Goal: Task Accomplishment & Management: Manage account settings

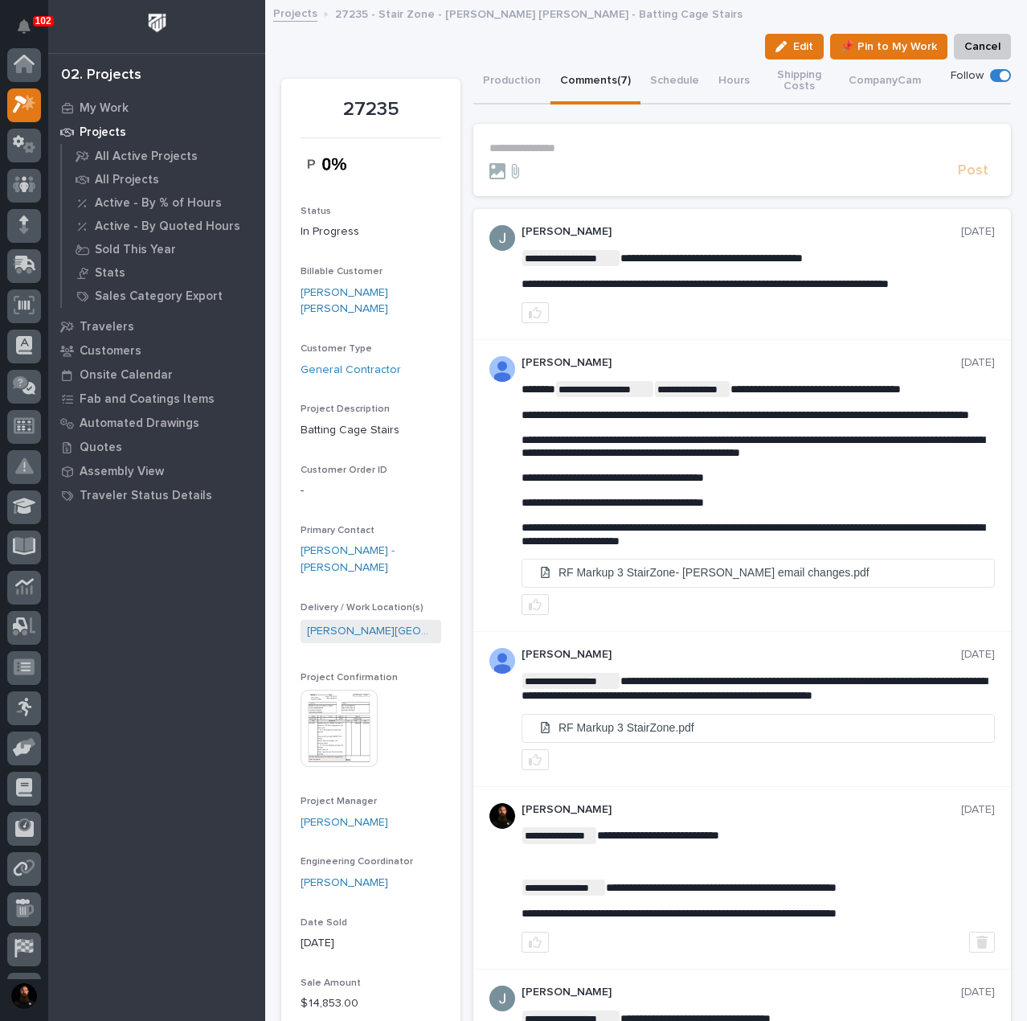
scroll to position [40, 0]
click at [444, 19] on p "27235 - Stair Zone - Moeller Purcell - Batting Cage Stairs" at bounding box center [538, 13] width 407 height 18
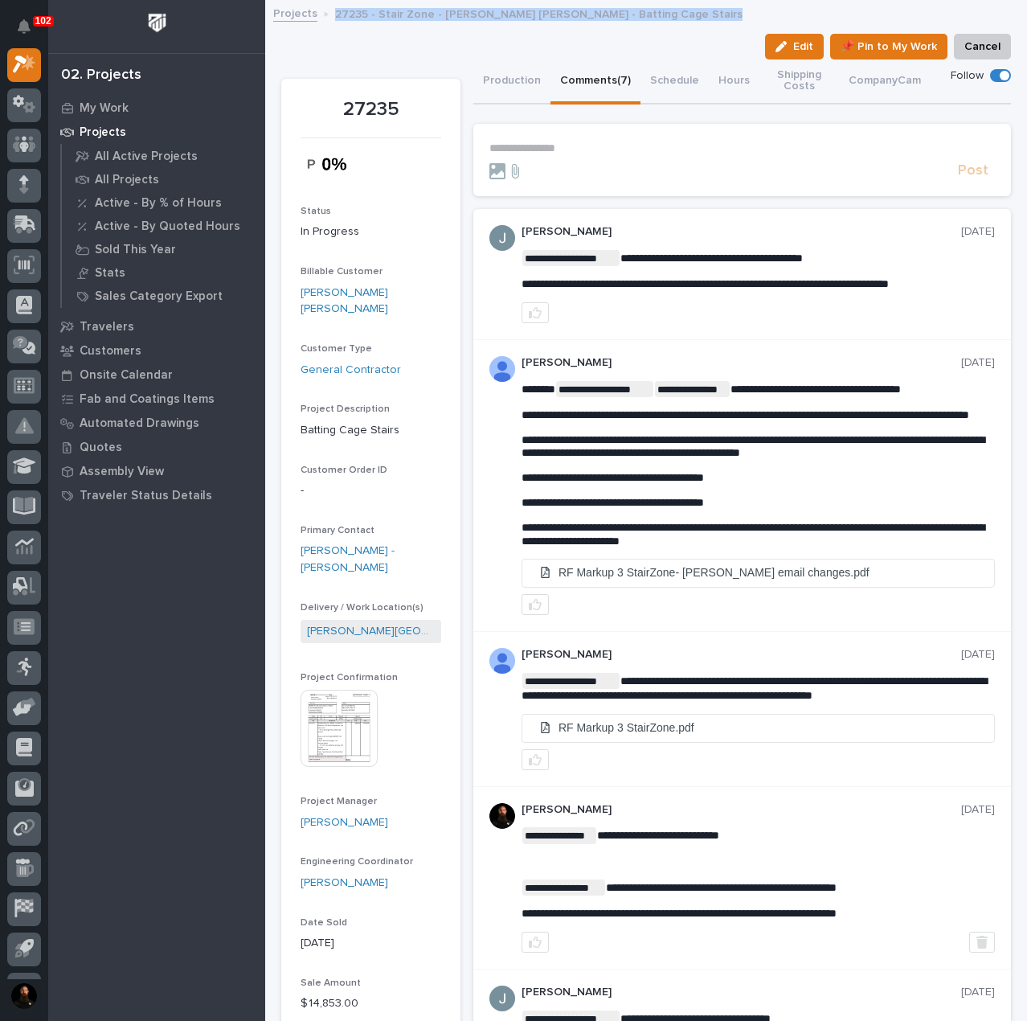
click at [444, 19] on p "27235 - Stair Zone - Moeller Purcell - Batting Cage Stairs" at bounding box center [538, 13] width 407 height 18
click at [444, 24] on div "Projects 27235 - Stair Zone - Moeller Purcell - Batting Cage Stairs" at bounding box center [646, 14] width 762 height 23
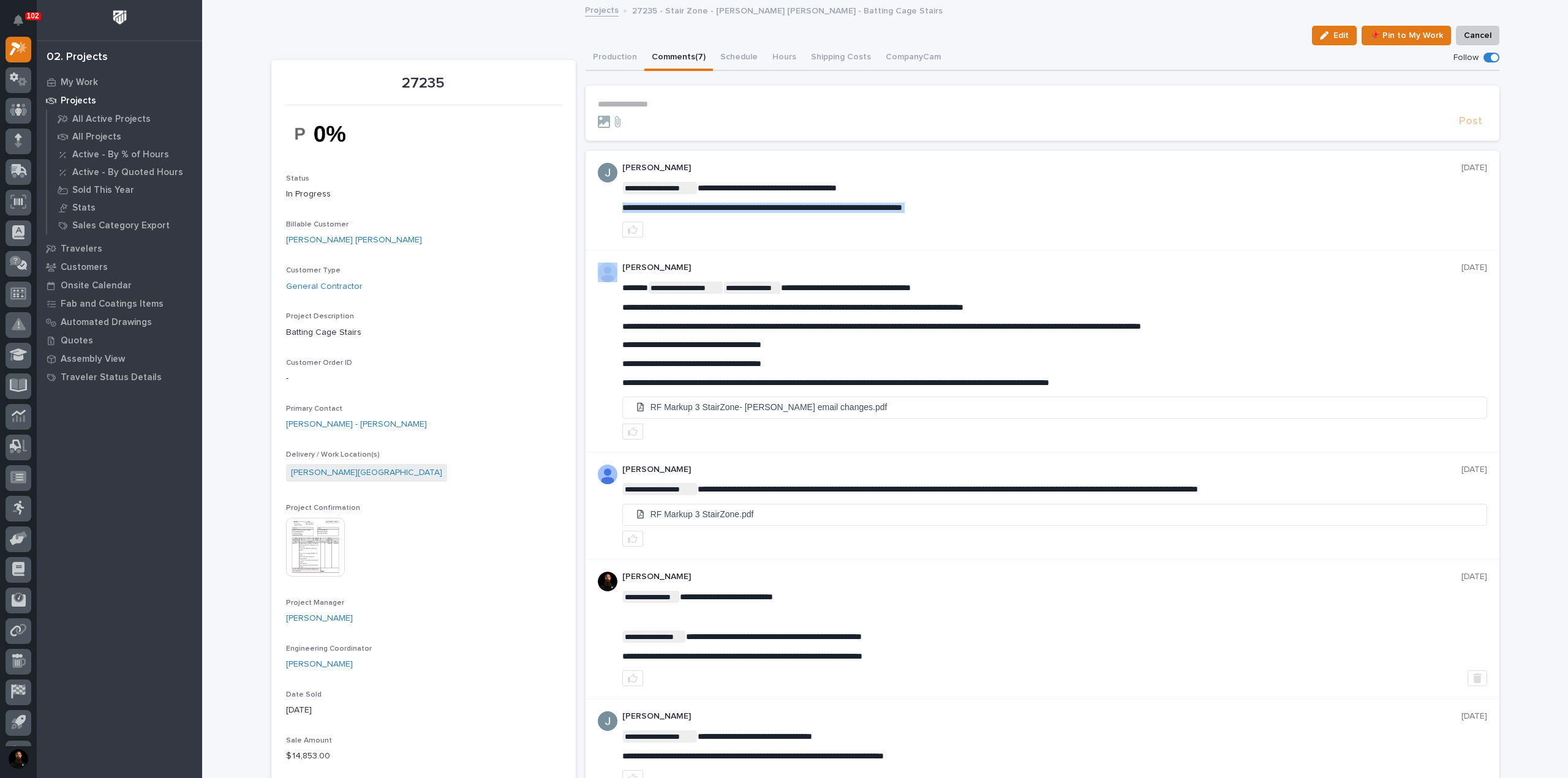
click at [782, 207] on span "**********" at bounding box center [762, 207] width 280 height 8
copy div "**********"
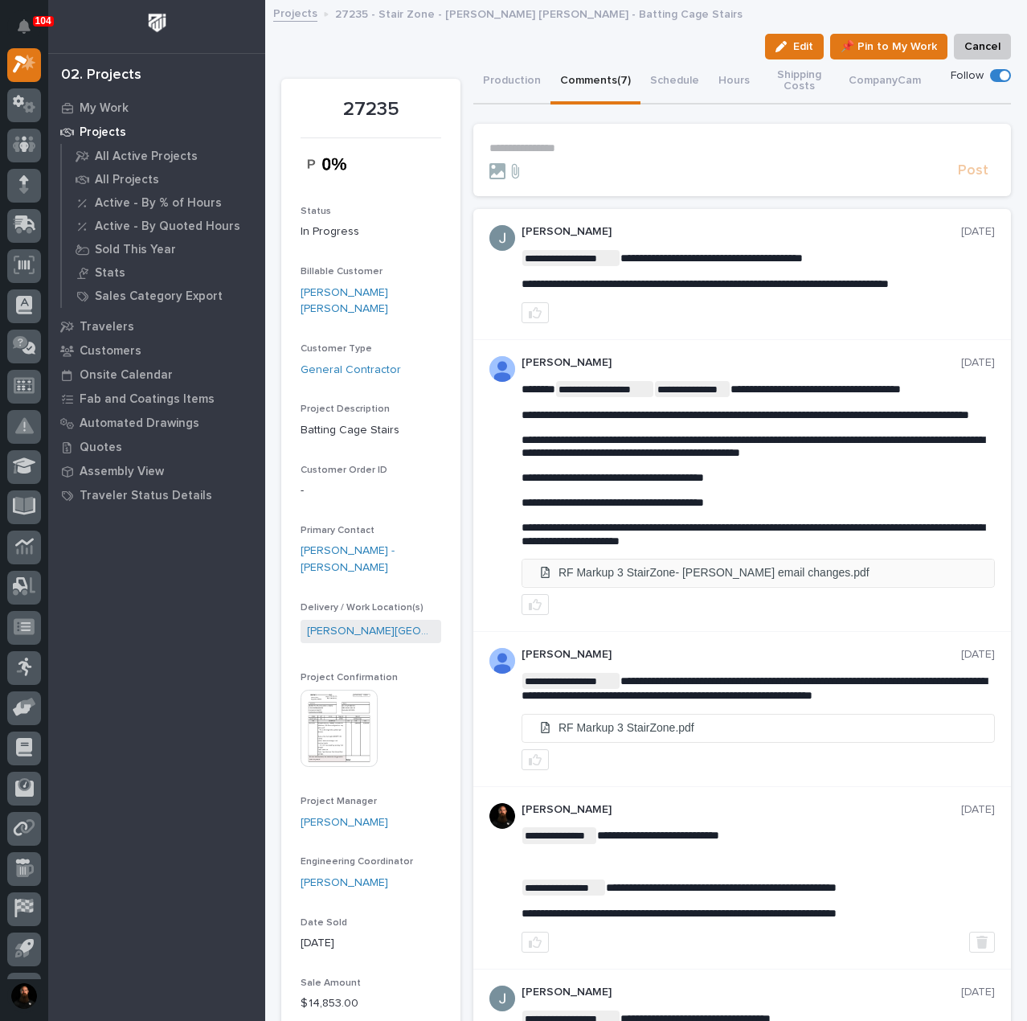
click at [700, 586] on li "RF Markup 3 StairZone- Brians email changes.pdf" at bounding box center [758, 572] width 472 height 27
click at [551, 150] on p "**********" at bounding box center [742, 148] width 506 height 14
click at [518, 152] on p "**********" at bounding box center [742, 148] width 506 height 14
click at [529, 146] on p "**********" at bounding box center [742, 148] width 506 height 14
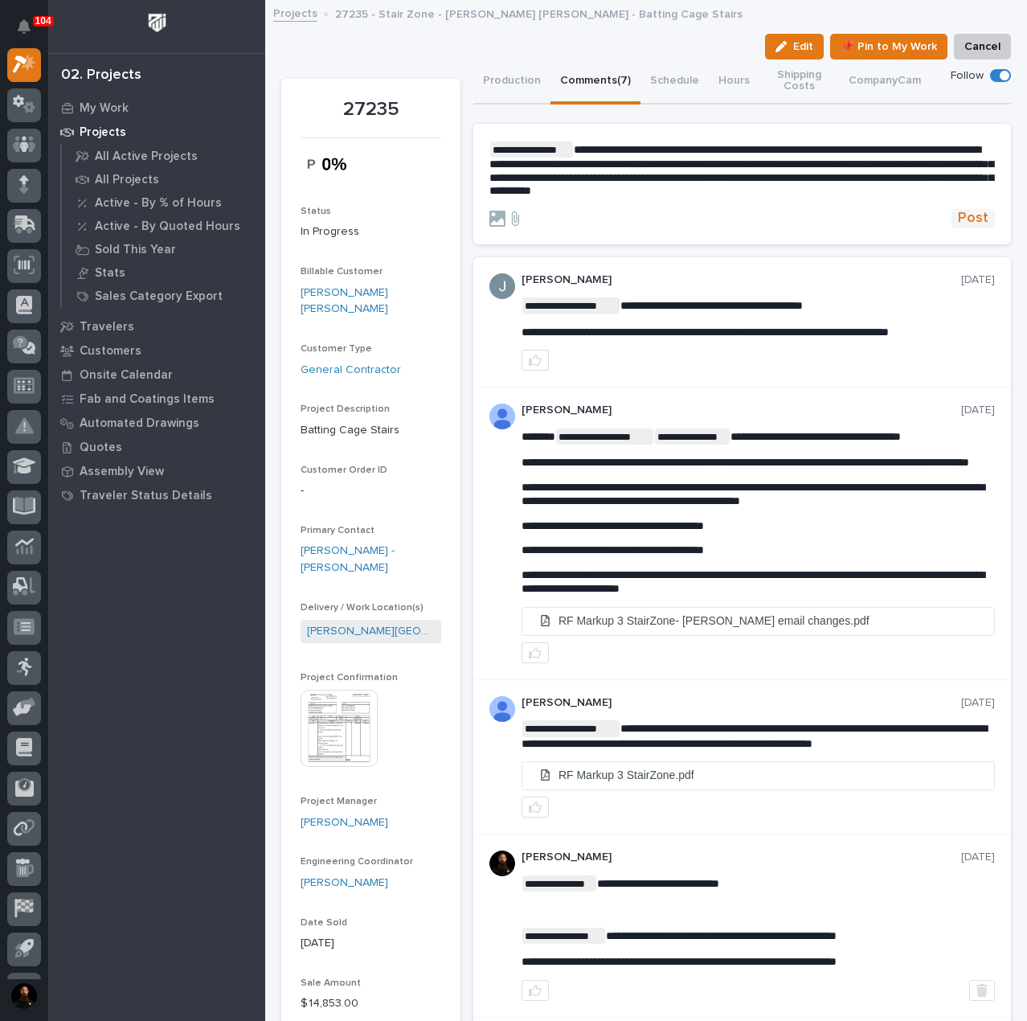
click at [969, 220] on span "Post" at bounding box center [973, 218] width 31 height 18
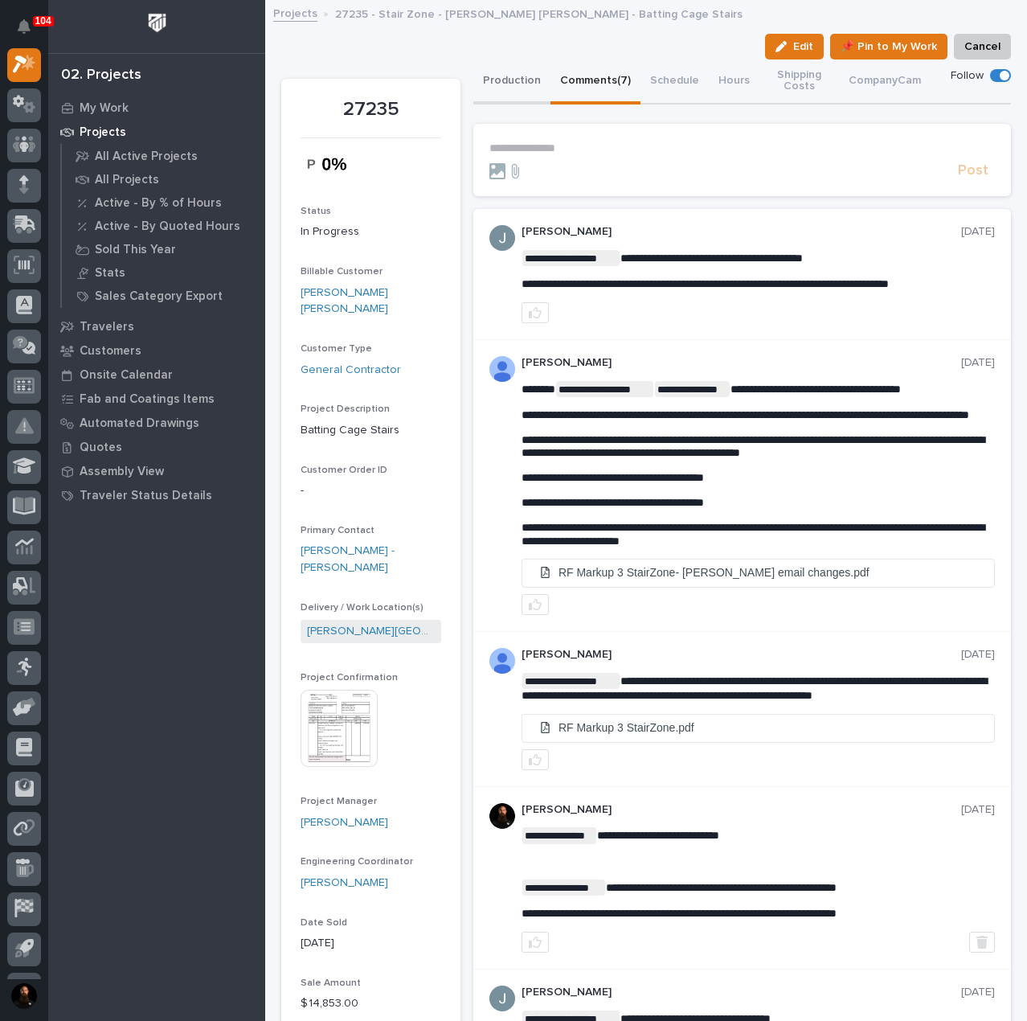
click at [506, 80] on button "Production" at bounding box center [511, 81] width 77 height 45
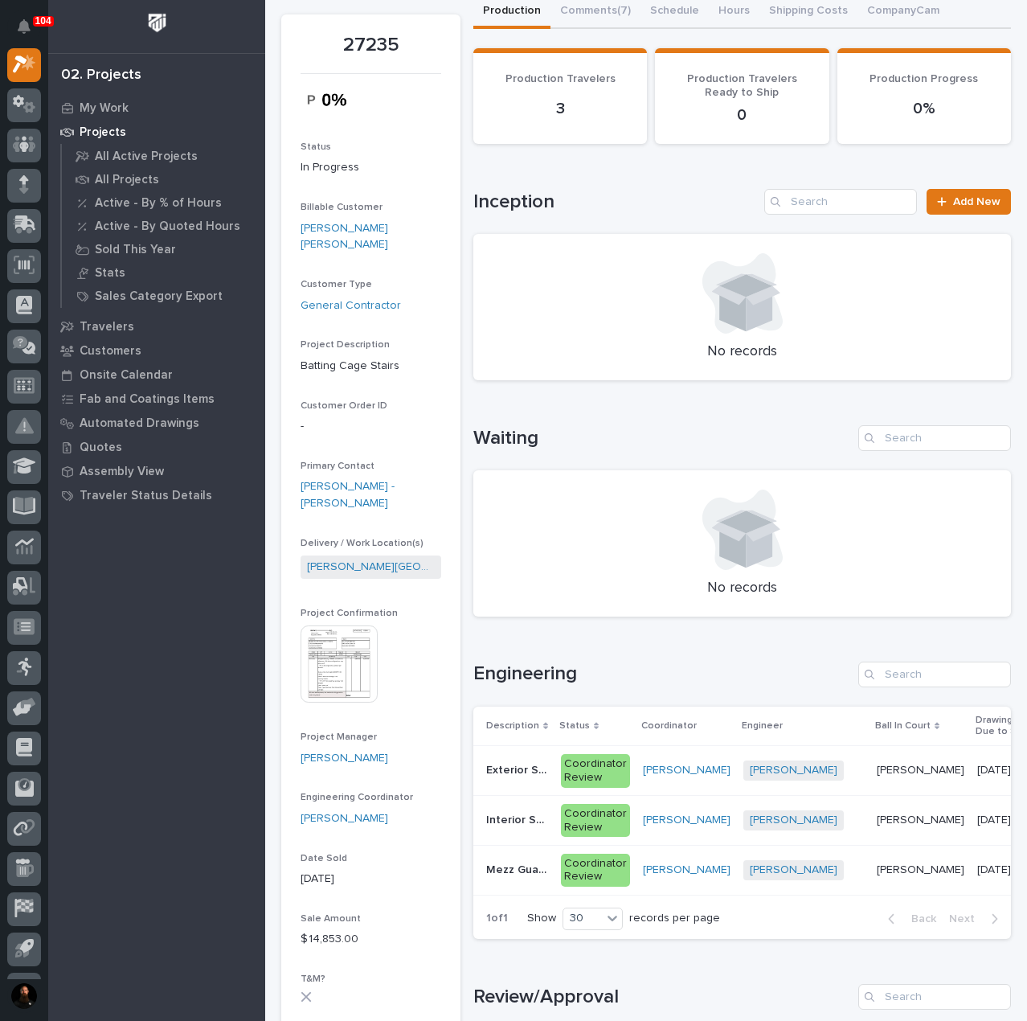
scroll to position [107, 0]
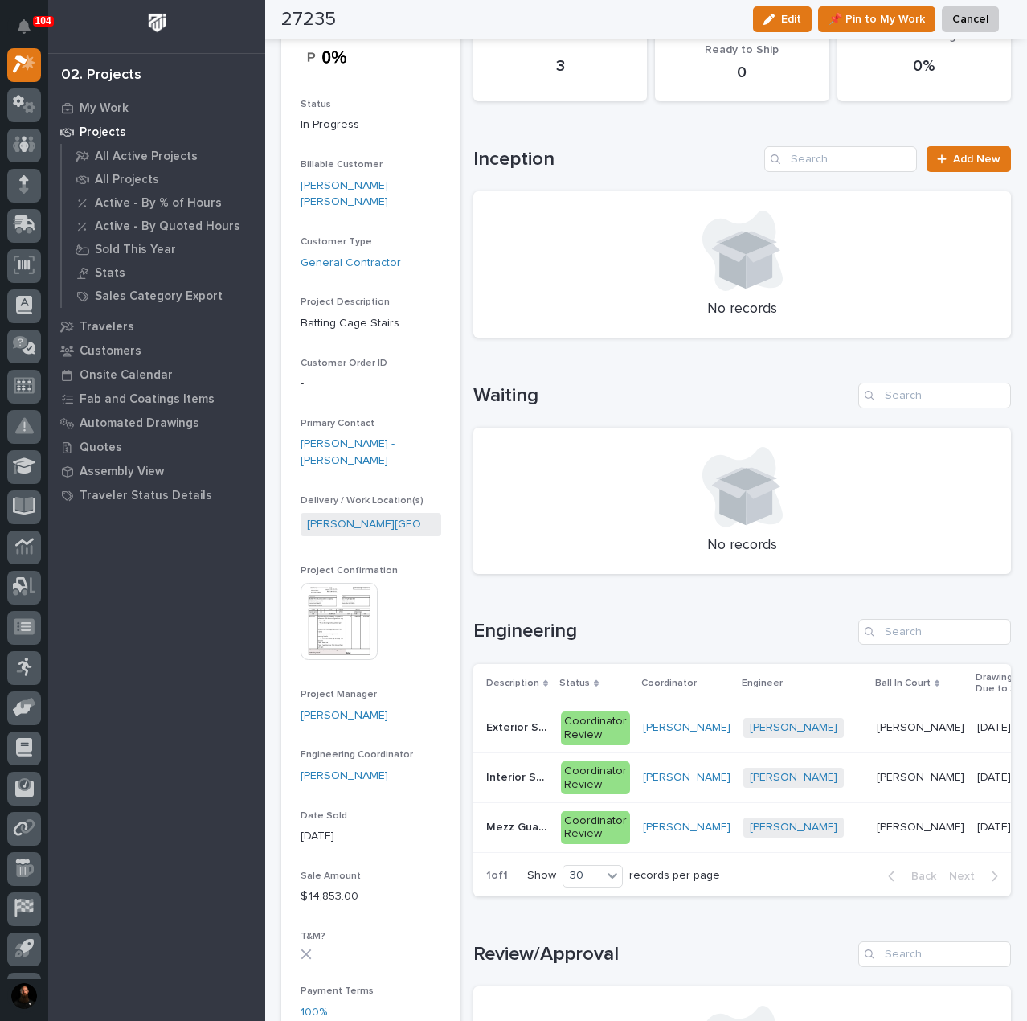
click at [516, 729] on p "Exterior Stairway" at bounding box center [518, 726] width 65 height 17
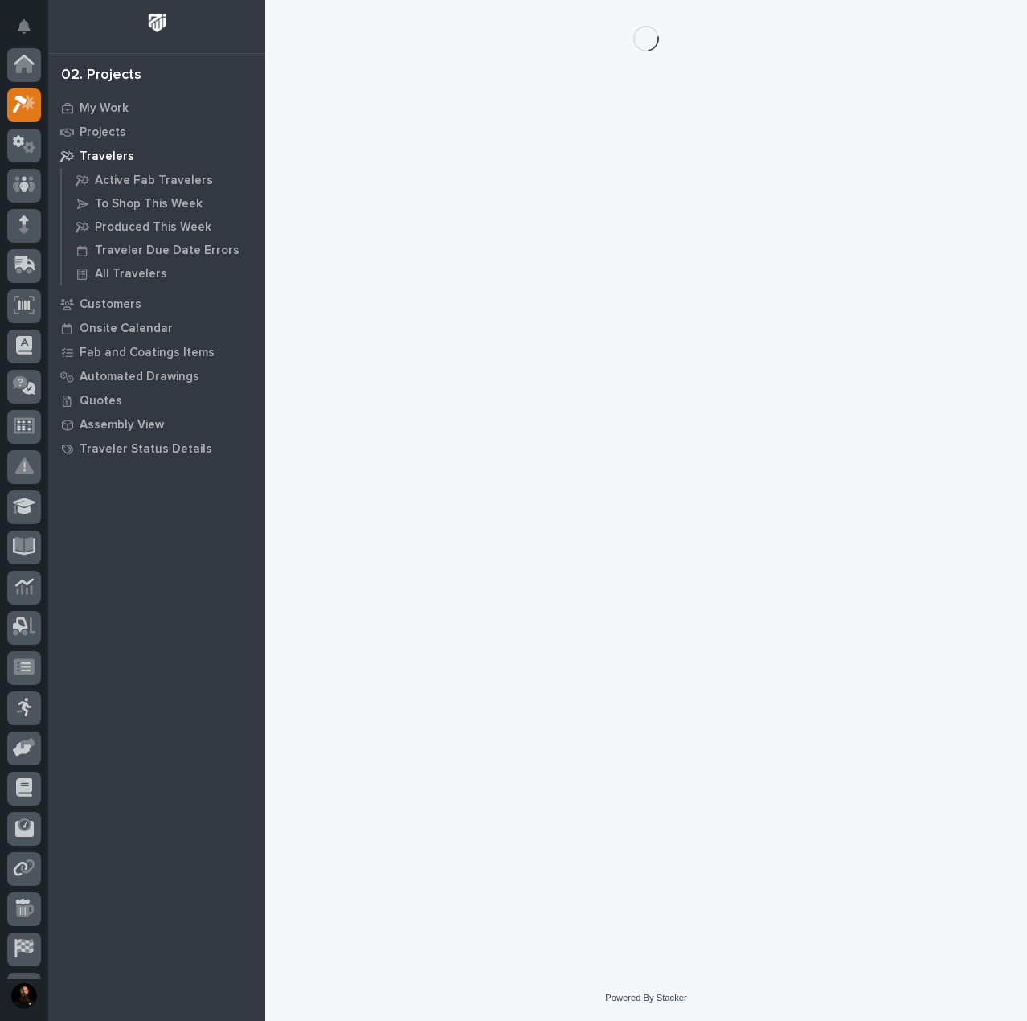
scroll to position [40, 0]
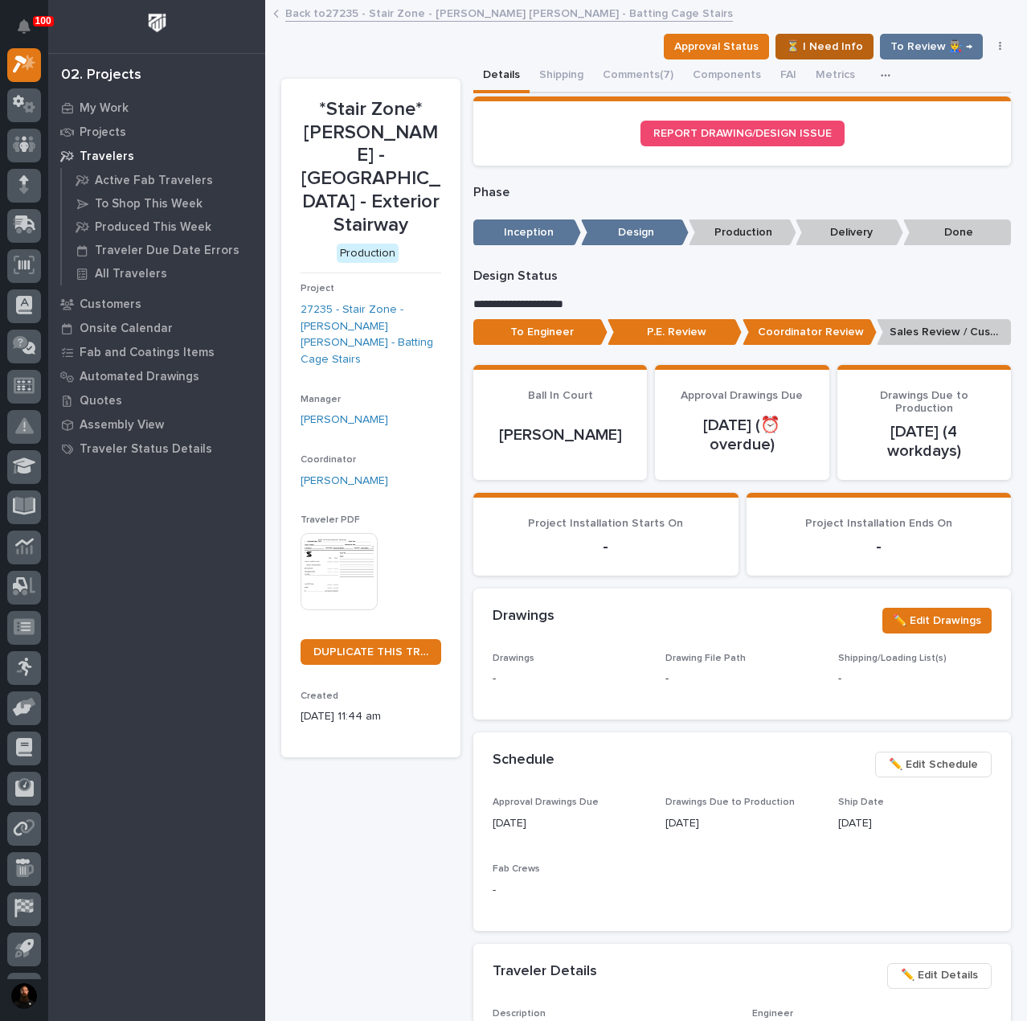
click at [826, 51] on span "⏳ I Need Info" at bounding box center [824, 46] width 77 height 19
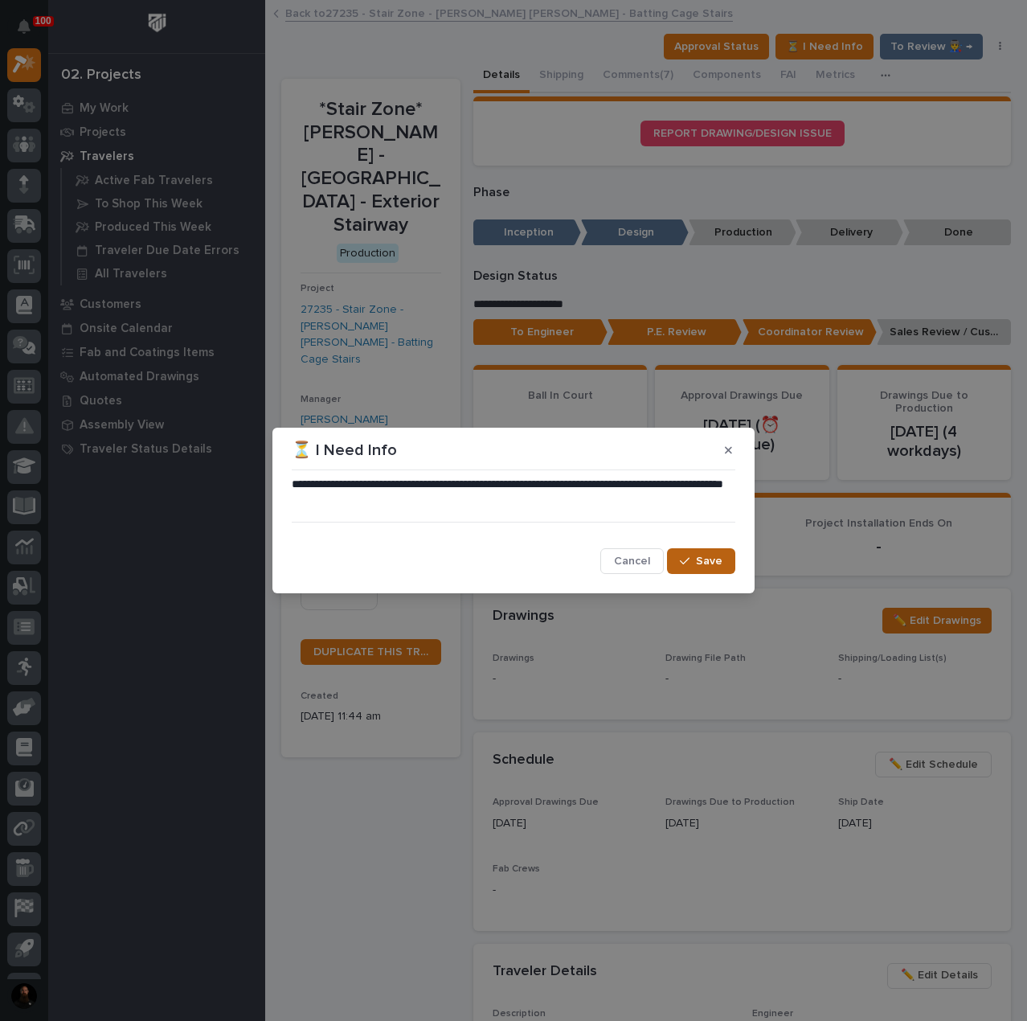
click at [722, 562] on button "Save" at bounding box center [701, 561] width 68 height 26
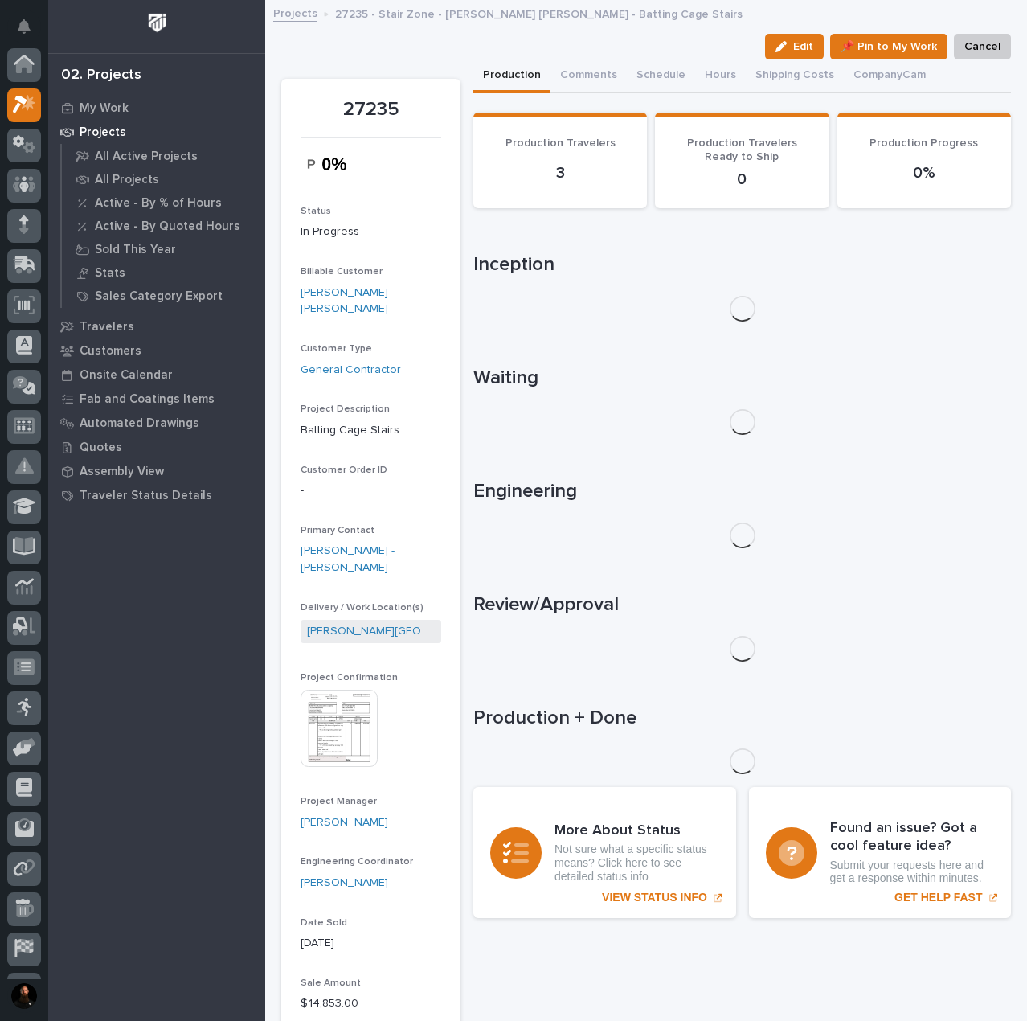
scroll to position [43, 0]
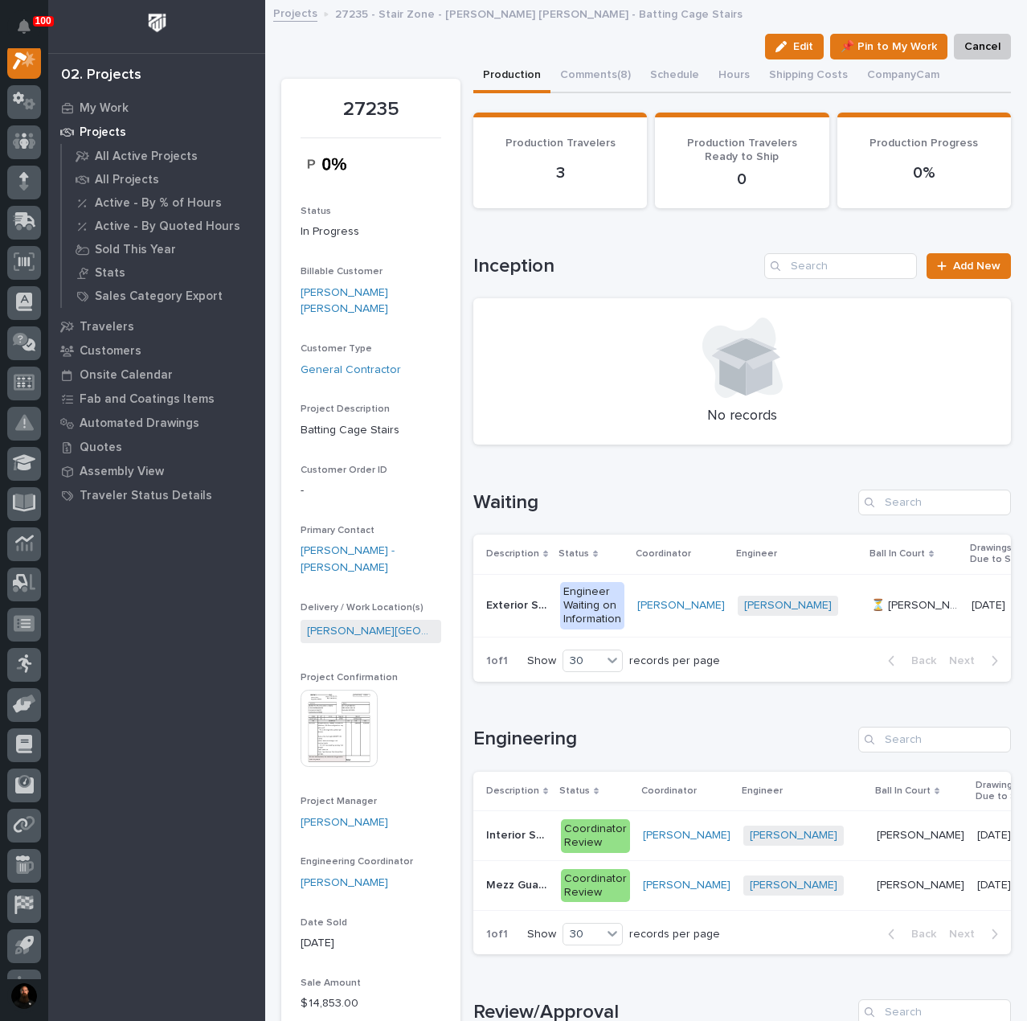
click at [513, 838] on p "Interior Stairway" at bounding box center [518, 833] width 65 height 17
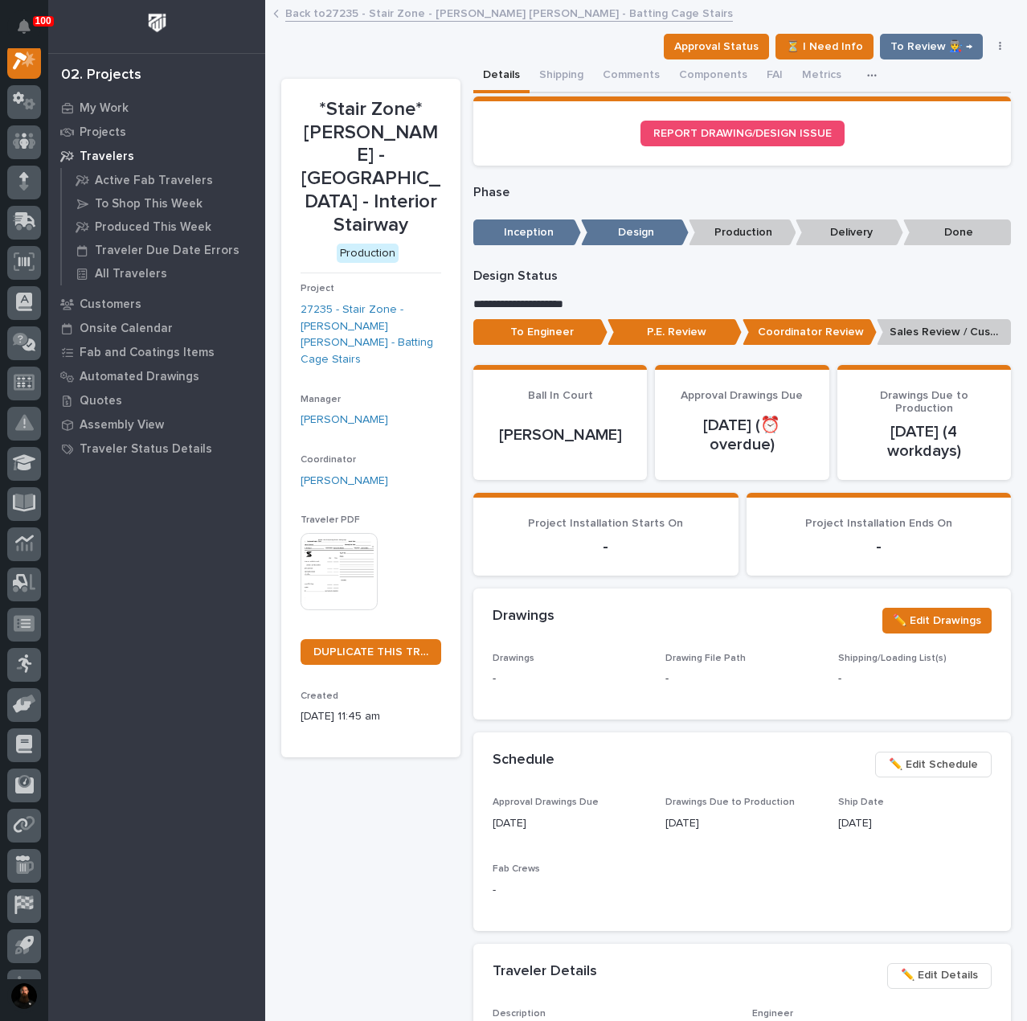
scroll to position [40, 0]
click at [943, 331] on p "Sales Review / Customer Approval" at bounding box center [944, 332] width 134 height 27
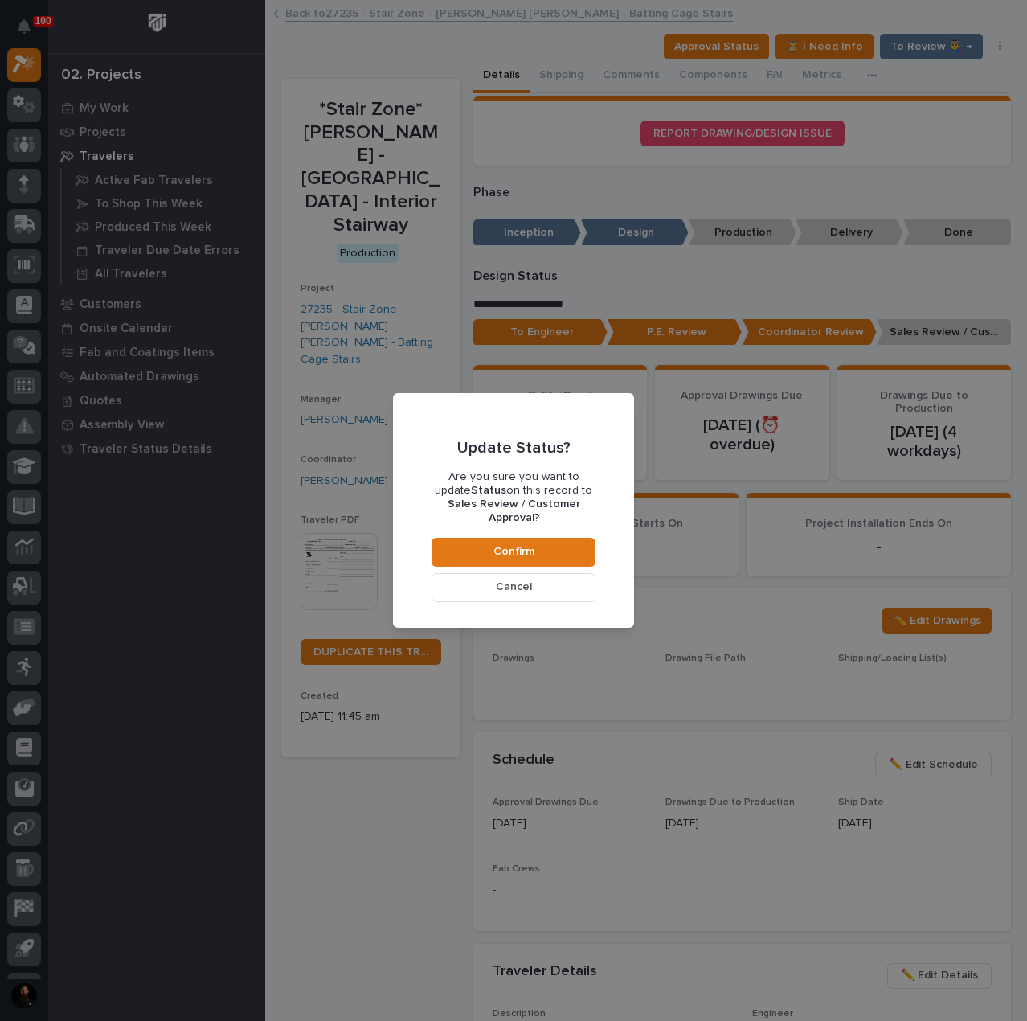
click at [474, 578] on button "Cancel" at bounding box center [514, 587] width 164 height 29
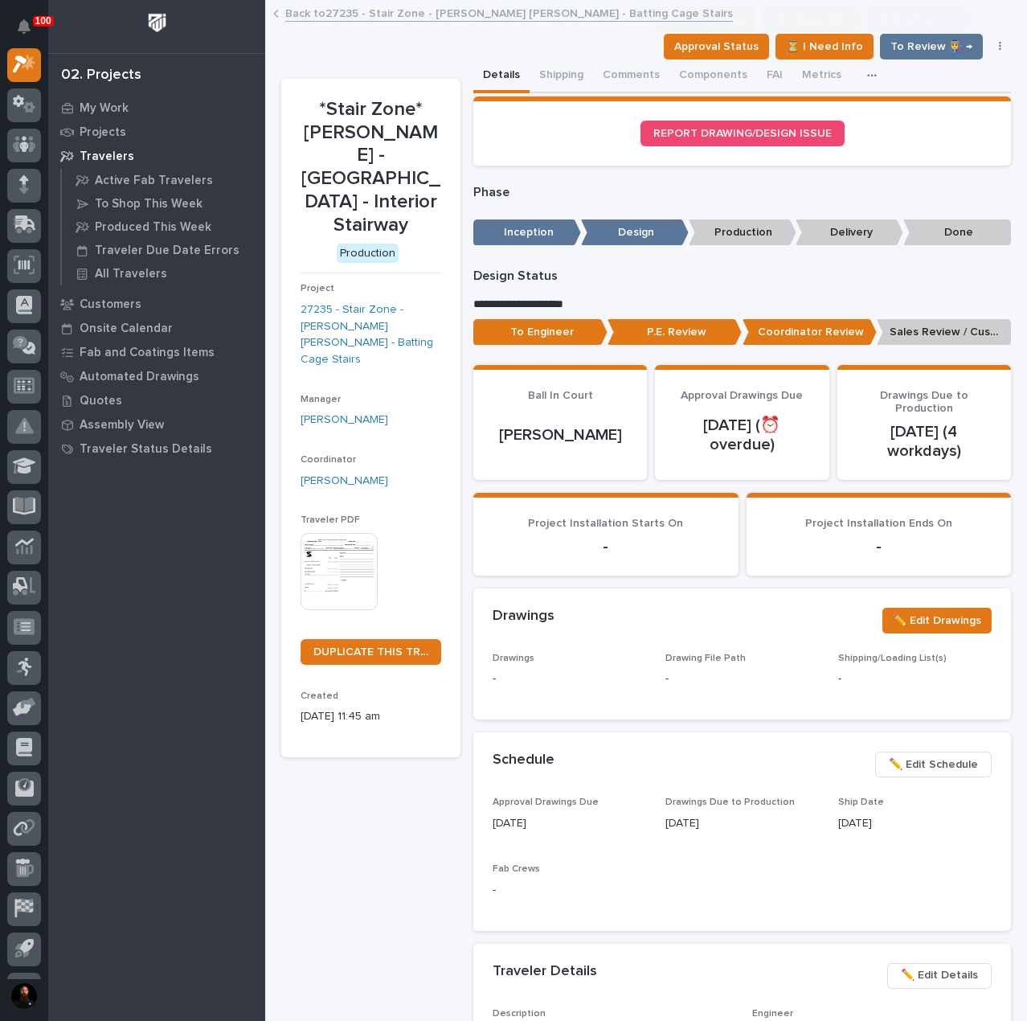
scroll to position [96, 0]
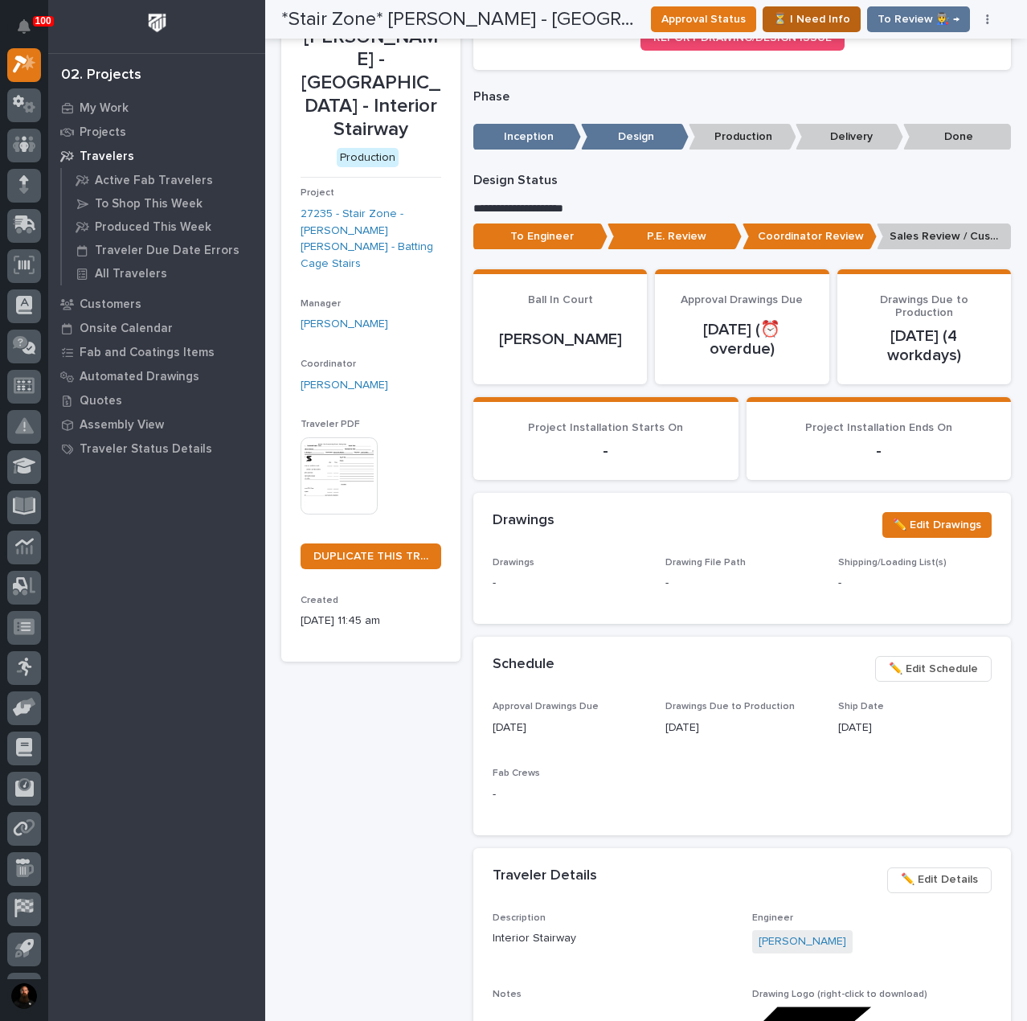
click at [826, 25] on span "⏳ I Need Info" at bounding box center [811, 19] width 77 height 19
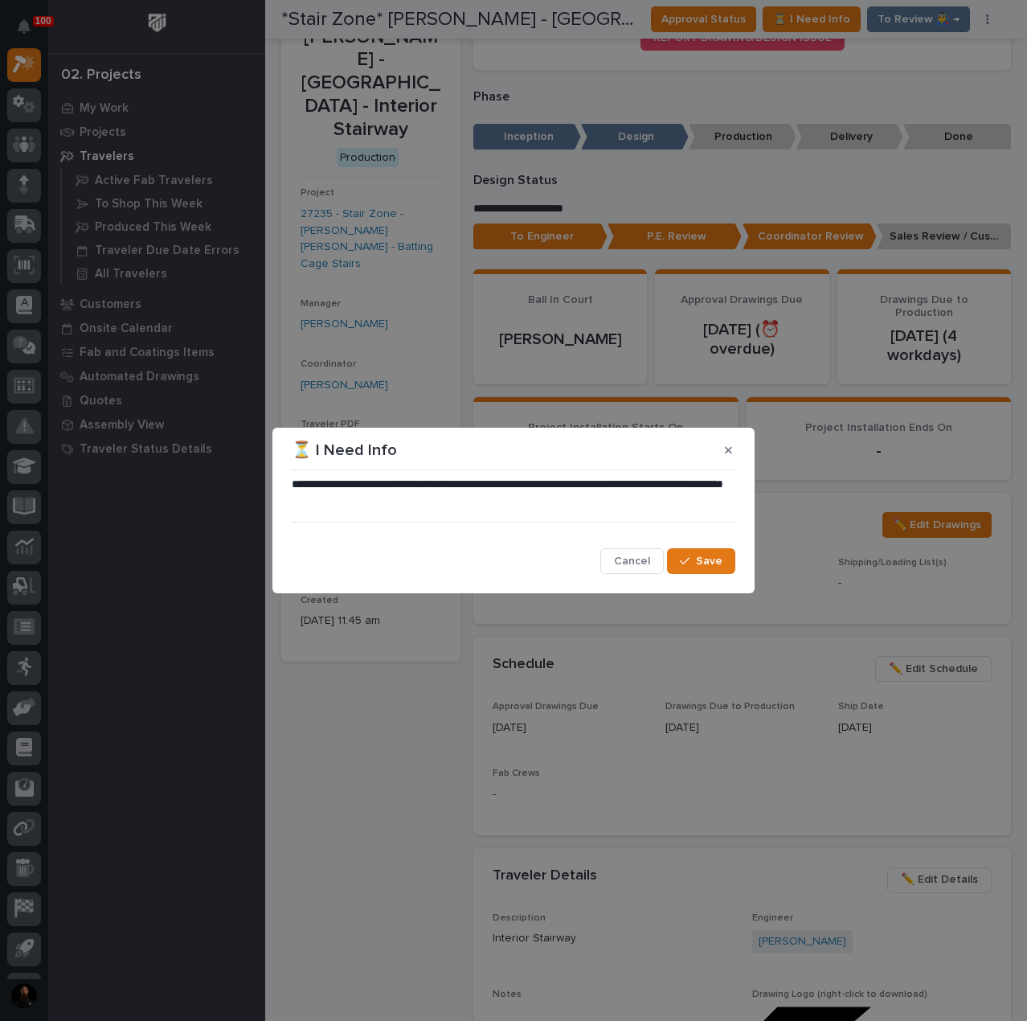
click at [720, 579] on section "**********" at bounding box center [513, 511] width 482 height 166
click at [719, 564] on span "Save" at bounding box center [709, 561] width 27 height 14
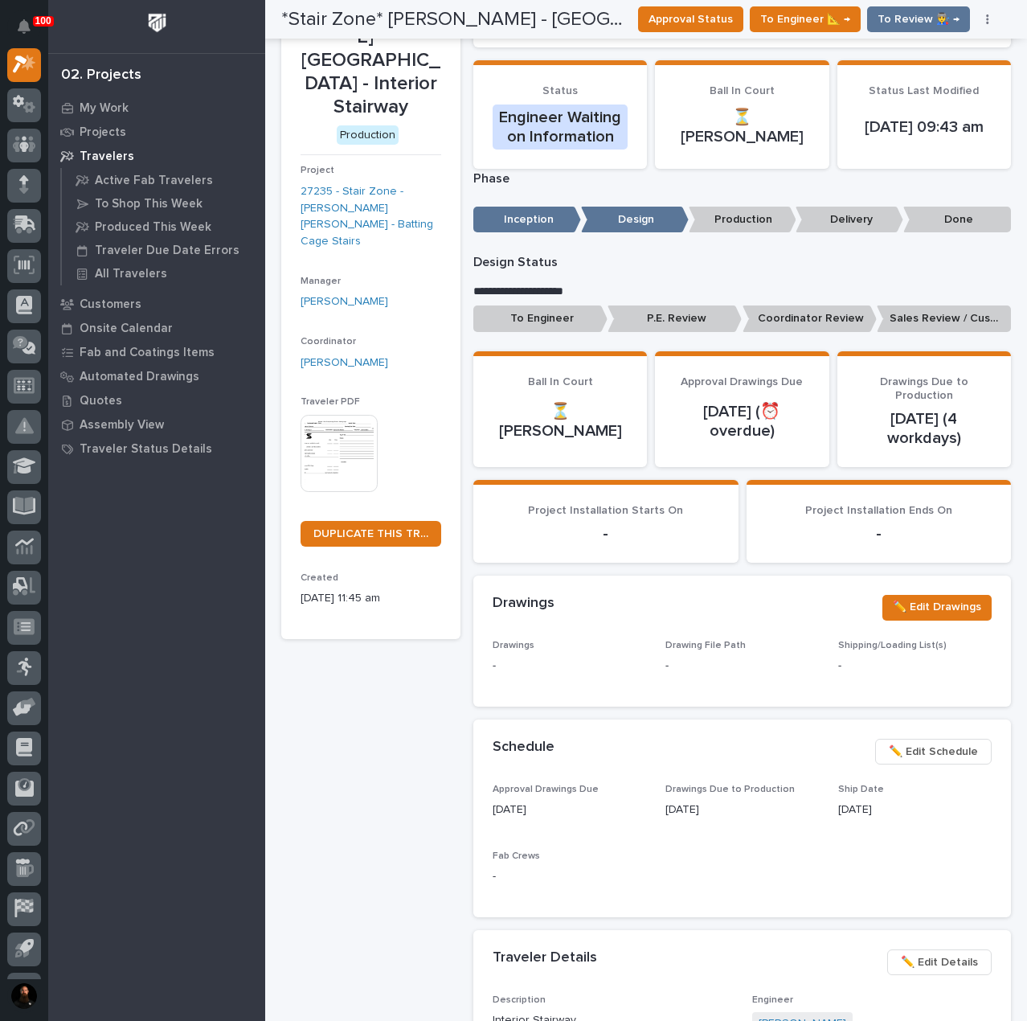
scroll to position [156, 0]
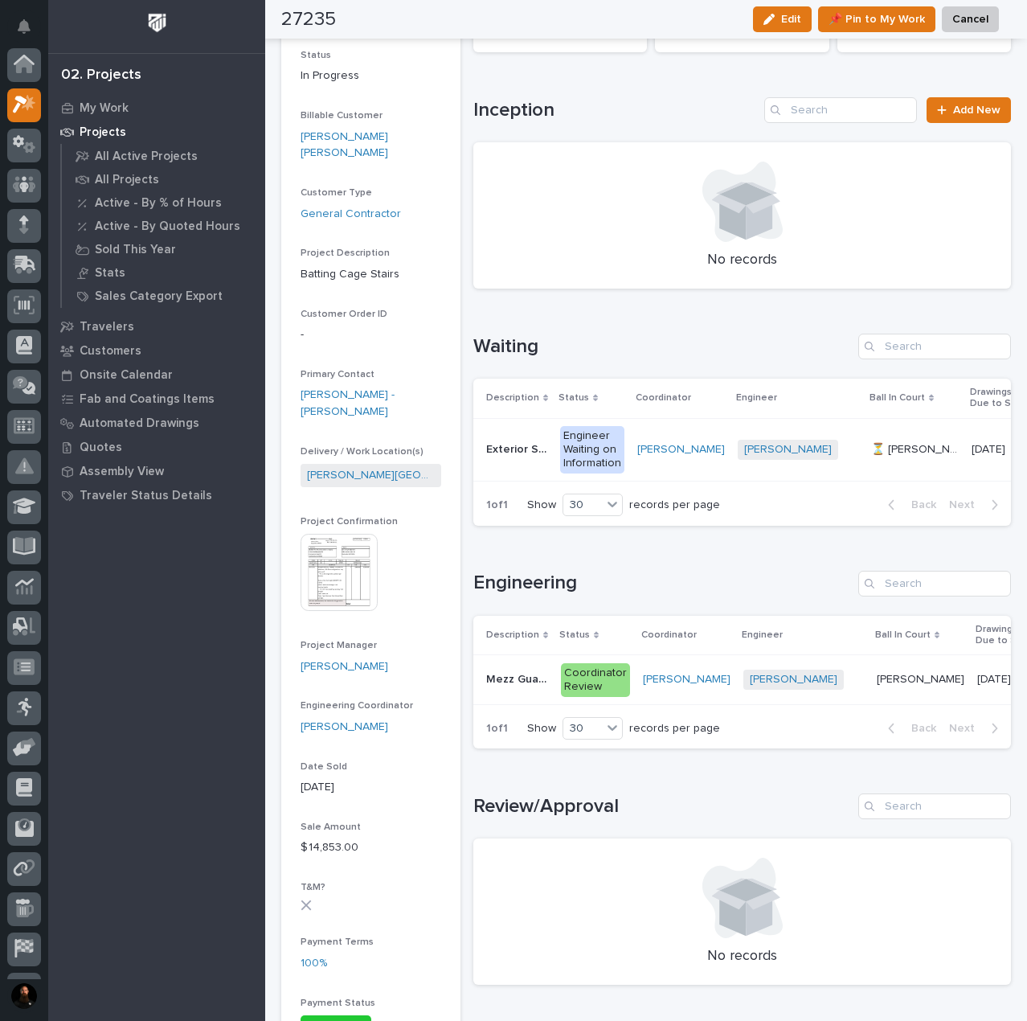
scroll to position [43, 0]
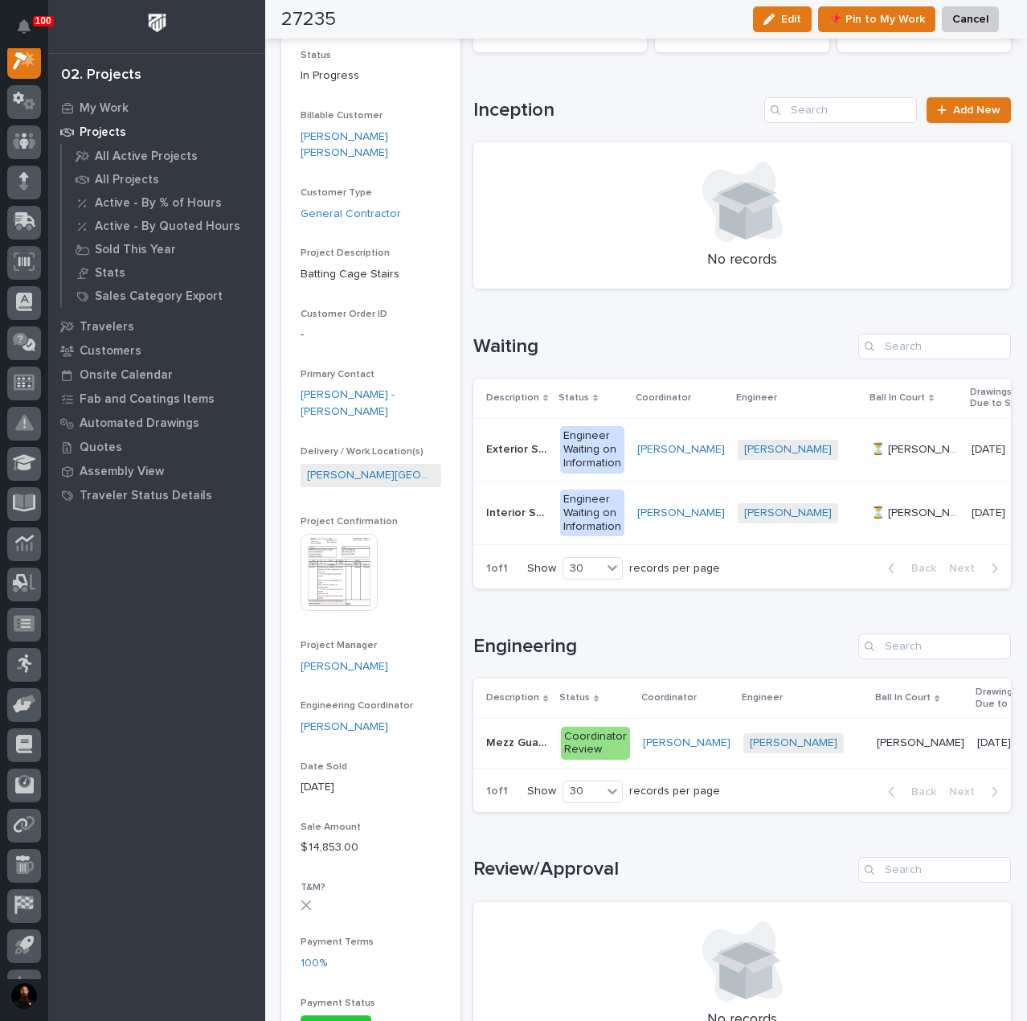
click at [529, 750] on p "Mezz Guardrailing" at bounding box center [518, 741] width 65 height 17
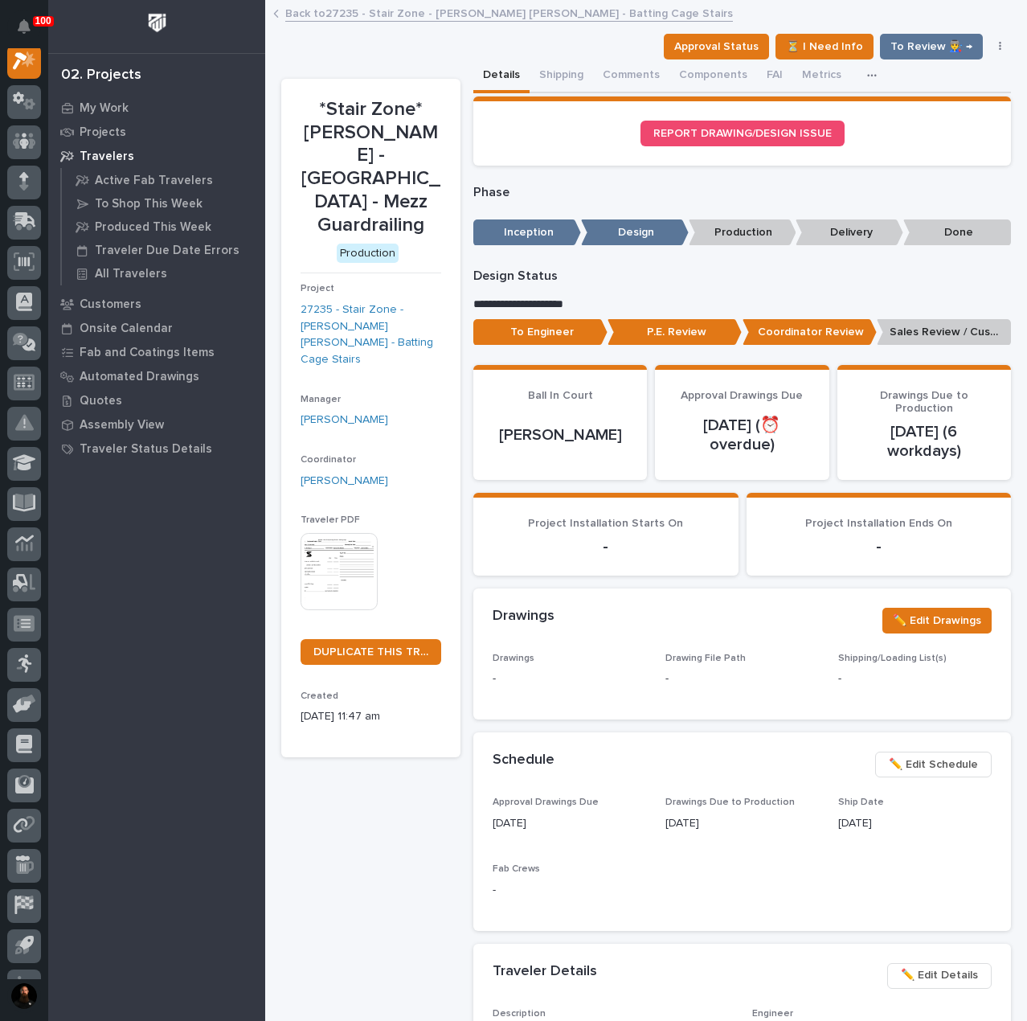
scroll to position [40, 0]
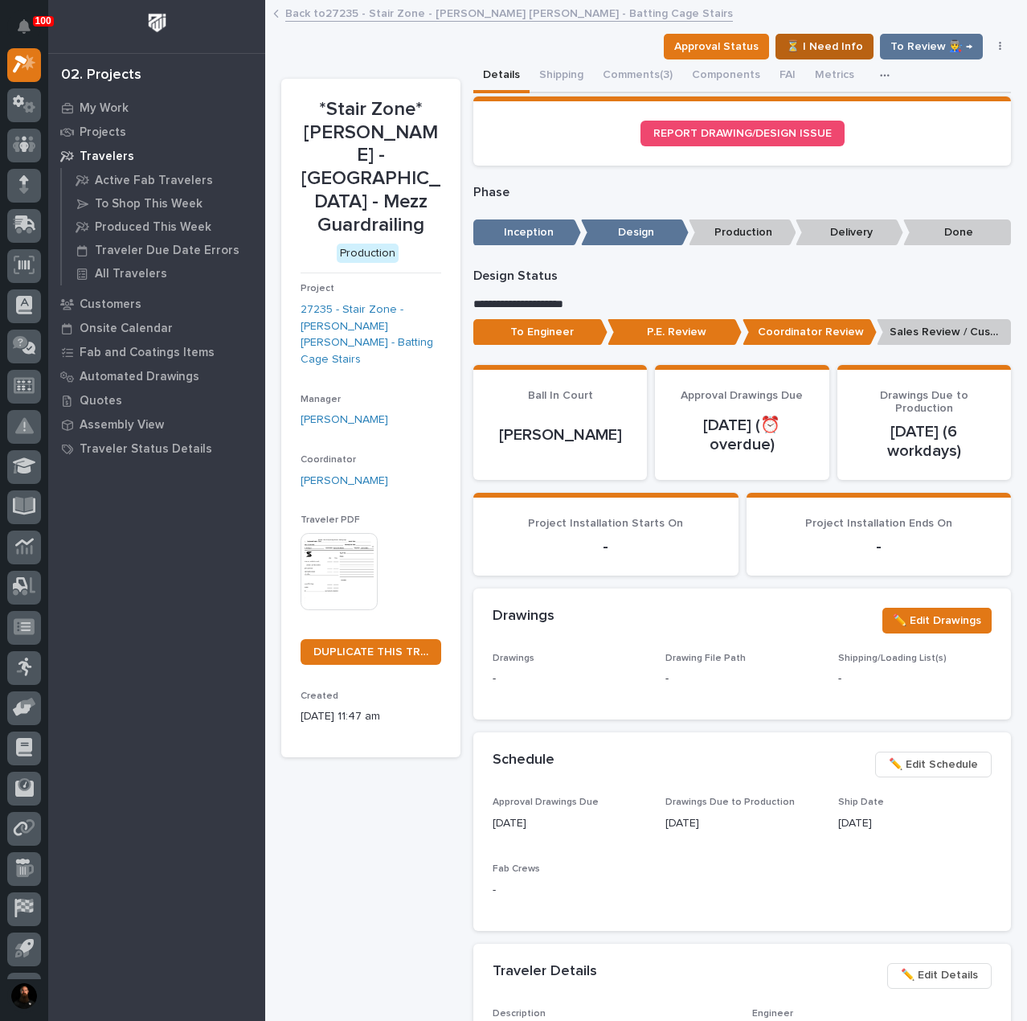
click at [791, 43] on span "⏳ I Need Info" at bounding box center [824, 46] width 77 height 19
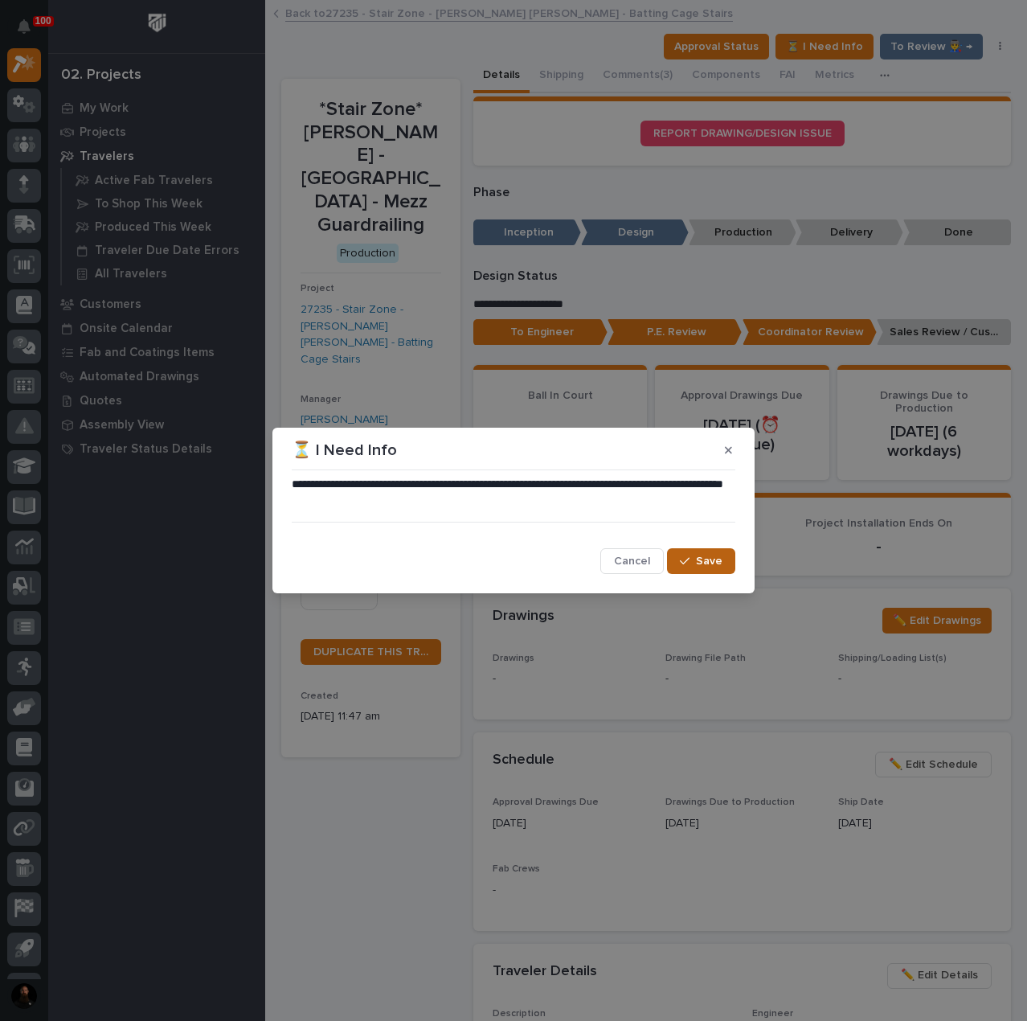
click at [723, 557] on button "Save" at bounding box center [701, 561] width 68 height 26
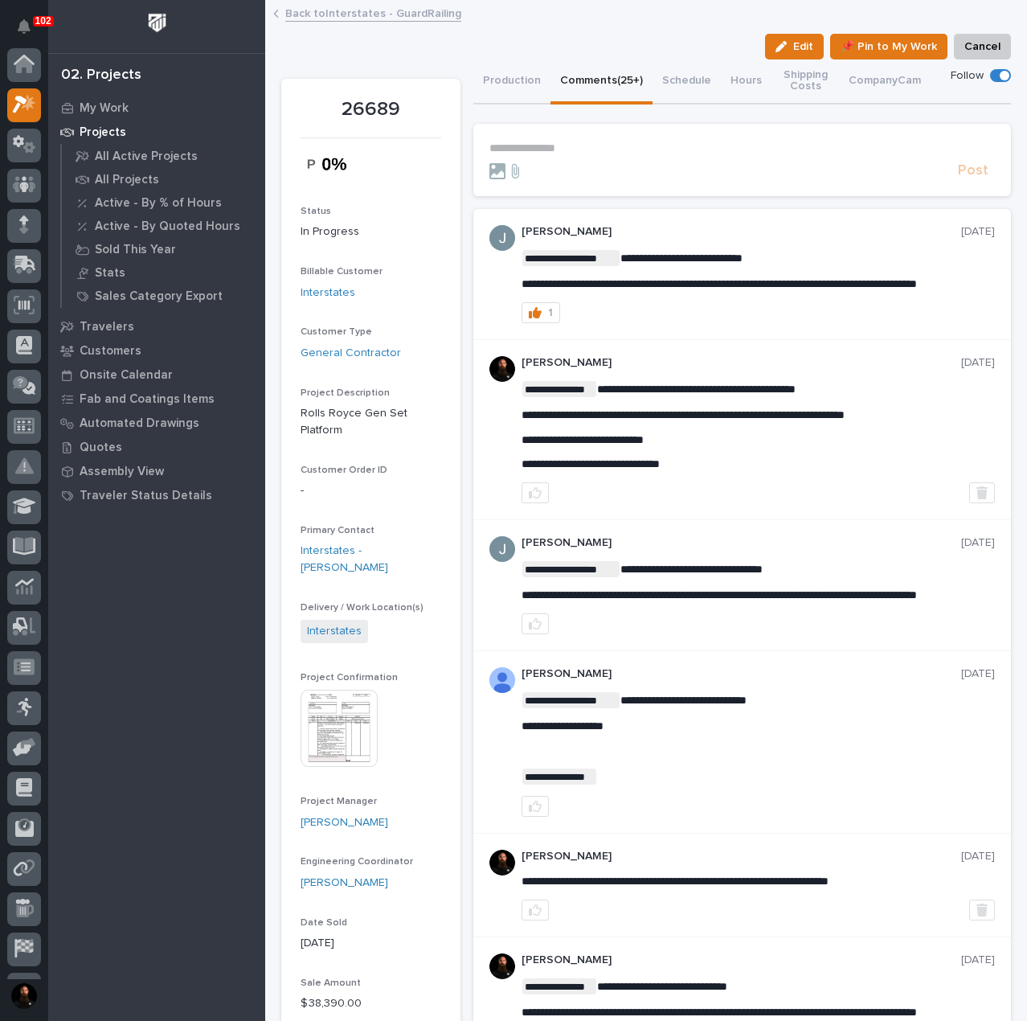
scroll to position [40, 0]
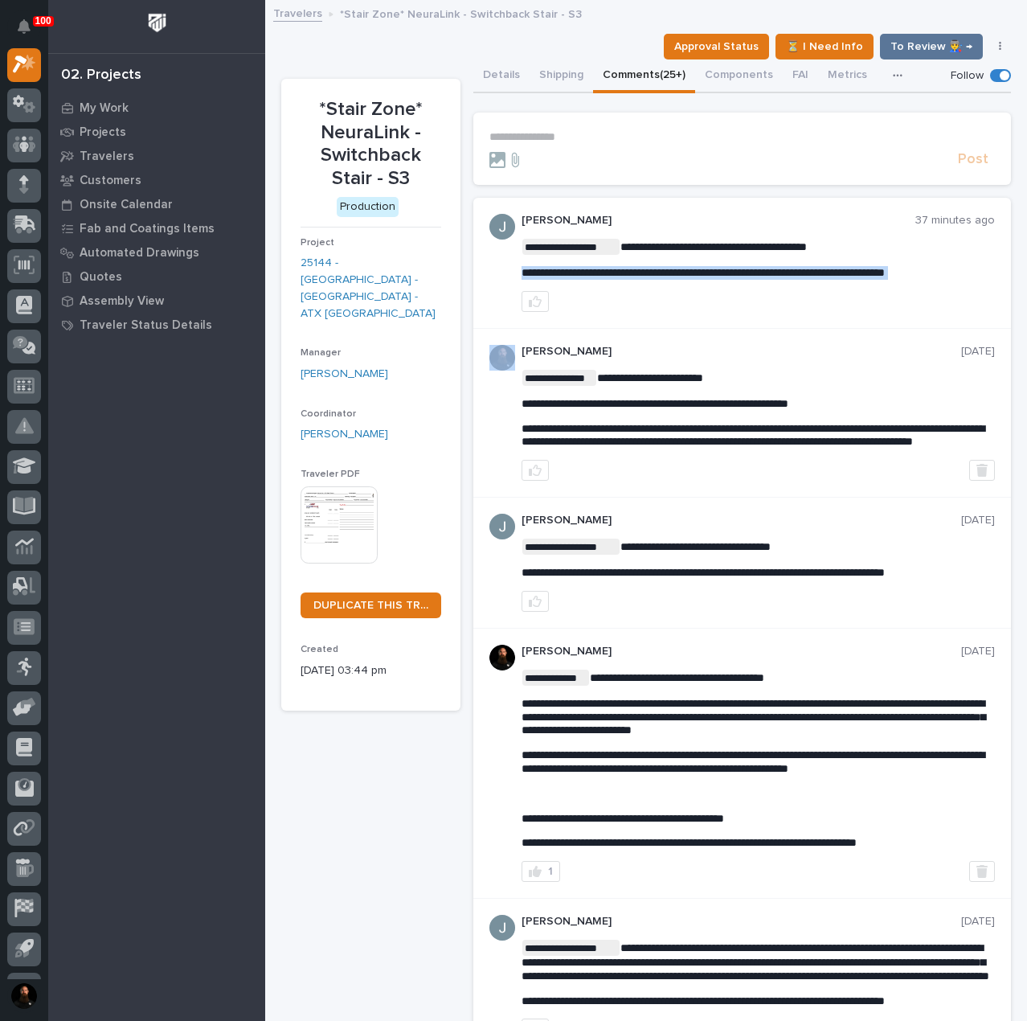
click at [633, 275] on span "**********" at bounding box center [703, 272] width 363 height 11
click at [751, 280] on p "**********" at bounding box center [758, 273] width 473 height 14
click at [642, 272] on span "**********" at bounding box center [703, 272] width 363 height 11
copy div "**********"
click at [652, 294] on div "**********" at bounding box center [758, 263] width 473 height 98
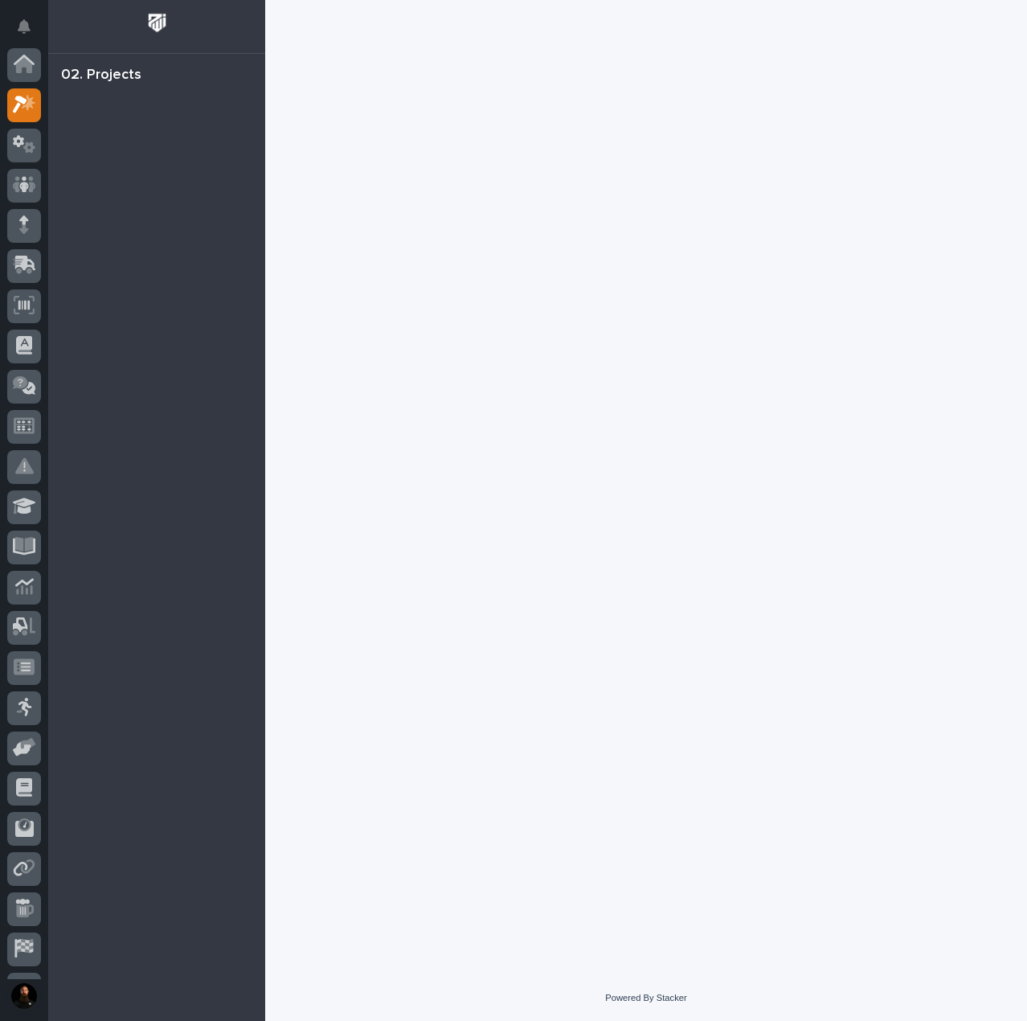
scroll to position [40, 0]
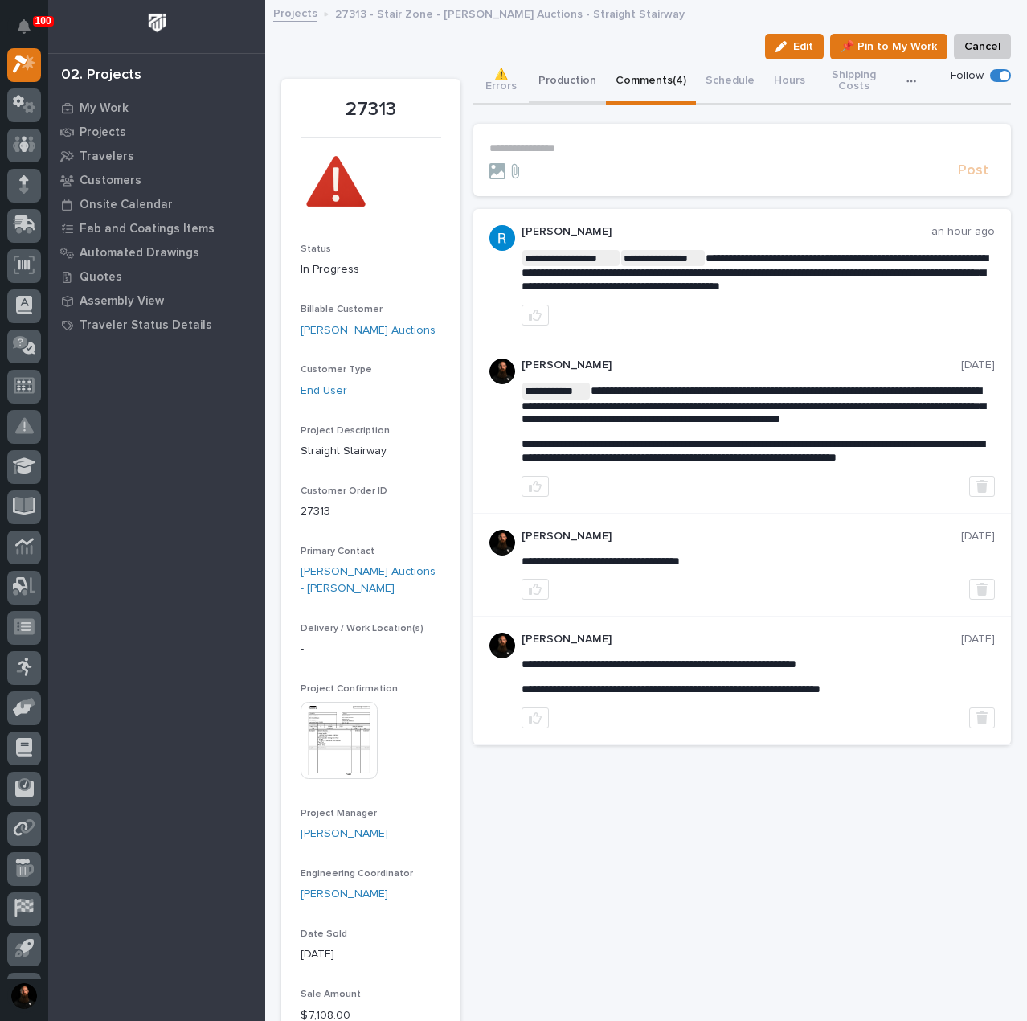
click at [558, 76] on button "Production" at bounding box center [567, 81] width 77 height 45
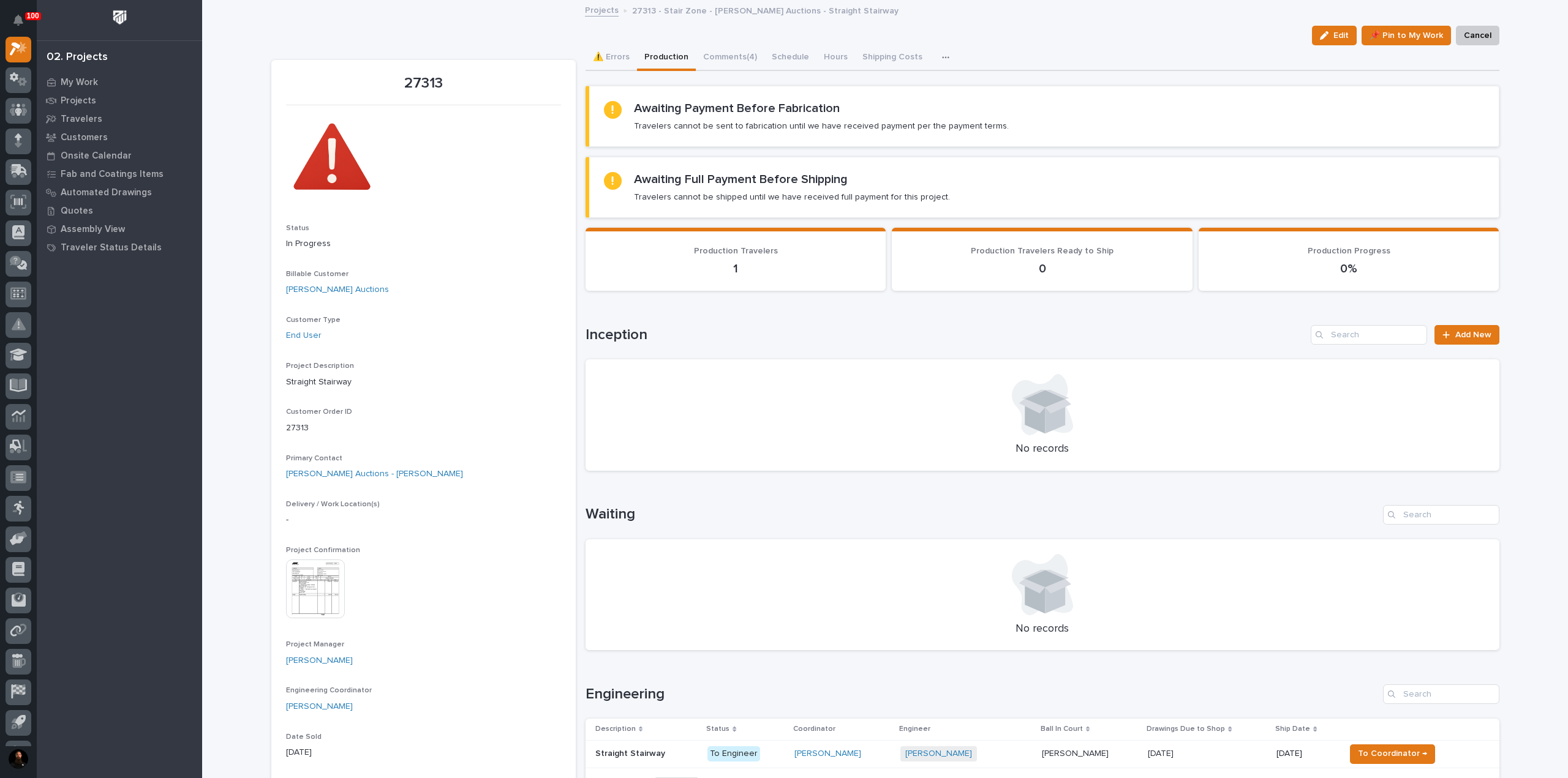
click at [310, 564] on img at bounding box center [315, 589] width 59 height 59
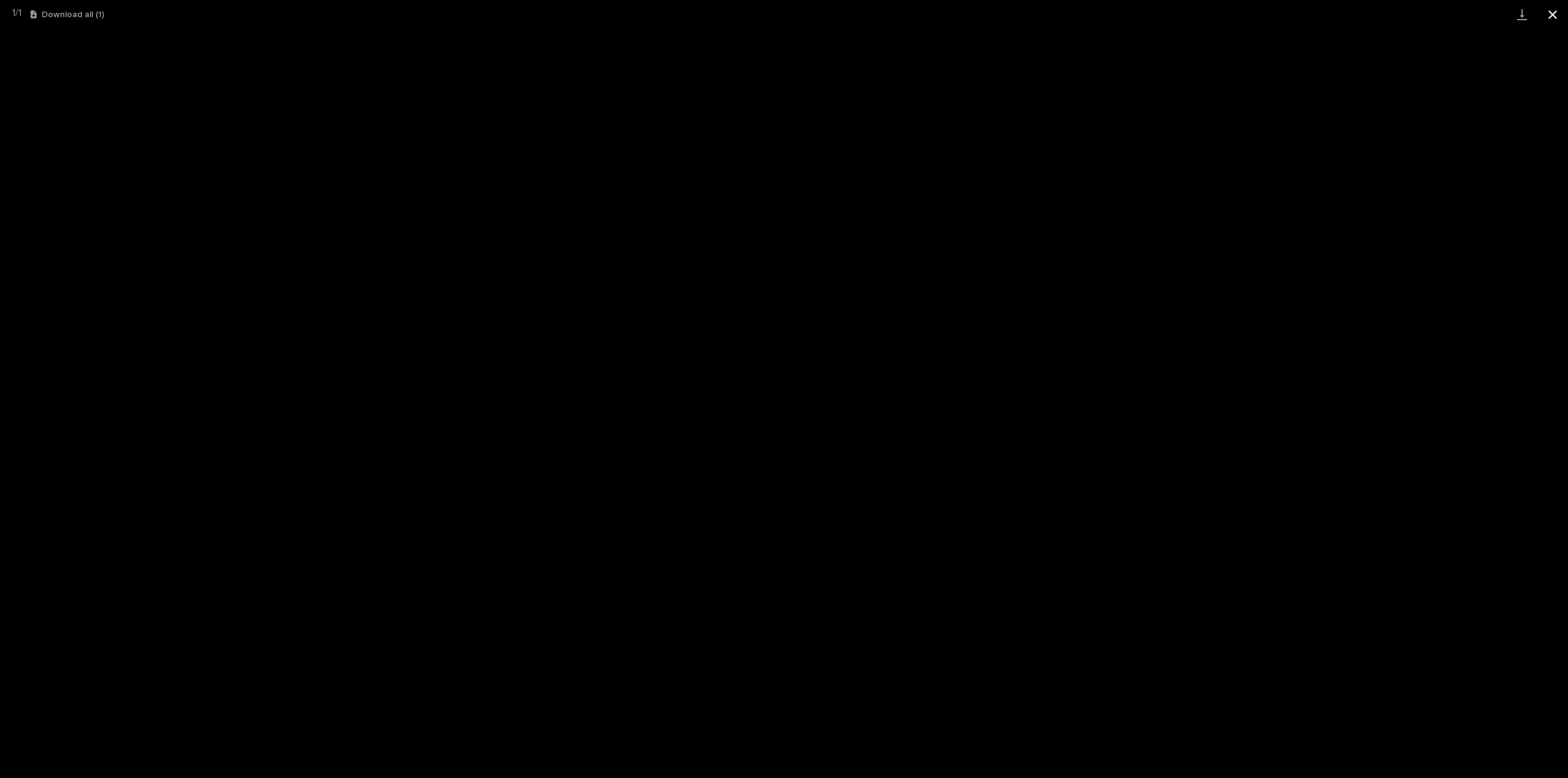
click at [782, 24] on button "Close gallery" at bounding box center [1553, 14] width 30 height 29
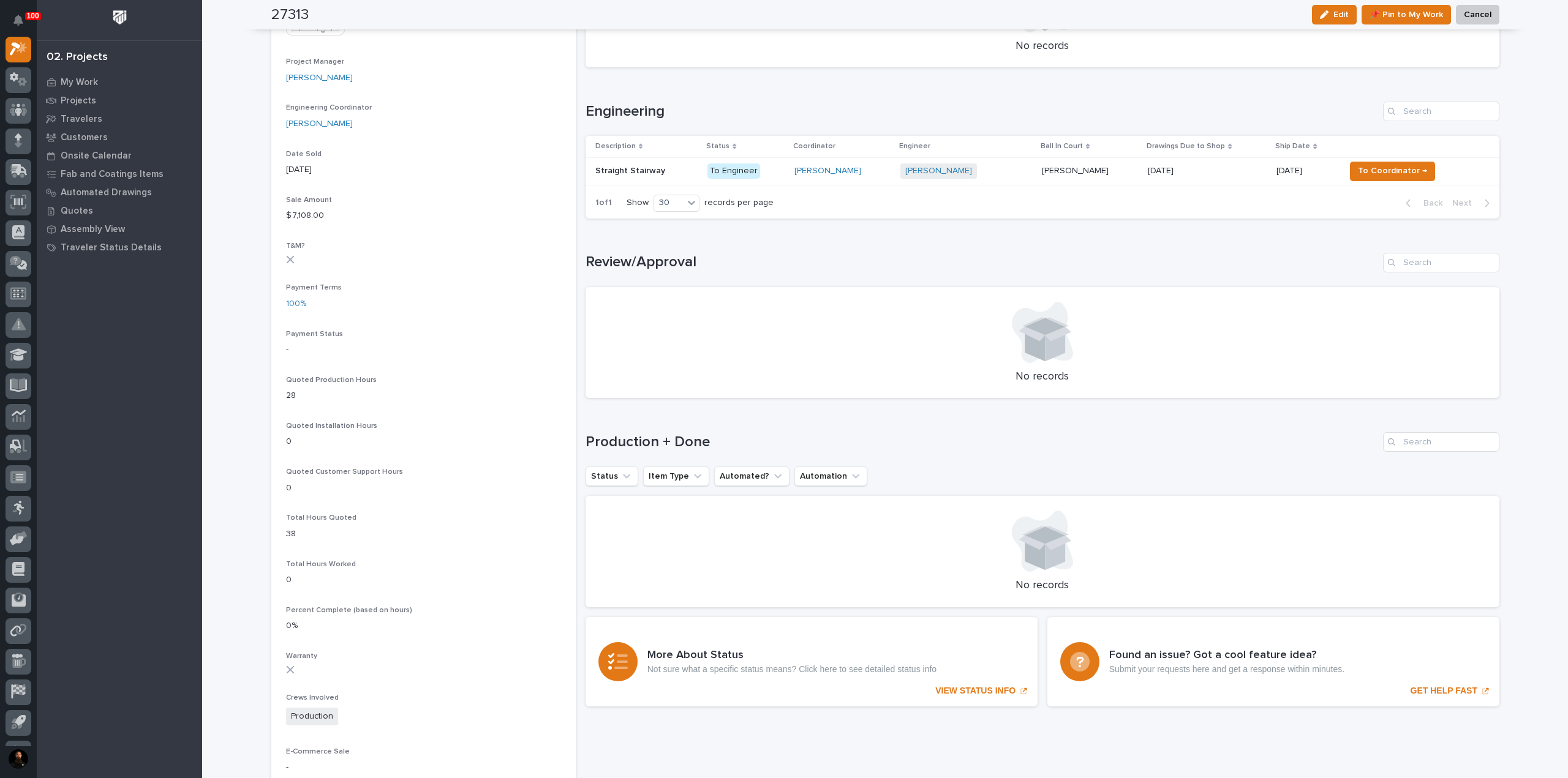
scroll to position [571, 0]
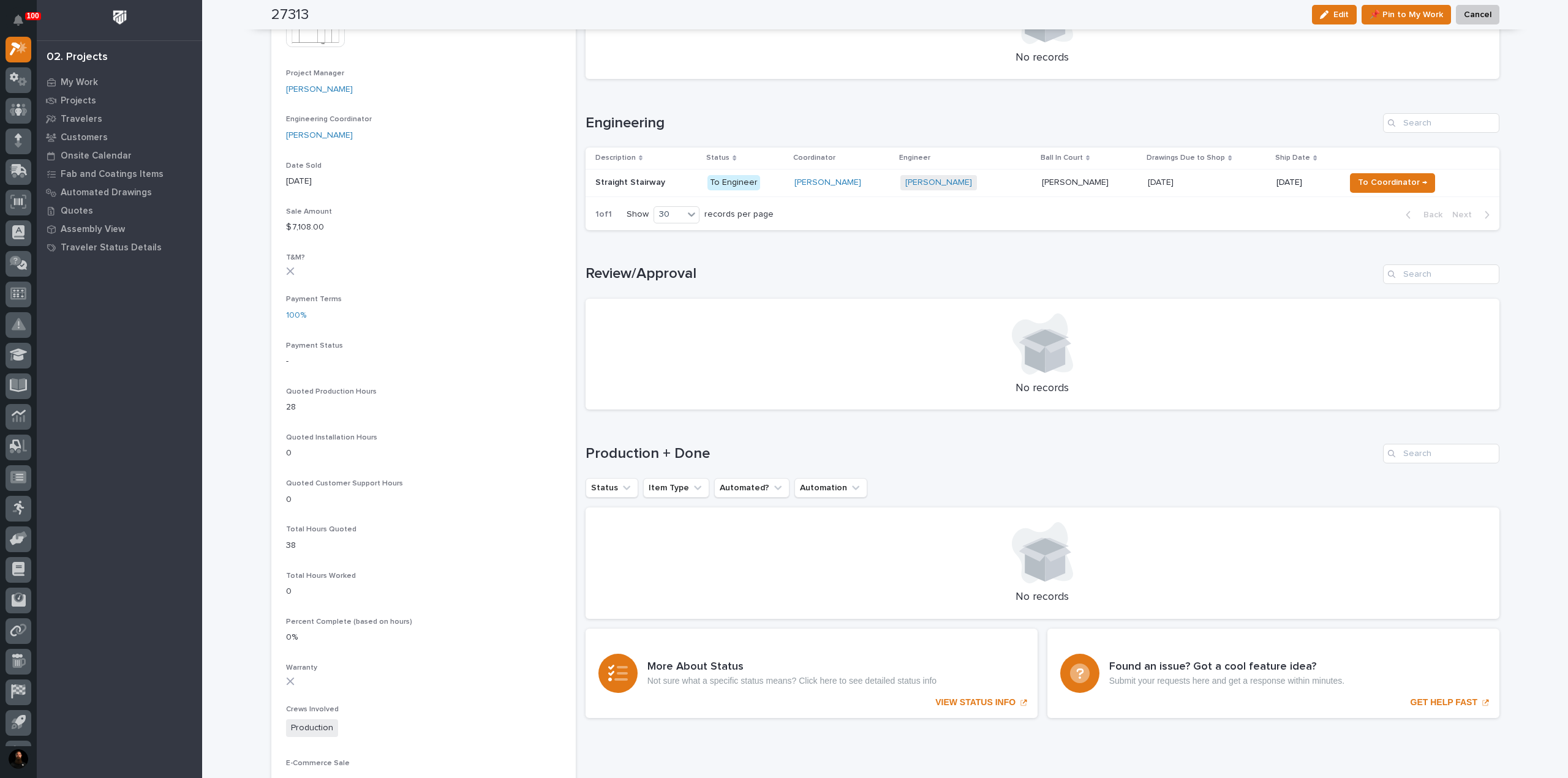
click at [668, 466] on div "Production + Done Status Item Type Automated? Automation No records" at bounding box center [1042, 532] width 914 height 175
click at [668, 455] on h1 "Production + Done" at bounding box center [982, 453] width 793 height 18
drag, startPoint x: 668, startPoint y: 455, endPoint x: 675, endPoint y: 444, distance: 13.0
click at [670, 451] on h1 "Production + Done" at bounding box center [982, 453] width 793 height 18
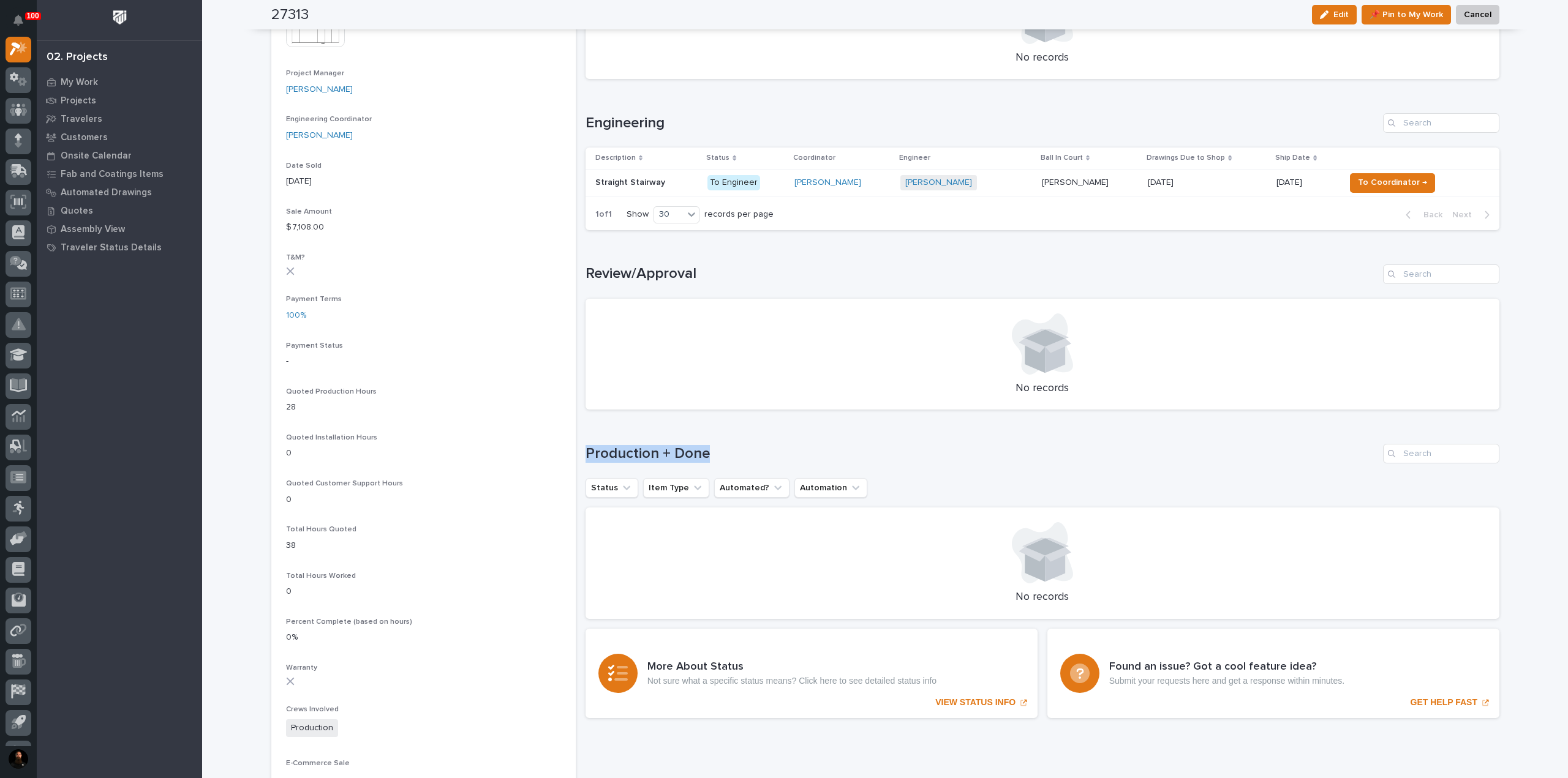
drag, startPoint x: 688, startPoint y: 427, endPoint x: 720, endPoint y: 440, distance: 34.5
click at [689, 427] on div "Loading... Saving… Production + Done Status Item Type Automated? Automation No …" at bounding box center [1042, 524] width 914 height 210
drag, startPoint x: 771, startPoint y: 424, endPoint x: 766, endPoint y: 429, distance: 7.1
click at [769, 424] on div "Loading... Saving… Production + Done Status Item Type Automated? Automation No …" at bounding box center [1042, 524] width 914 height 210
click at [745, 445] on h1 "Production + Done" at bounding box center [982, 453] width 793 height 18
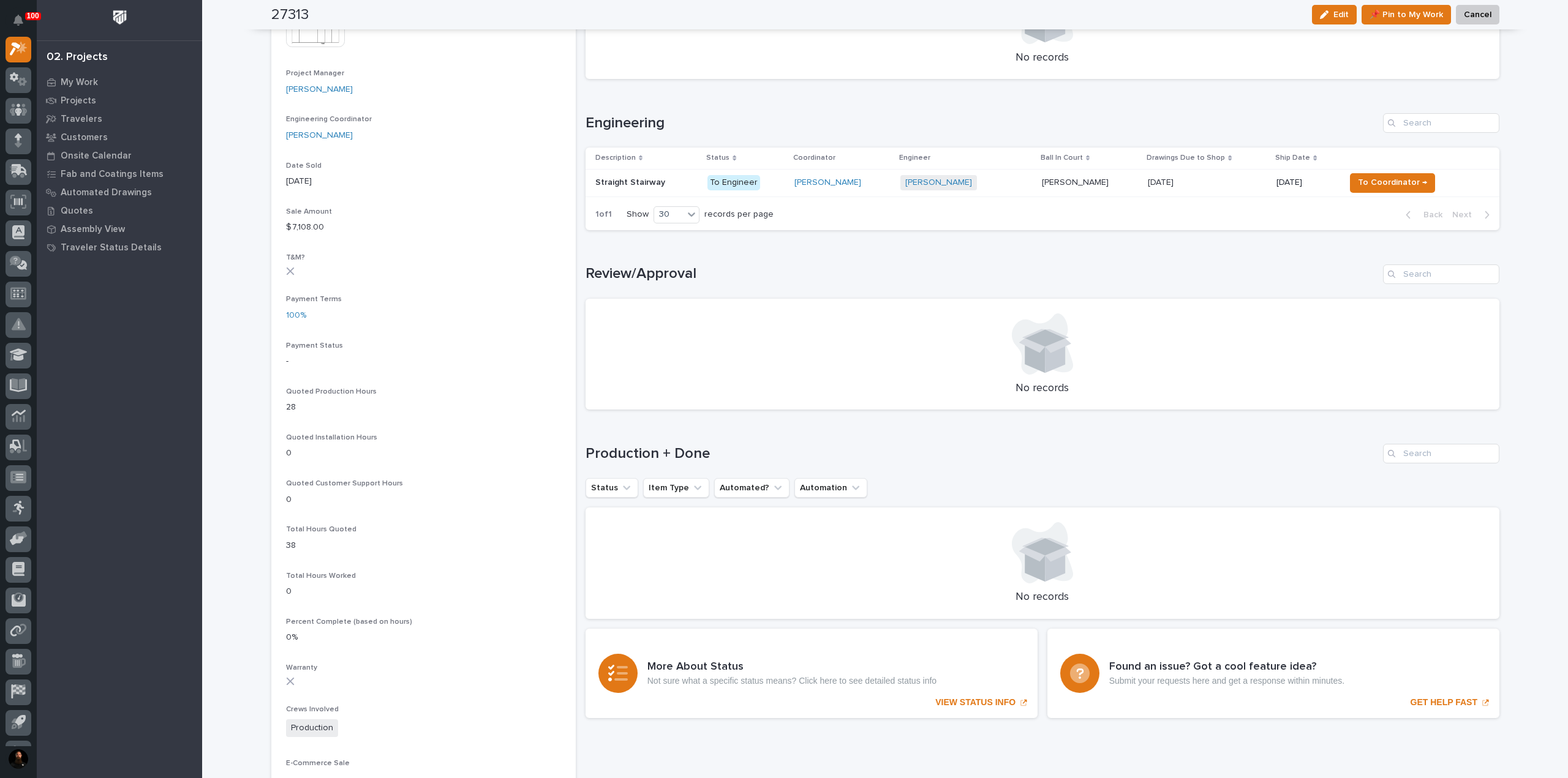
click at [681, 450] on h1 "Production + Done" at bounding box center [982, 453] width 793 height 18
click at [681, 450] on h1 "Production + Done" at bounding box center [982, 453] width 793 height 18
click at [682, 431] on div "Loading... Saving… Production + Done Status Item Type Automated? Automation No …" at bounding box center [1042, 524] width 914 height 210
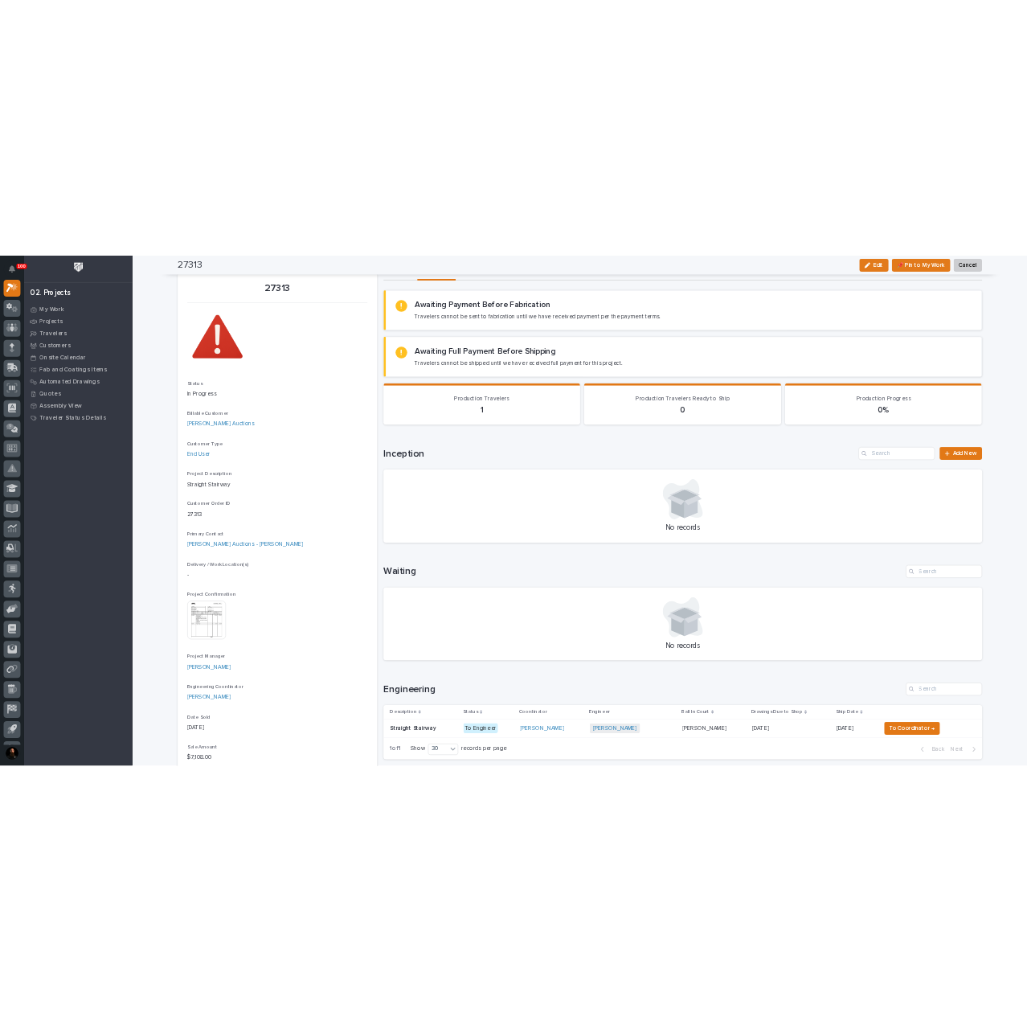
scroll to position [0, 0]
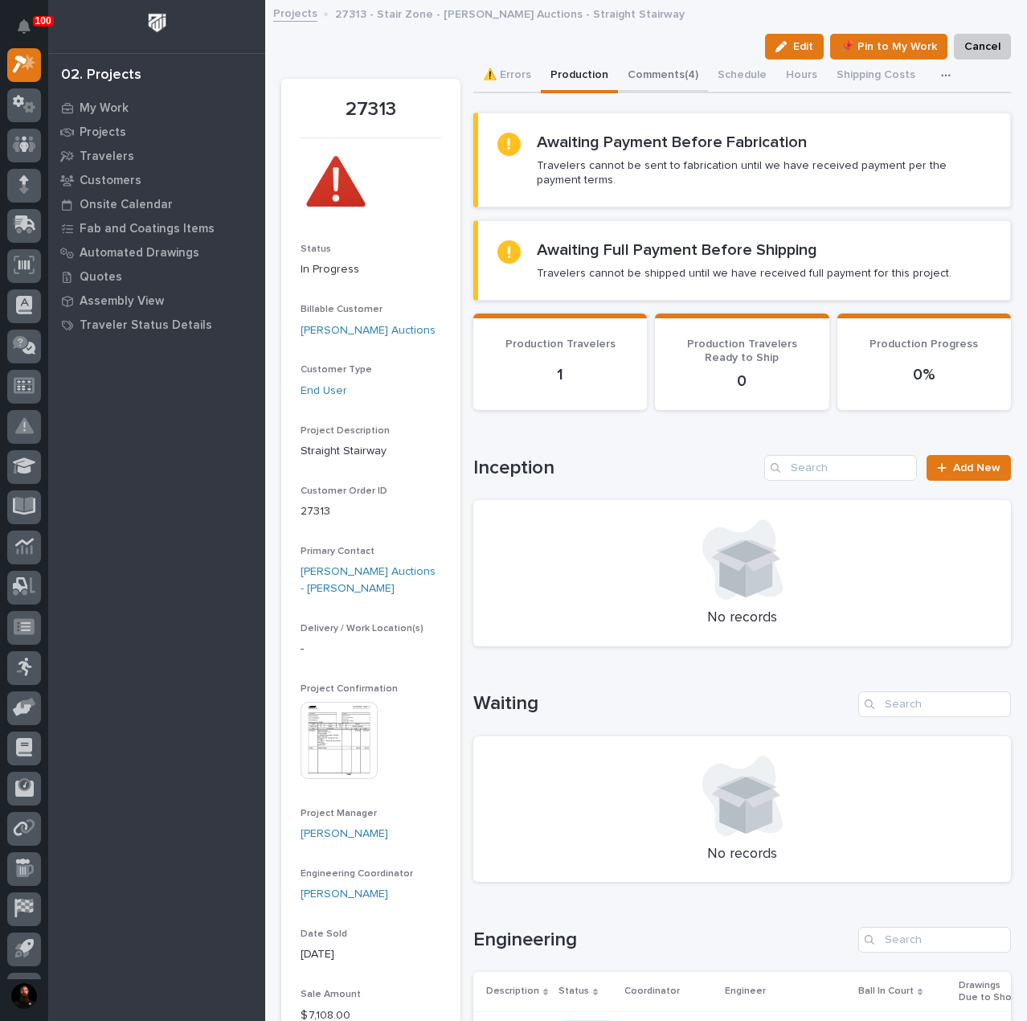
click at [685, 75] on div "⚠️ Errors Production Comments (4) Schedule Hours Shipping Costs CompanyCam" at bounding box center [742, 76] width 538 height 34
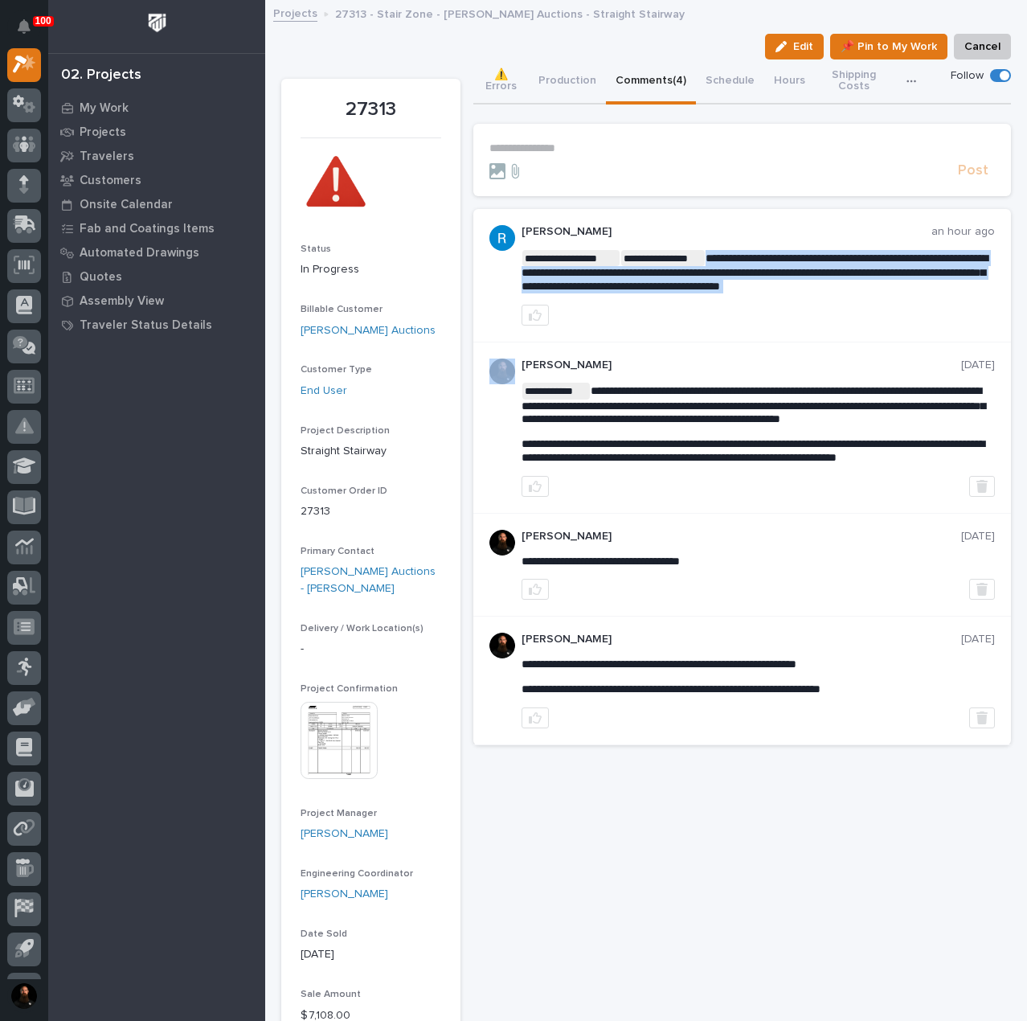
click at [825, 280] on span "**********" at bounding box center [755, 271] width 466 height 39
click at [858, 272] on span "**********" at bounding box center [755, 271] width 466 height 39
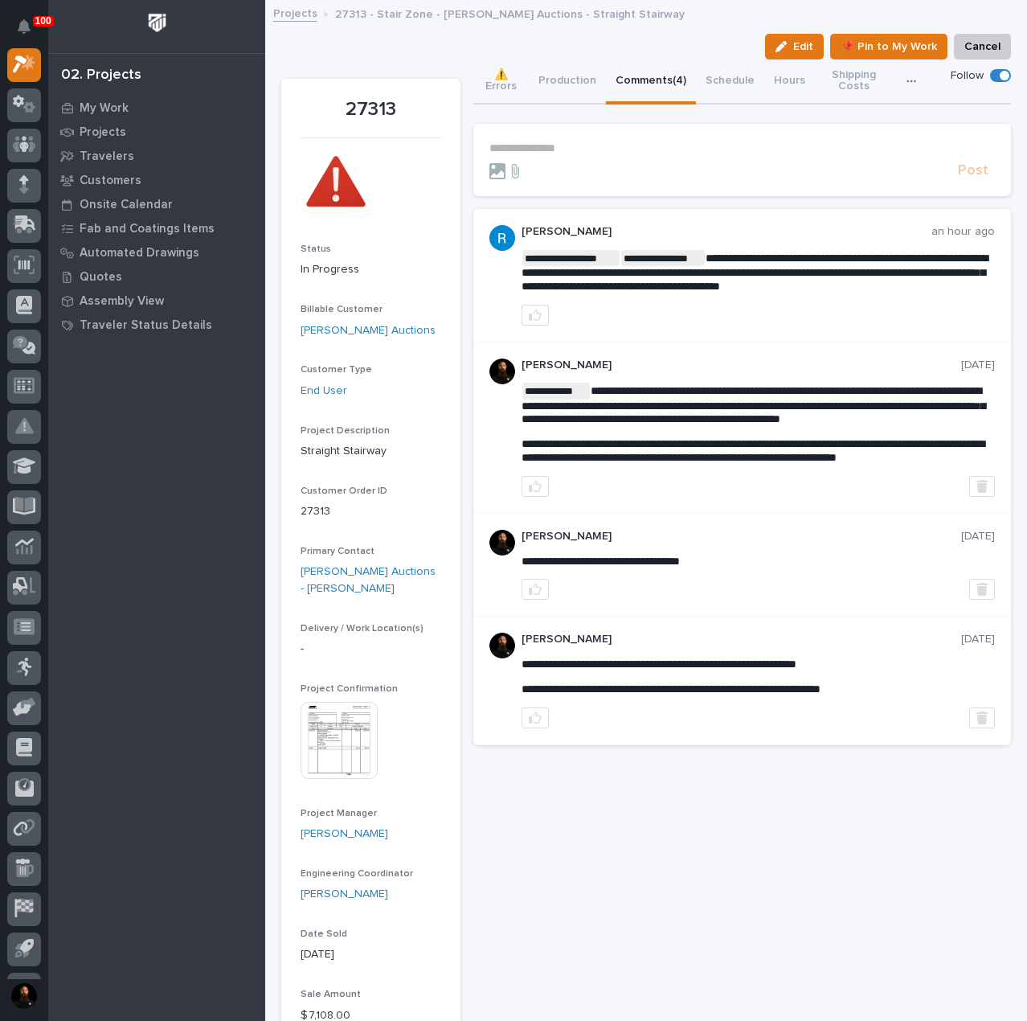
click at [692, 280] on span "**********" at bounding box center [755, 271] width 466 height 39
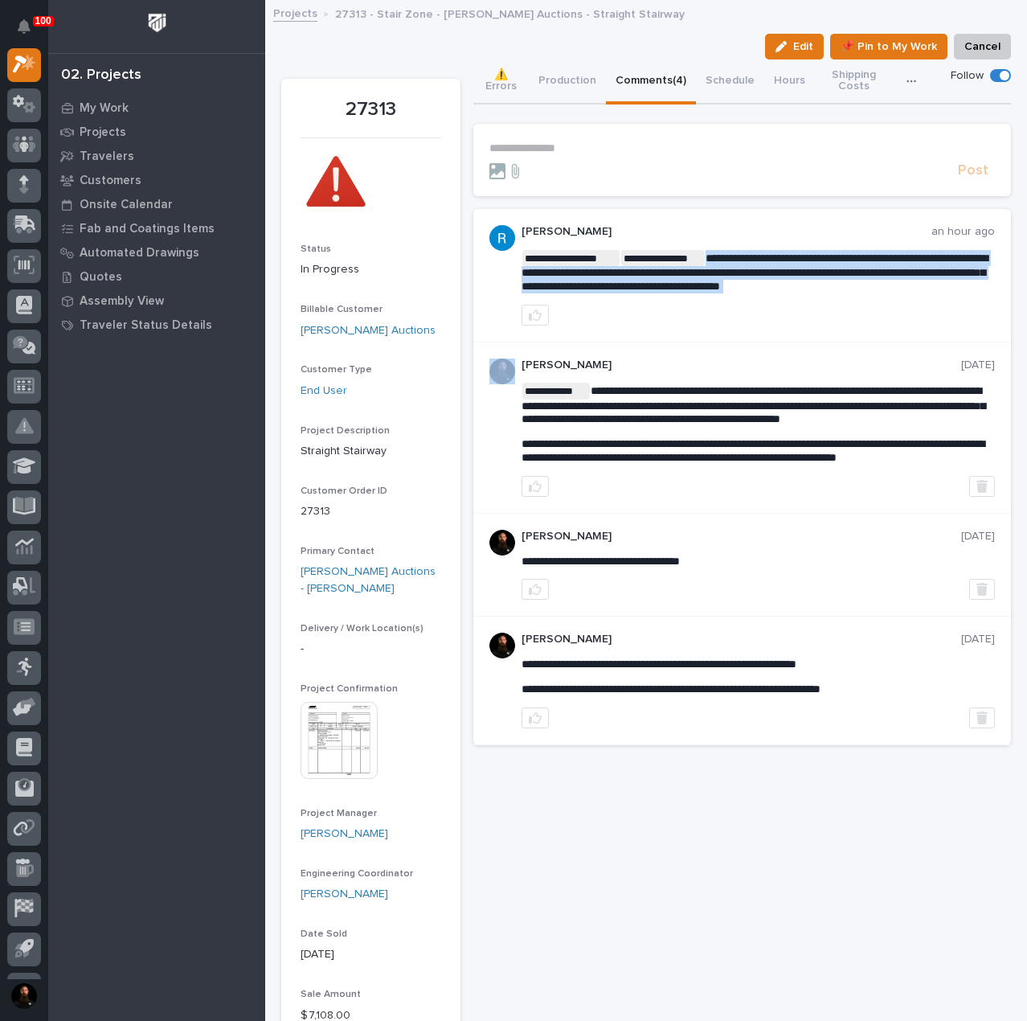
click at [692, 280] on span "**********" at bounding box center [755, 271] width 466 height 39
click at [737, 280] on span "**********" at bounding box center [755, 271] width 466 height 39
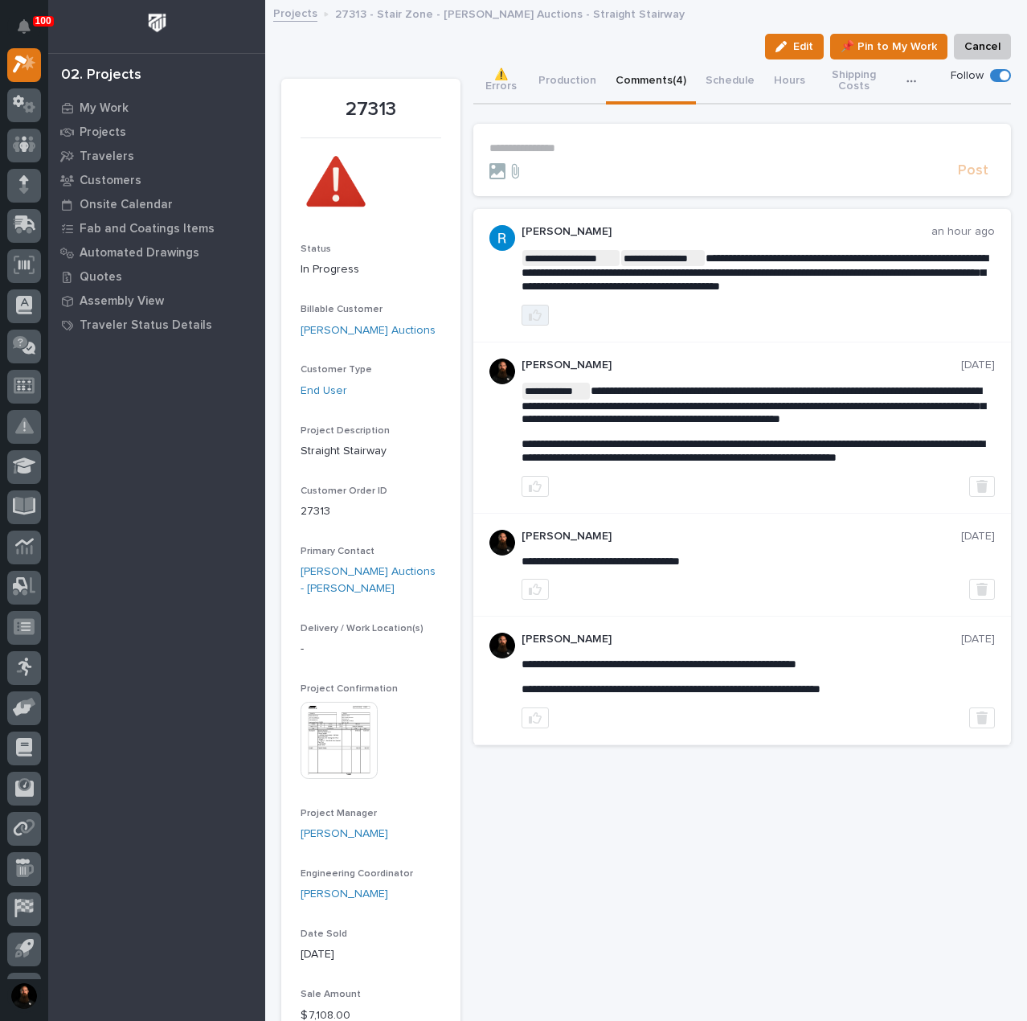
click at [542, 324] on button "button" at bounding box center [535, 315] width 27 height 21
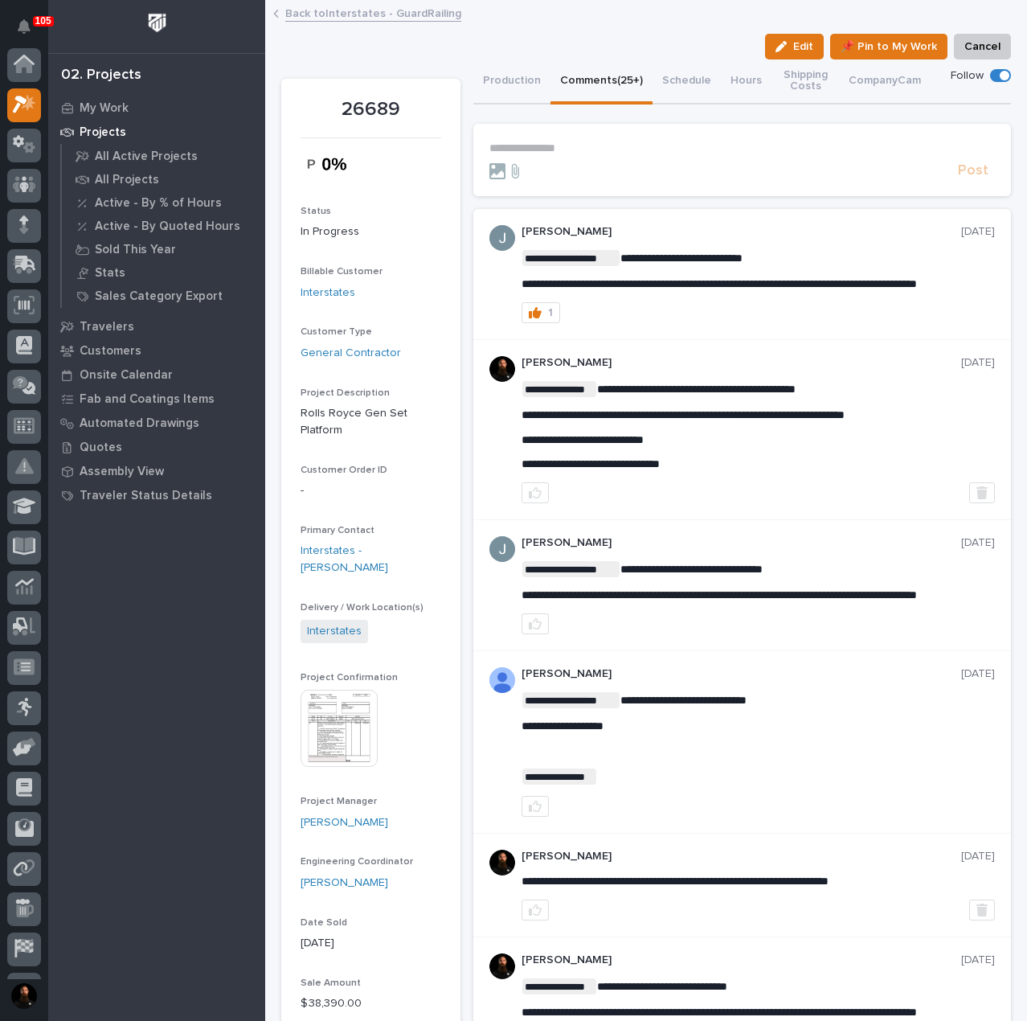
scroll to position [40, 0]
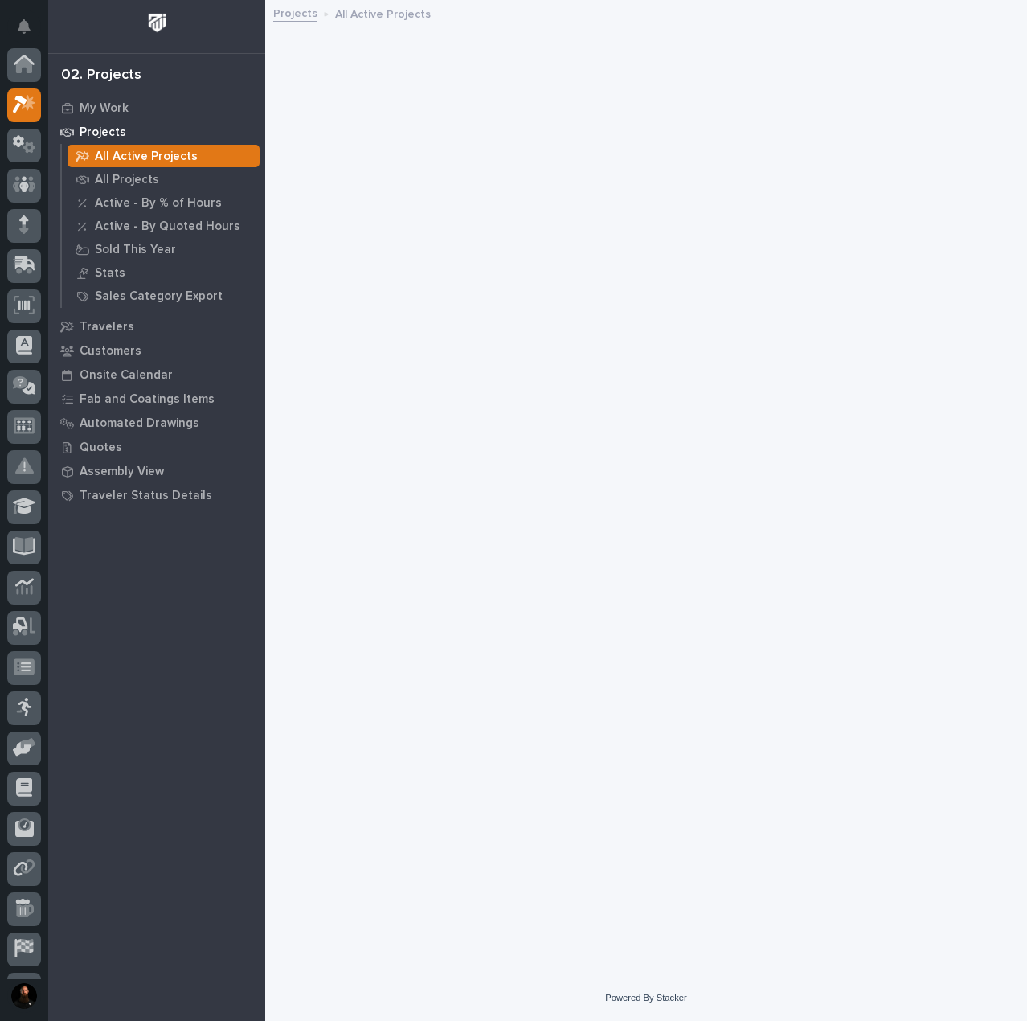
scroll to position [40, 0]
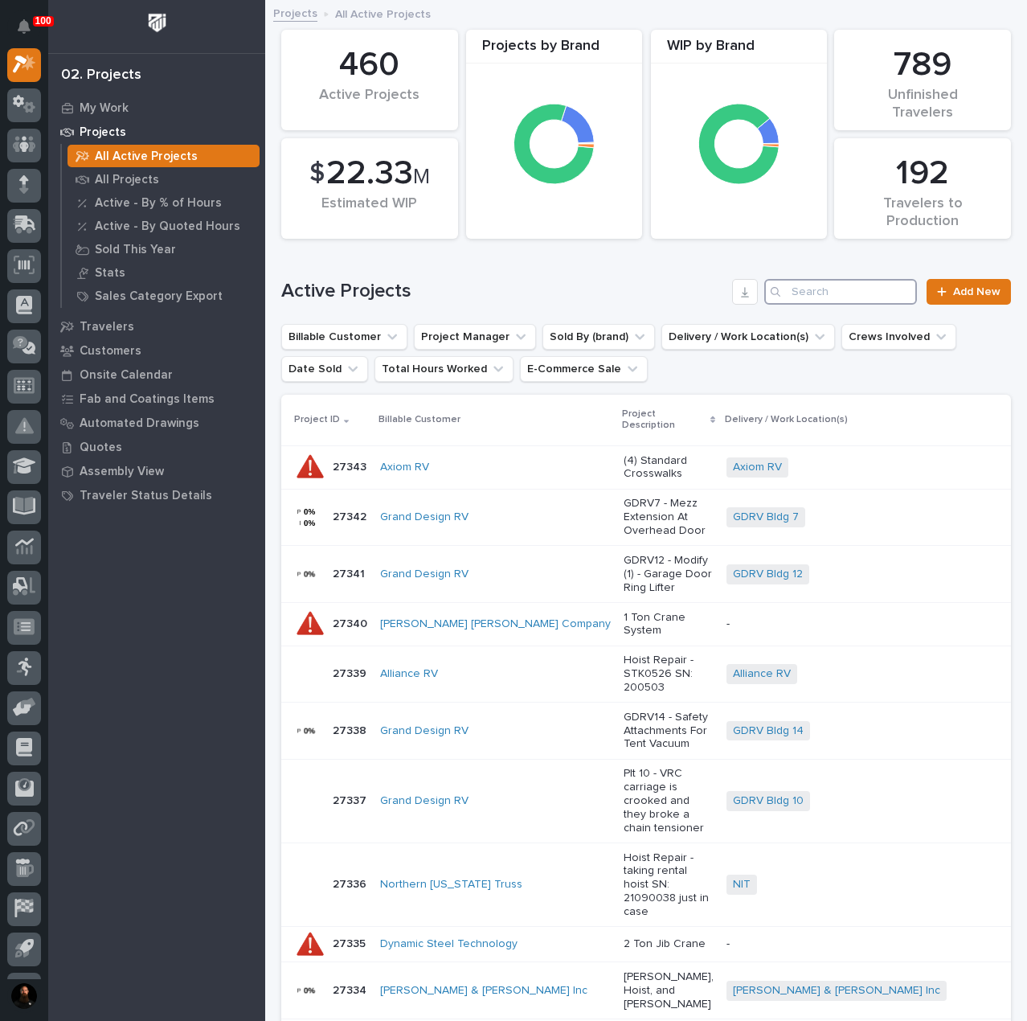
click at [845, 289] on input "Search" at bounding box center [840, 292] width 153 height 26
type input "LCPD"
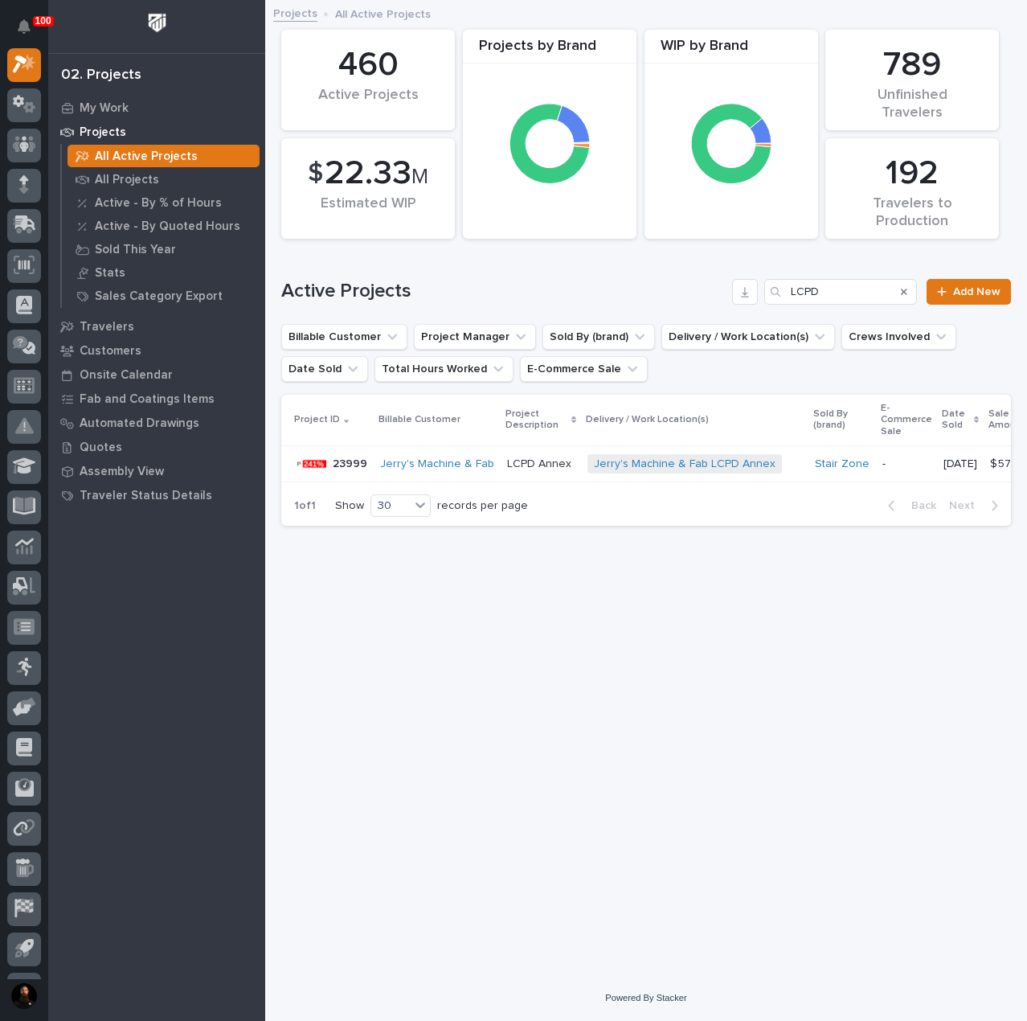
click at [317, 459] on div at bounding box center [310, 464] width 32 height 32
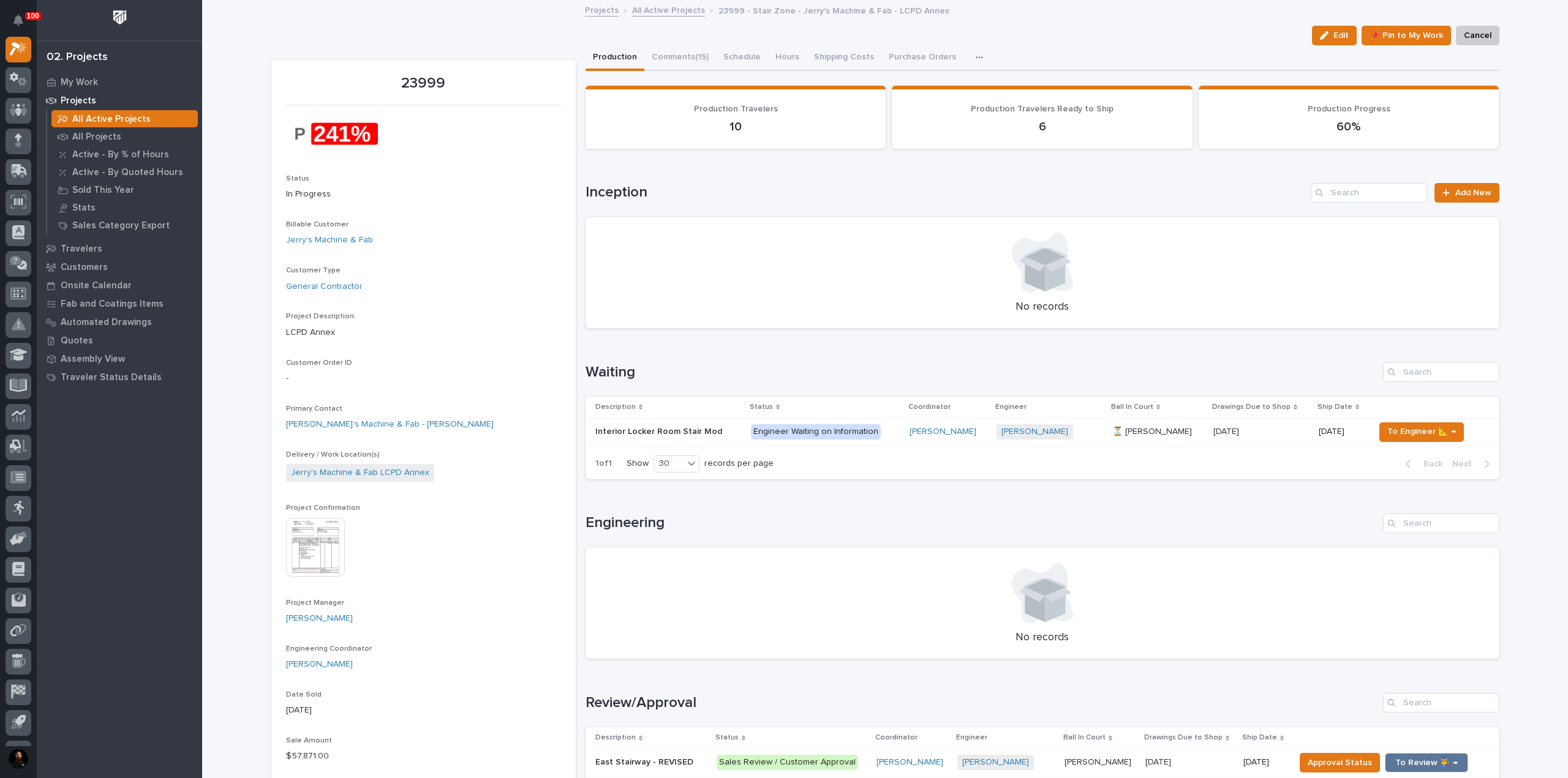
click at [675, 55] on button "Comments (15)" at bounding box center [680, 58] width 72 height 26
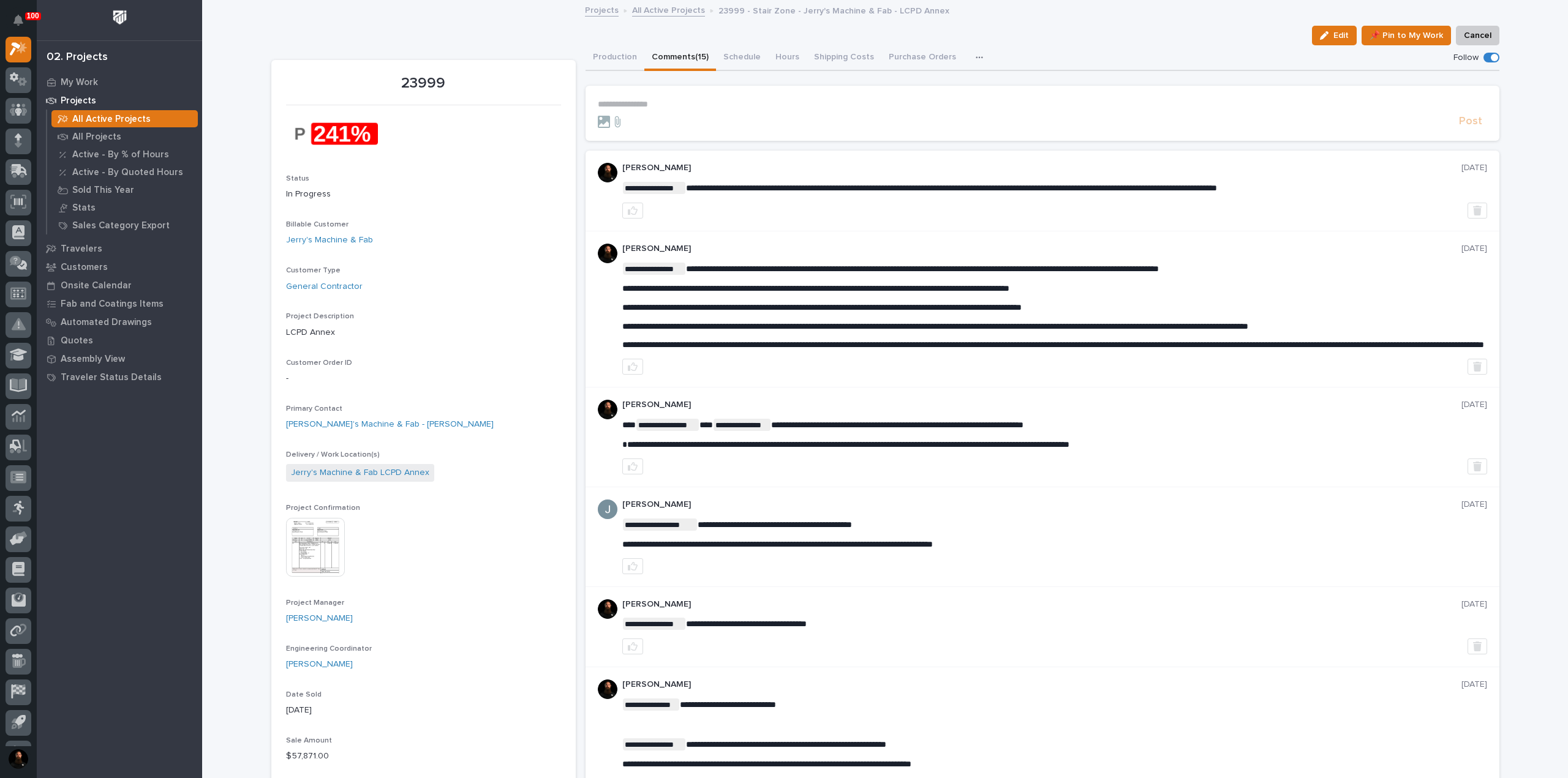
drag, startPoint x: 237, startPoint y: 299, endPoint x: 338, endPoint y: 295, distance: 101.1
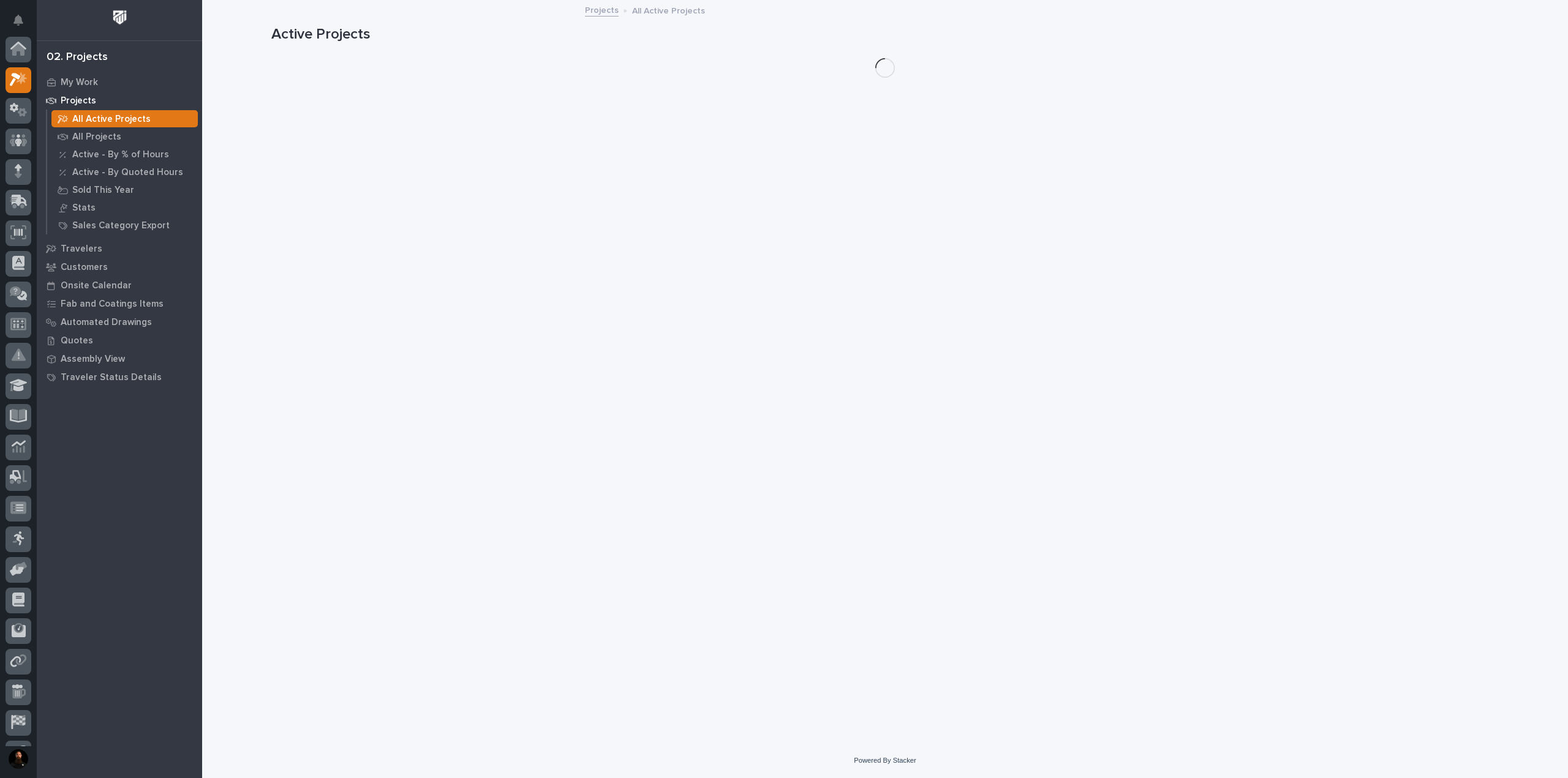
scroll to position [33, 0]
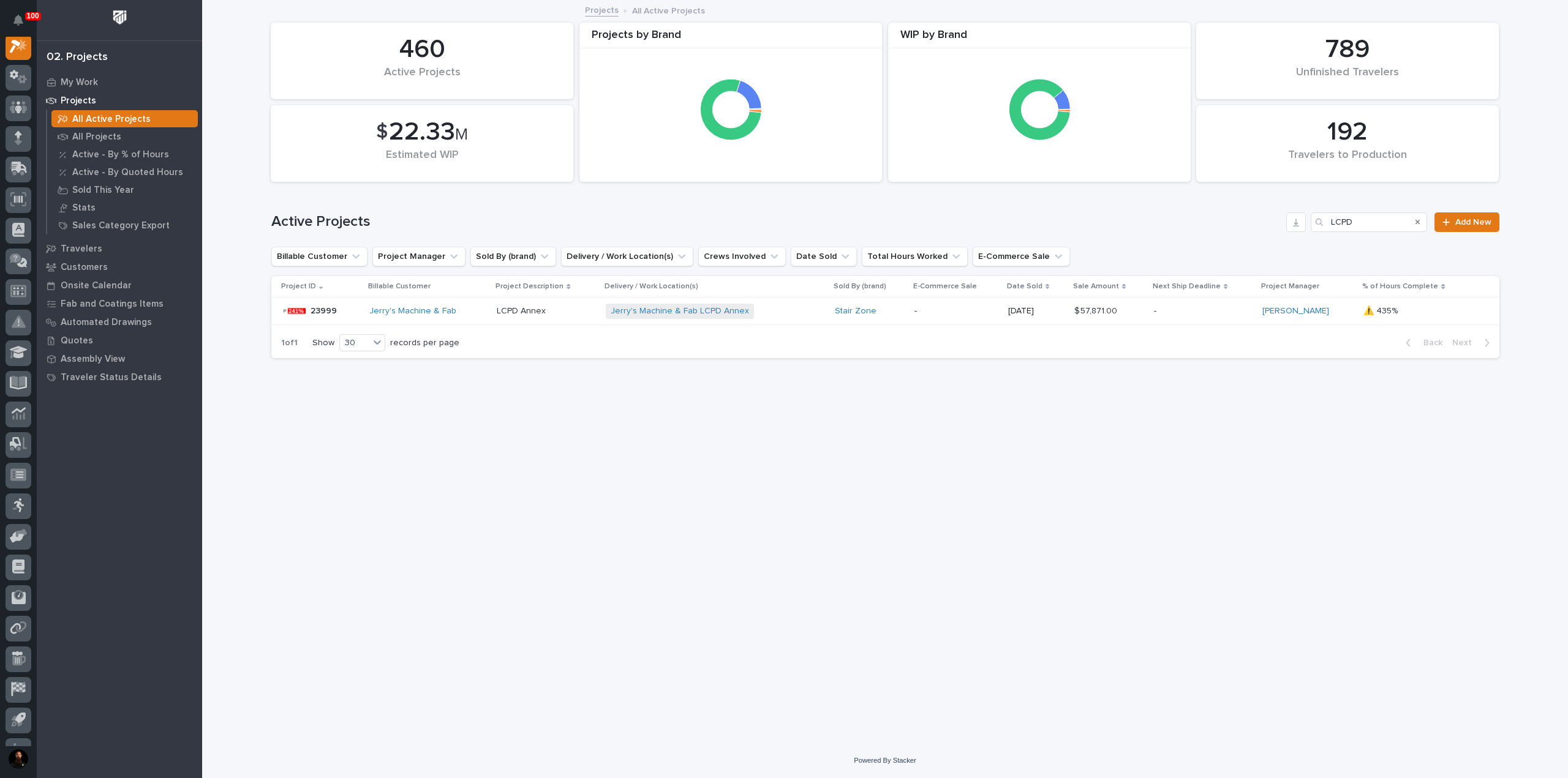
click at [329, 315] on p "23999" at bounding box center [325, 310] width 29 height 13
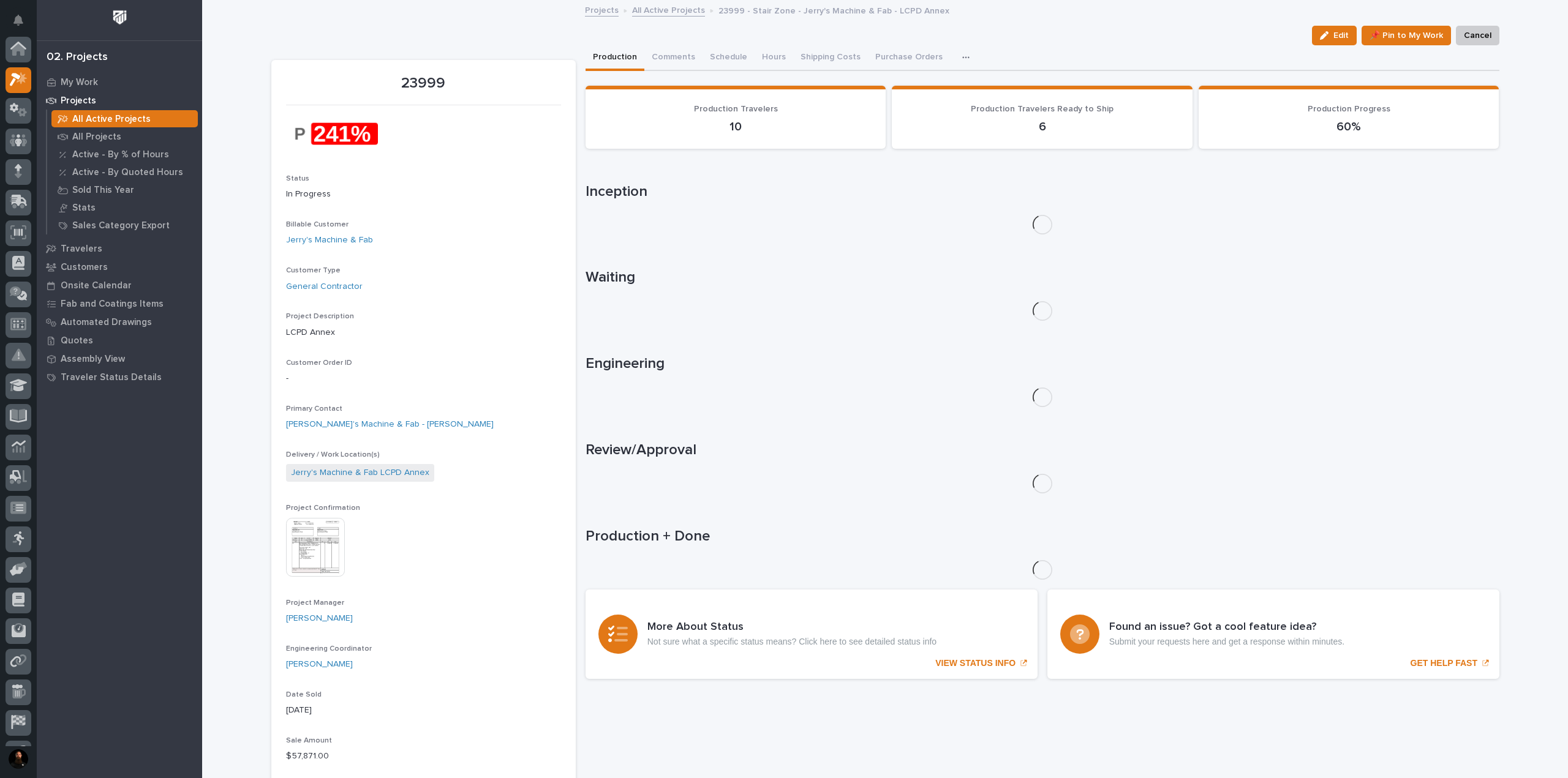
scroll to position [30, 0]
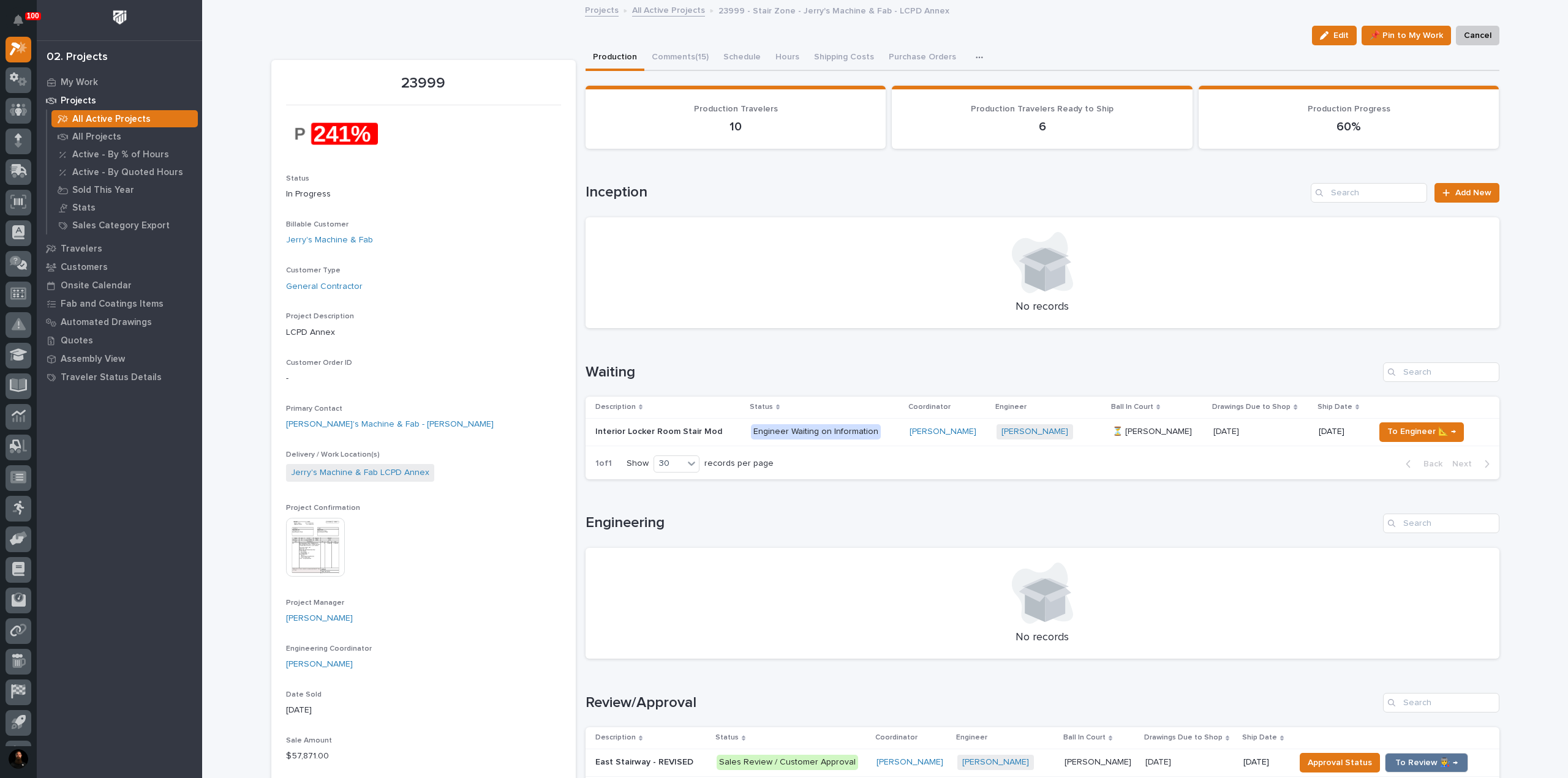
click at [782, 50] on button "button" at bounding box center [982, 57] width 27 height 24
click at [782, 357] on div "Loading... Saving… Waiting Description Status Coordinator Engineer Ball In Cour…" at bounding box center [1042, 414] width 914 height 152
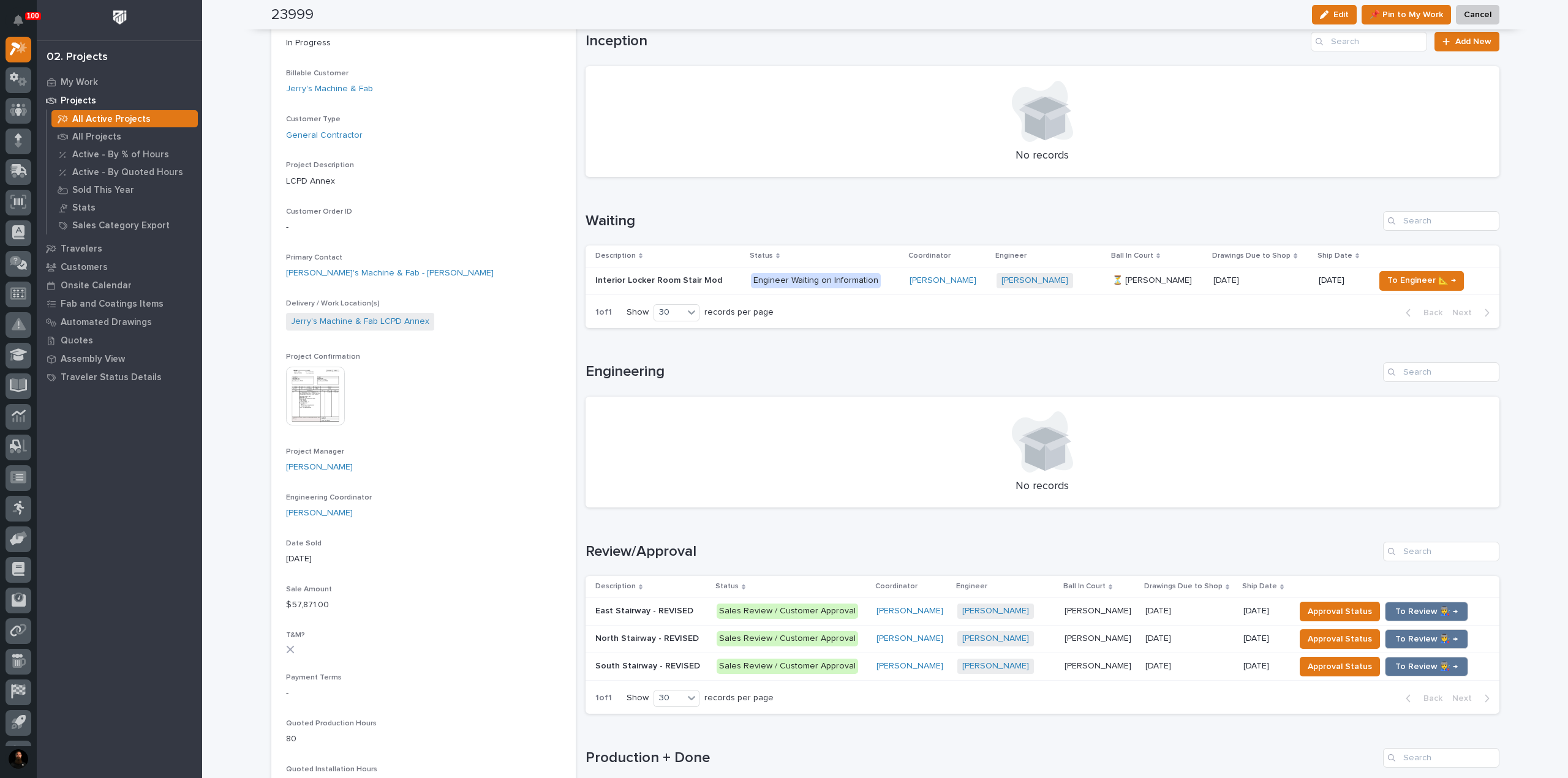
scroll to position [0, 0]
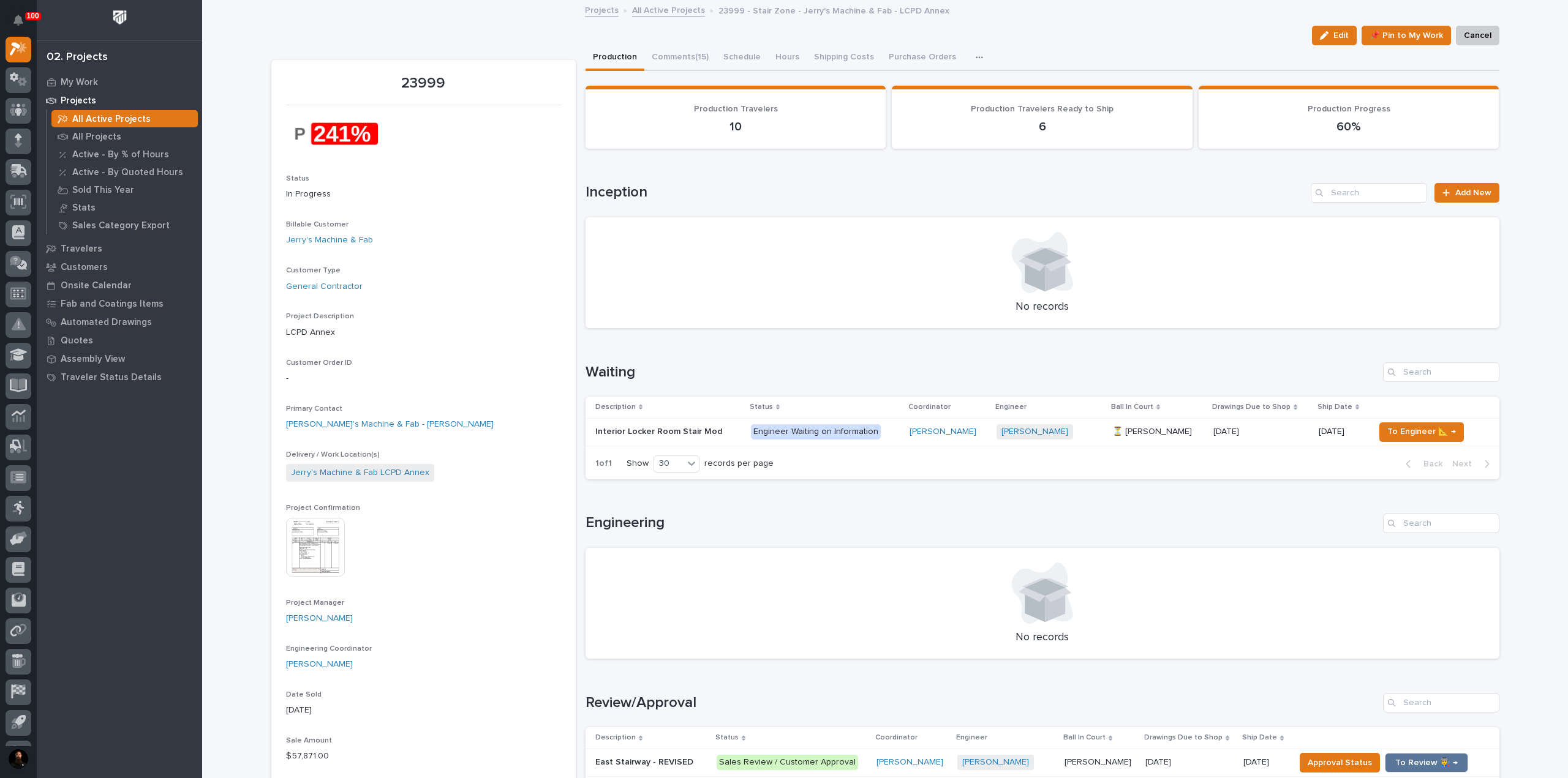
click at [782, 52] on button "button" at bounding box center [982, 57] width 27 height 24
click at [782, 37] on div "Edit 📌 Pin to My Work Cancel" at bounding box center [885, 36] width 1228 height 20
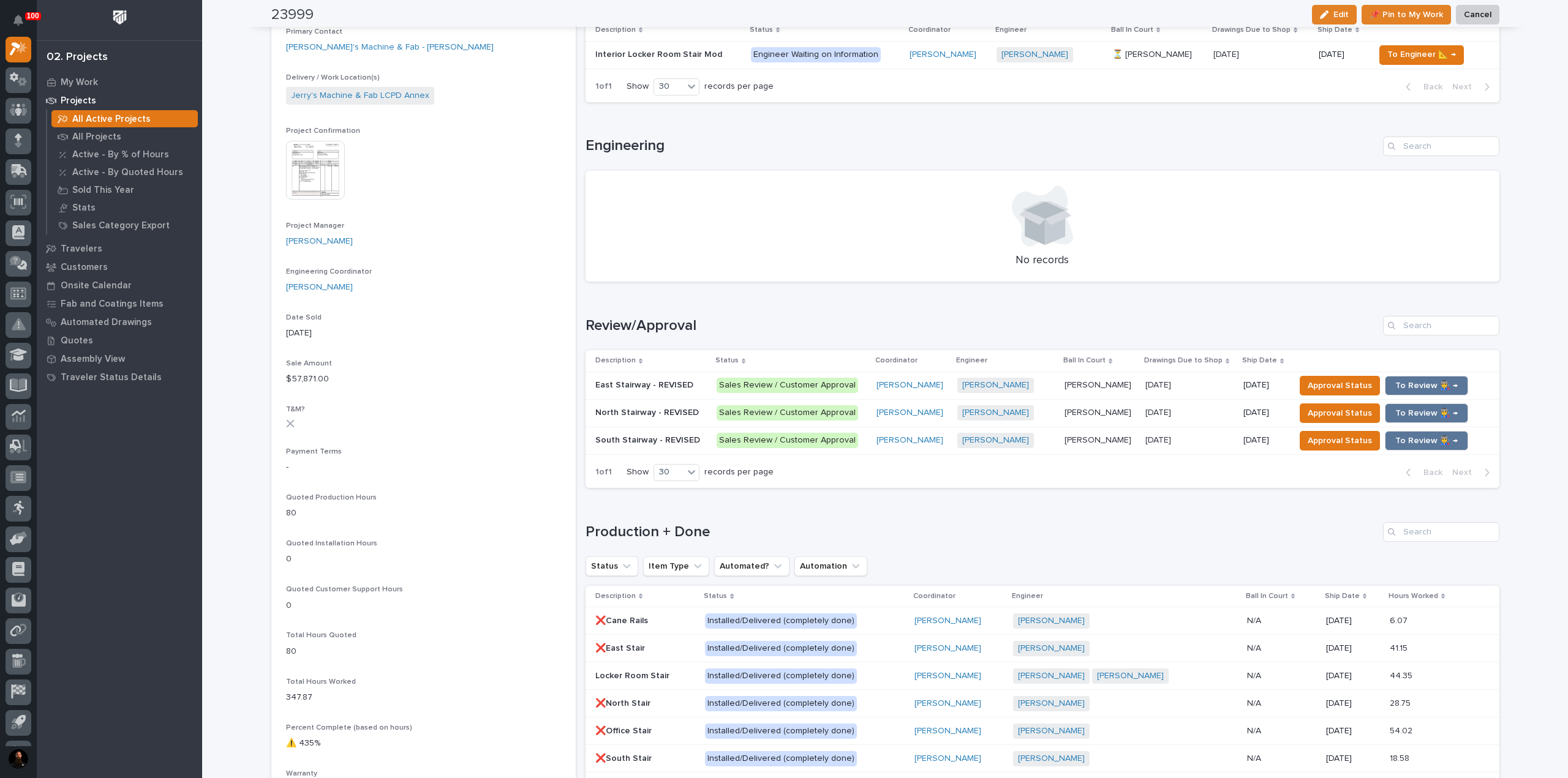
scroll to position [408, 0]
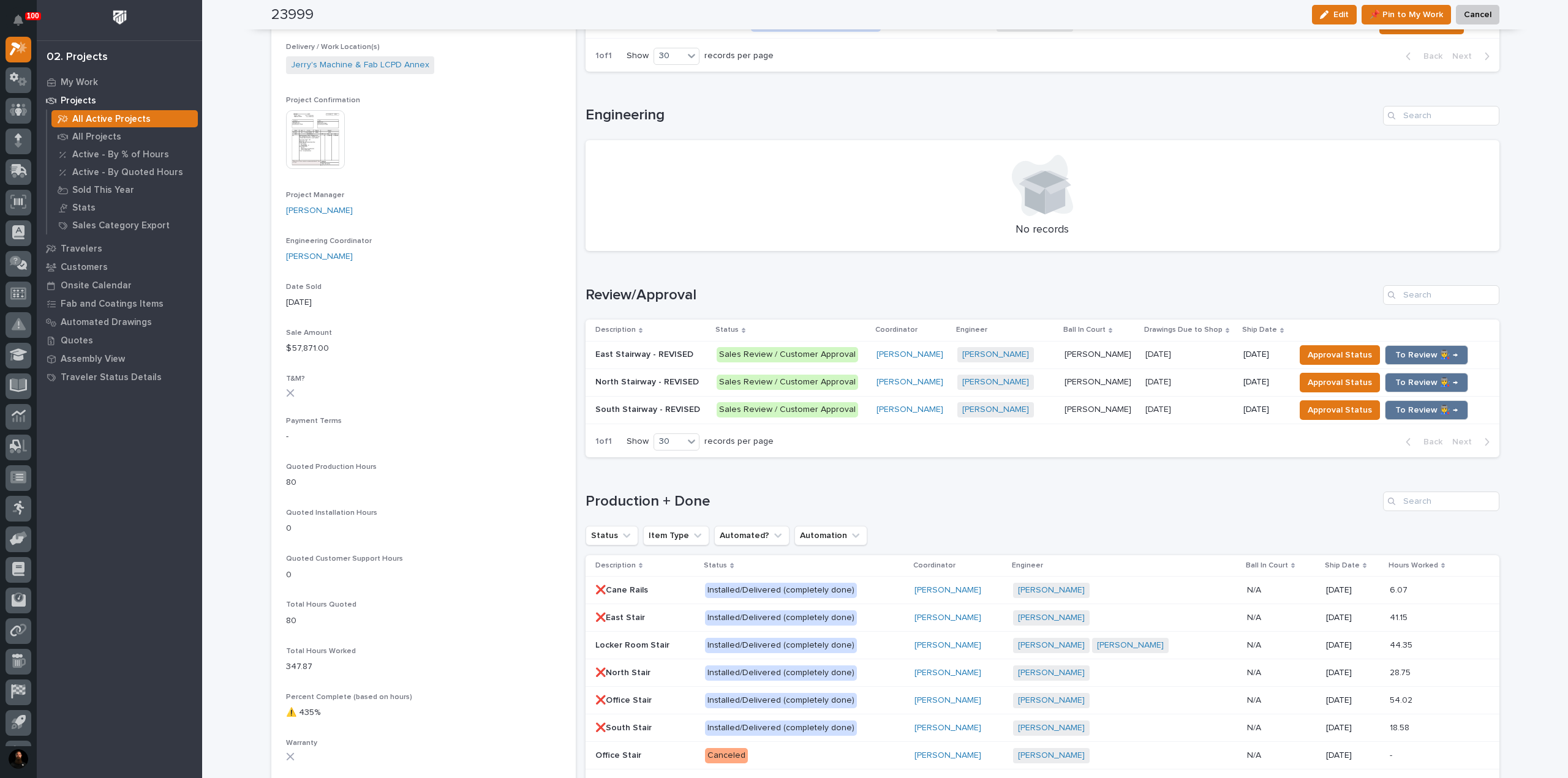
click at [642, 410] on p "South Stairway - REVISED" at bounding box center [649, 408] width 107 height 13
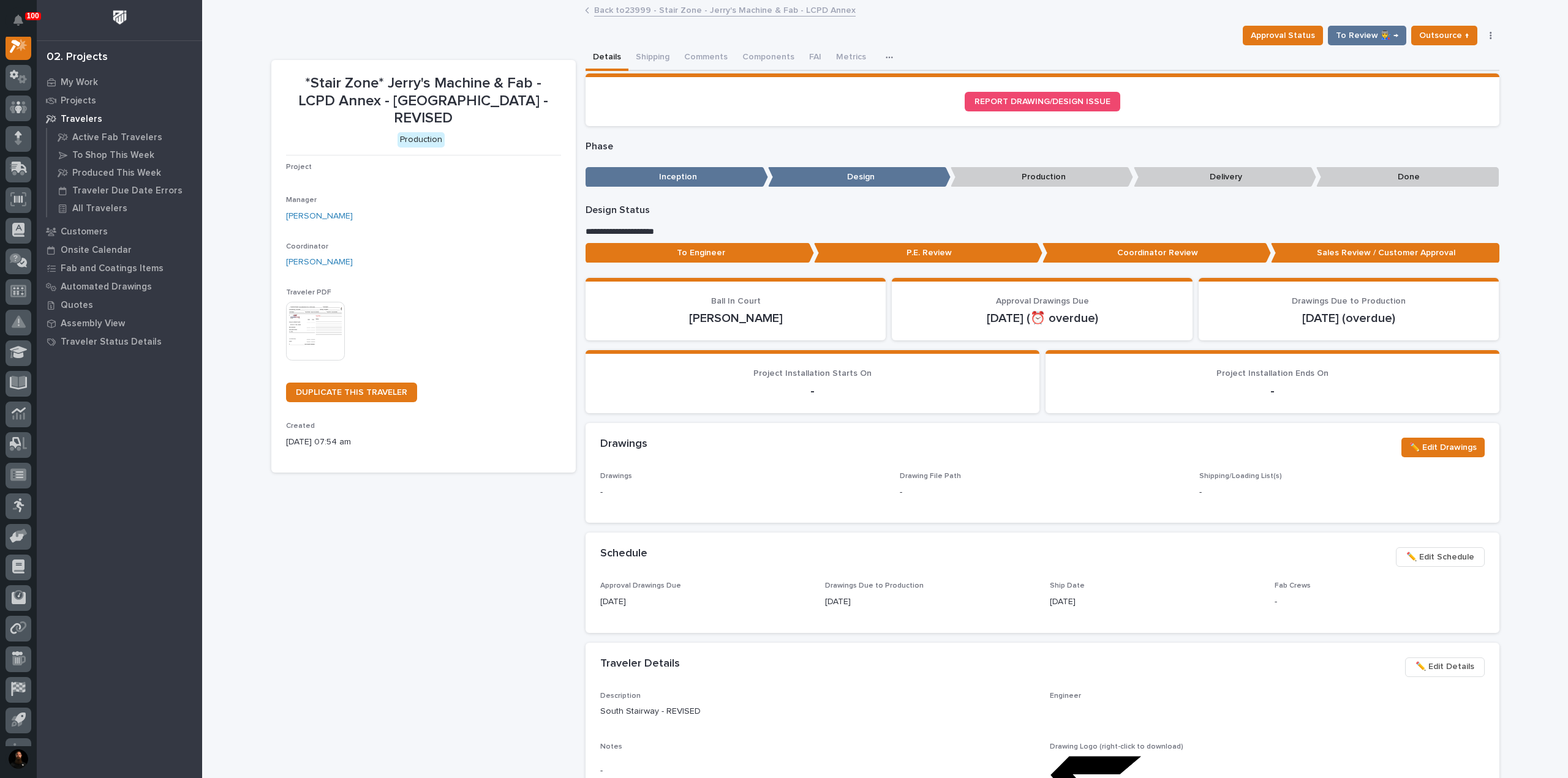
scroll to position [30, 0]
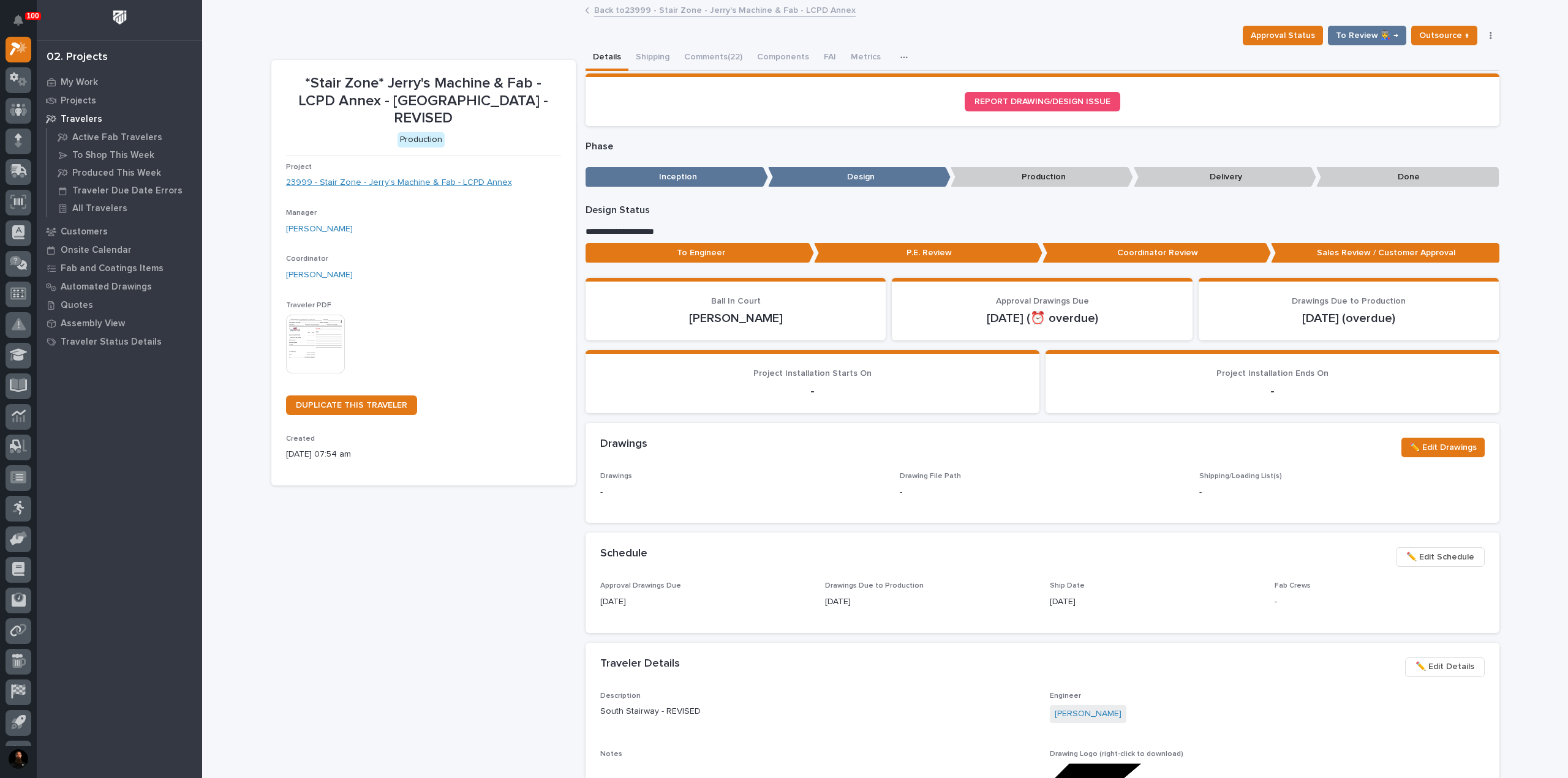
click at [437, 176] on link "23999 - Stair Zone - Jerry's Machine & Fab - LCPD Annex" at bounding box center [399, 182] width 226 height 13
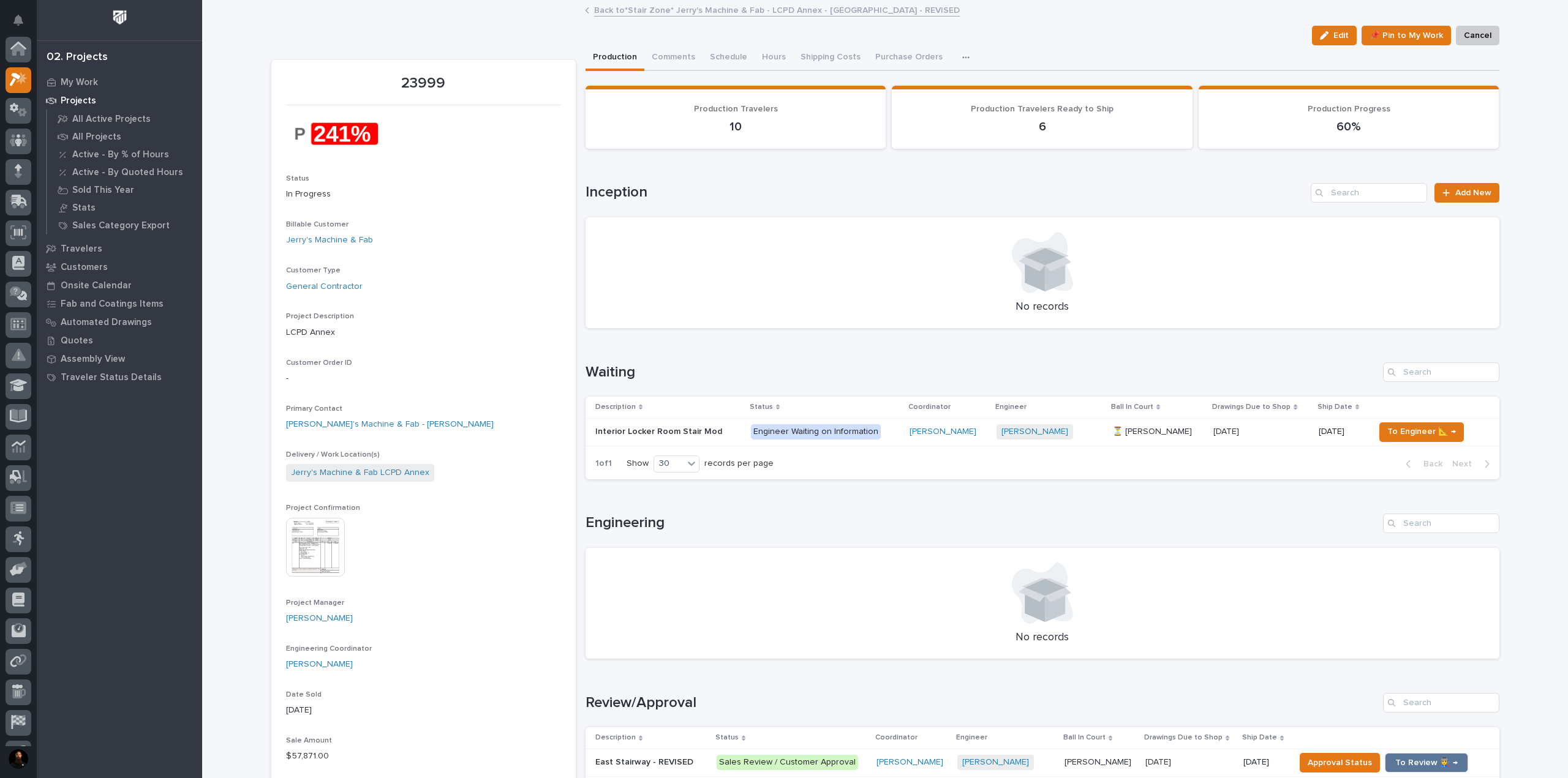
scroll to position [30, 0]
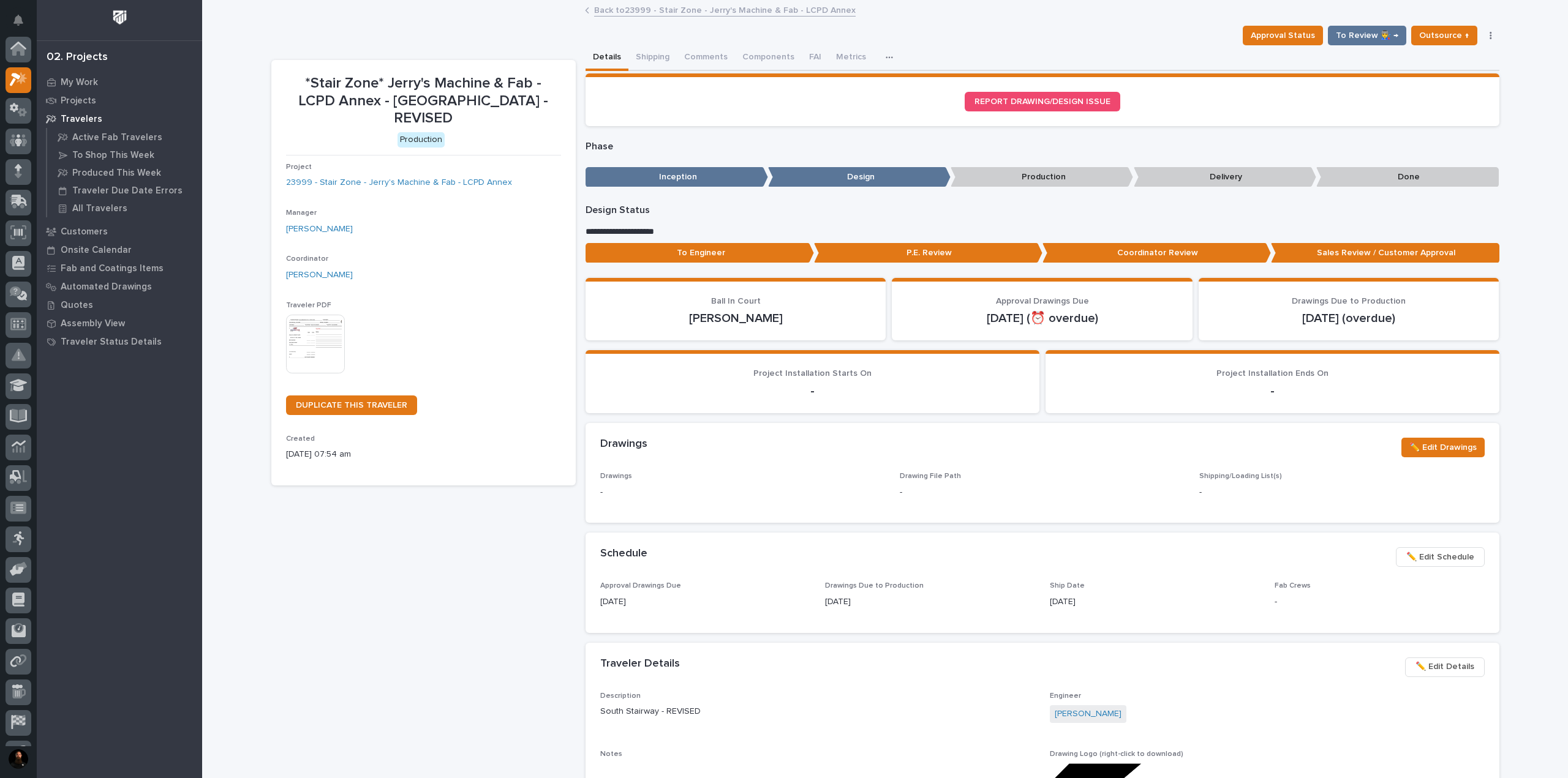
scroll to position [33, 0]
click at [782, 39] on button "button" at bounding box center [1491, 35] width 18 height 8
click at [782, 66] on button "Hold" at bounding box center [1442, 60] width 104 height 20
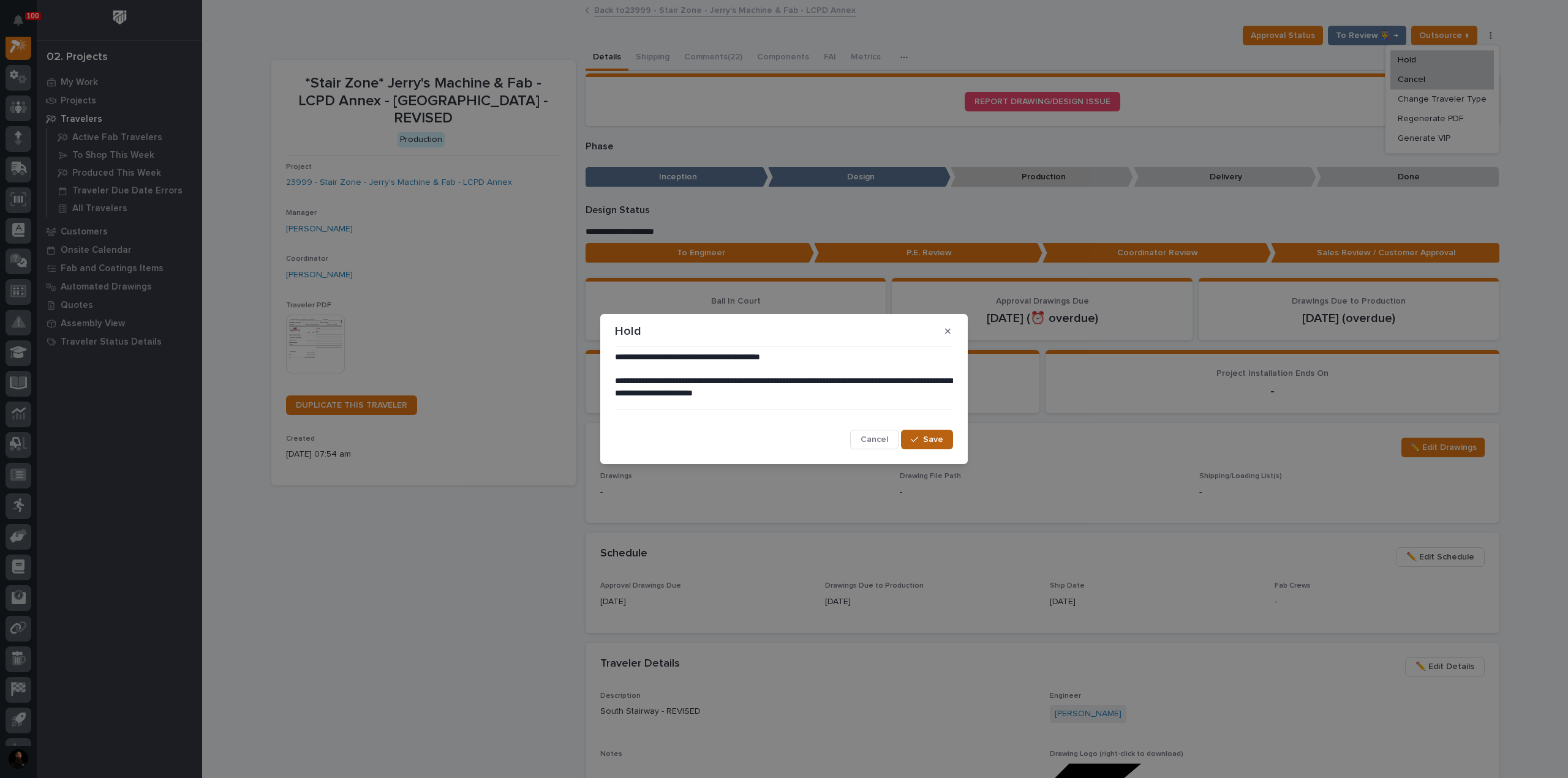
drag, startPoint x: 932, startPoint y: 447, endPoint x: 934, endPoint y: 435, distance: 12.2
click at [782, 446] on button "Save" at bounding box center [927, 440] width 52 height 20
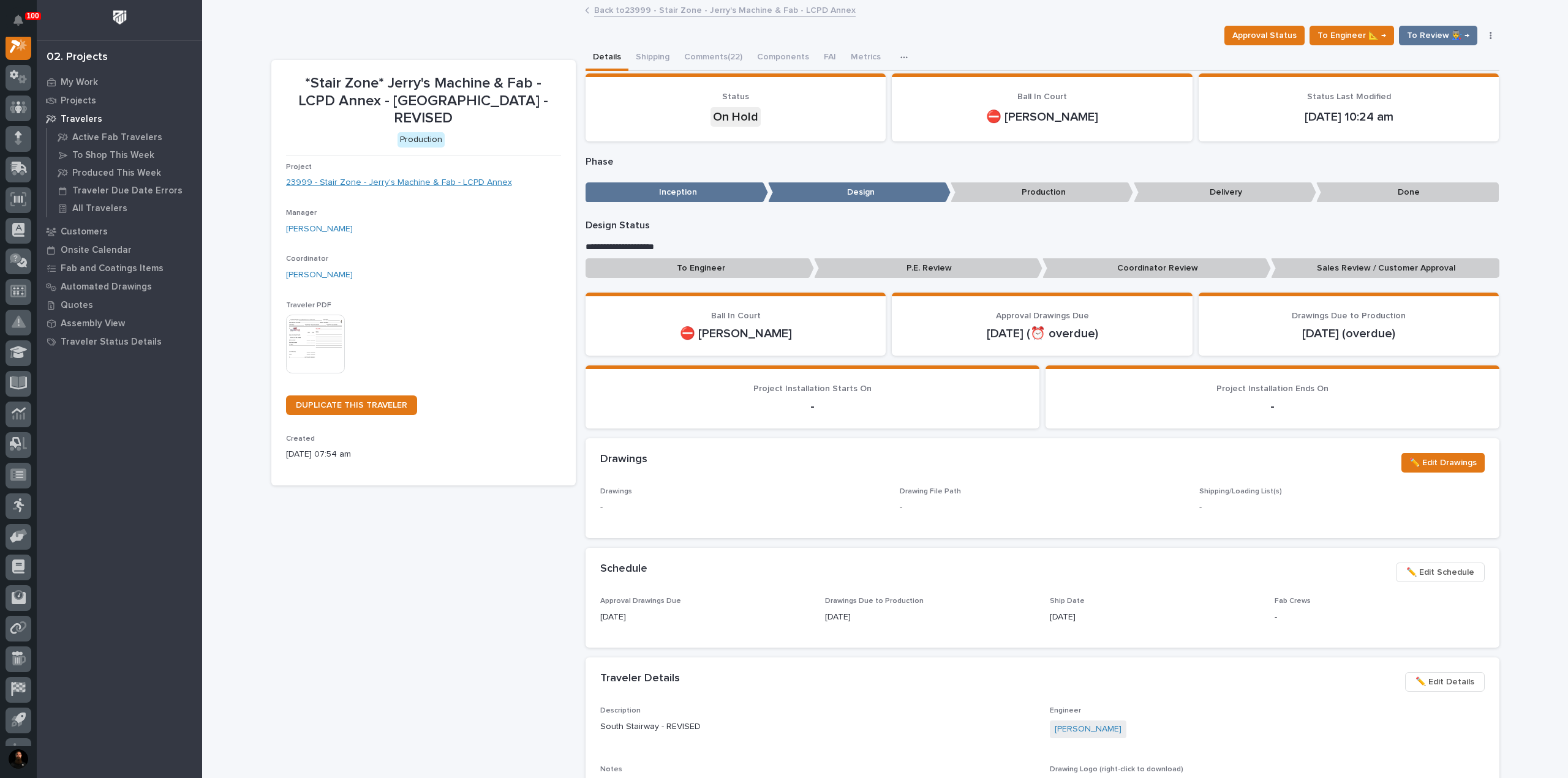
click at [413, 176] on link "23999 - Stair Zone - Jerry's Machine & Fab - LCPD Annex" at bounding box center [399, 182] width 226 height 13
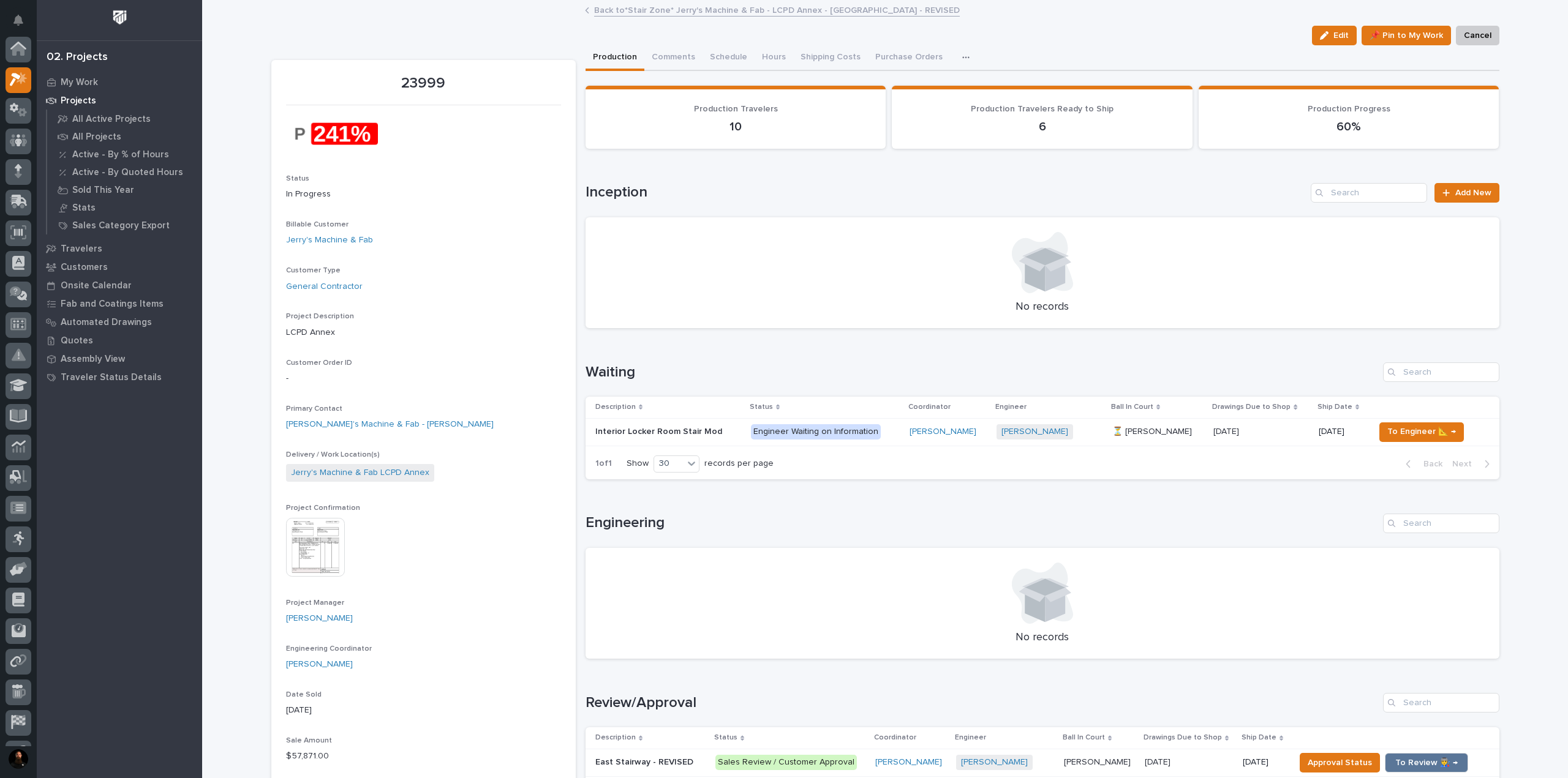
scroll to position [30, 0]
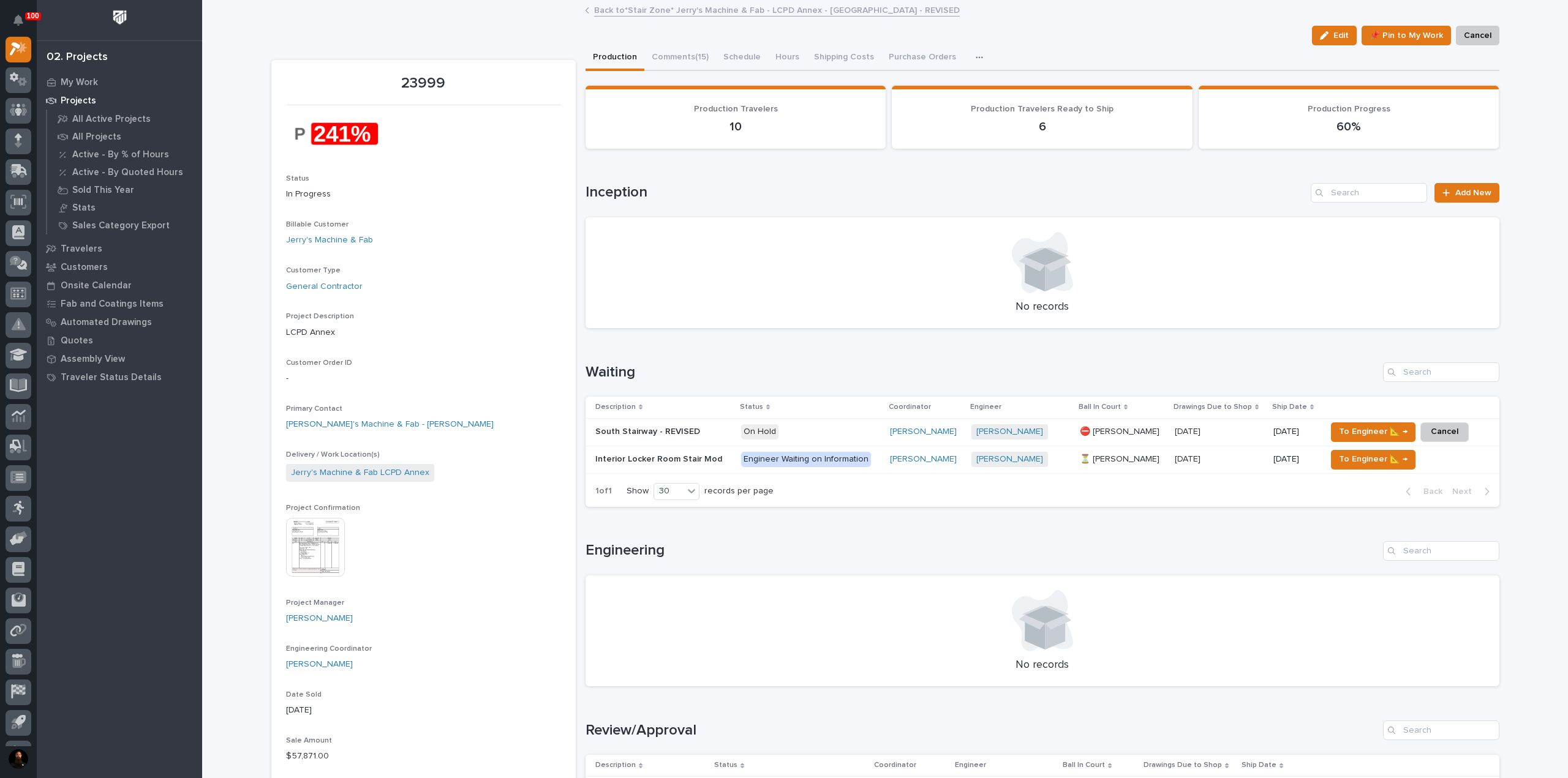
click at [664, 428] on p "South Stairway - REVISED" at bounding box center [649, 431] width 107 height 13
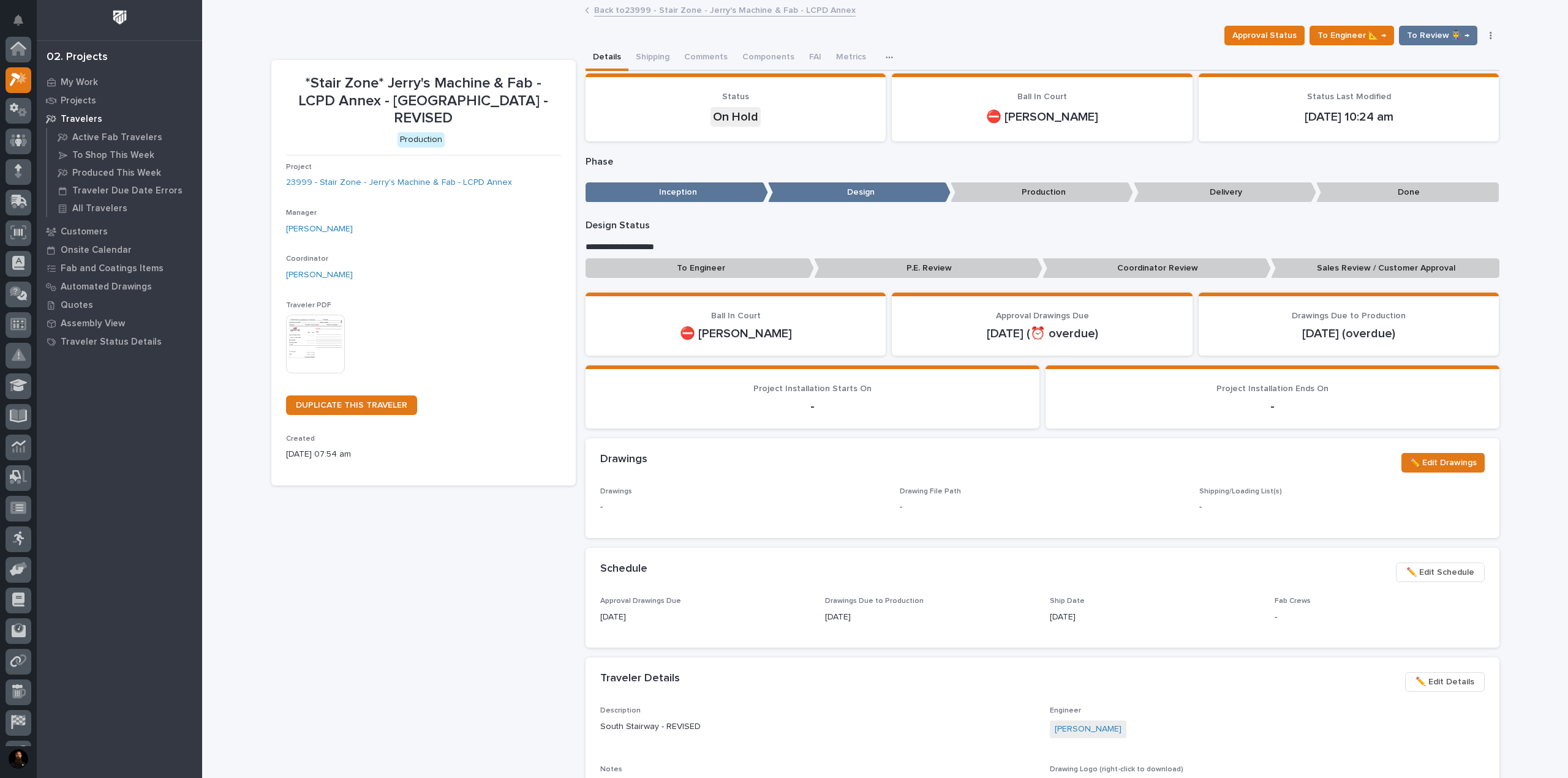
scroll to position [30, 0]
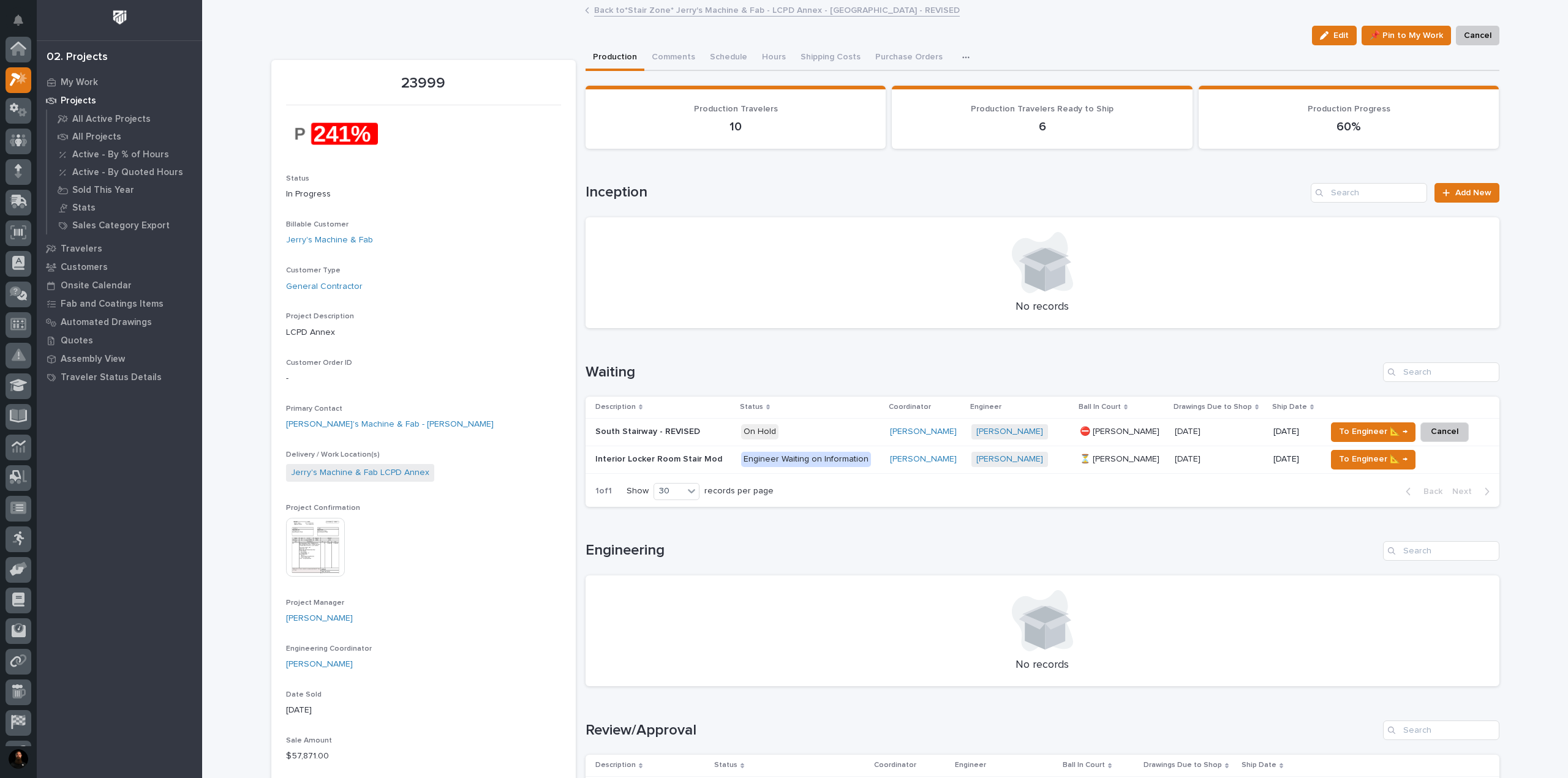
scroll to position [33, 0]
click at [678, 456] on p "Interior Locker Room Stair Mod" at bounding box center [660, 458] width 130 height 13
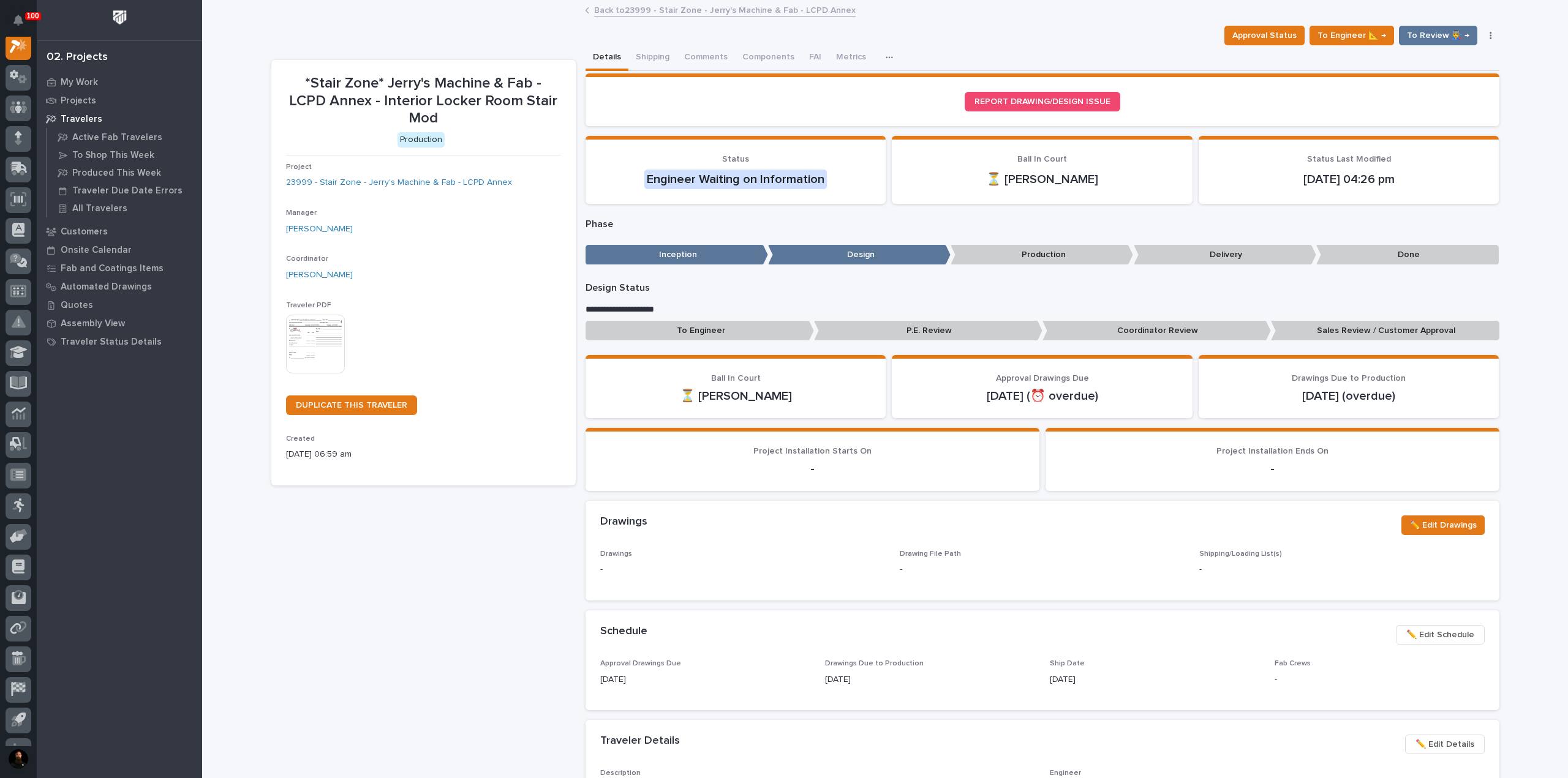
scroll to position [30, 0]
click at [782, 33] on button "button" at bounding box center [1491, 35] width 18 height 8
click at [782, 65] on button "Hold" at bounding box center [1442, 60] width 104 height 20
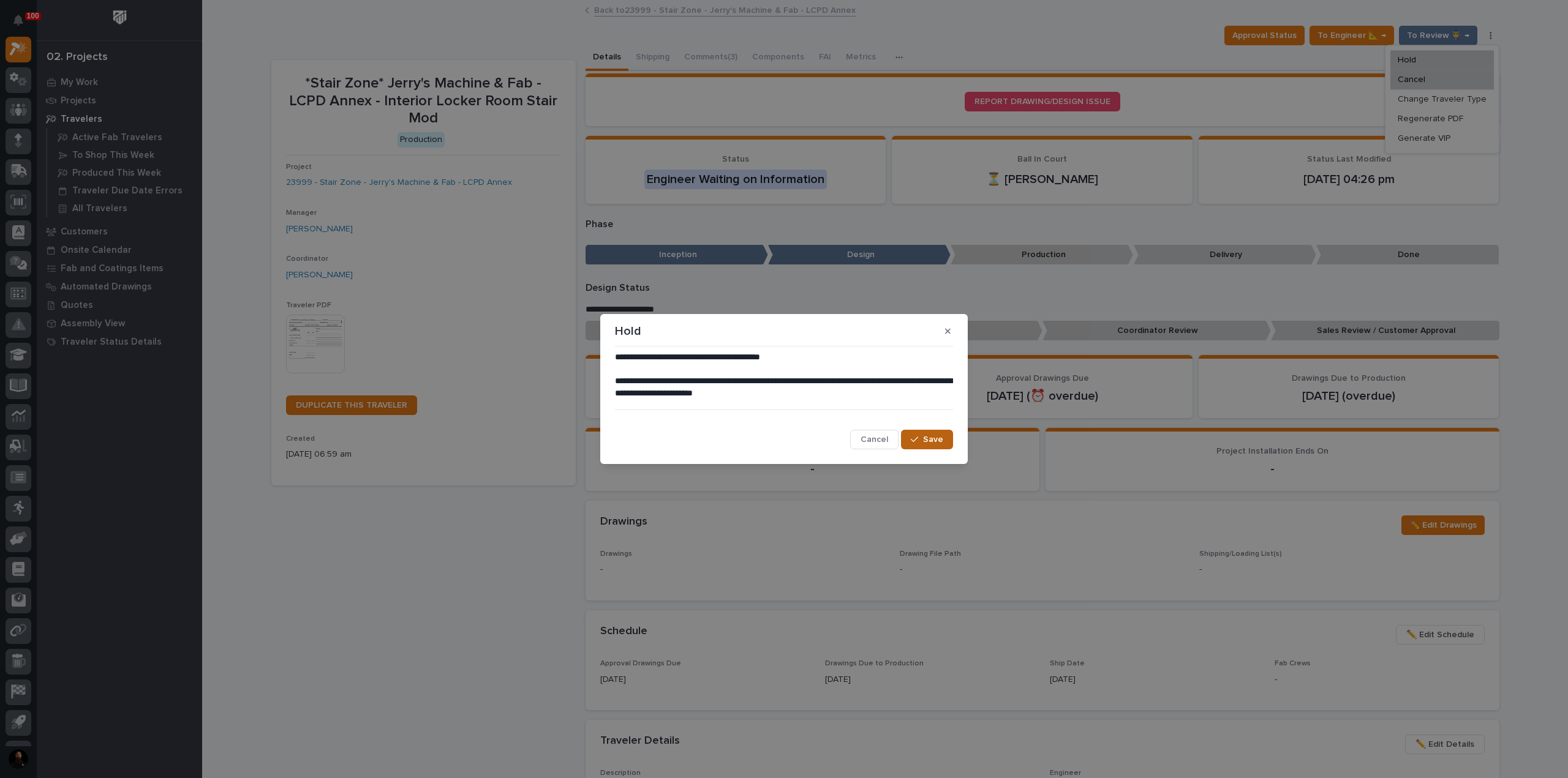
click at [782, 435] on span "Save" at bounding box center [933, 440] width 21 height 11
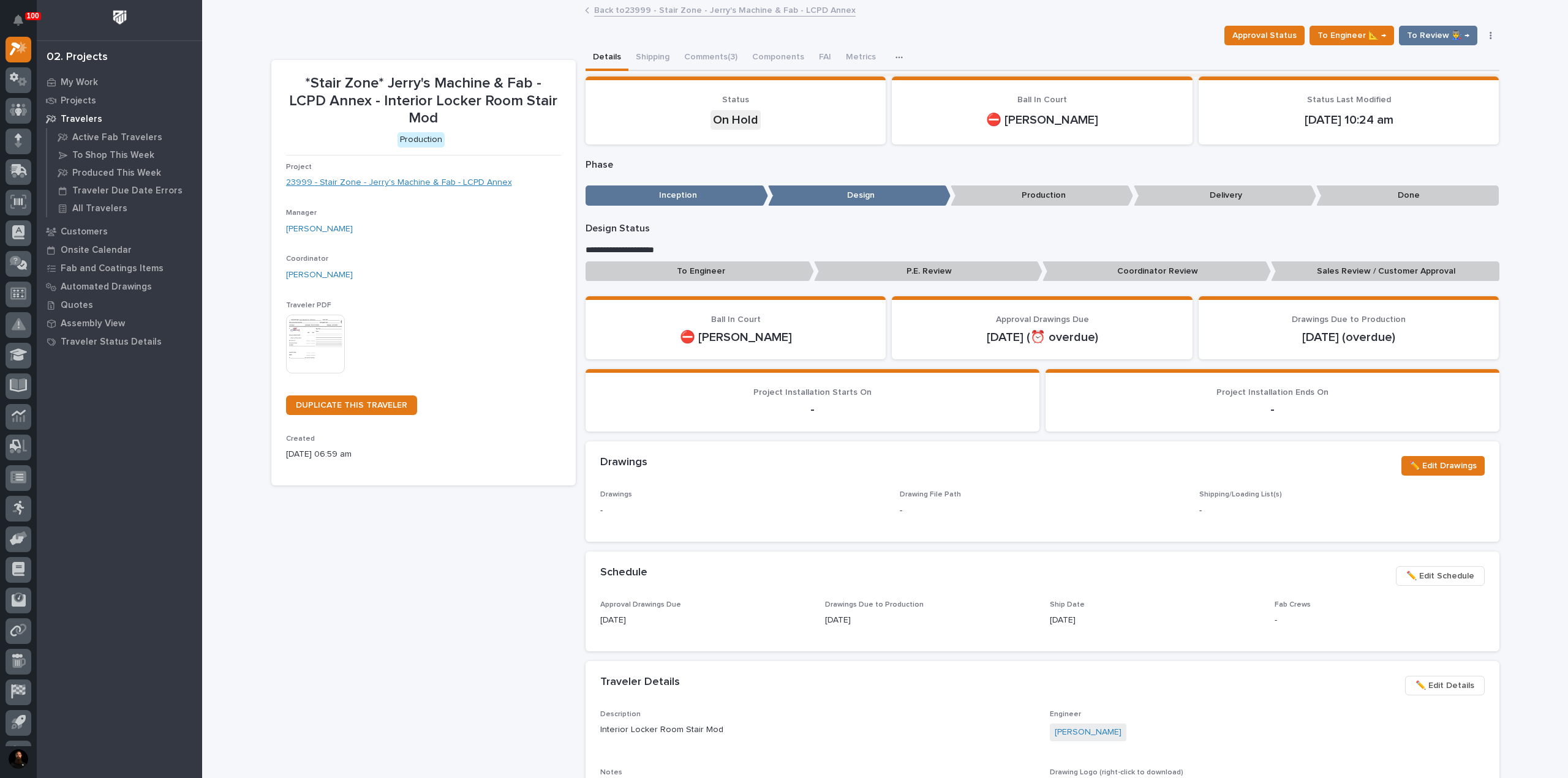
click at [450, 176] on link "23999 - Stair Zone - Jerry's Machine & Fab - LCPD Annex" at bounding box center [399, 182] width 226 height 13
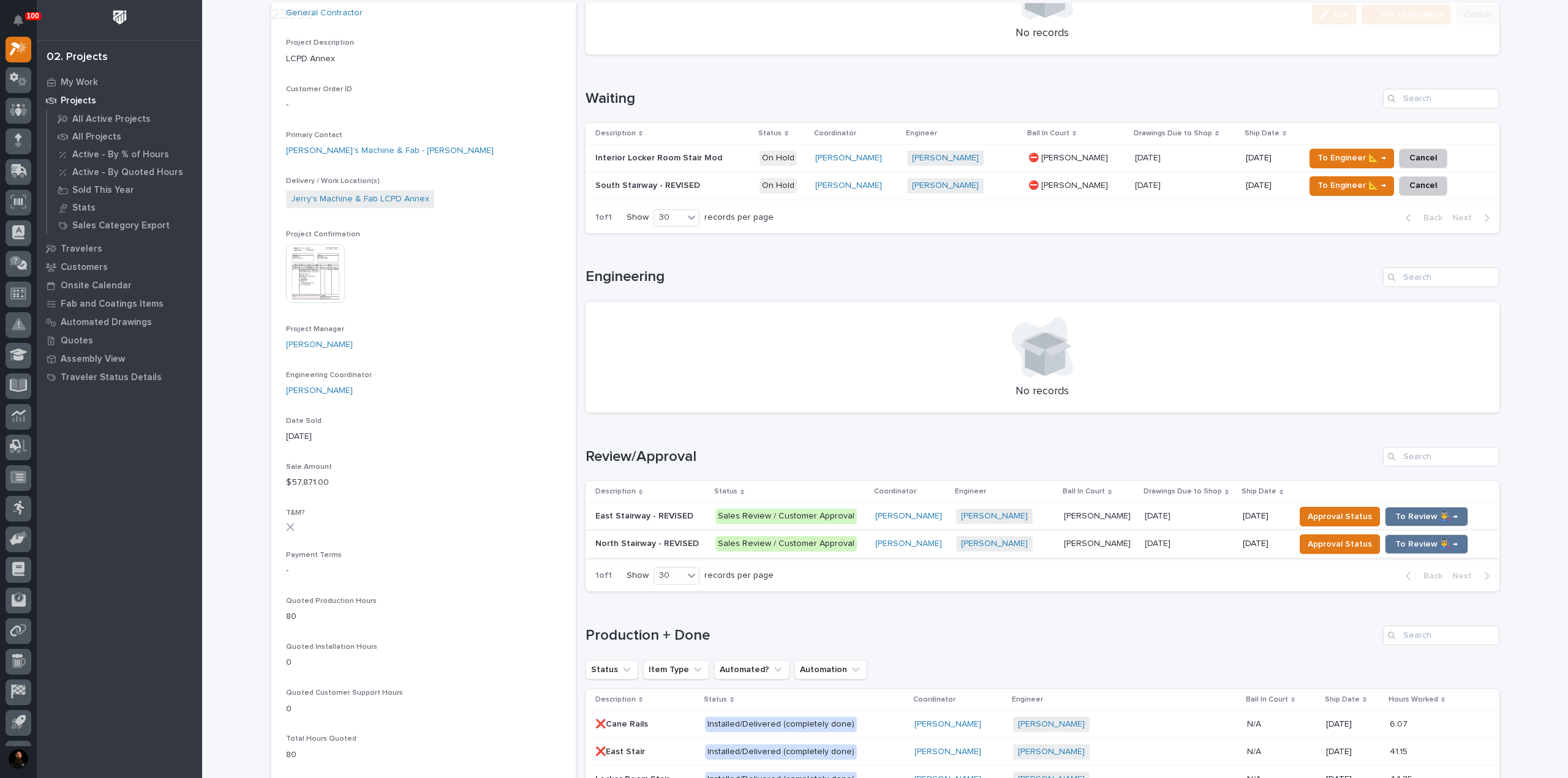
scroll to position [326, 0]
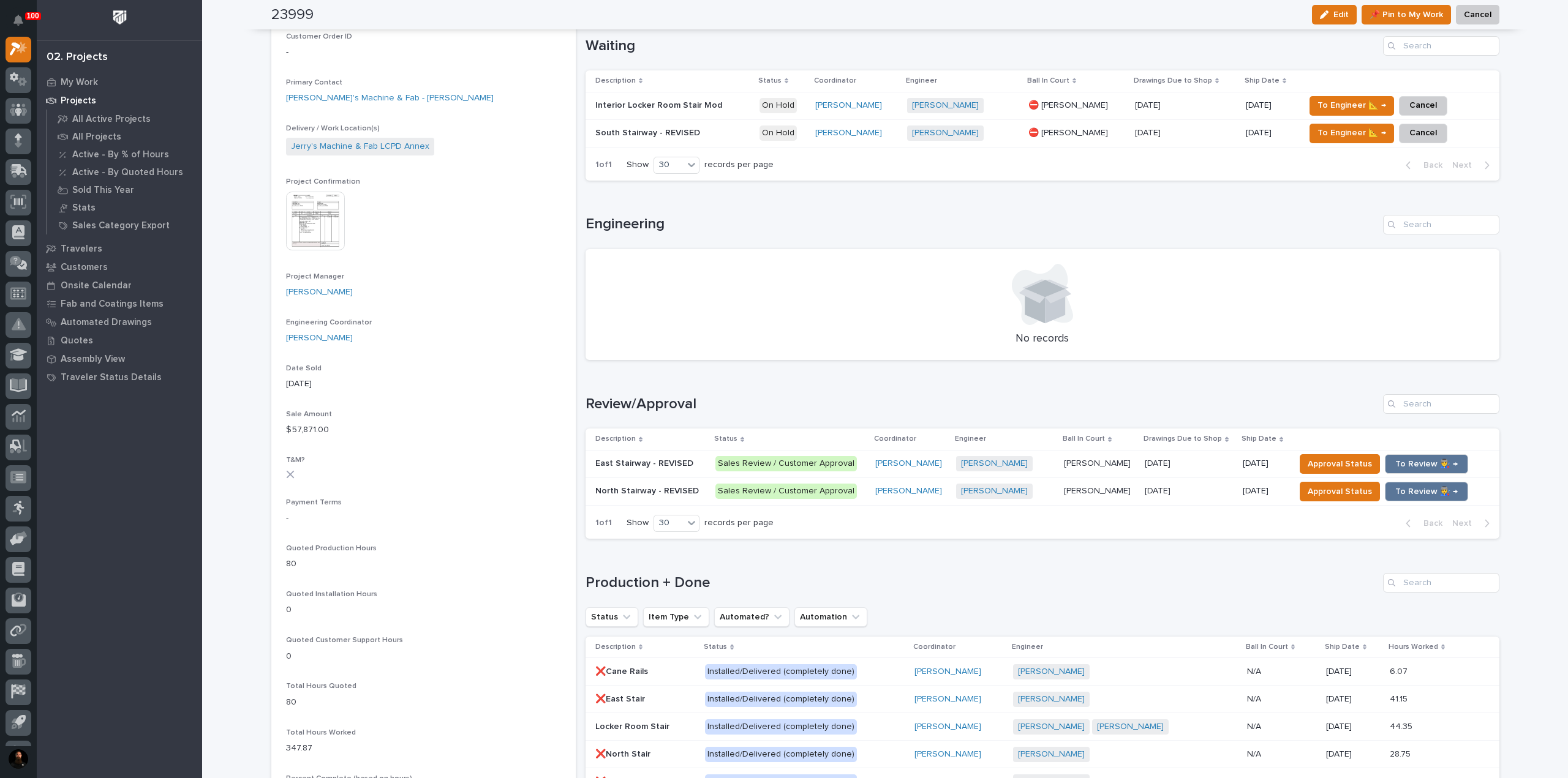
click at [648, 464] on p "East Stairway - REVISED" at bounding box center [646, 463] width 101 height 13
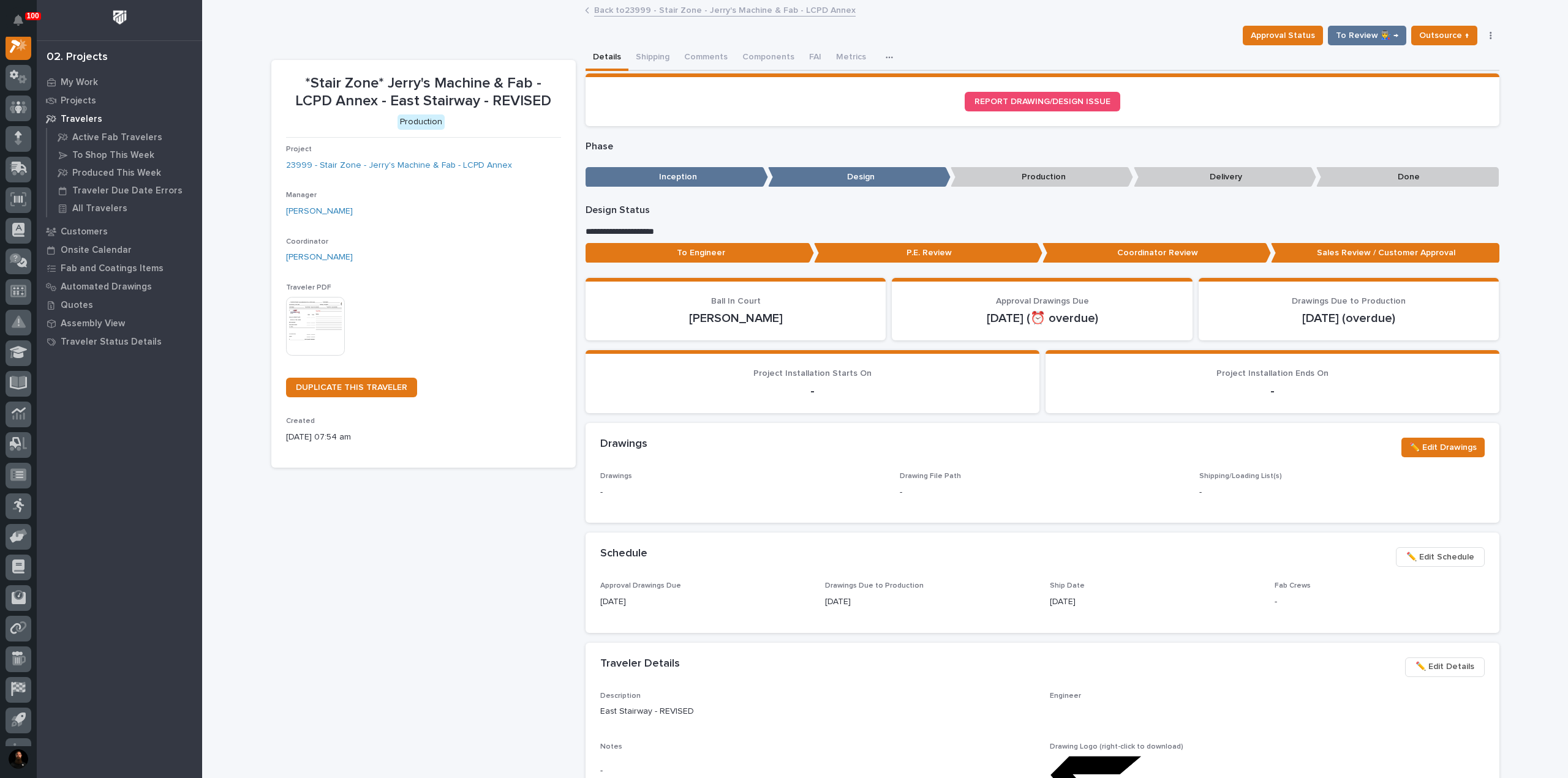
scroll to position [30, 0]
click at [782, 35] on button "button" at bounding box center [1491, 35] width 18 height 8
click at [782, 60] on button "Hold" at bounding box center [1442, 60] width 104 height 20
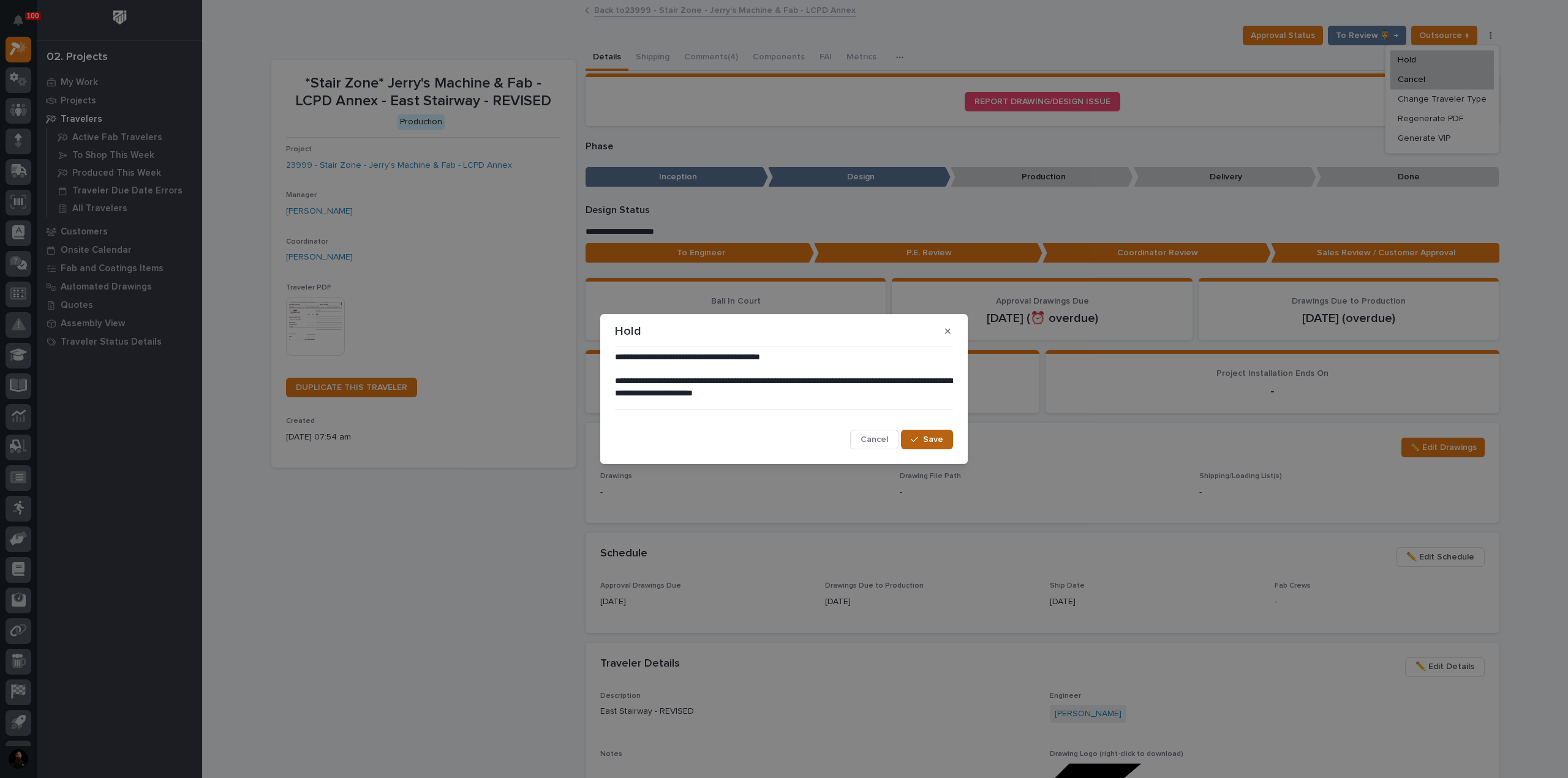
click at [782, 440] on icon "button" at bounding box center [915, 440] width 8 height 5
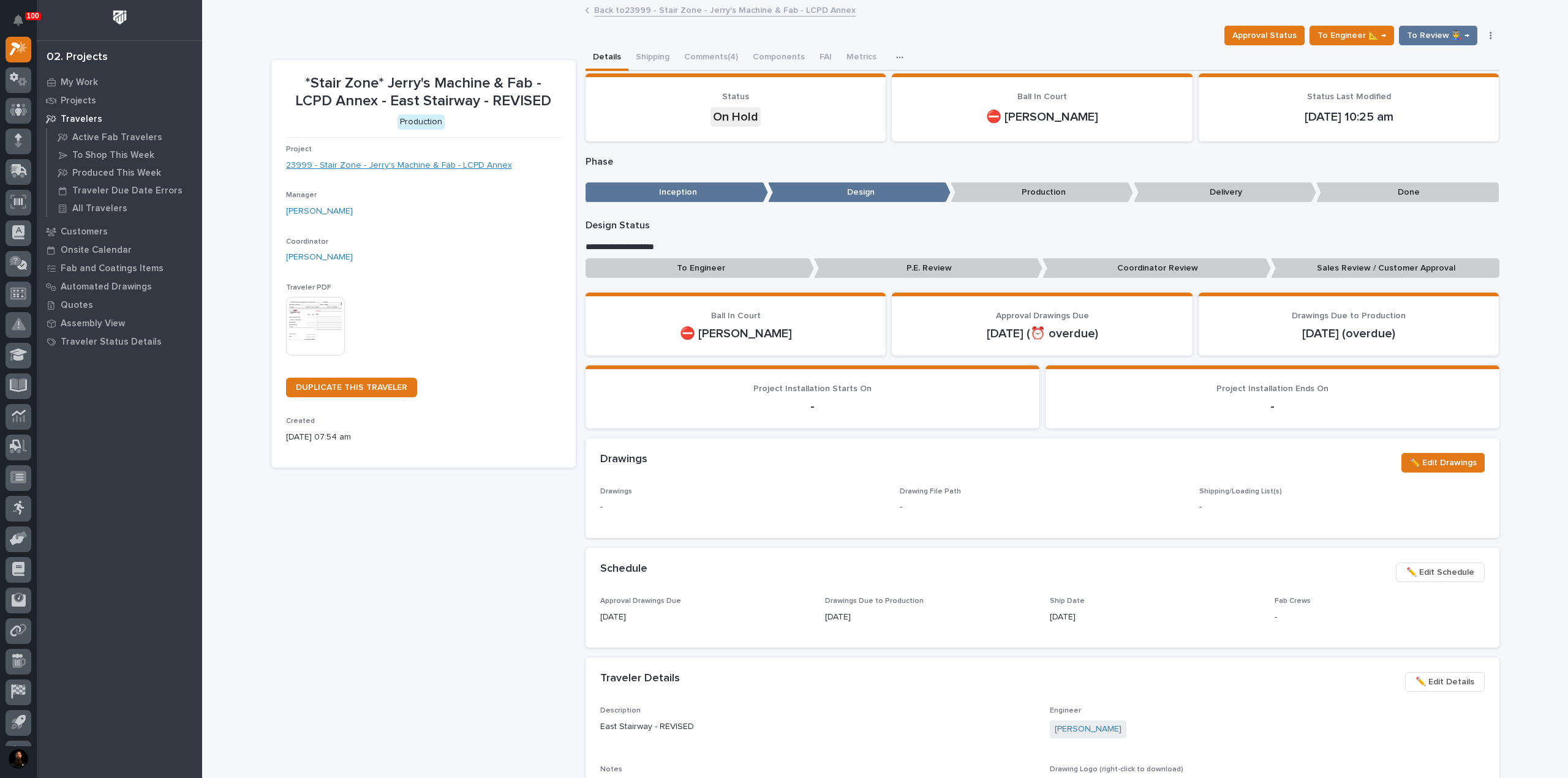
click at [444, 168] on link "23999 - Stair Zone - Jerry's Machine & Fab - LCPD Annex" at bounding box center [399, 165] width 226 height 13
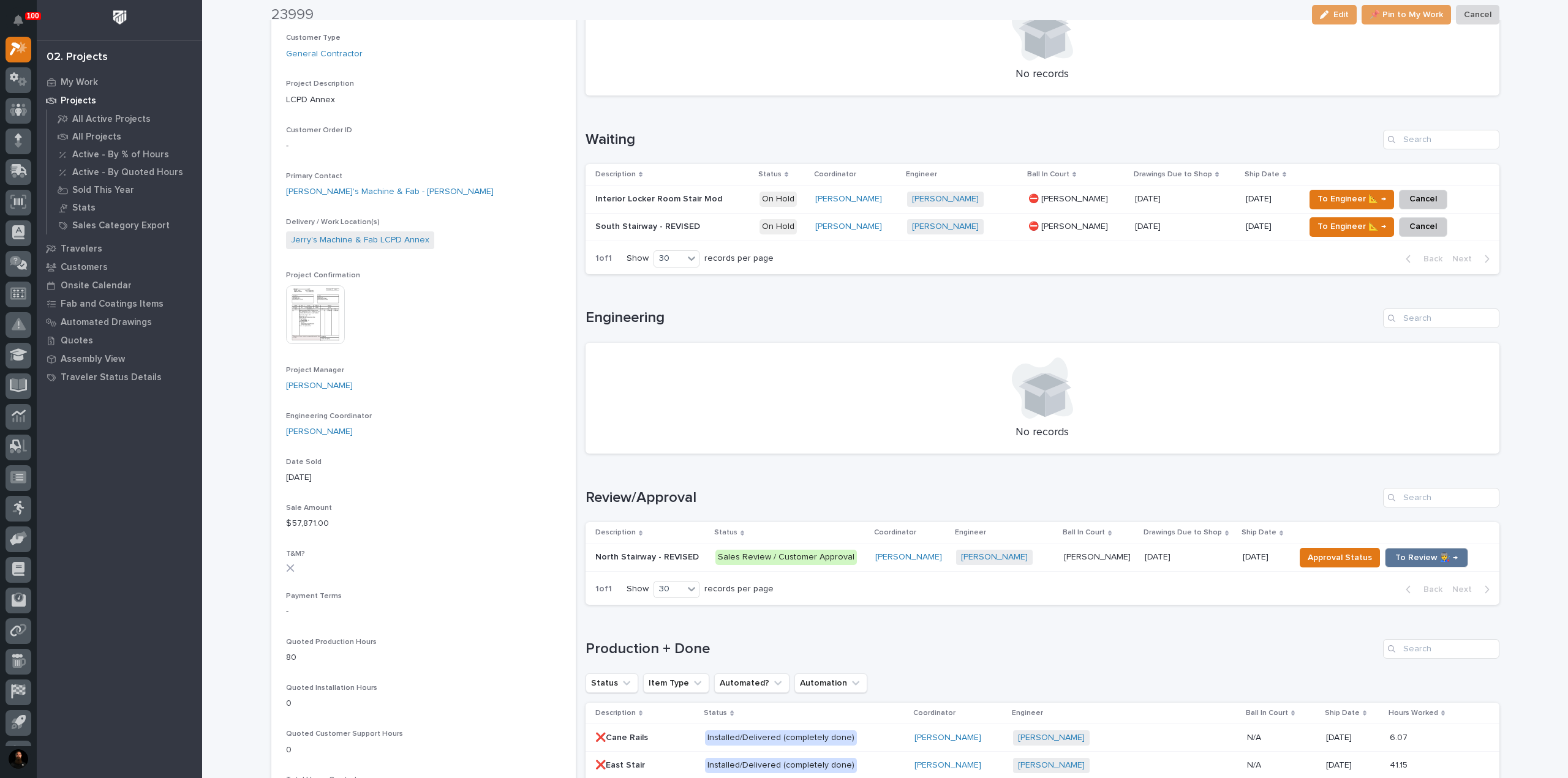
scroll to position [326, 0]
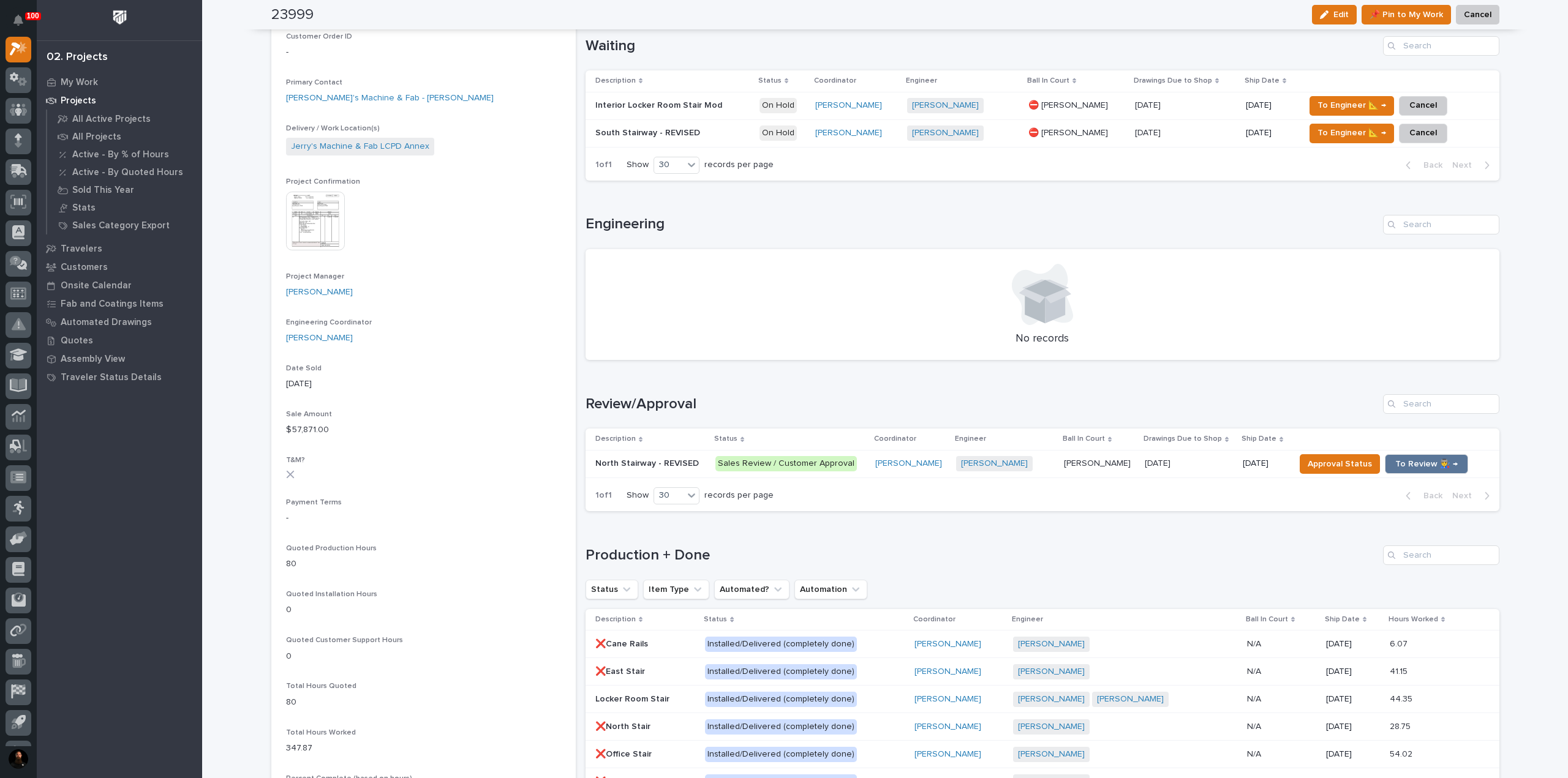
click at [644, 463] on p "North Stairway - REVISED" at bounding box center [648, 463] width 106 height 13
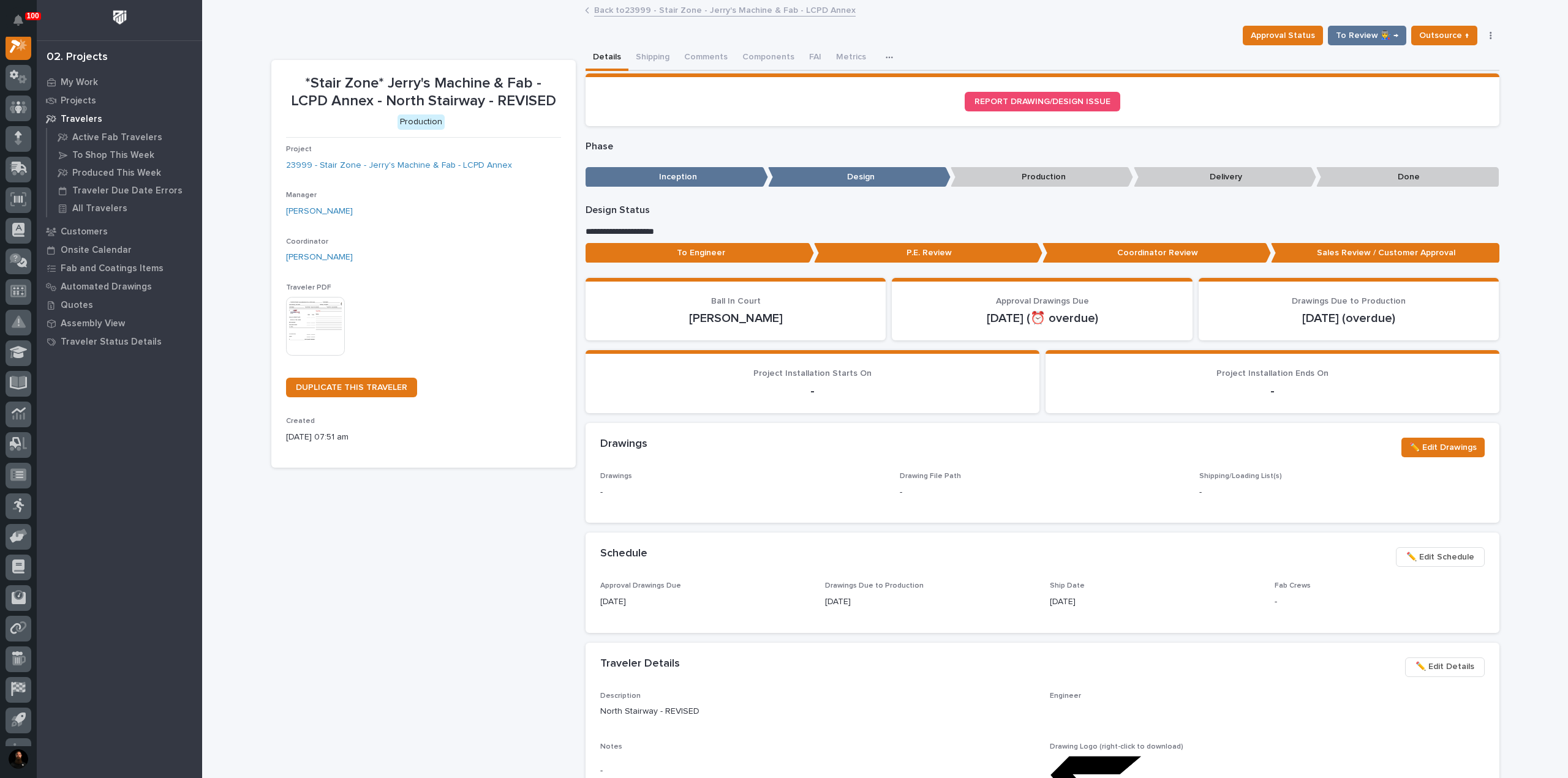
scroll to position [30, 0]
click at [782, 40] on div "Approval Status To Review 👨‍🏭 → Outsource ↑ Hold Cancel Change Traveler Type Re…" at bounding box center [1368, 36] width 261 height 20
click at [782, 34] on icon "button" at bounding box center [1491, 35] width 2 height 8
click at [782, 59] on span "Hold" at bounding box center [1407, 59] width 18 height 14
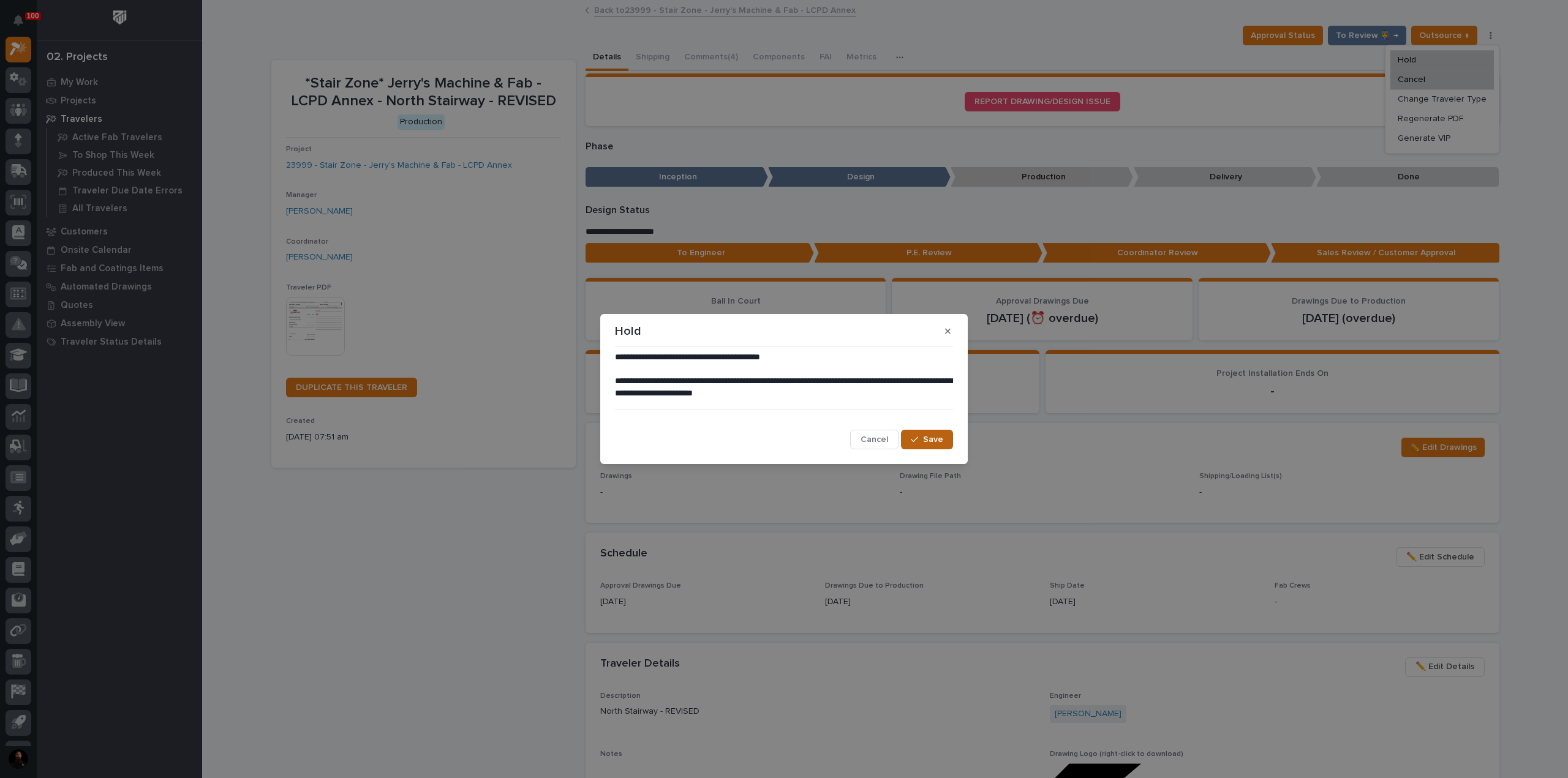
click at [782, 444] on button "Save" at bounding box center [927, 440] width 52 height 20
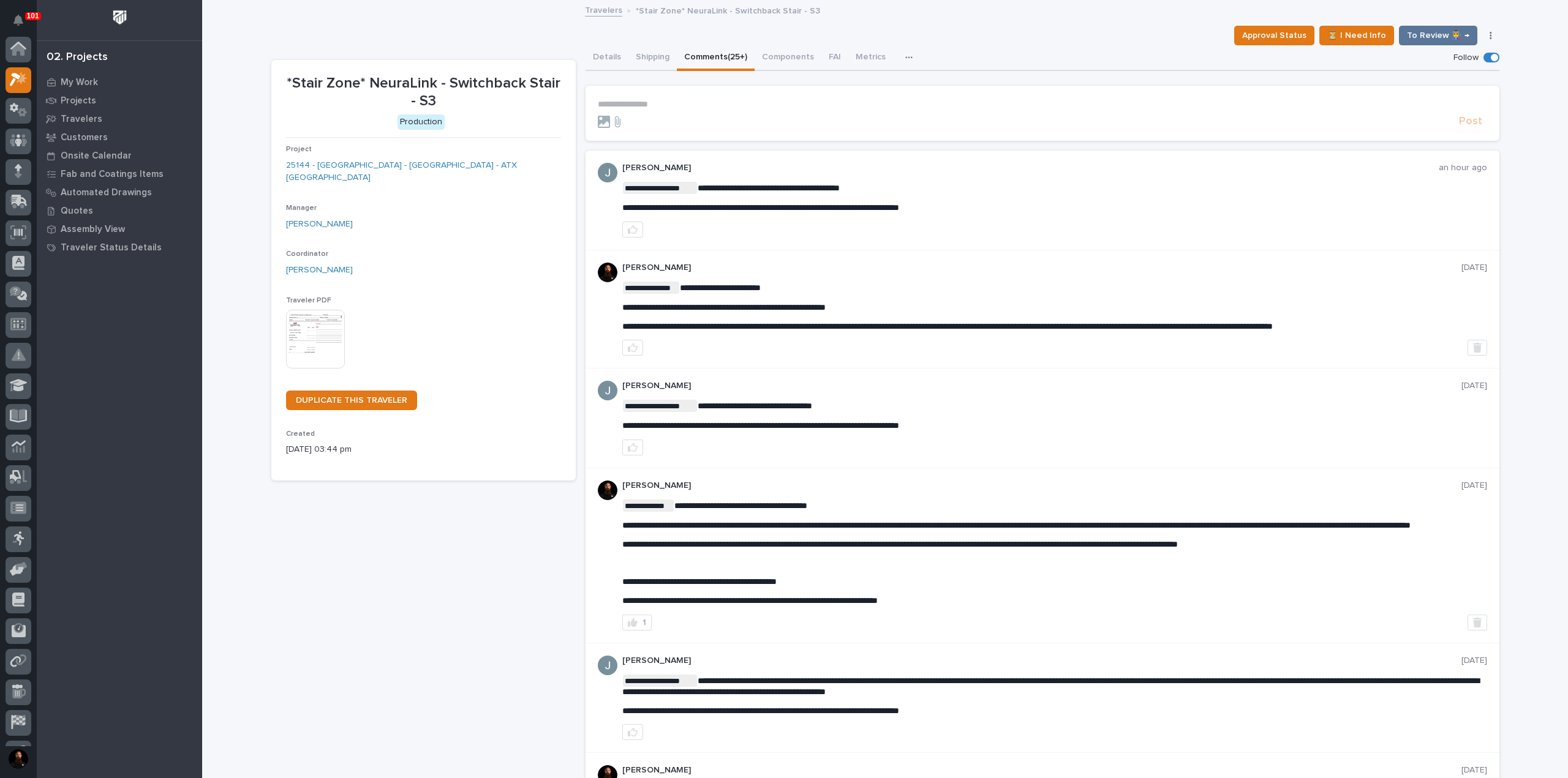
scroll to position [30, 0]
click at [657, 101] on p "**********" at bounding box center [1042, 104] width 890 height 11
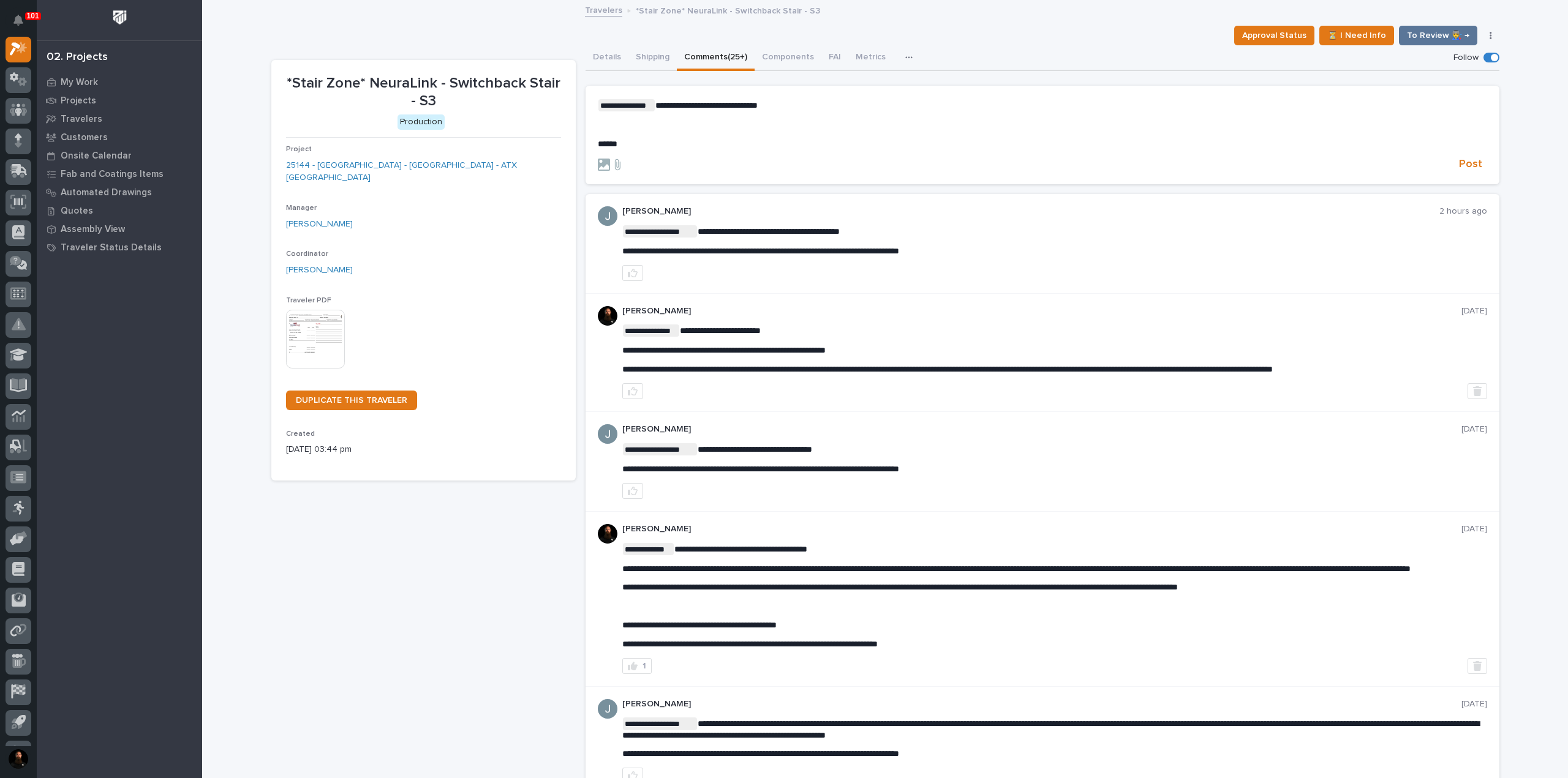
click at [665, 148] on p "*****" at bounding box center [1042, 144] width 890 height 11
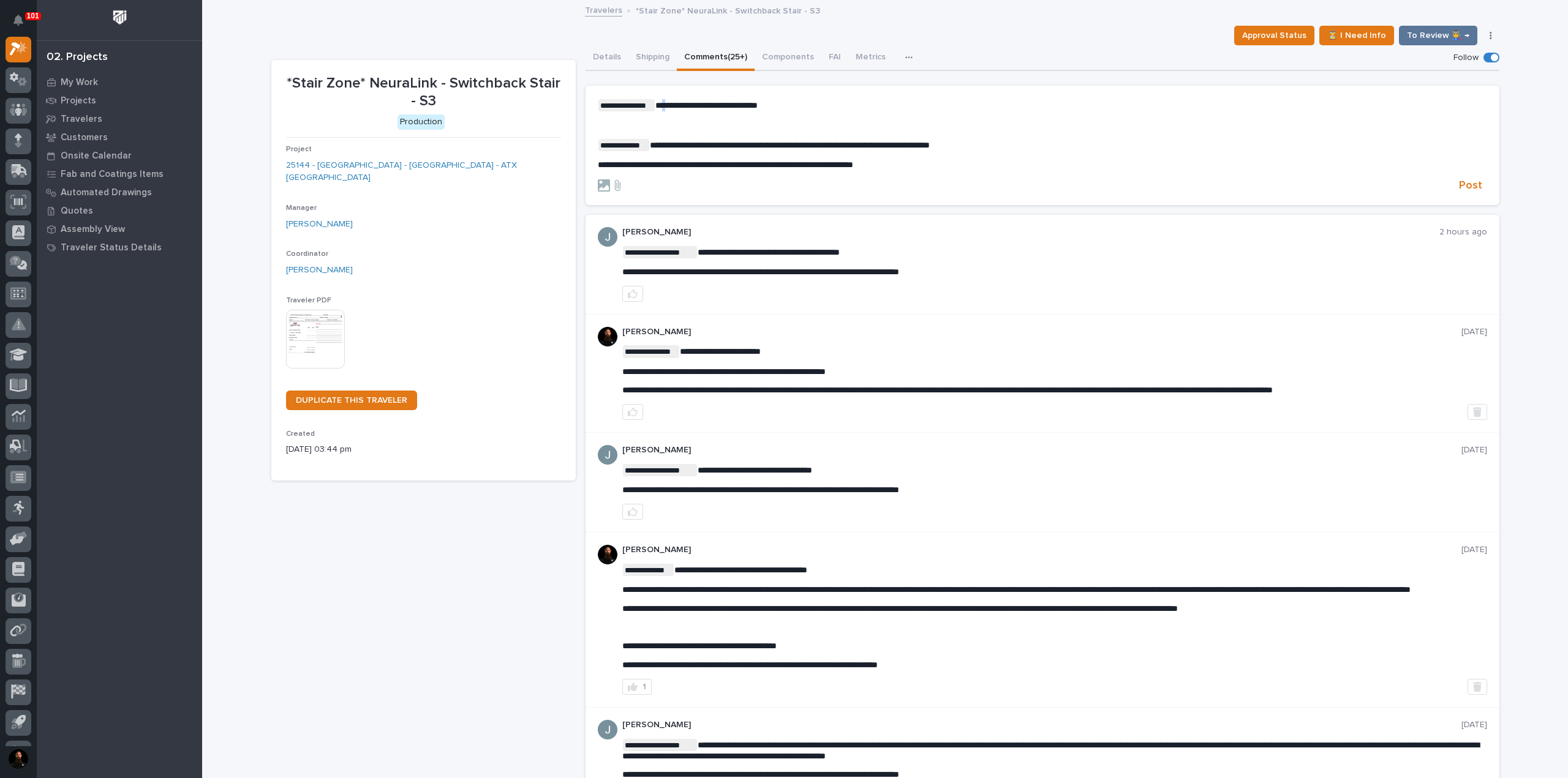
click at [662, 101] on span "**********" at bounding box center [707, 105] width 102 height 8
click at [1454, 186] on button "Post" at bounding box center [1470, 186] width 33 height 14
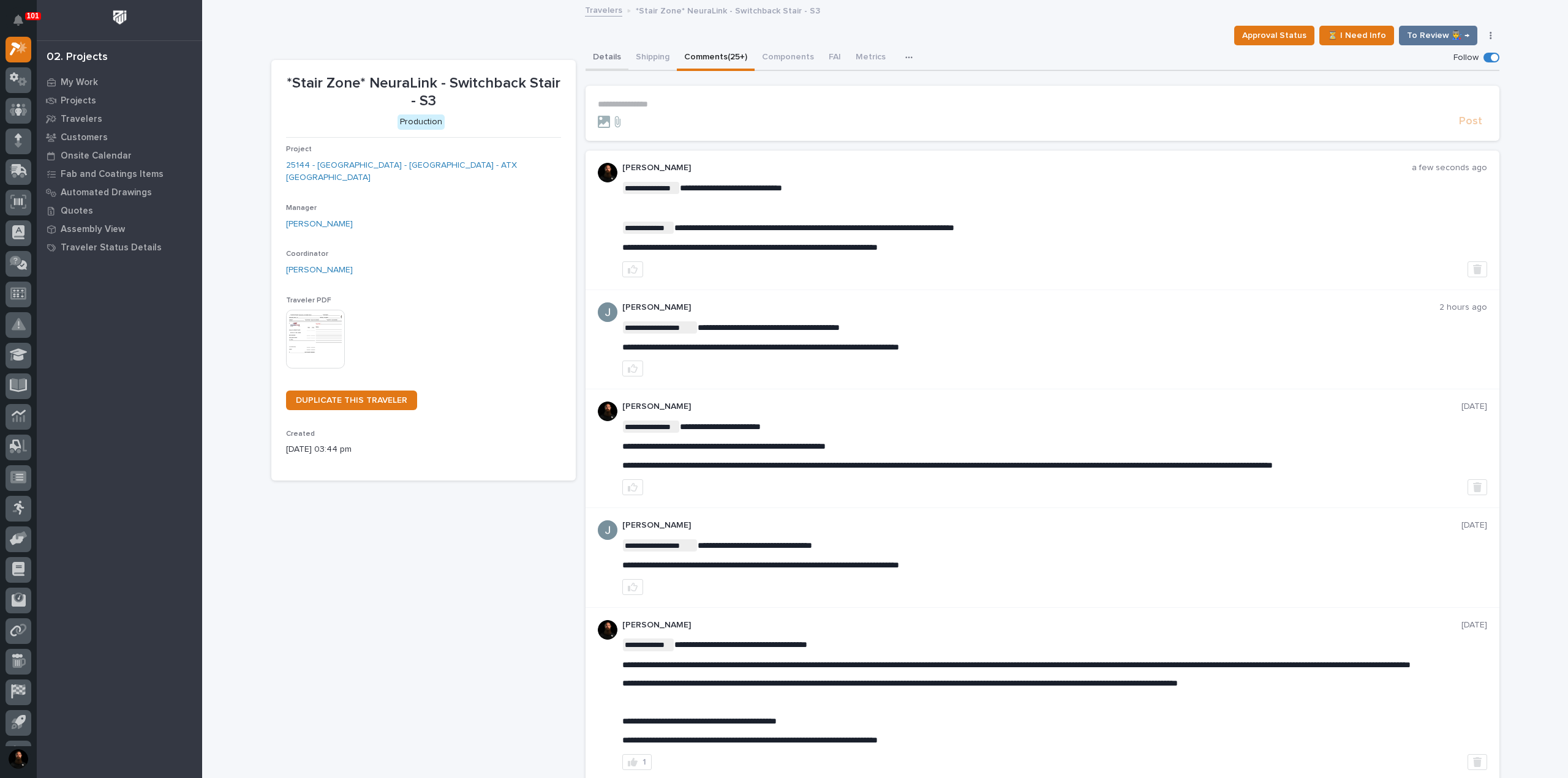
click at [606, 61] on button "Details" at bounding box center [607, 58] width 43 height 26
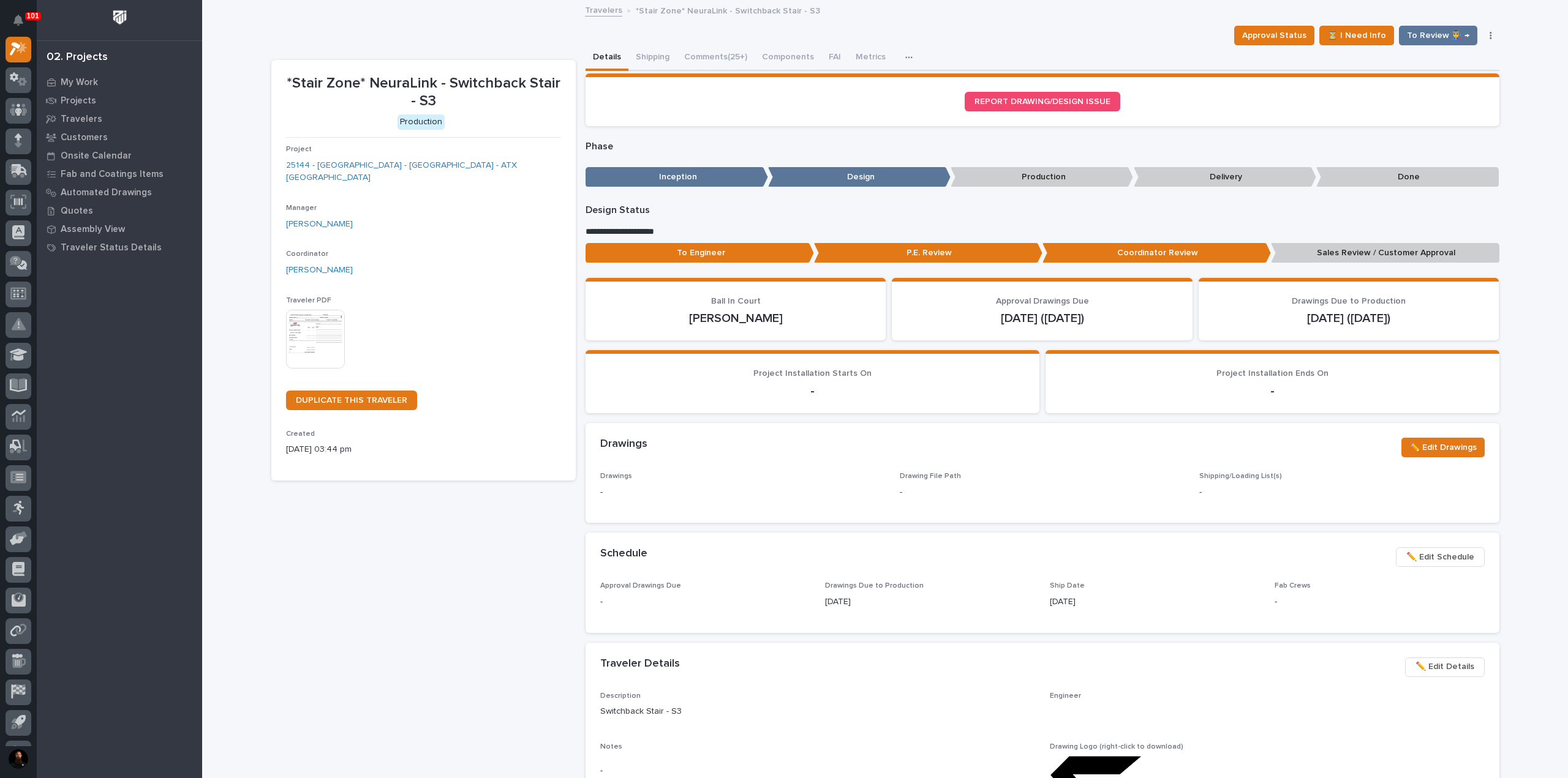
click at [1338, 253] on p "Sales Review / Customer Approval" at bounding box center [1386, 253] width 229 height 21
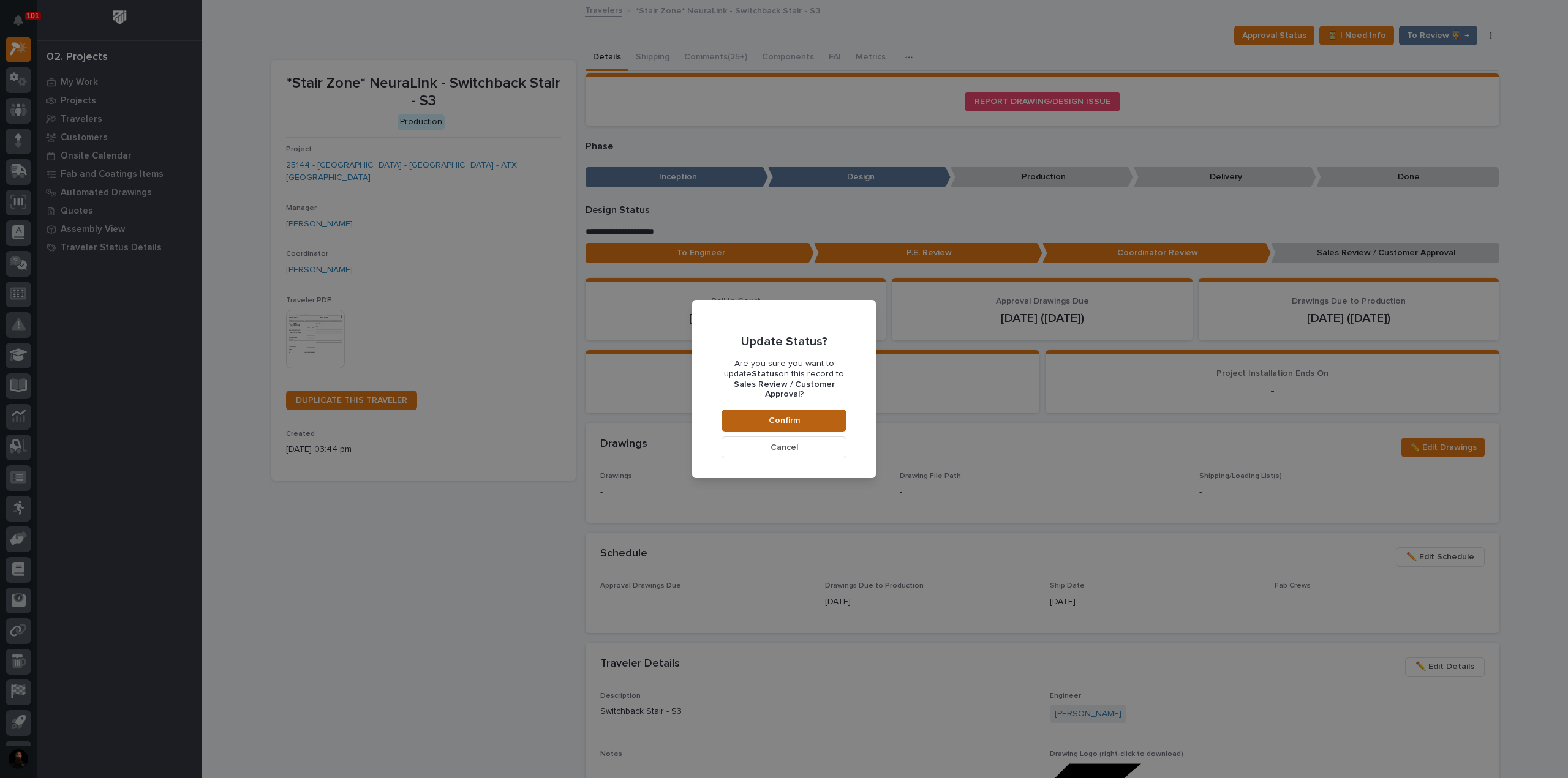
click at [808, 410] on button "Confirm" at bounding box center [784, 421] width 125 height 22
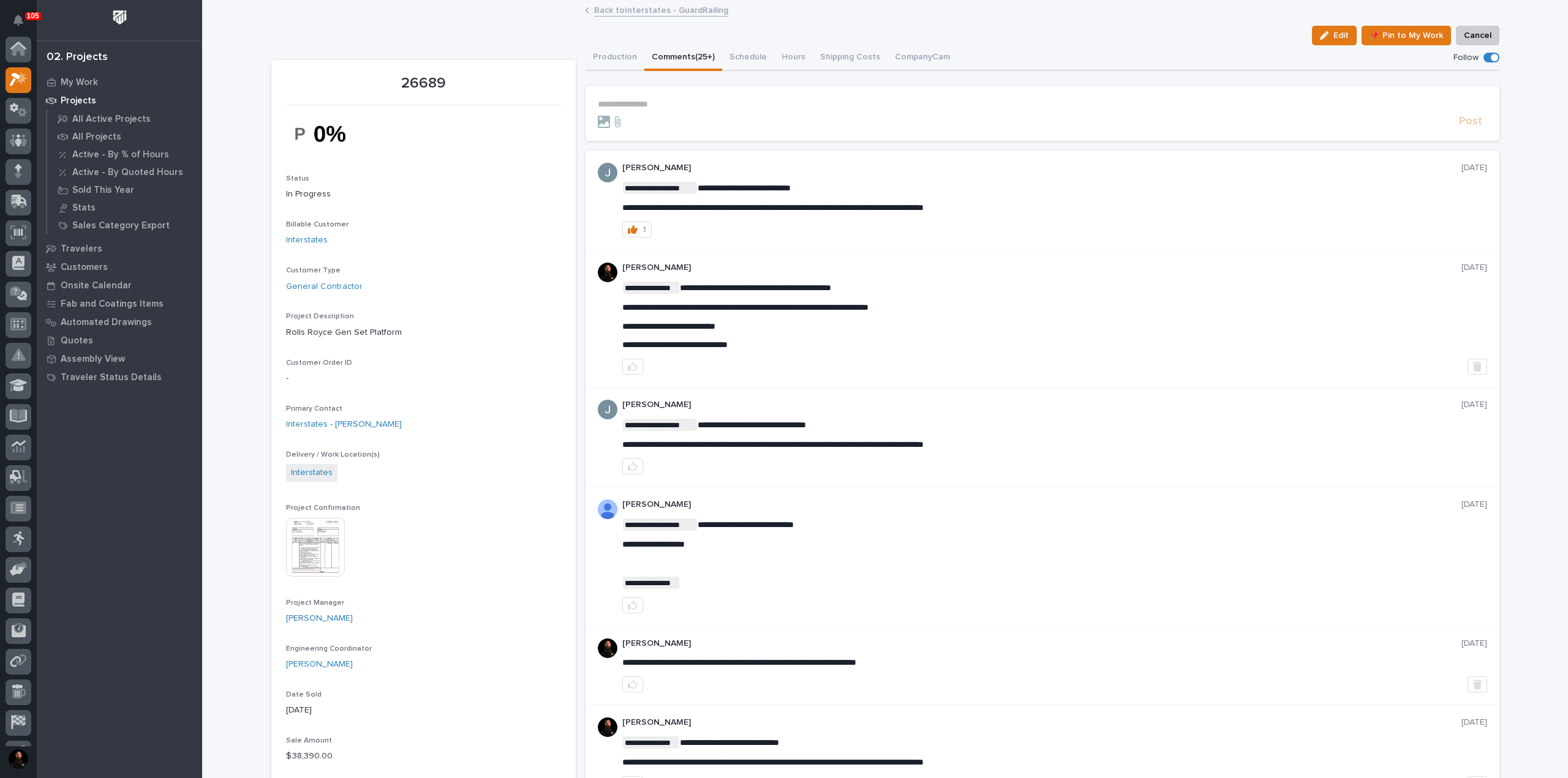
scroll to position [30, 0]
click at [803, 219] on div "**********" at bounding box center [1055, 200] width 865 height 75
click at [613, 49] on button "Production" at bounding box center [614, 58] width 59 height 26
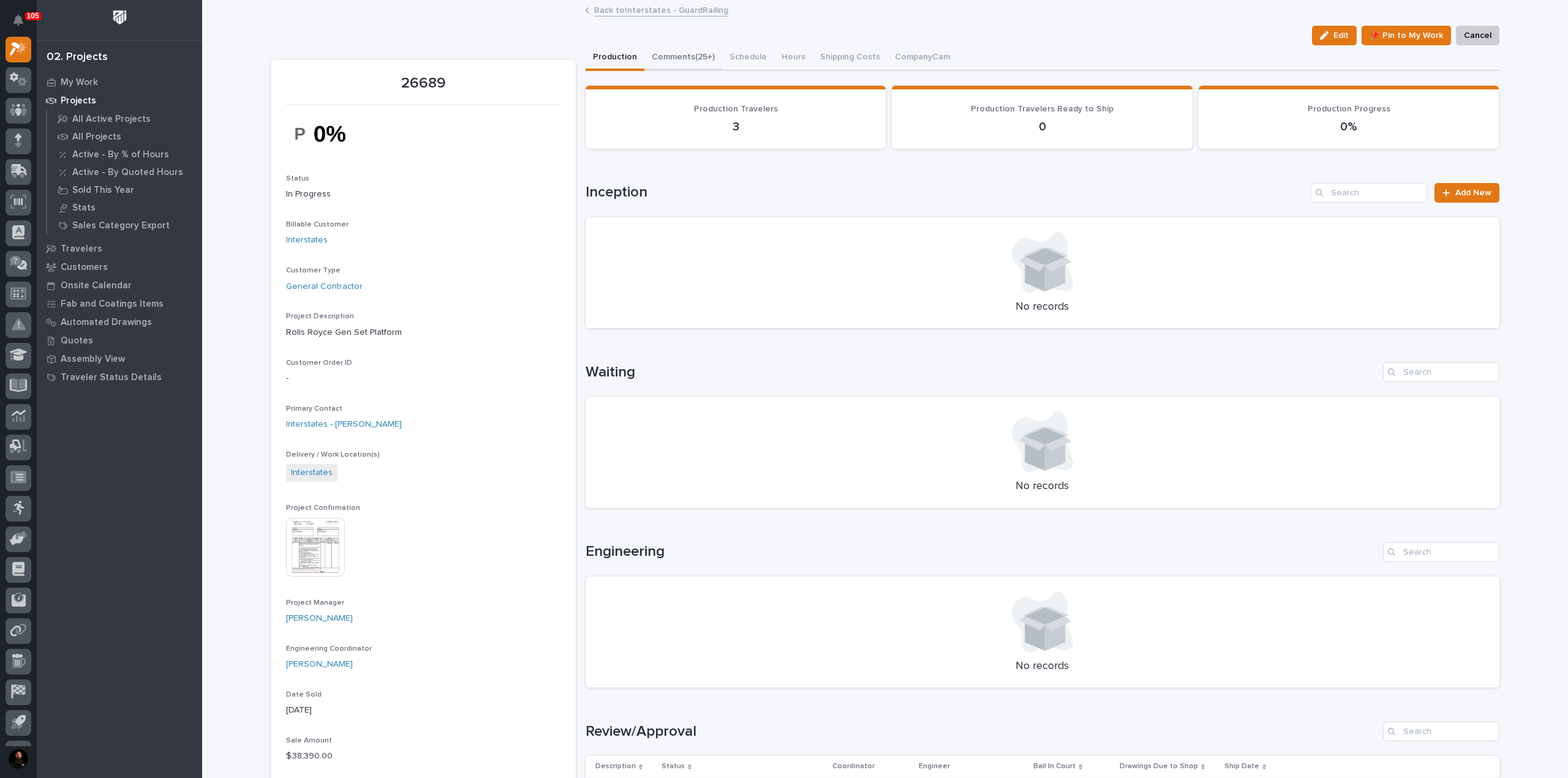
click at [682, 64] on button "Comments (25+)" at bounding box center [683, 58] width 78 height 26
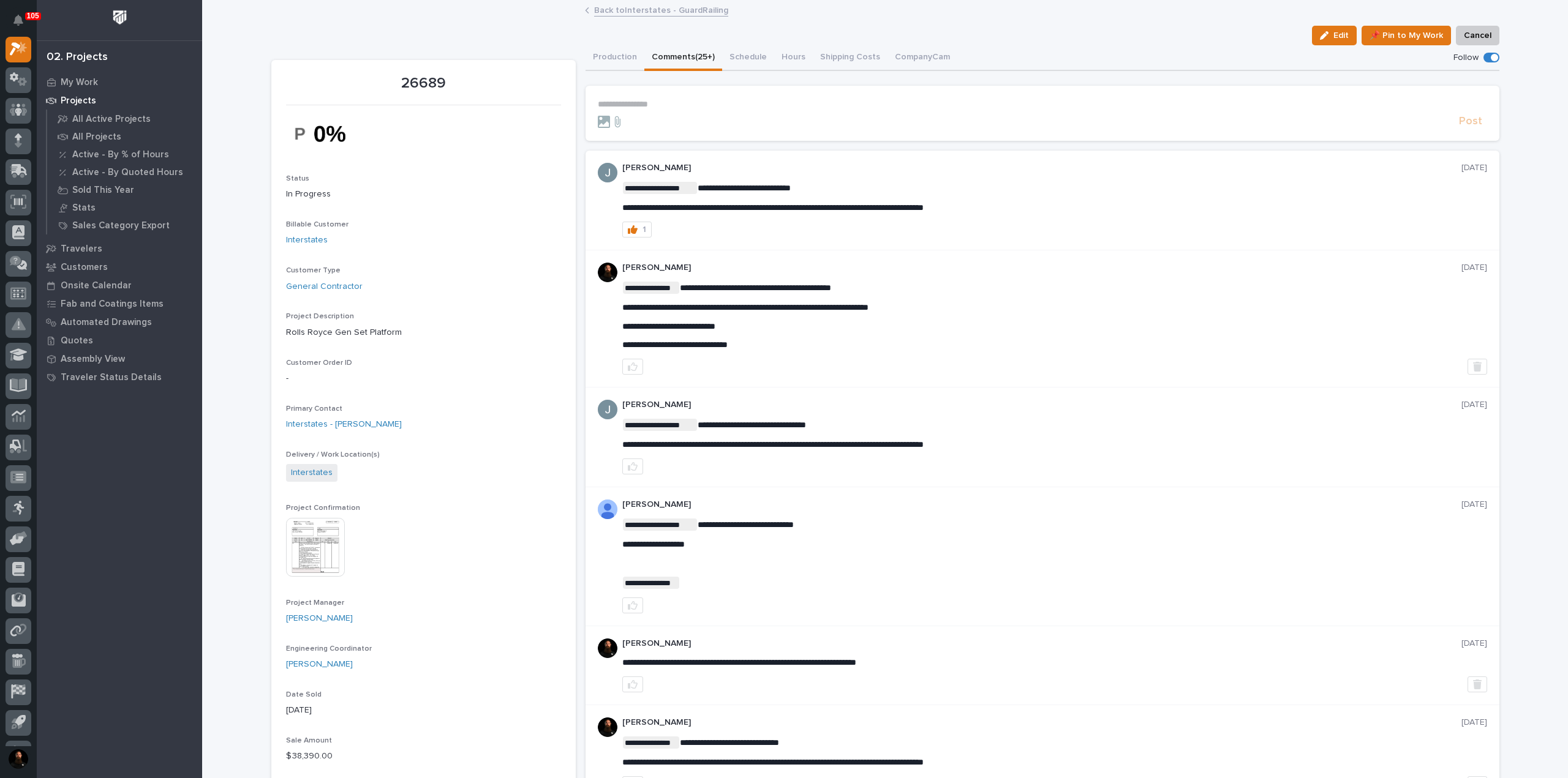
click at [614, 53] on button "Production" at bounding box center [614, 58] width 59 height 26
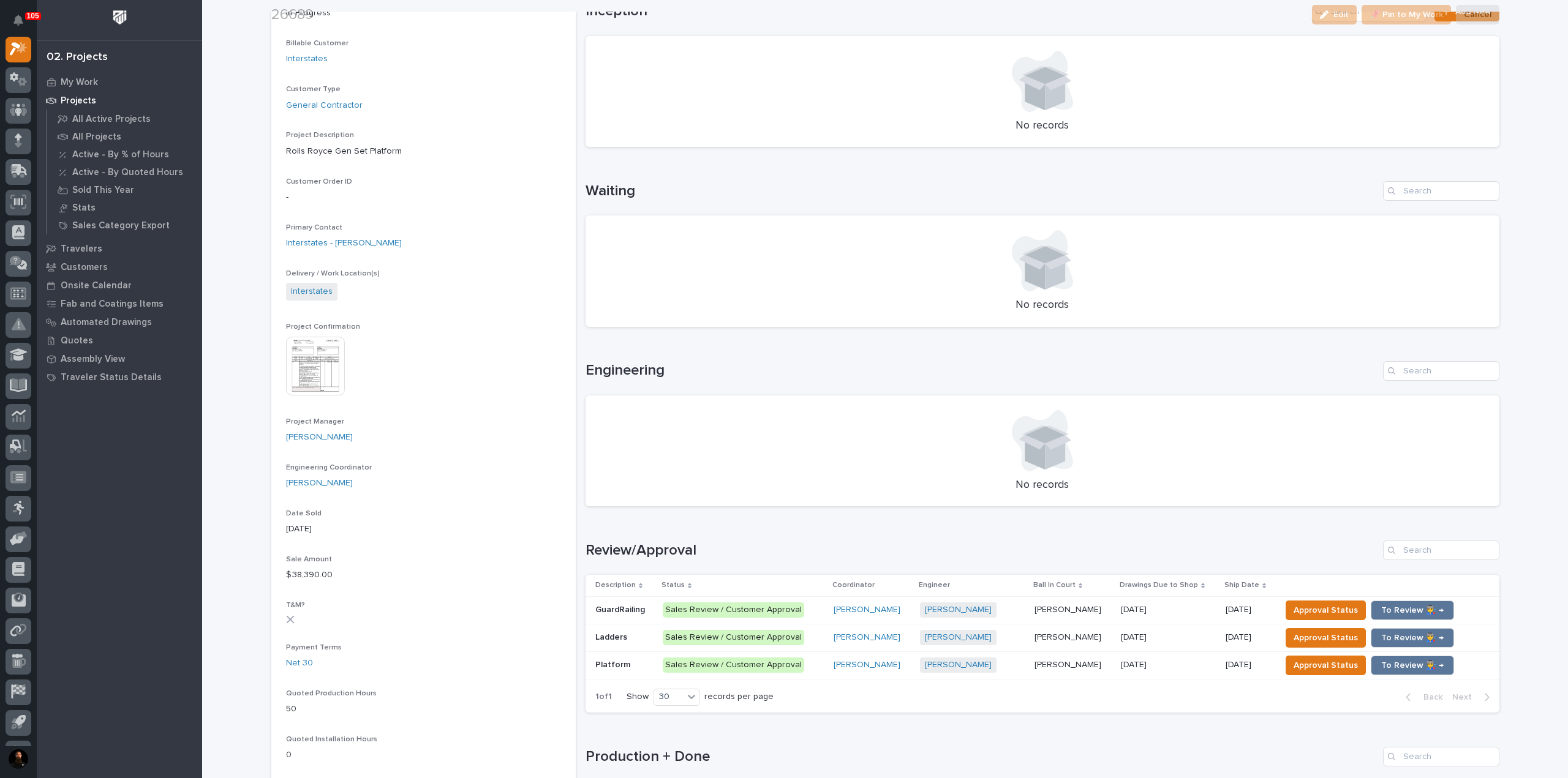
scroll to position [408, 0]
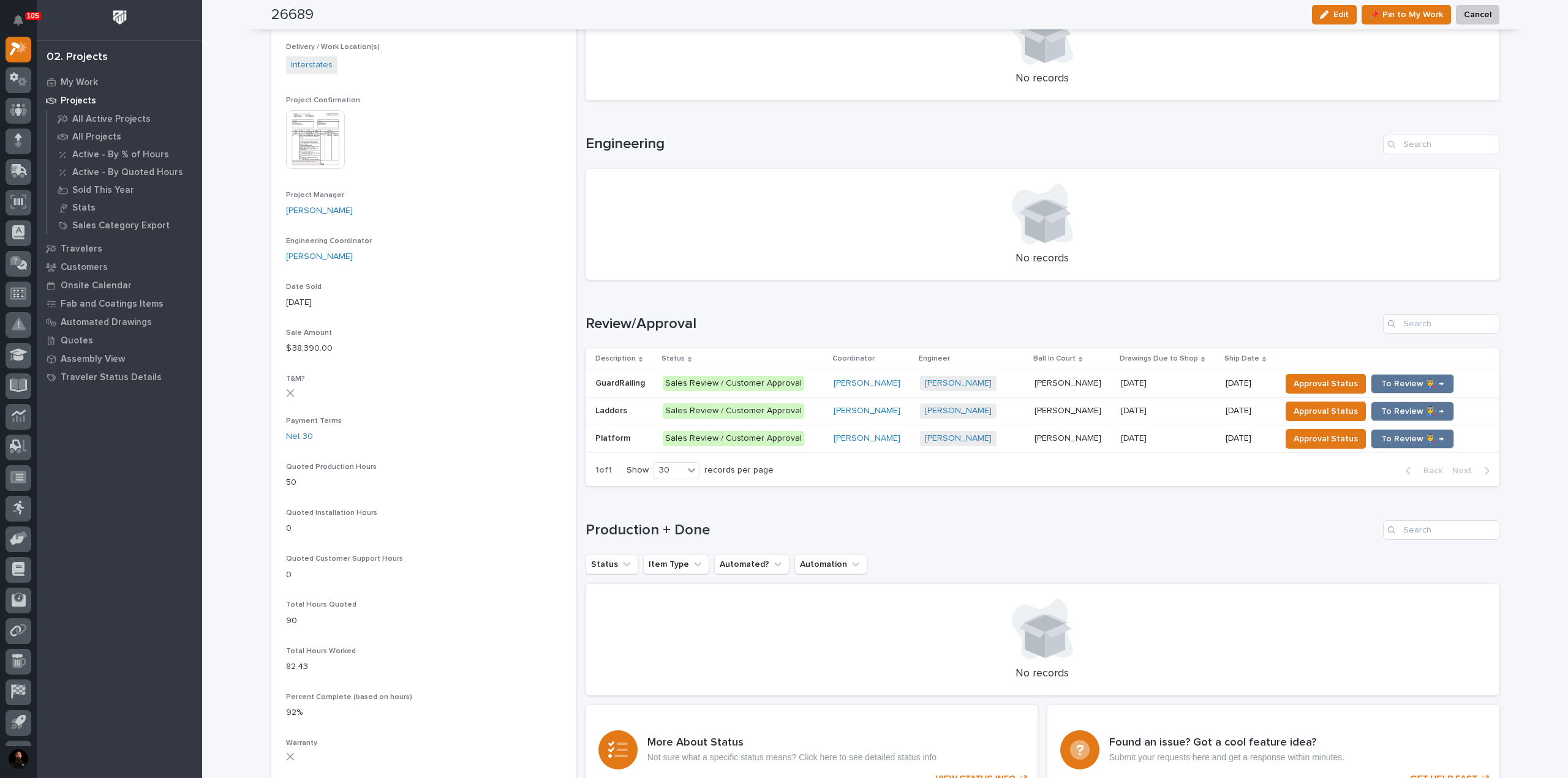
click at [633, 442] on p at bounding box center [624, 439] width 58 height 11
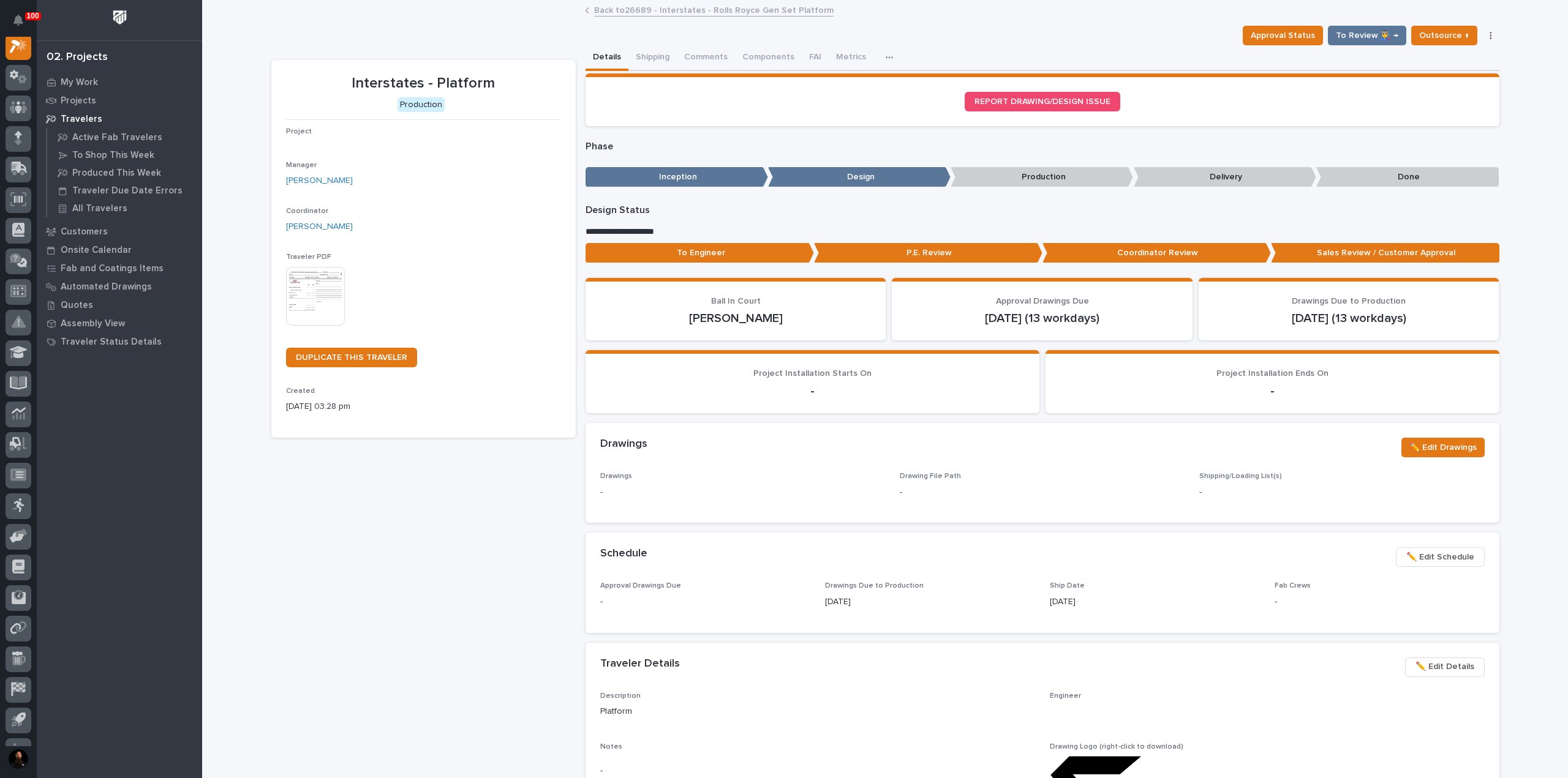
scroll to position [30, 0]
click at [686, 59] on button "Comments (7)" at bounding box center [711, 58] width 69 height 26
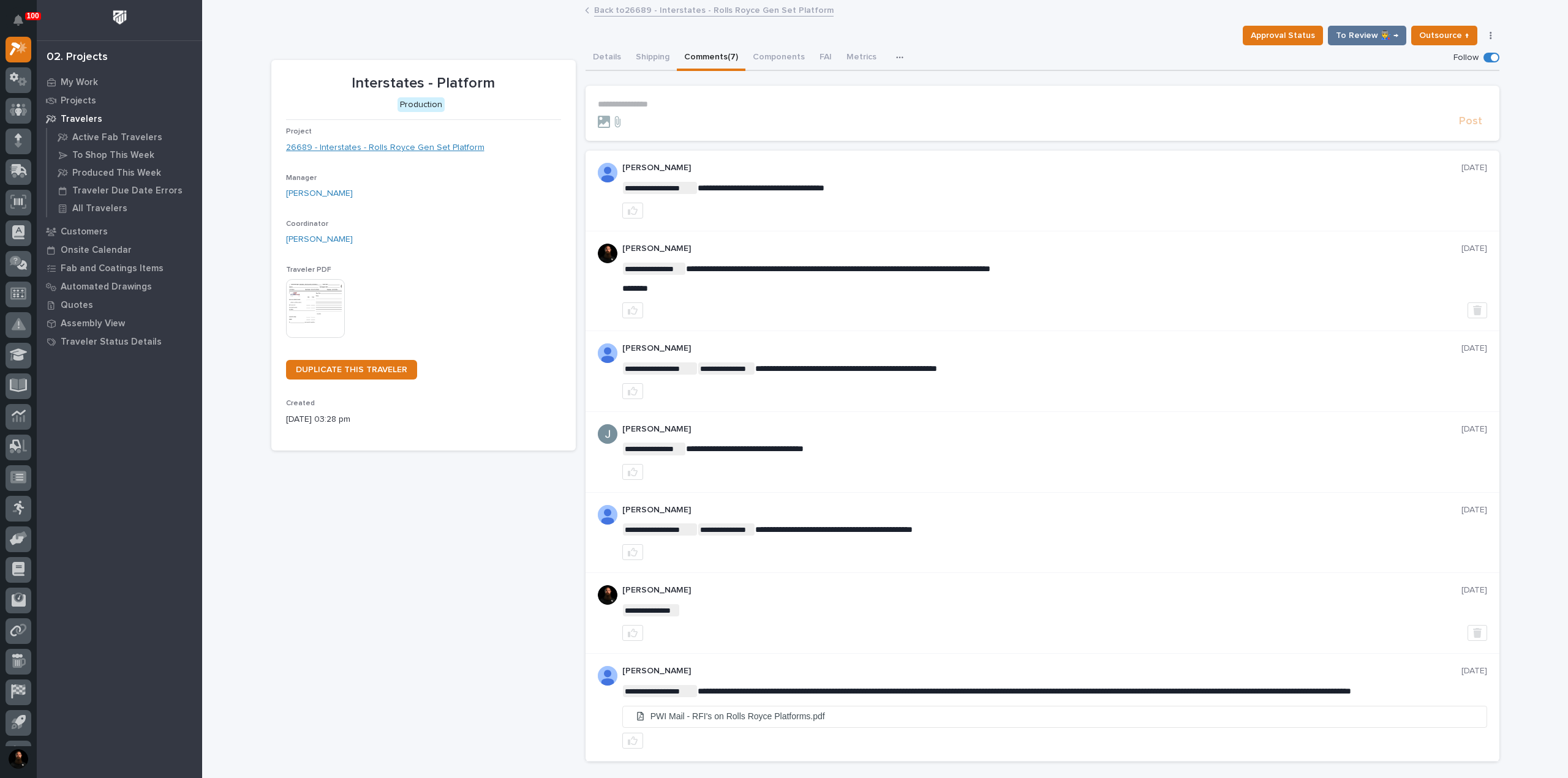
click at [406, 148] on link "26689 - Interstates - Rolls Royce Gen Set Platform" at bounding box center [385, 148] width 198 height 13
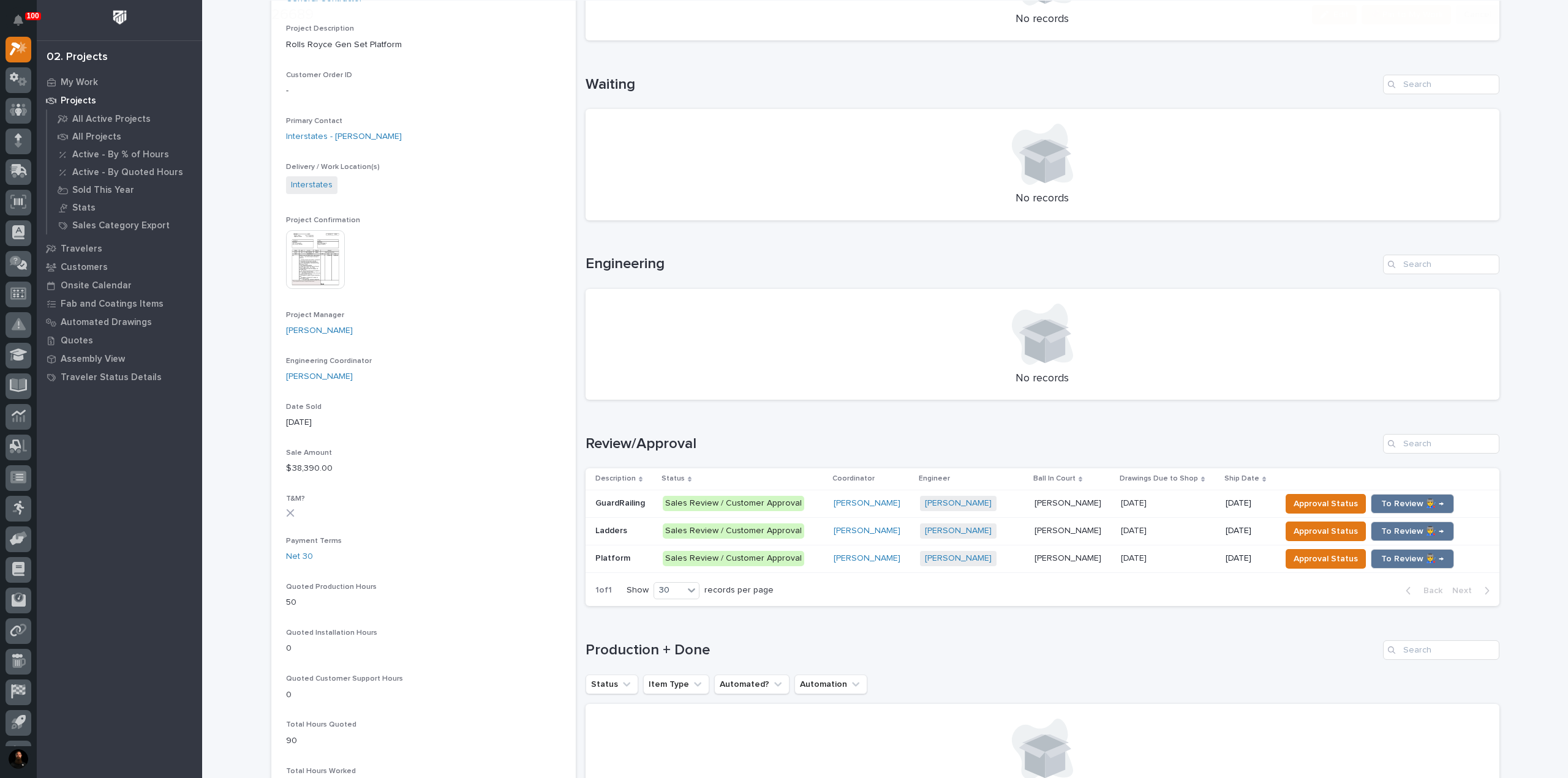
scroll to position [490, 0]
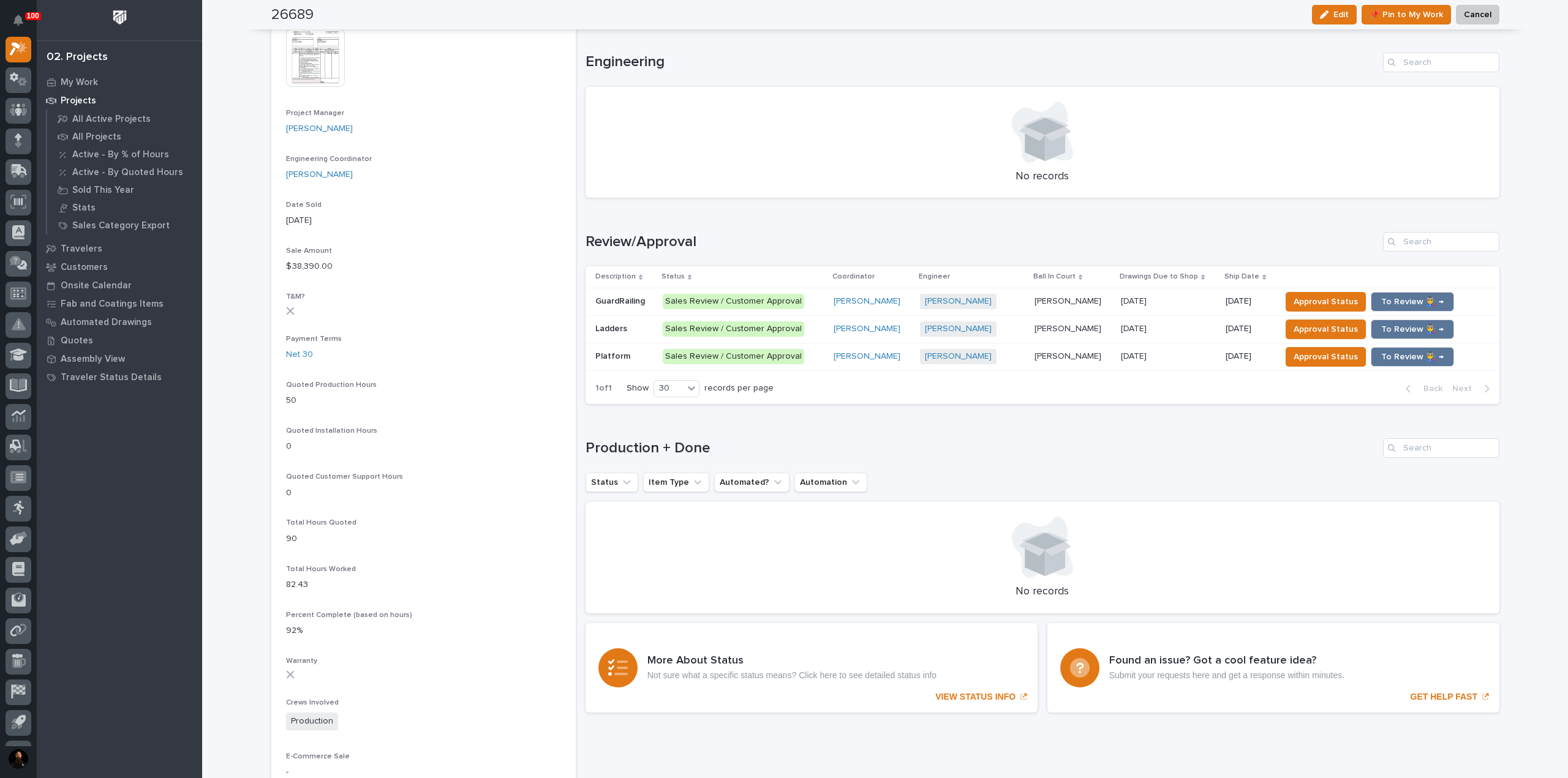
click at [633, 335] on div "Ladders Ladders" at bounding box center [624, 329] width 58 height 21
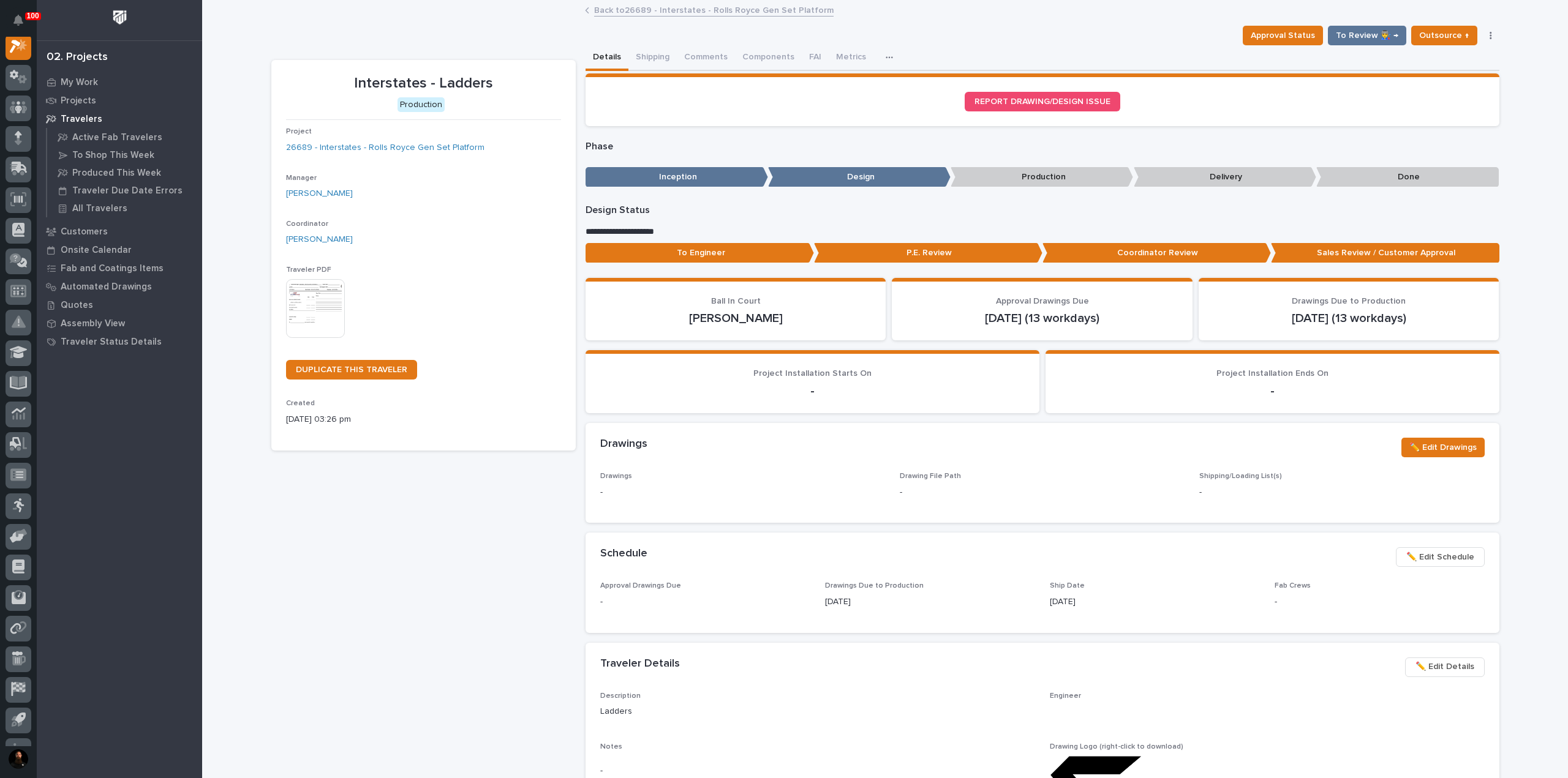
scroll to position [30, 0]
click at [716, 61] on button "Comments" at bounding box center [706, 58] width 58 height 26
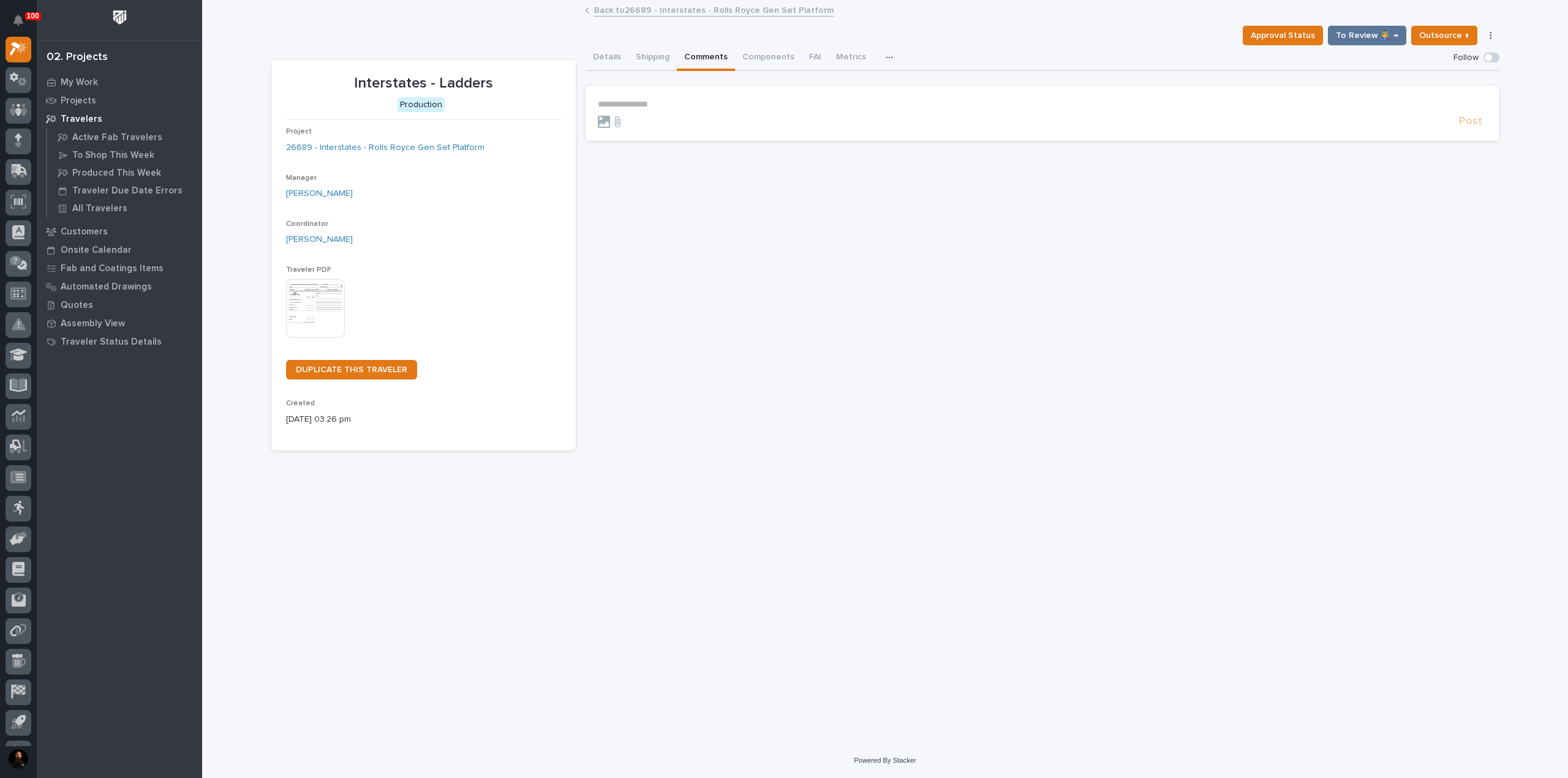
click at [306, 155] on div "Project 26689 - Interstates - Rolls Royce Gen Set Platform" at bounding box center [423, 145] width 275 height 36
click at [313, 148] on link "26689 - Interstates - Rolls Royce Gen Set Platform" at bounding box center [385, 148] width 198 height 13
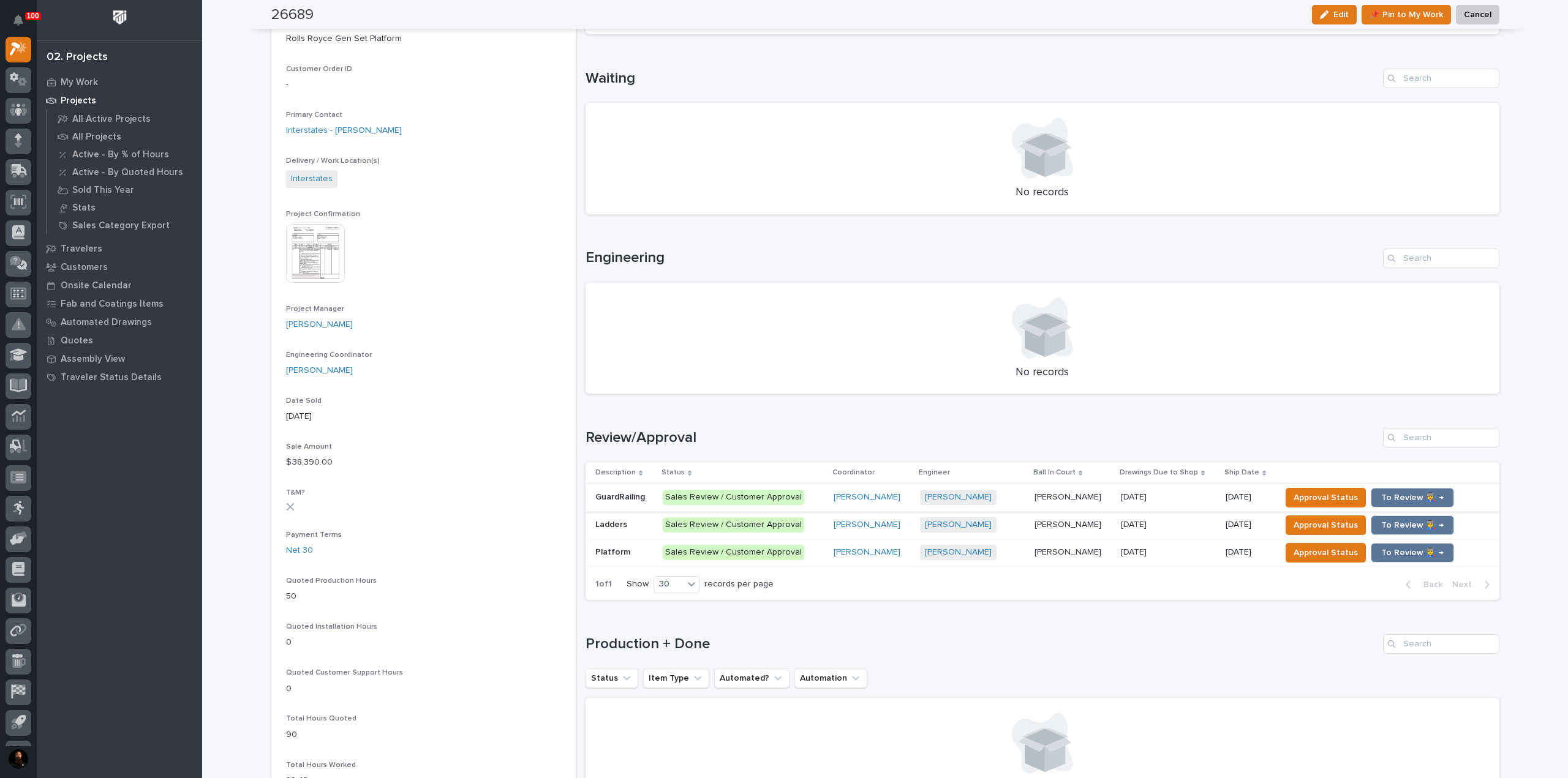
scroll to position [326, 0]
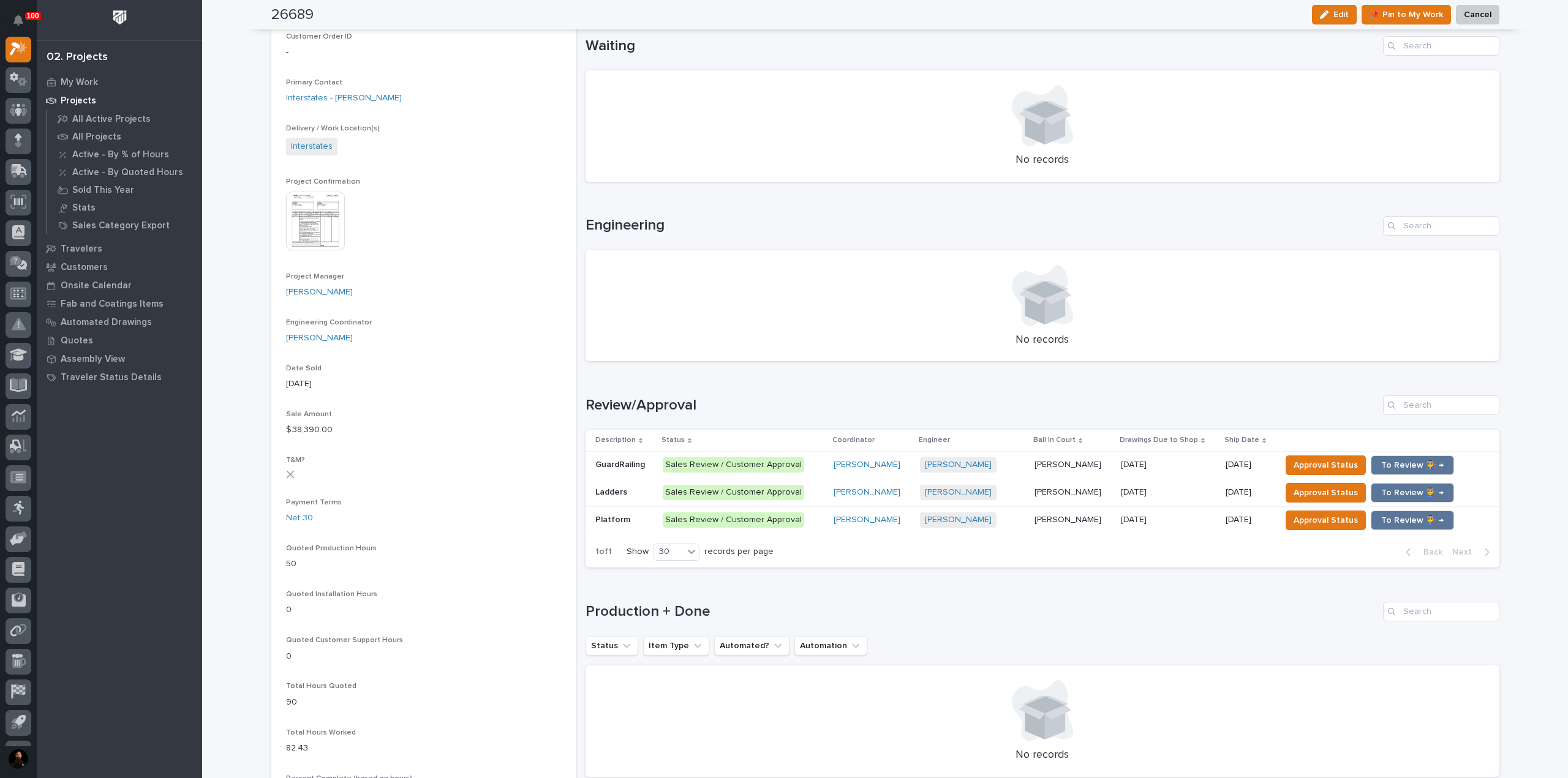
click at [615, 467] on p "GuardRailing" at bounding box center [621, 463] width 52 height 13
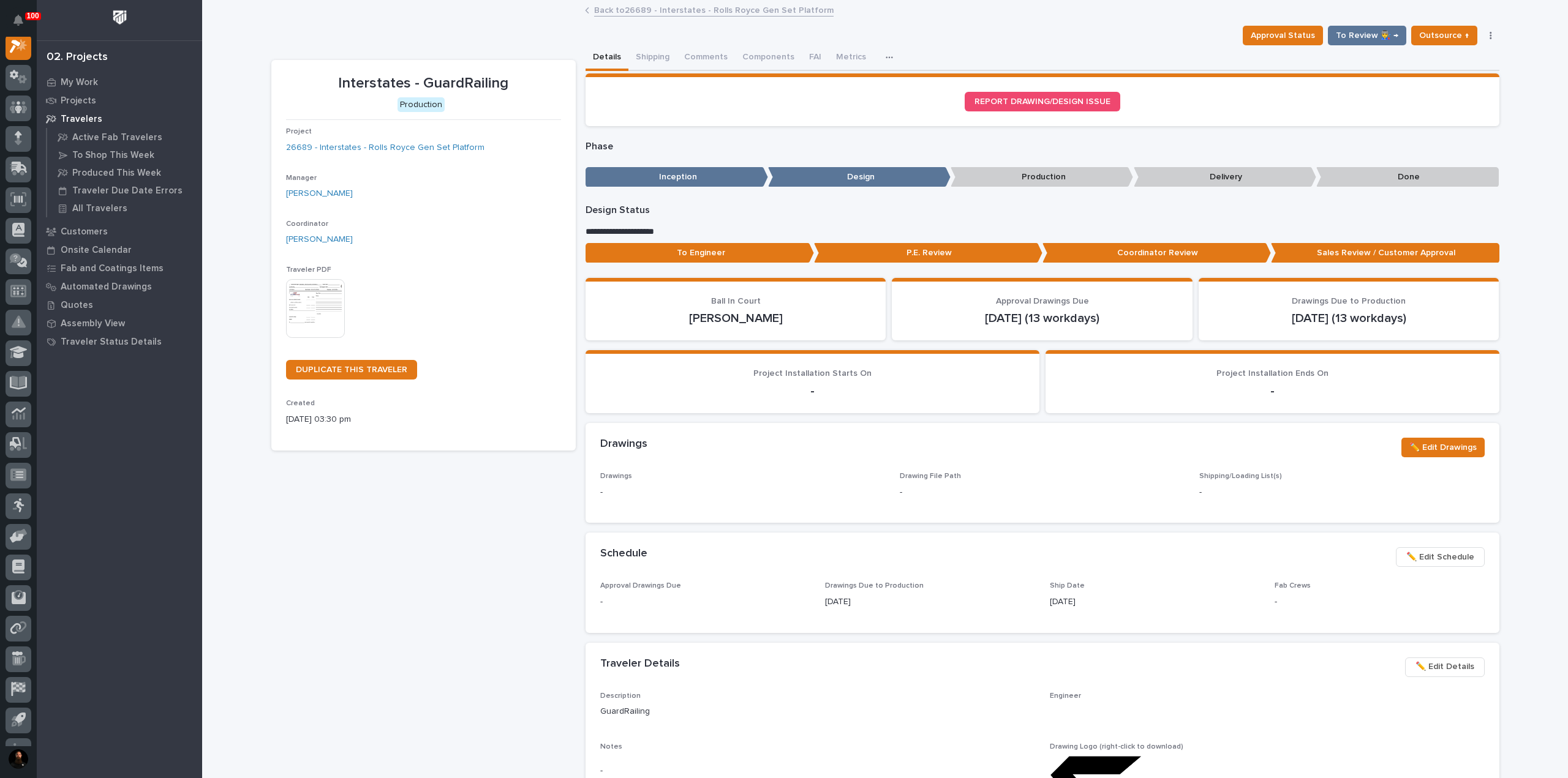
scroll to position [30, 0]
click at [358, 146] on link "26689 - Interstates - Rolls Royce Gen Set Platform" at bounding box center [385, 148] width 198 height 13
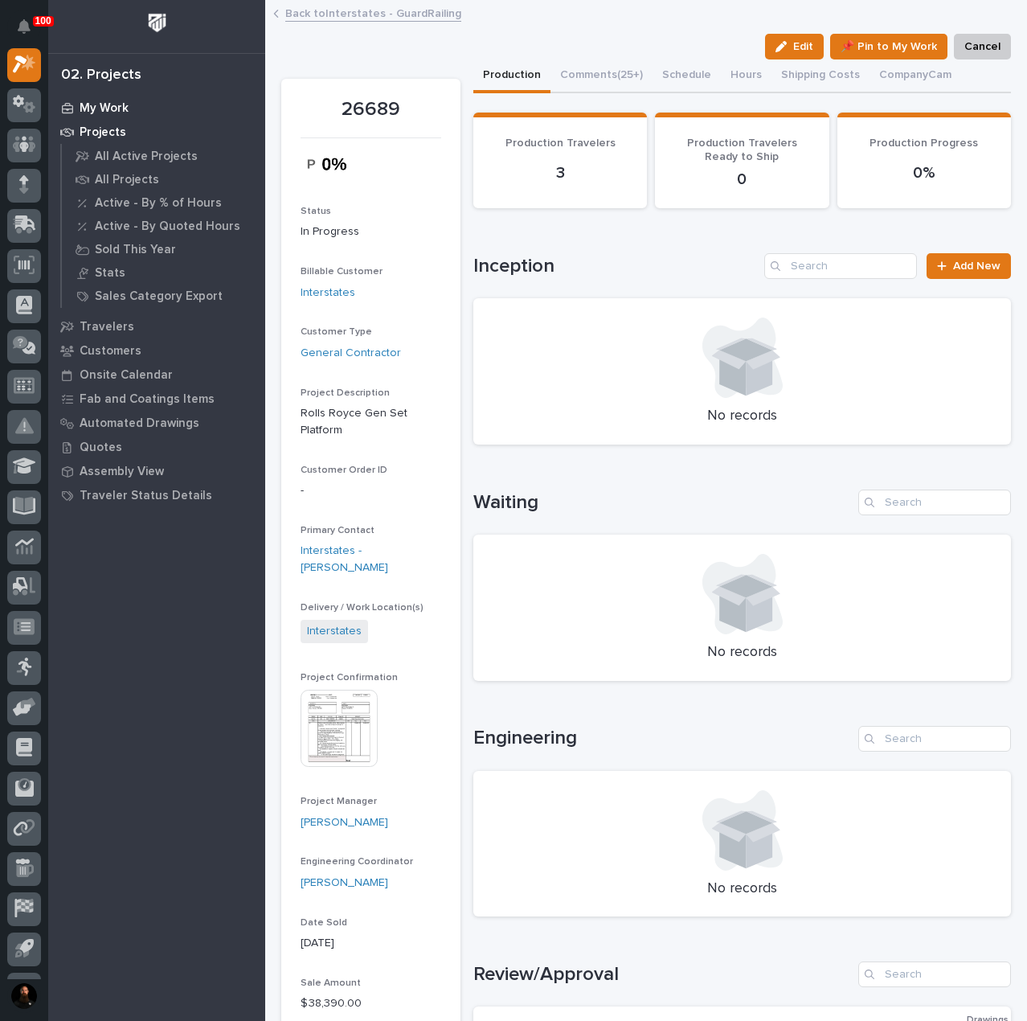
click at [115, 108] on p "My Work" at bounding box center [104, 108] width 49 height 14
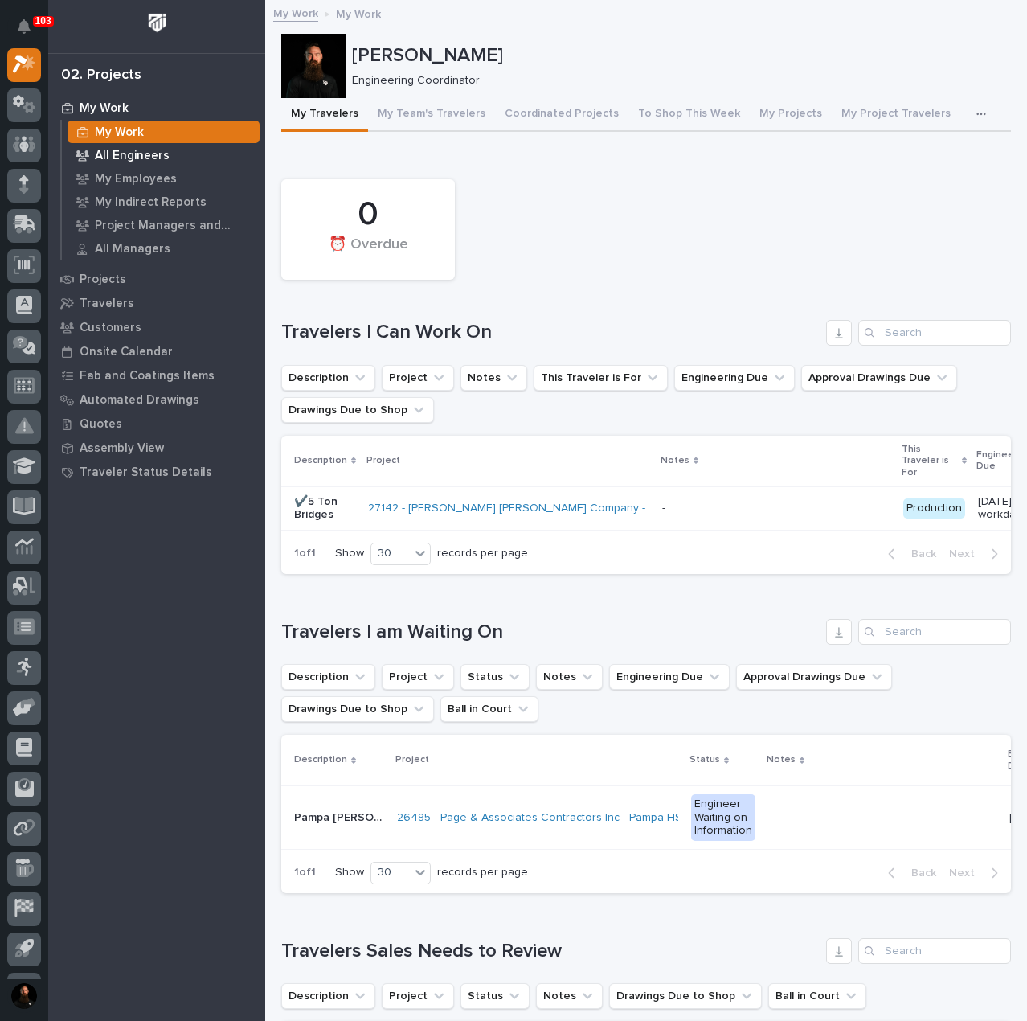
drag, startPoint x: 93, startPoint y: 282, endPoint x: 217, endPoint y: 166, distance: 170.0
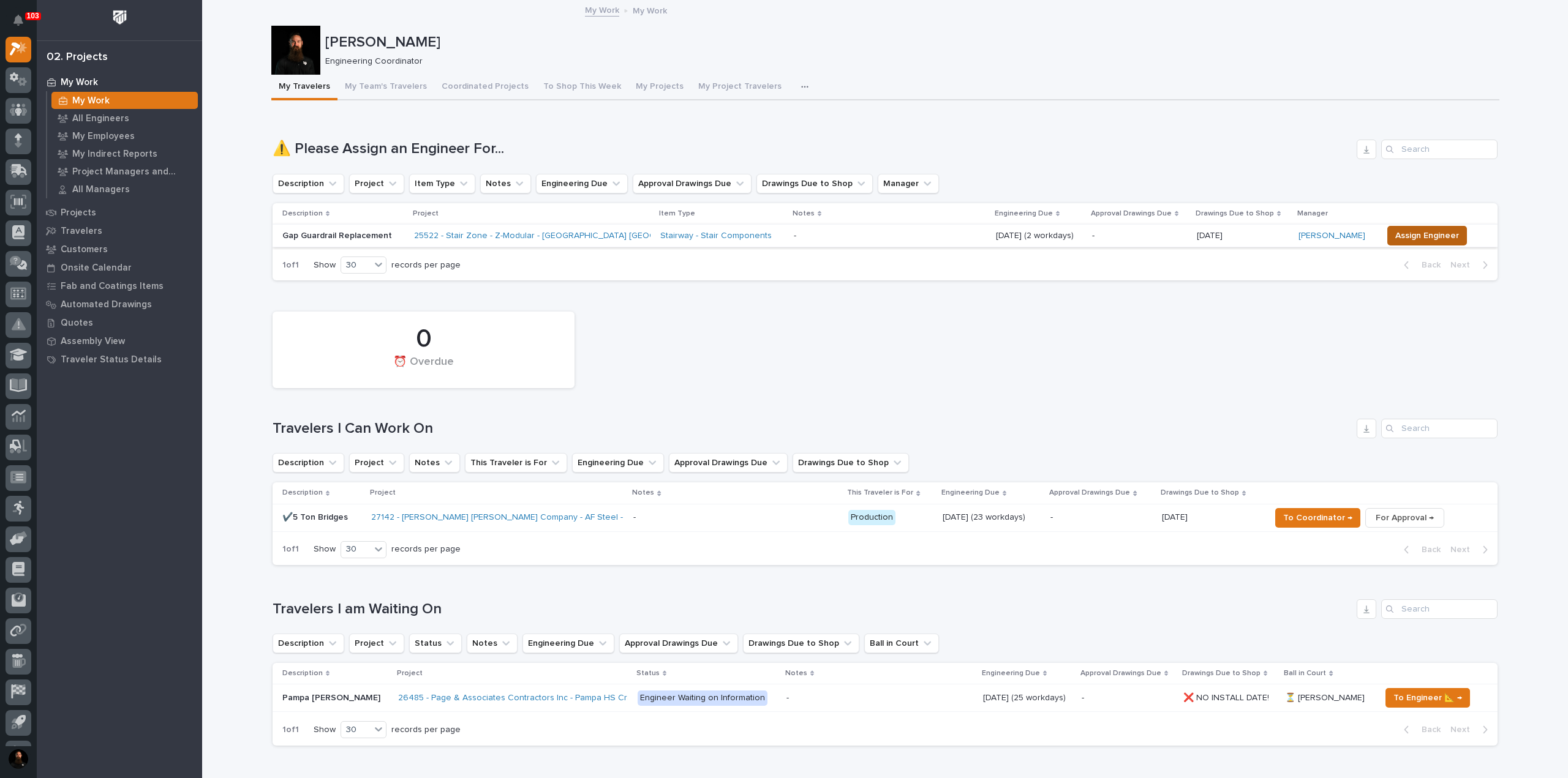
click at [1439, 235] on span "Assign Engineer" at bounding box center [1428, 235] width 64 height 14
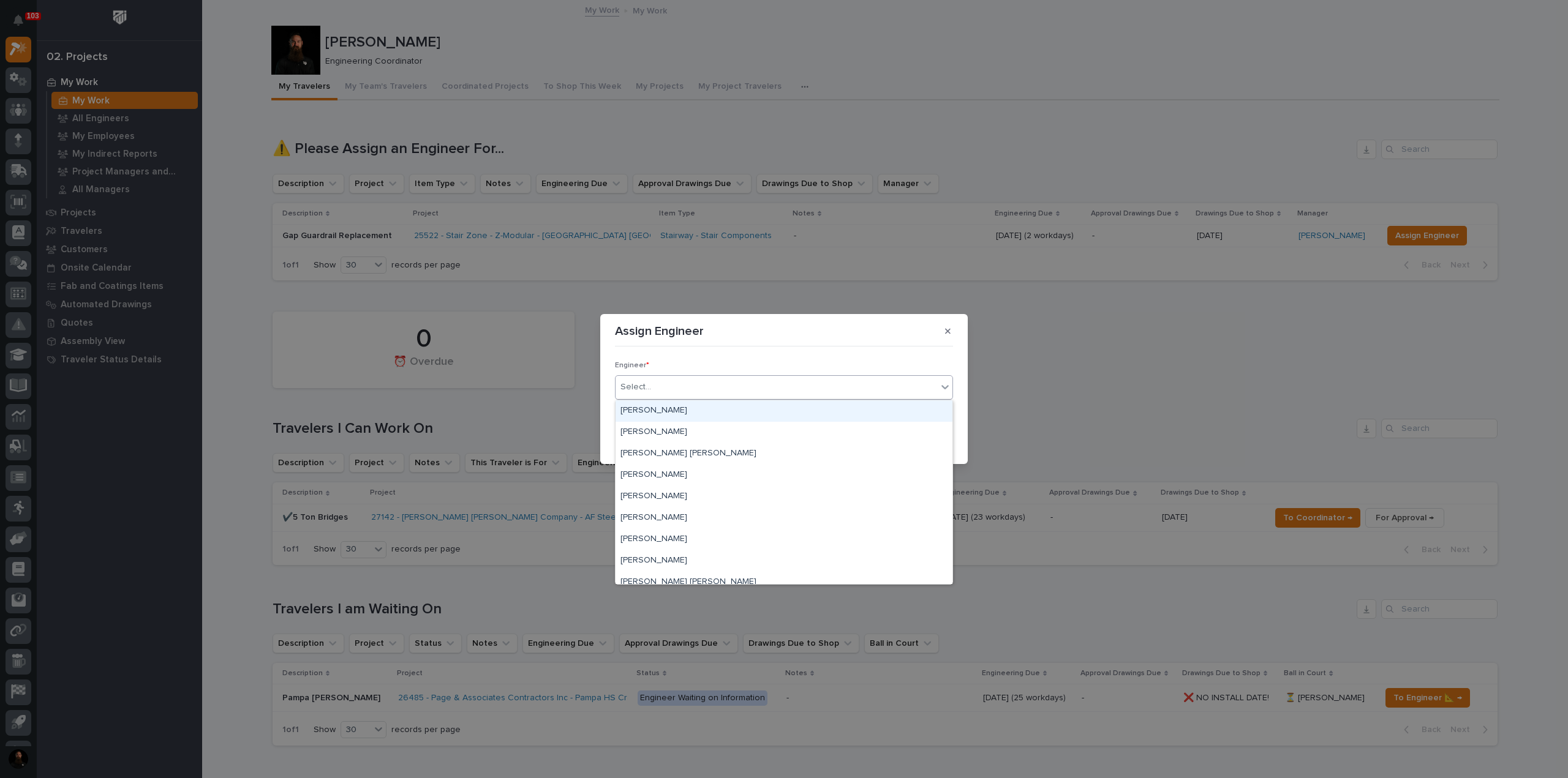
click at [741, 394] on div "Select..." at bounding box center [777, 387] width 322 height 21
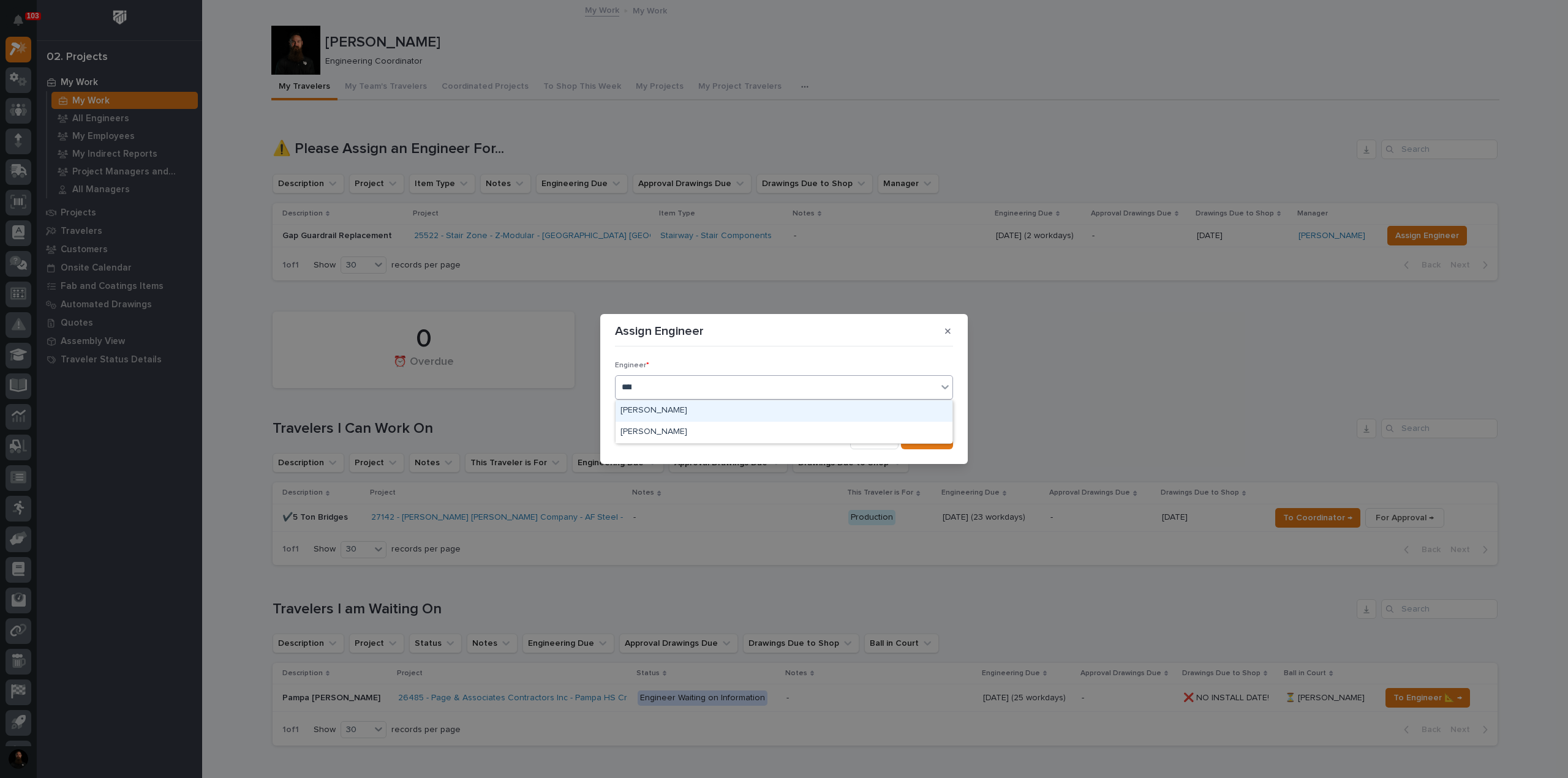
type input "*****"
click at [920, 439] on div "button" at bounding box center [917, 439] width 12 height 8
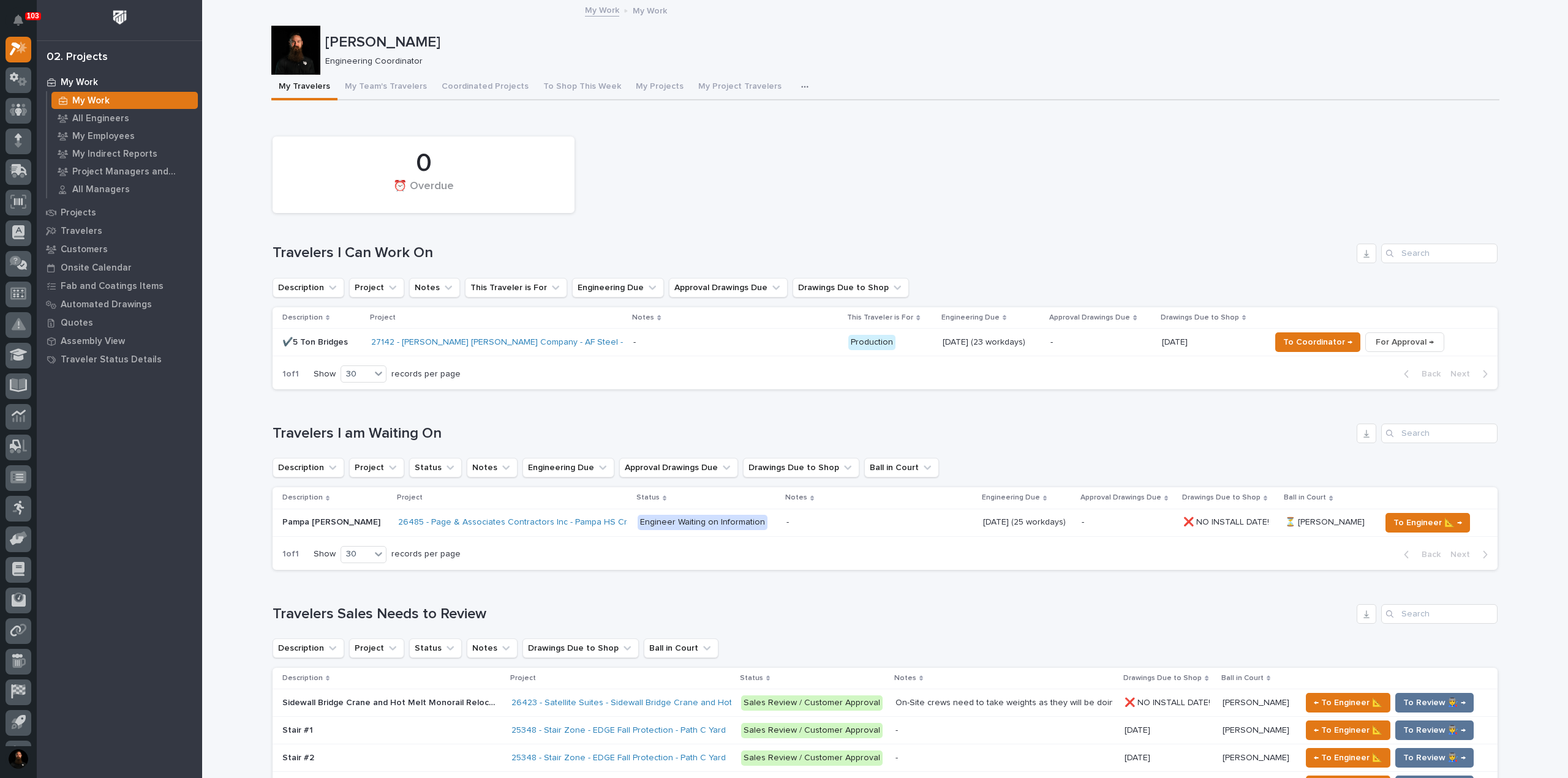
click at [320, 342] on p "✔️5 Ton Bridges" at bounding box center [322, 343] width 79 height 11
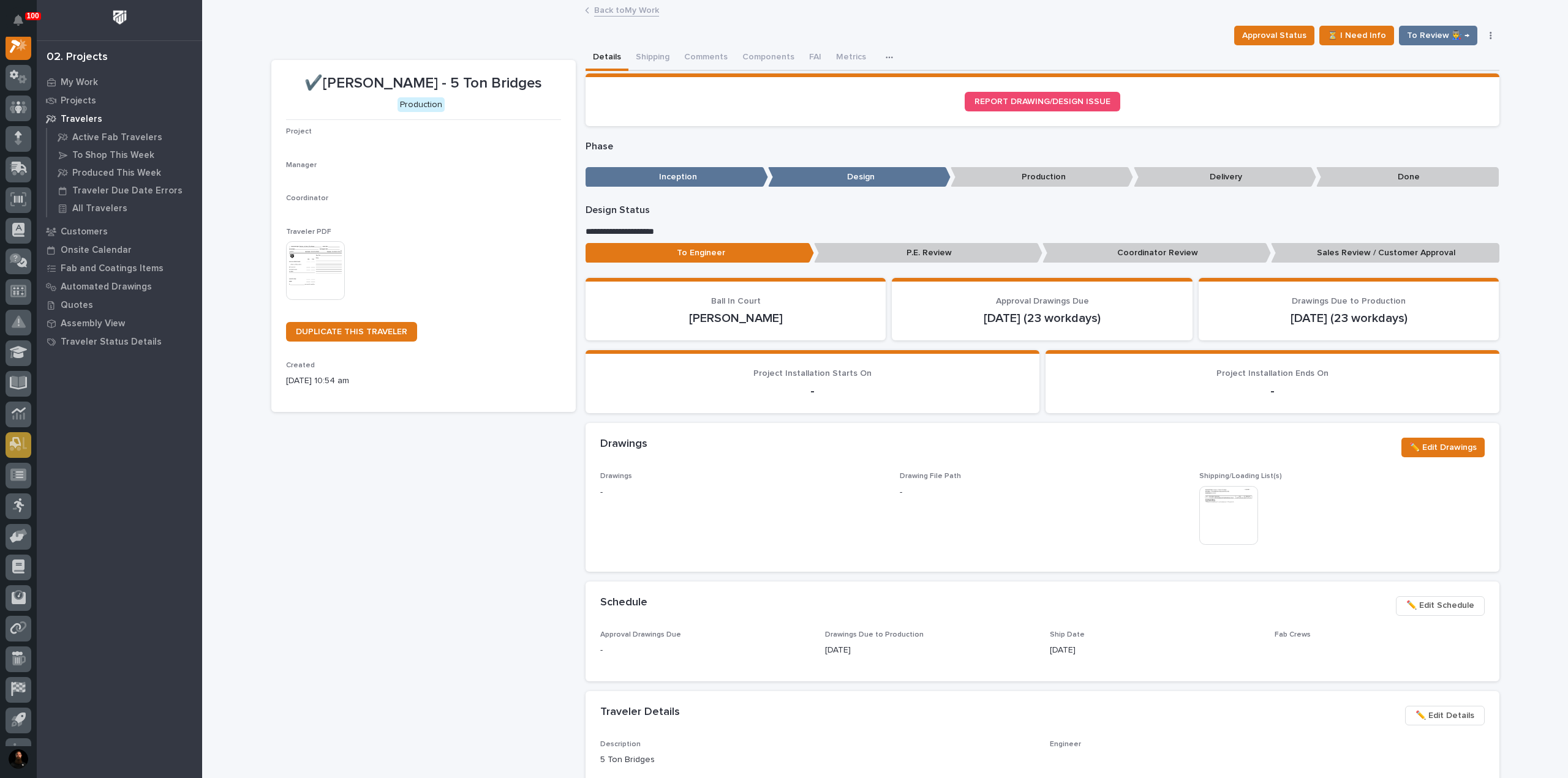
scroll to position [30, 0]
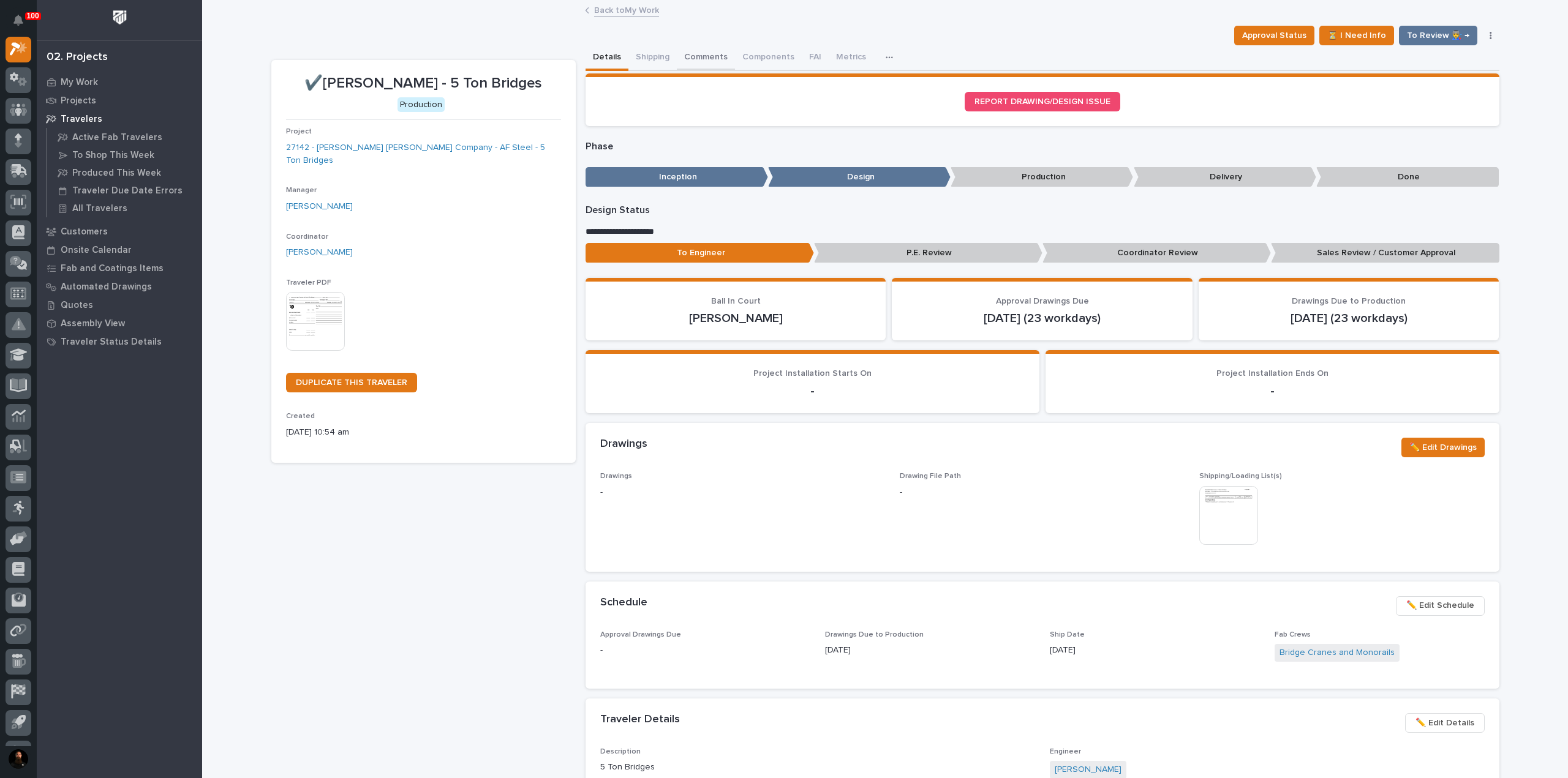
click at [700, 53] on button "Comments" at bounding box center [706, 58] width 58 height 26
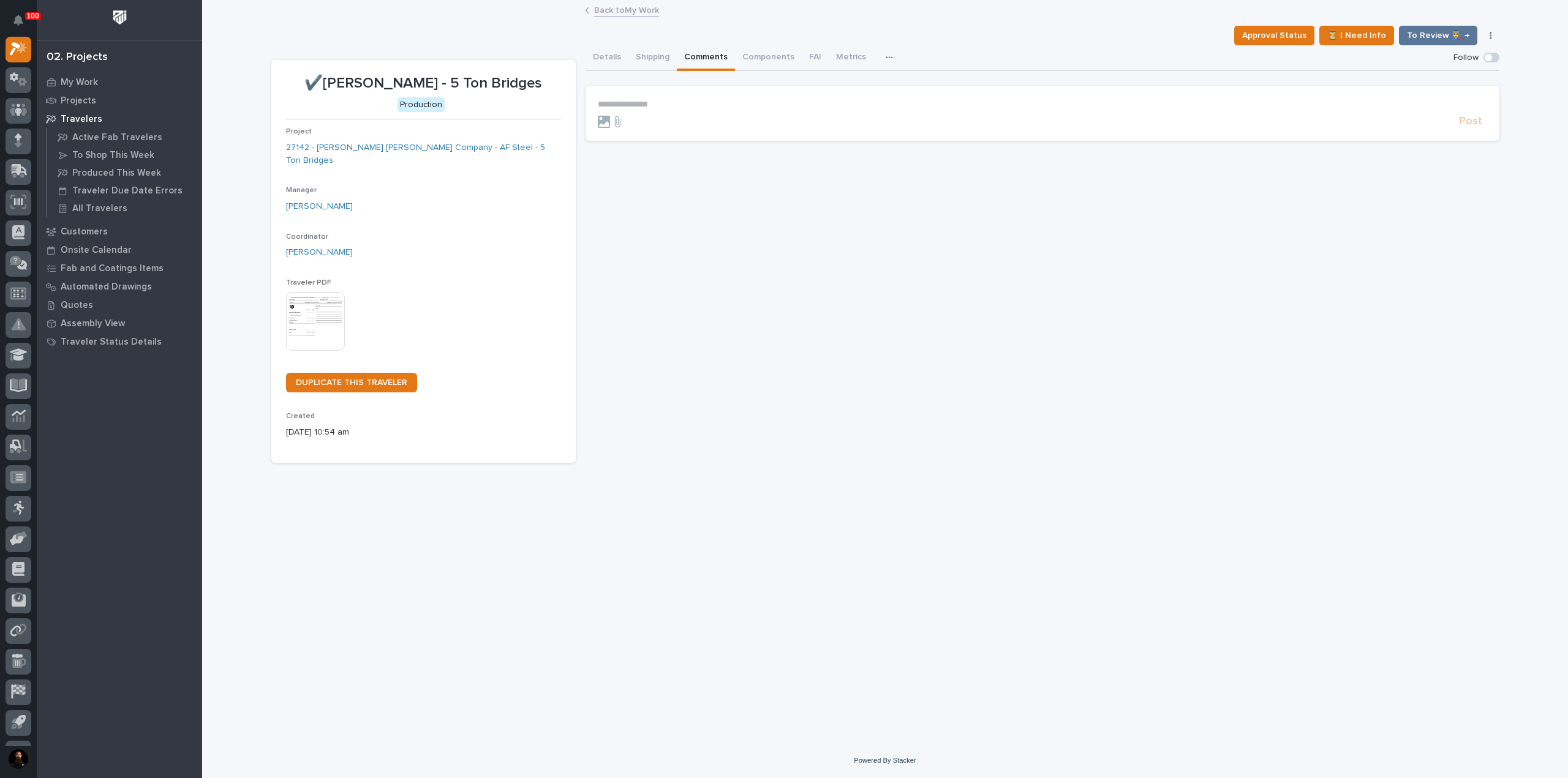
click at [659, 107] on p "**********" at bounding box center [1042, 104] width 890 height 11
click at [681, 110] on form "**********" at bounding box center [1042, 117] width 890 height 36
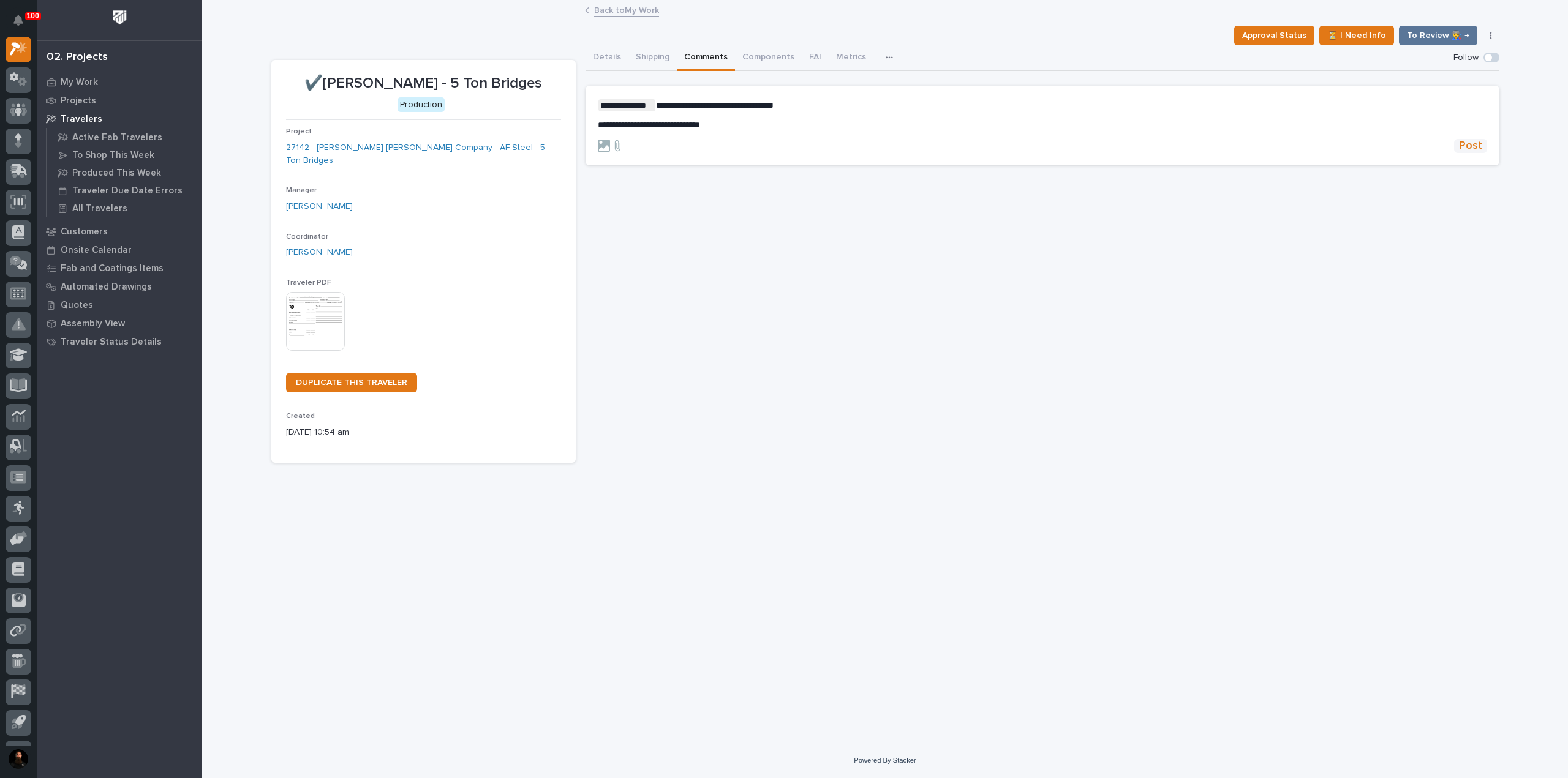
click at [1475, 144] on span "Post" at bounding box center [1470, 146] width 24 height 14
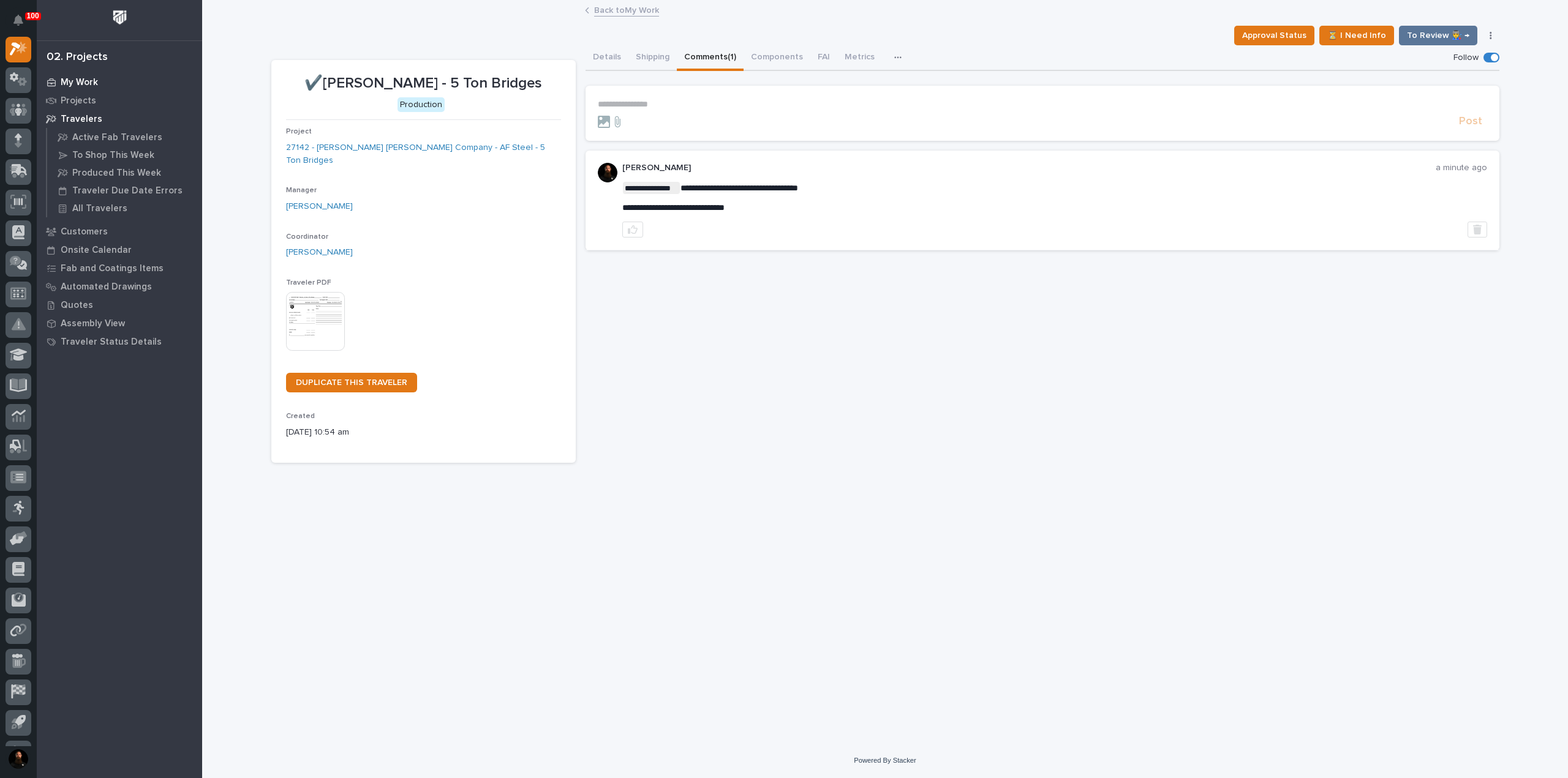
click at [74, 78] on p "My Work" at bounding box center [79, 82] width 37 height 11
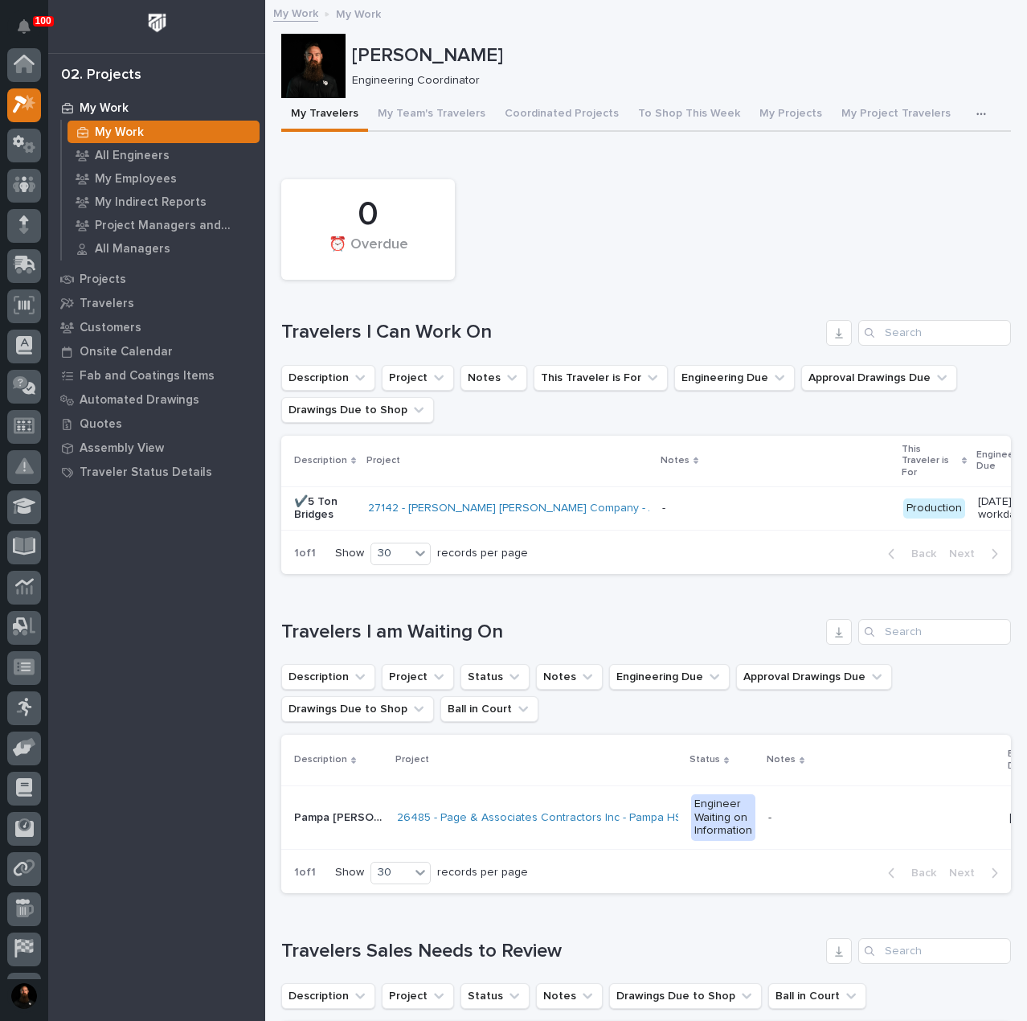
scroll to position [40, 0]
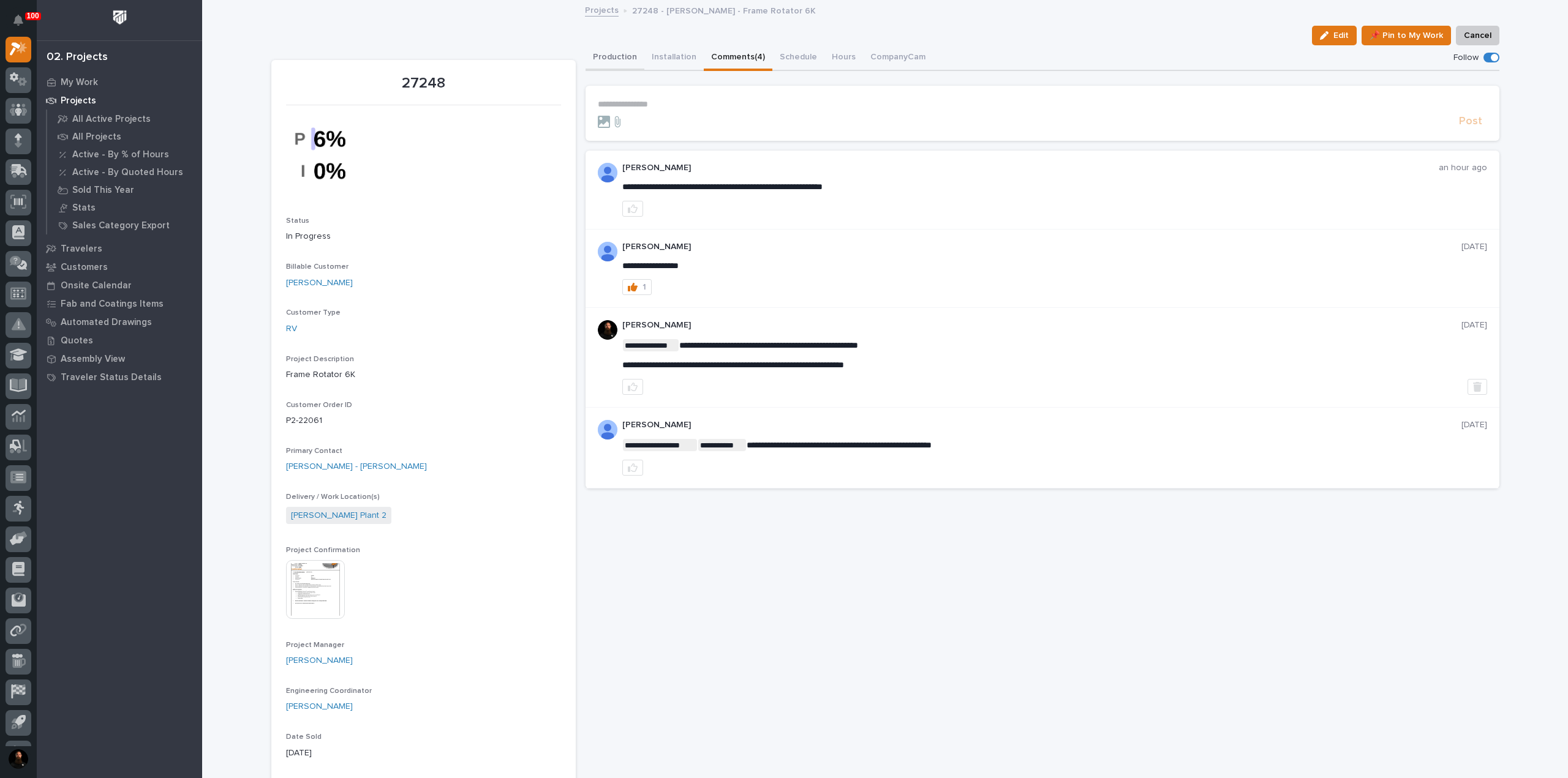
click at [617, 61] on button "Production" at bounding box center [614, 58] width 59 height 26
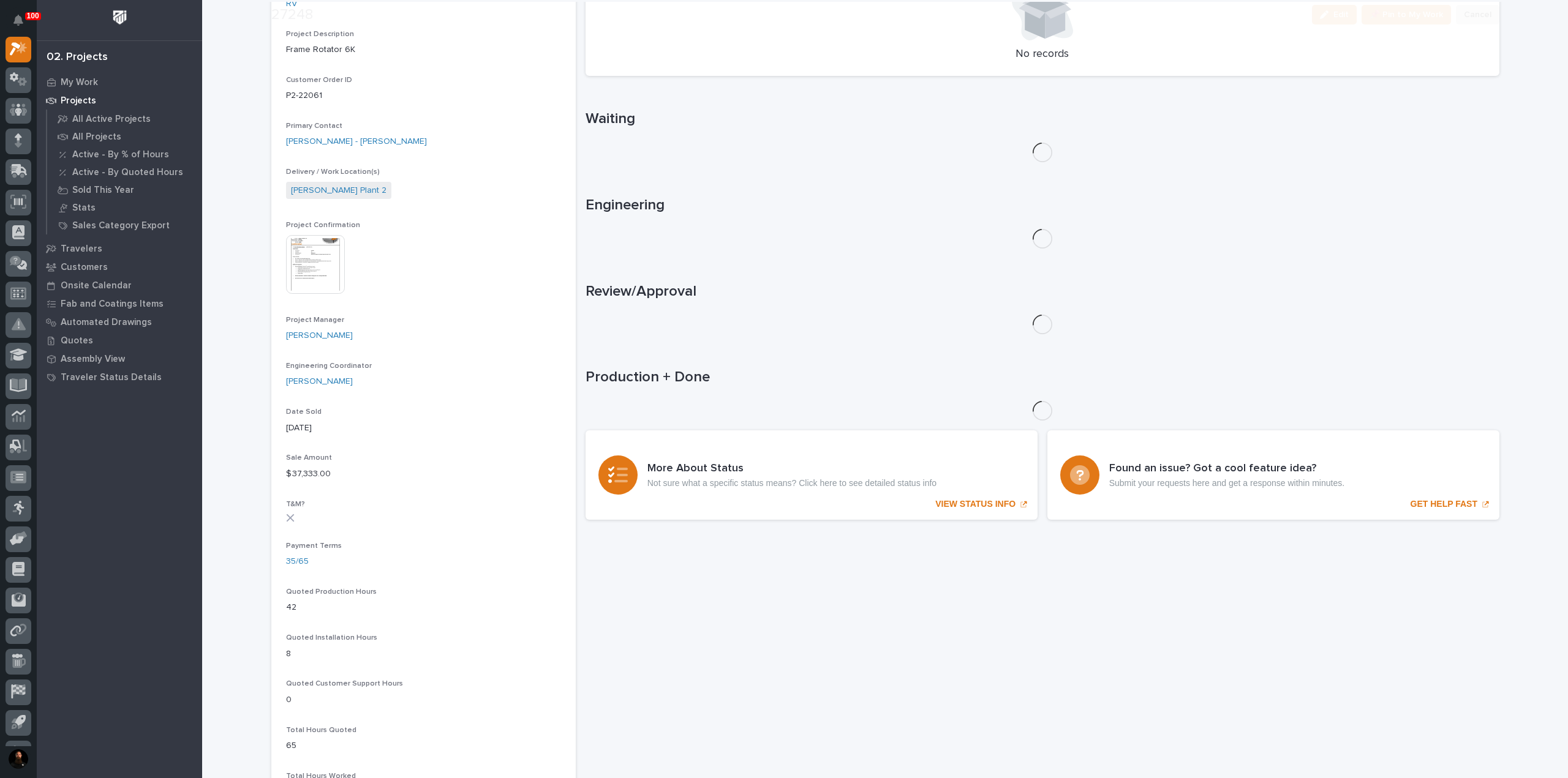
scroll to position [326, 0]
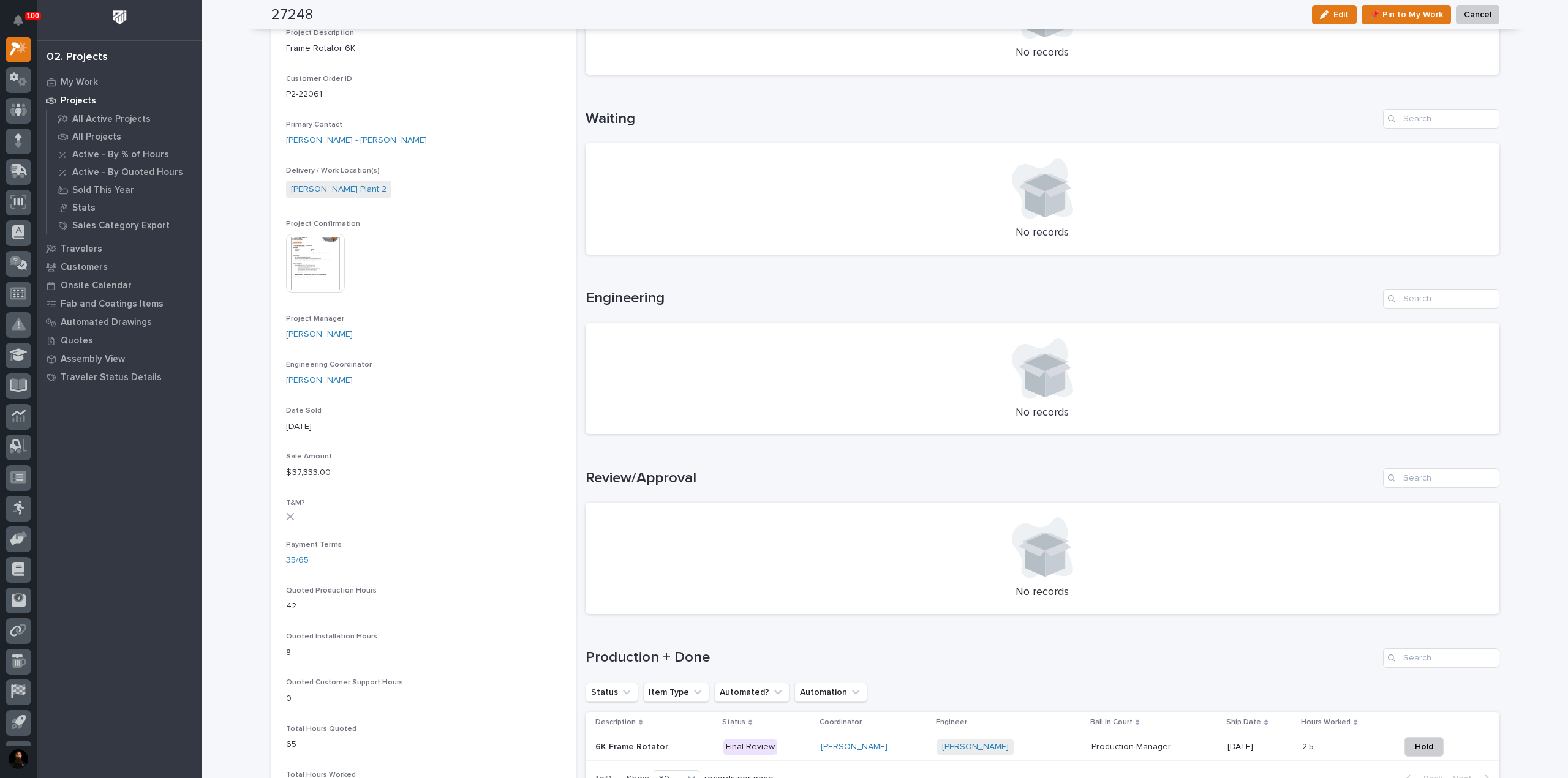
click at [662, 751] on p at bounding box center [655, 748] width 119 height 11
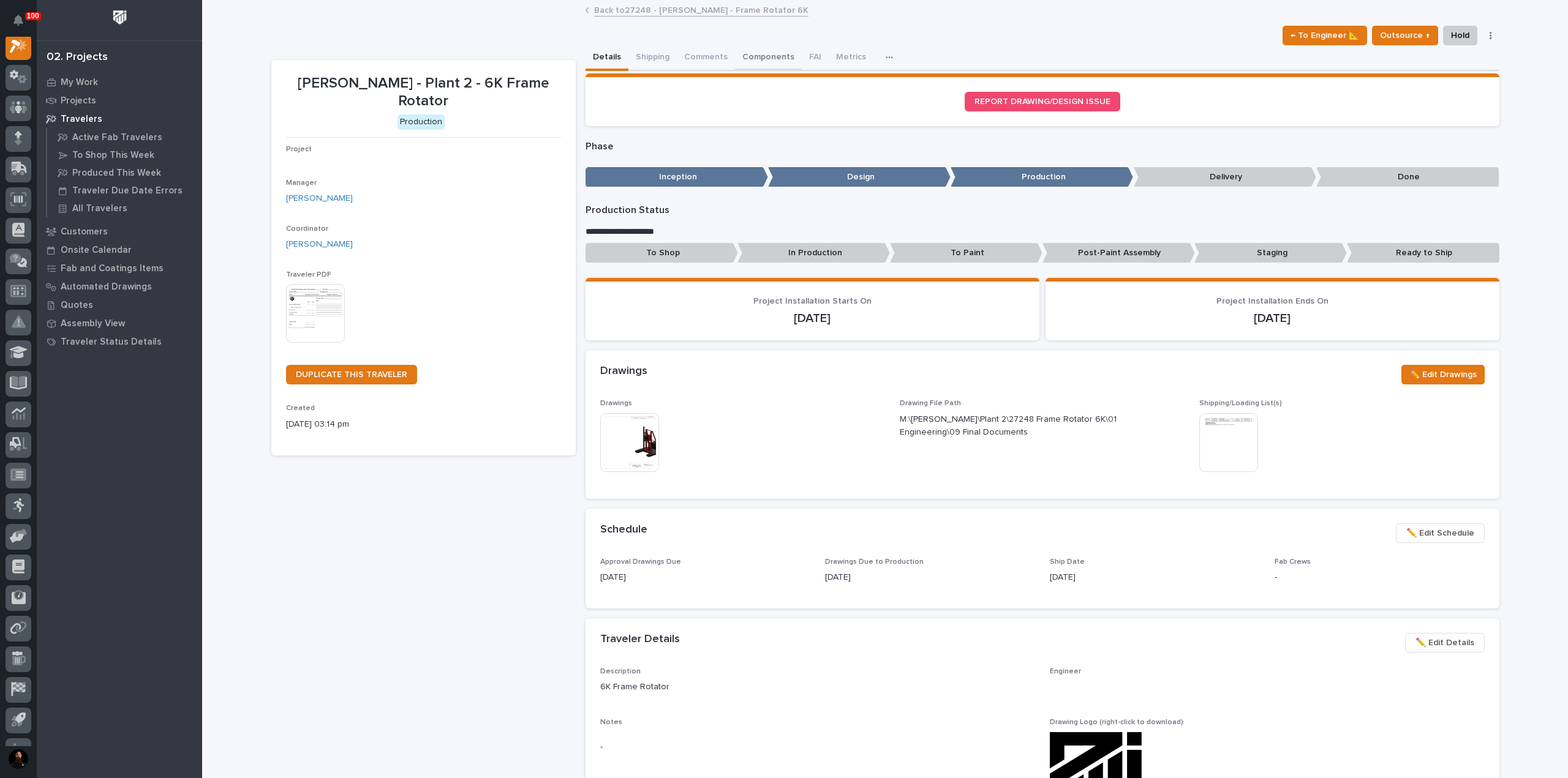
scroll to position [30, 0]
click at [714, 53] on button "Comments (1)" at bounding box center [710, 58] width 67 height 26
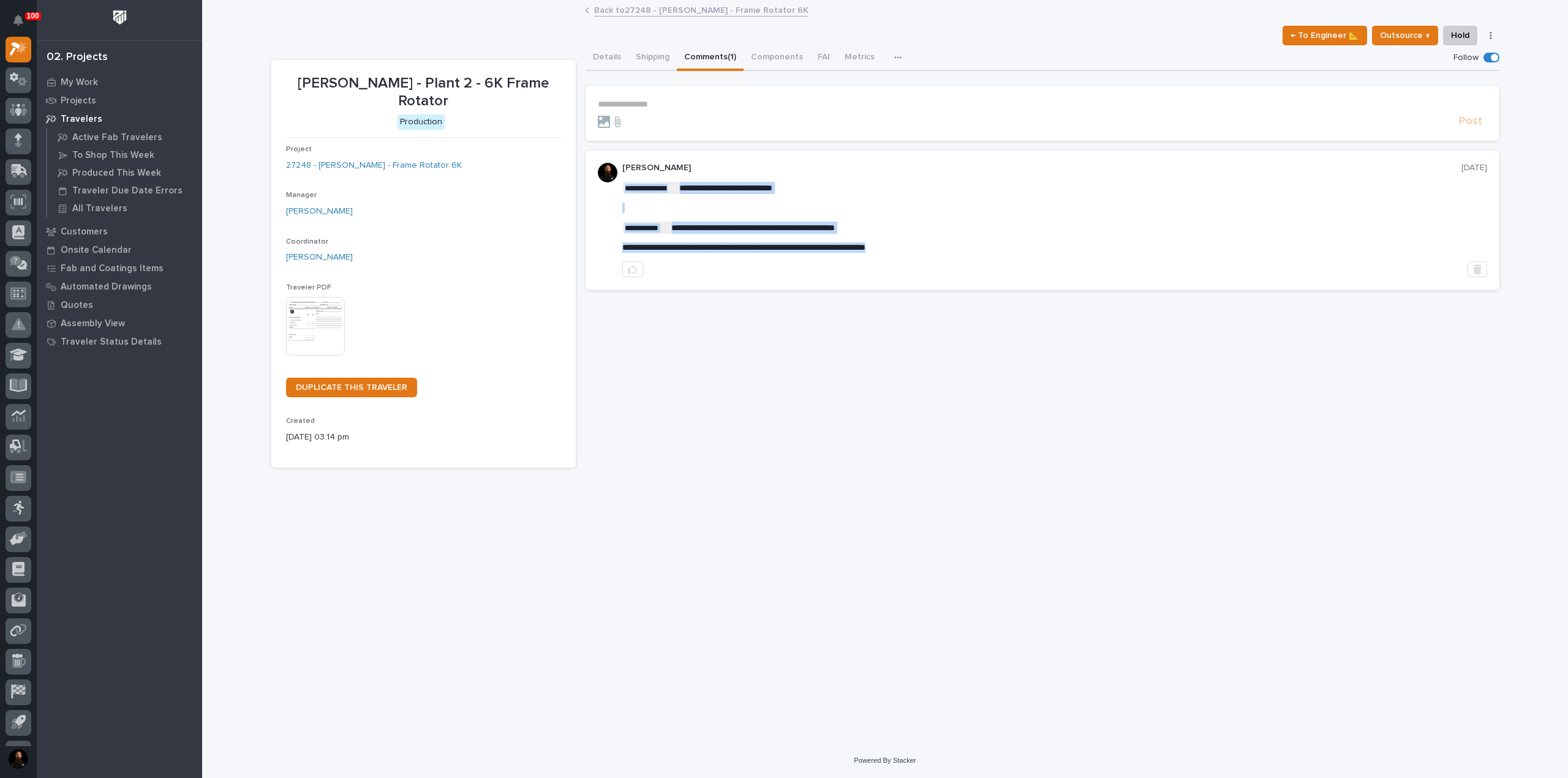
copy div "**********"
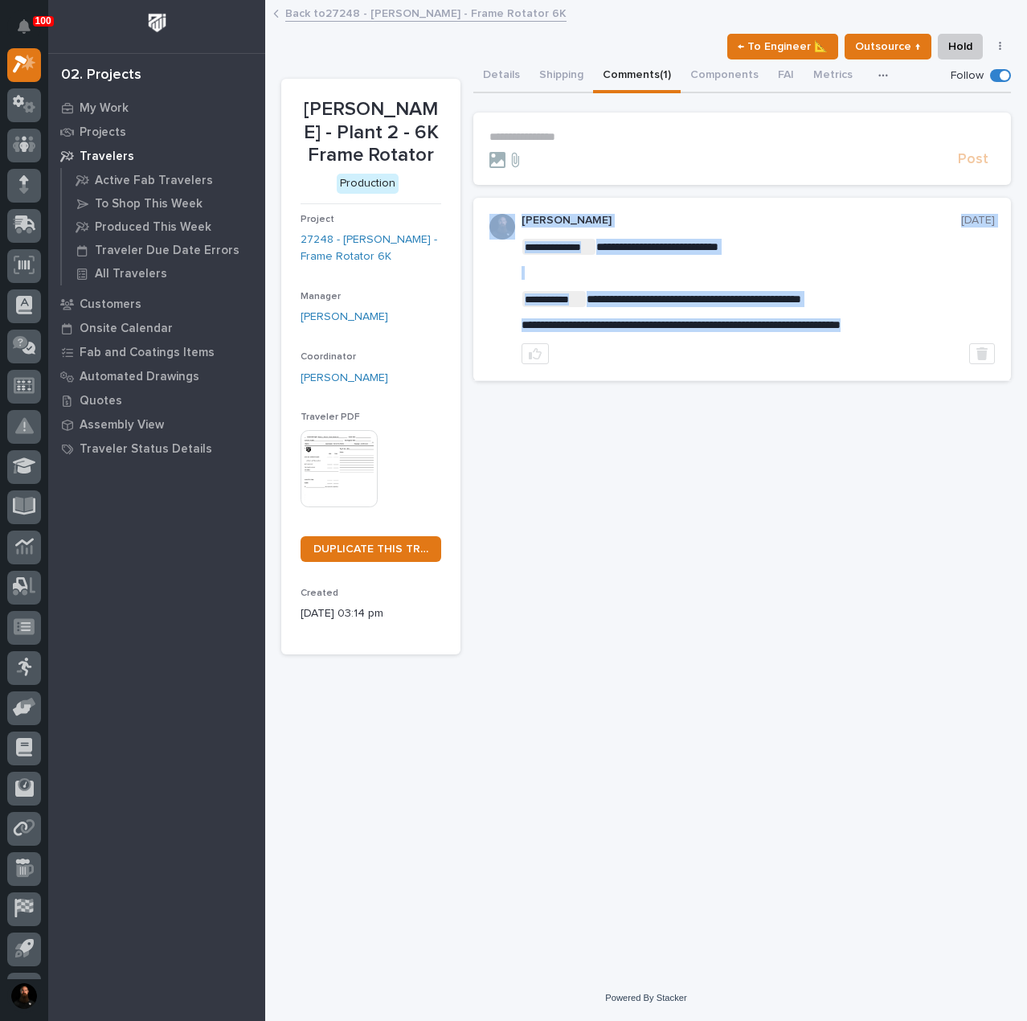
click at [752, 488] on div "**********" at bounding box center [742, 356] width 538 height 595
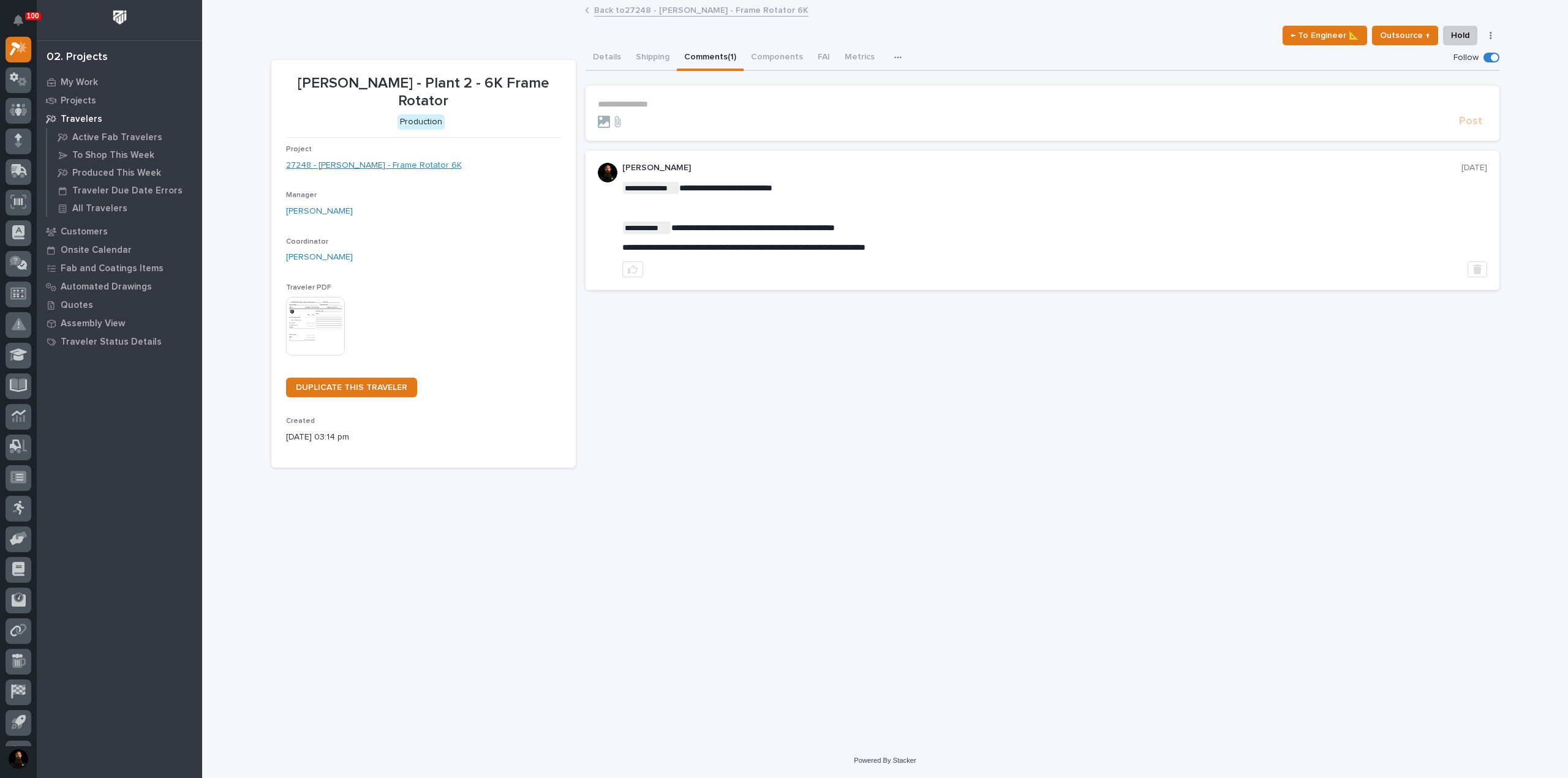
click at [389, 159] on link "27248 - [PERSON_NAME] - Frame Rotator 6K" at bounding box center [374, 165] width 176 height 13
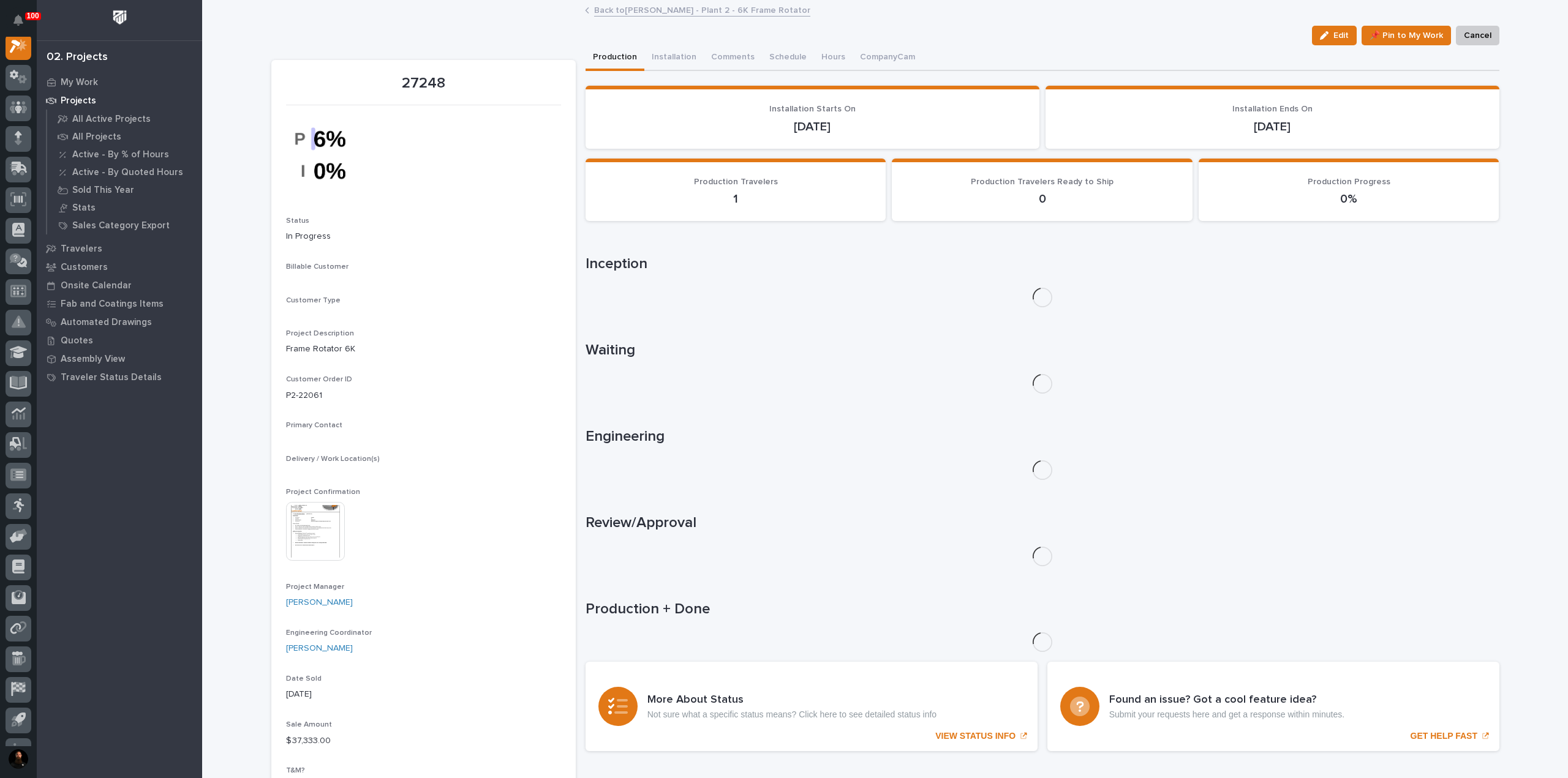
scroll to position [30, 0]
click at [707, 58] on button "Comments (4)" at bounding box center [738, 58] width 69 height 26
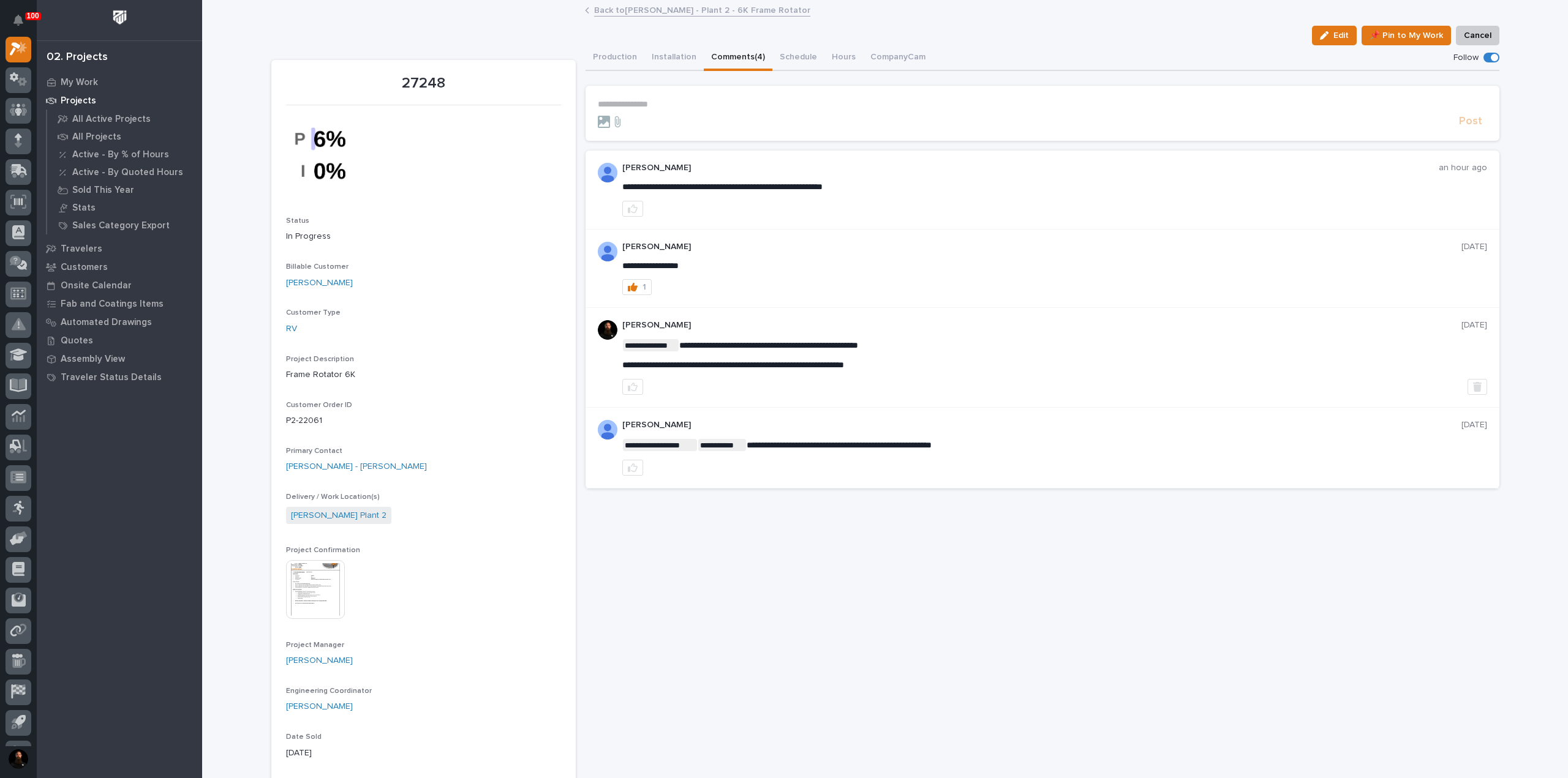
click at [726, 102] on p "**********" at bounding box center [1042, 104] width 890 height 11
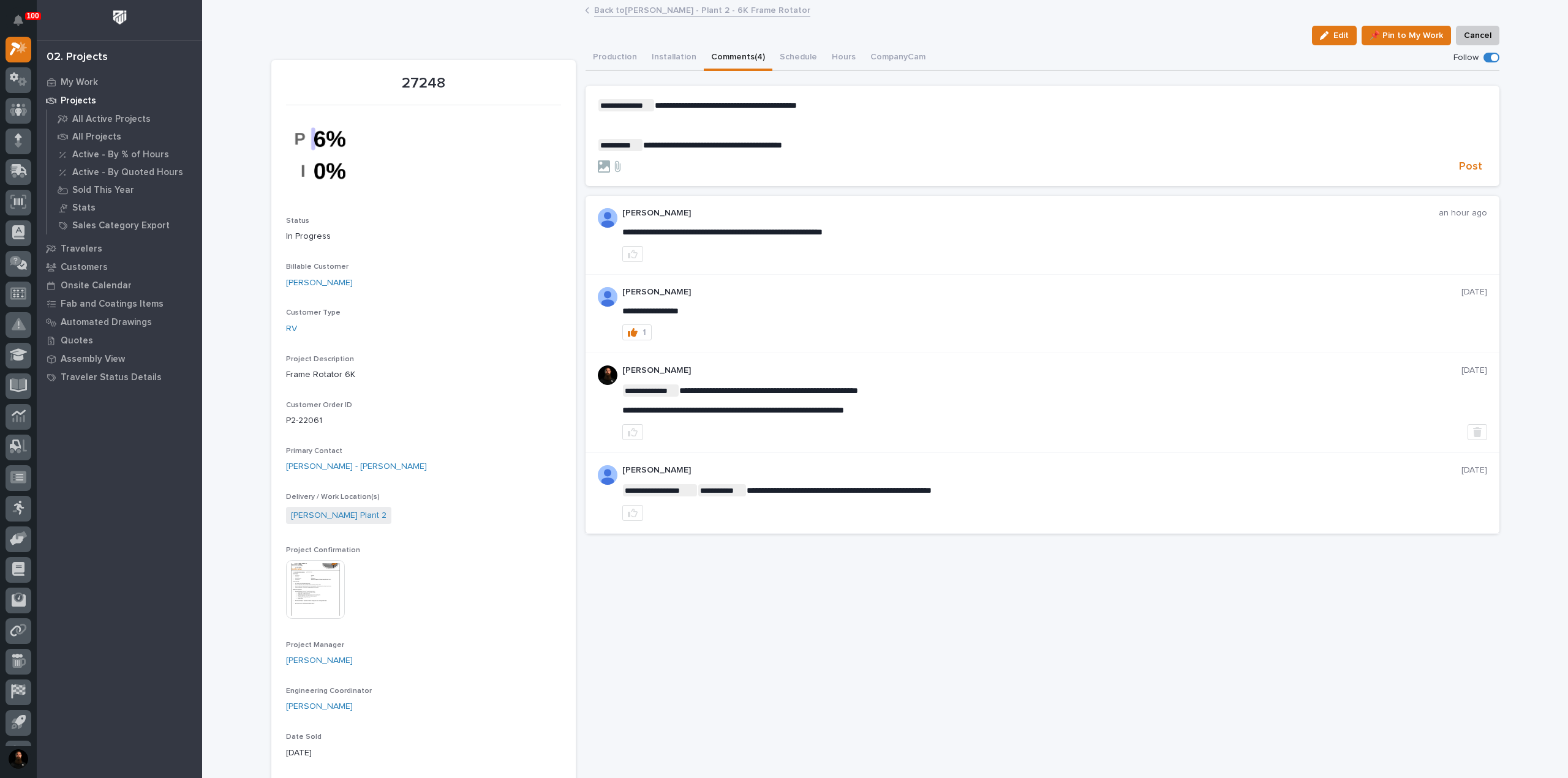
click at [837, 146] on p "**********" at bounding box center [1042, 145] width 890 height 12
click at [1454, 164] on button "Post" at bounding box center [1470, 167] width 33 height 14
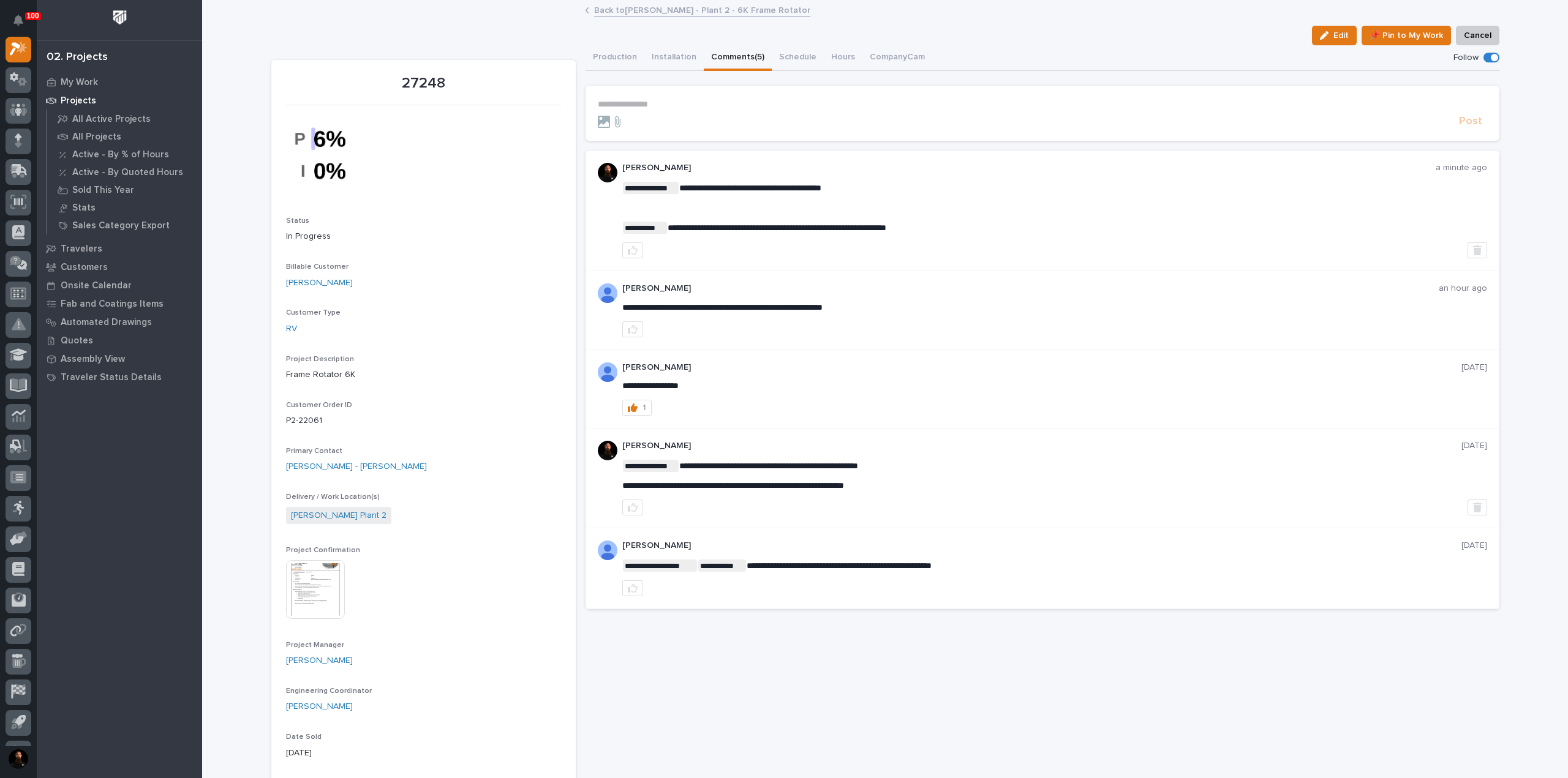
click at [715, 95] on section "**********" at bounding box center [1042, 114] width 914 height 55
click at [707, 101] on p "**********" at bounding box center [1042, 104] width 890 height 11
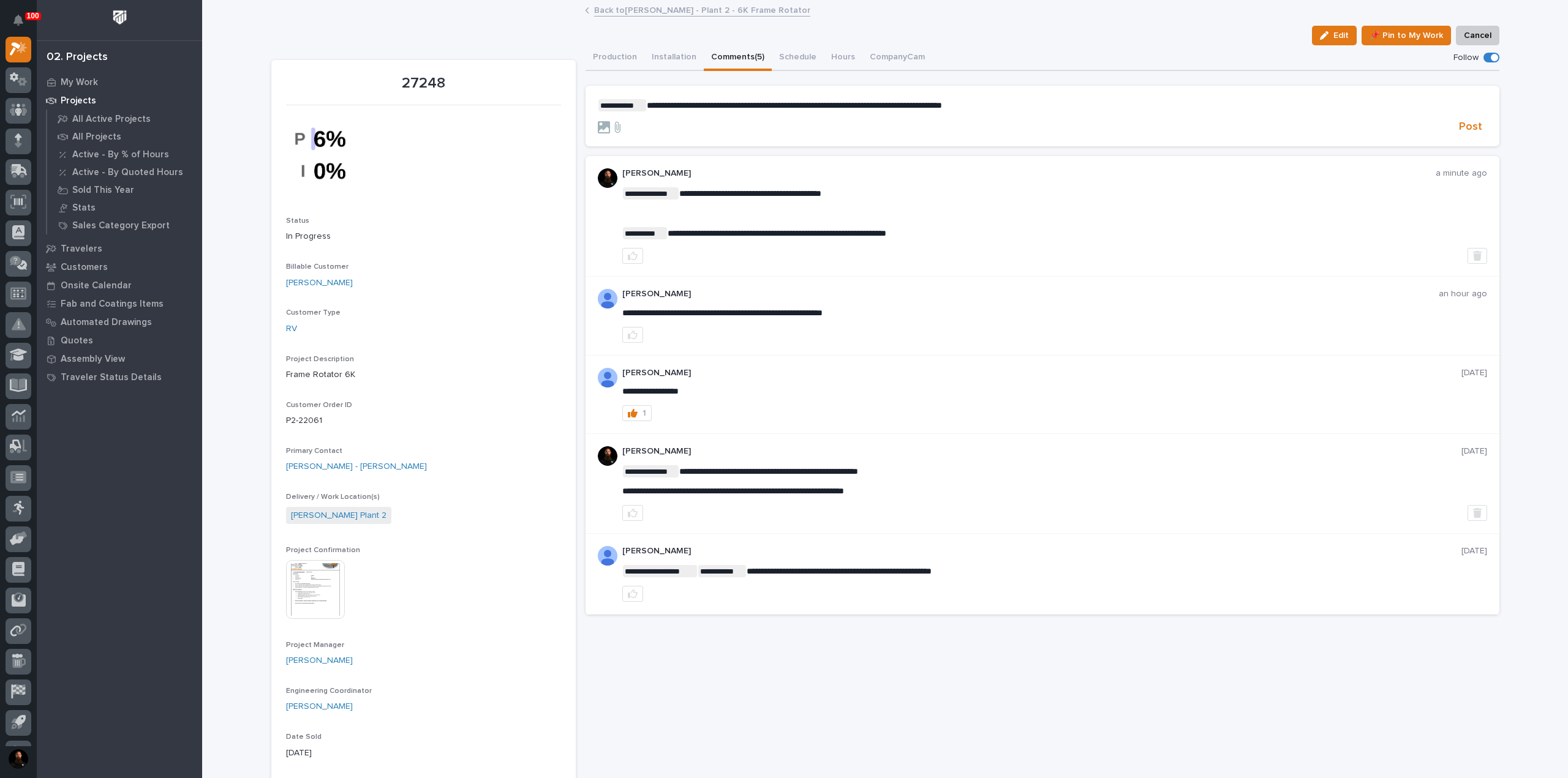
click at [1060, 110] on p "**********" at bounding box center [1042, 105] width 890 height 12
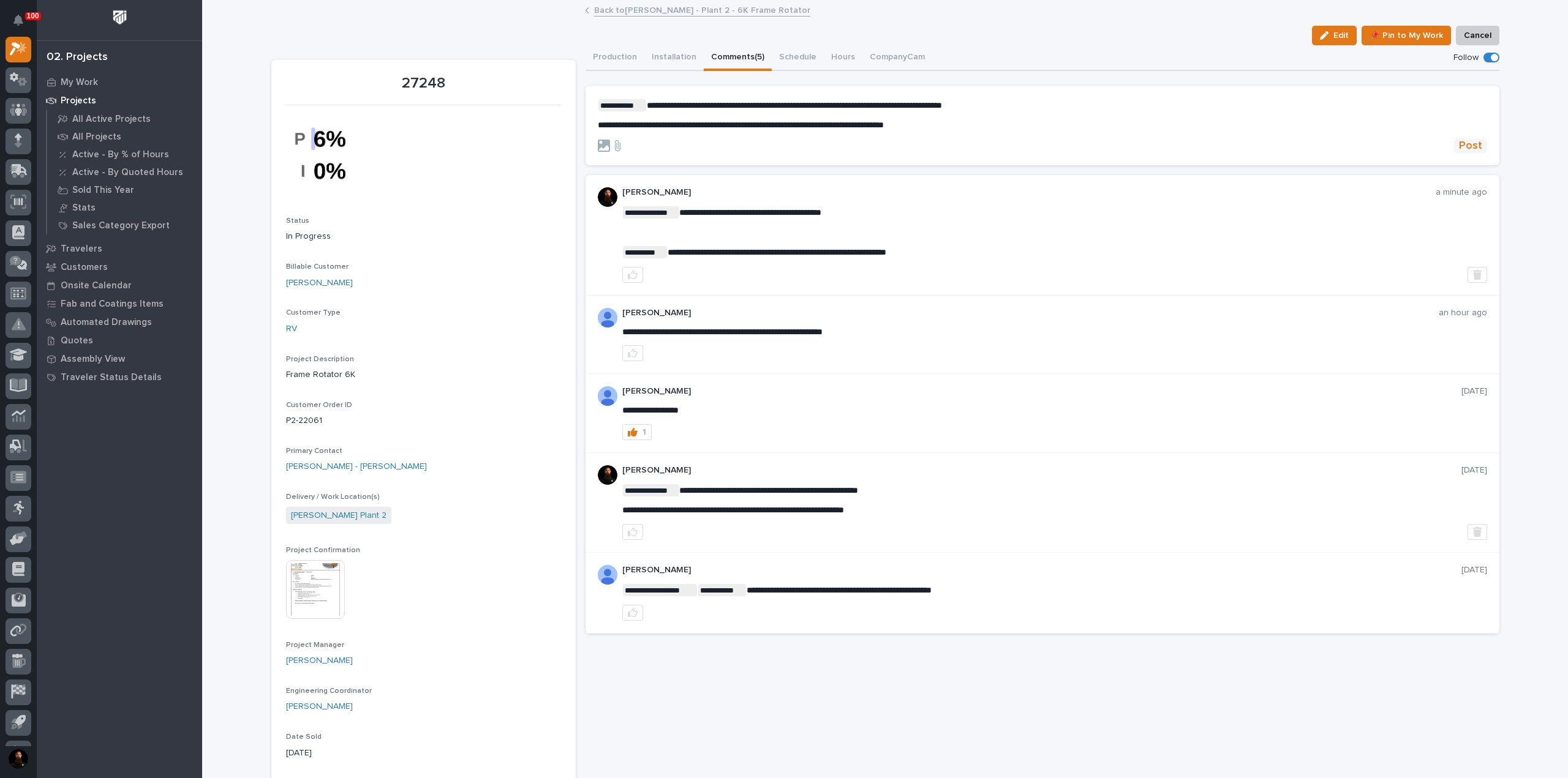
click at [1467, 147] on span "Post" at bounding box center [1470, 146] width 24 height 14
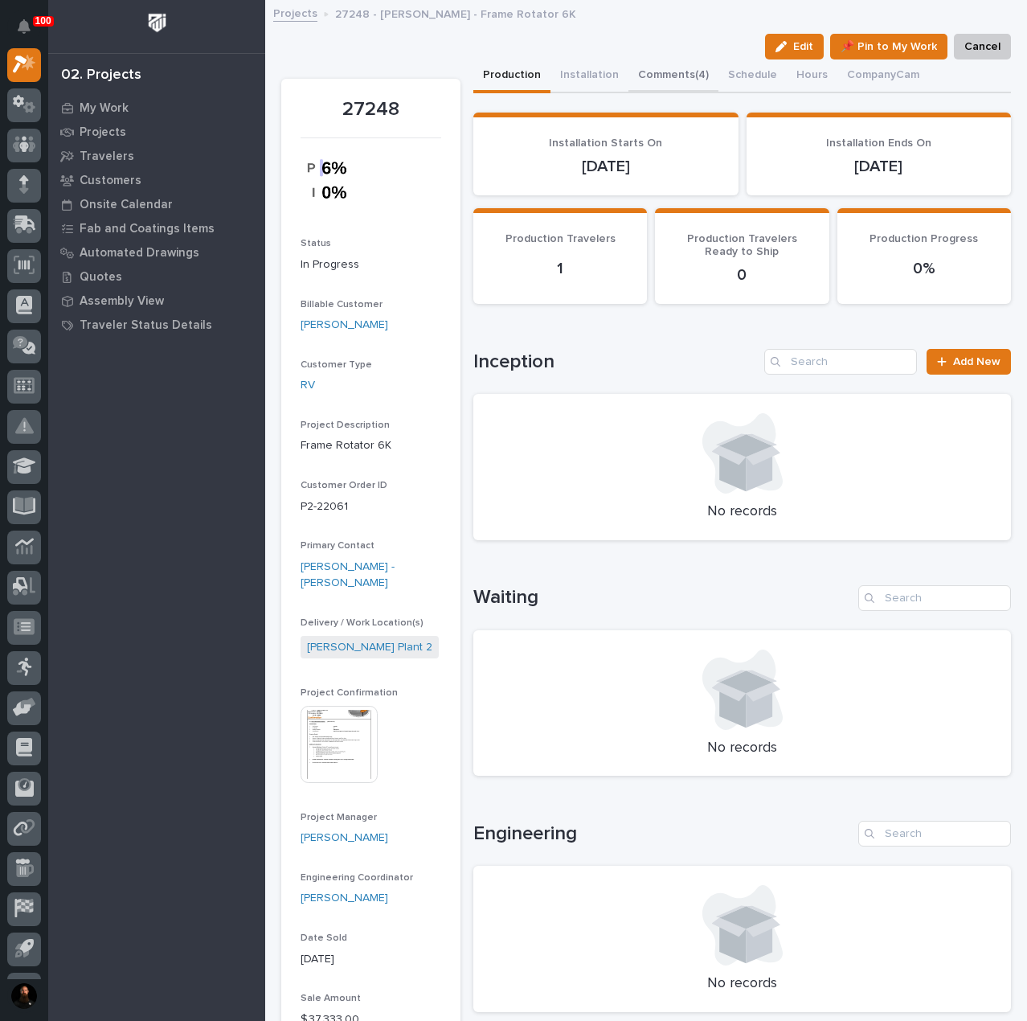
click at [669, 70] on button "Comments (4)" at bounding box center [673, 76] width 90 height 34
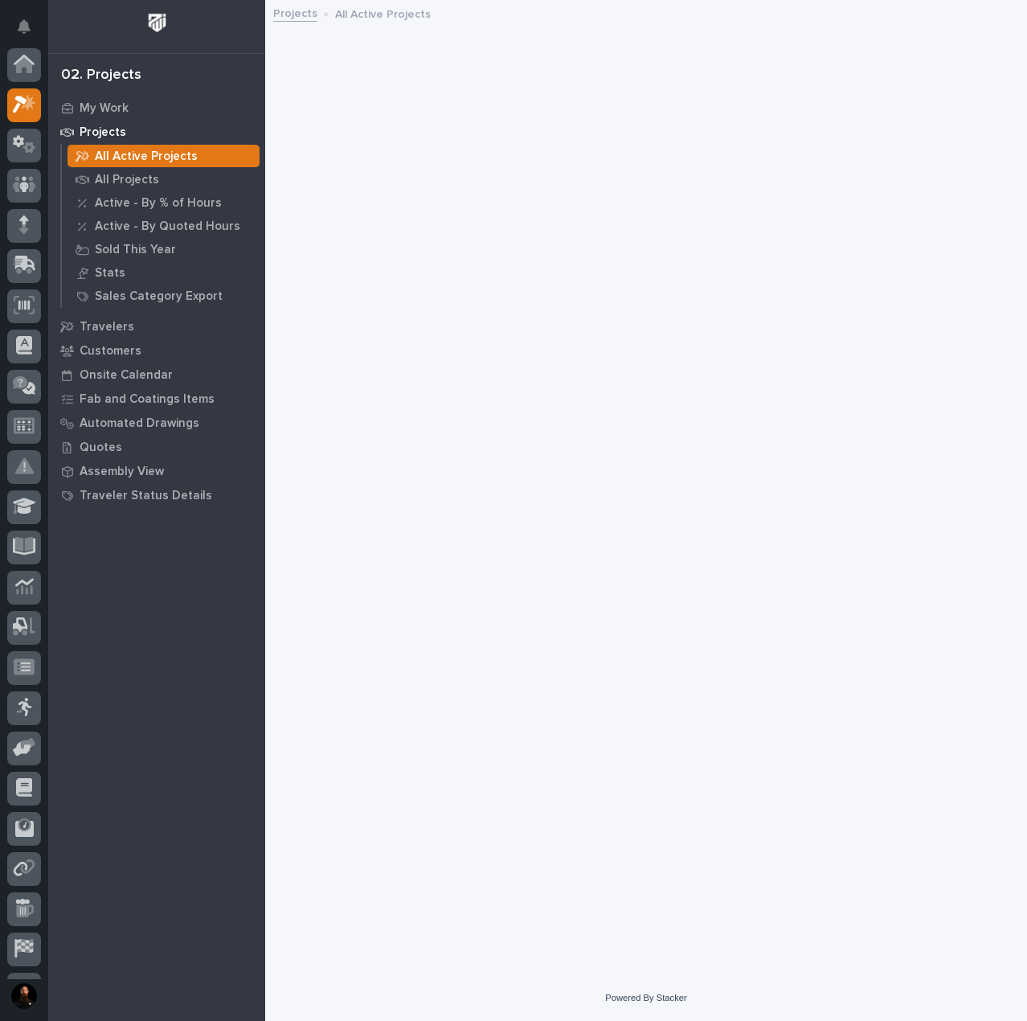
scroll to position [40, 0]
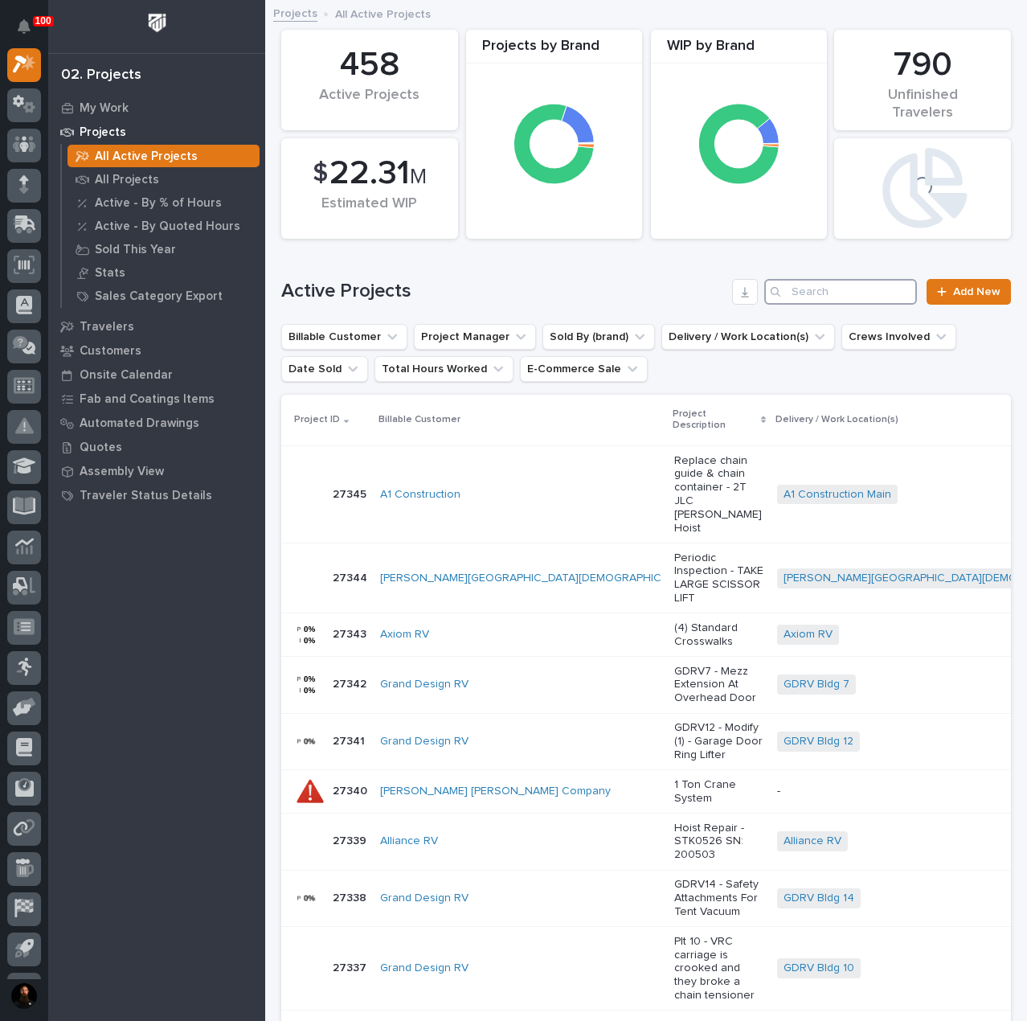
drag, startPoint x: 825, startPoint y: 292, endPoint x: 854, endPoint y: 272, distance: 34.8
click at [825, 292] on input "Search" at bounding box center [840, 292] width 153 height 26
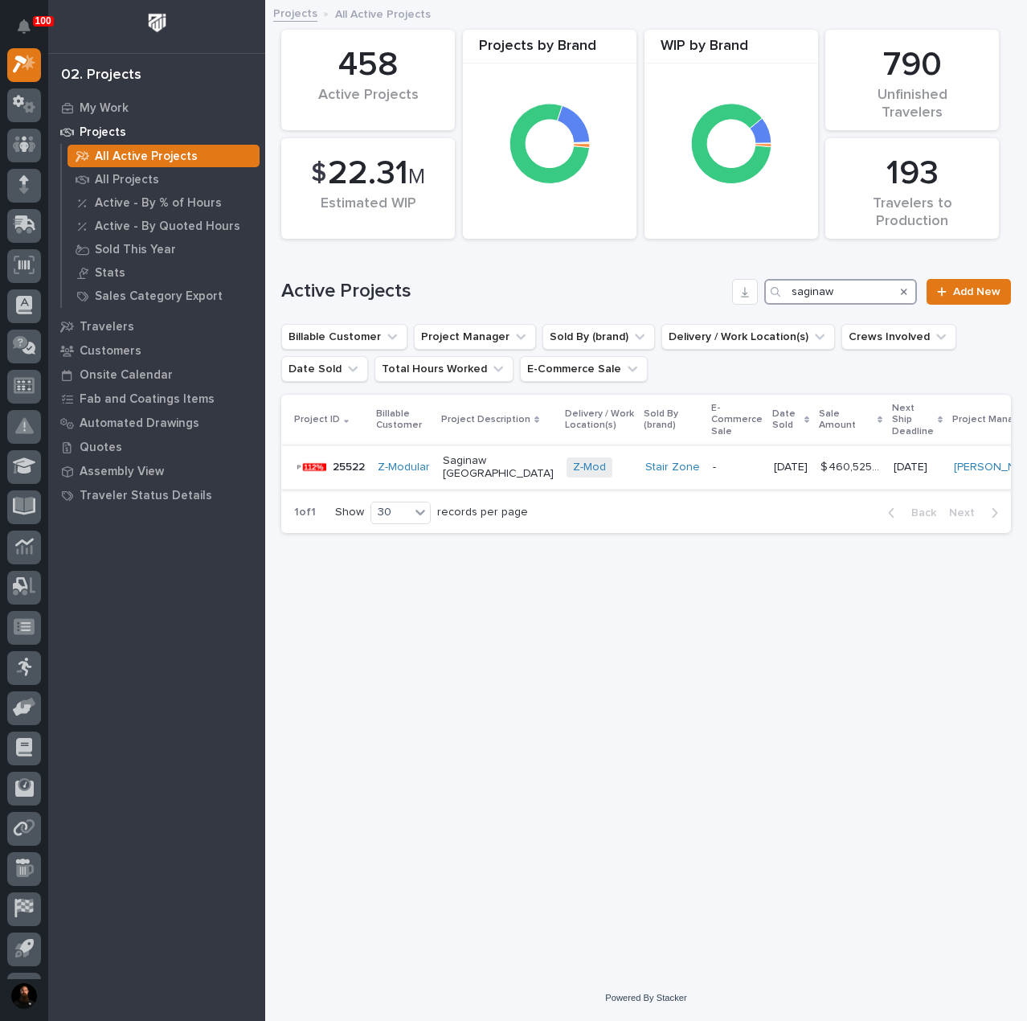
type input "saginaw"
click at [342, 471] on div "25522 25522" at bounding box center [349, 467] width 32 height 27
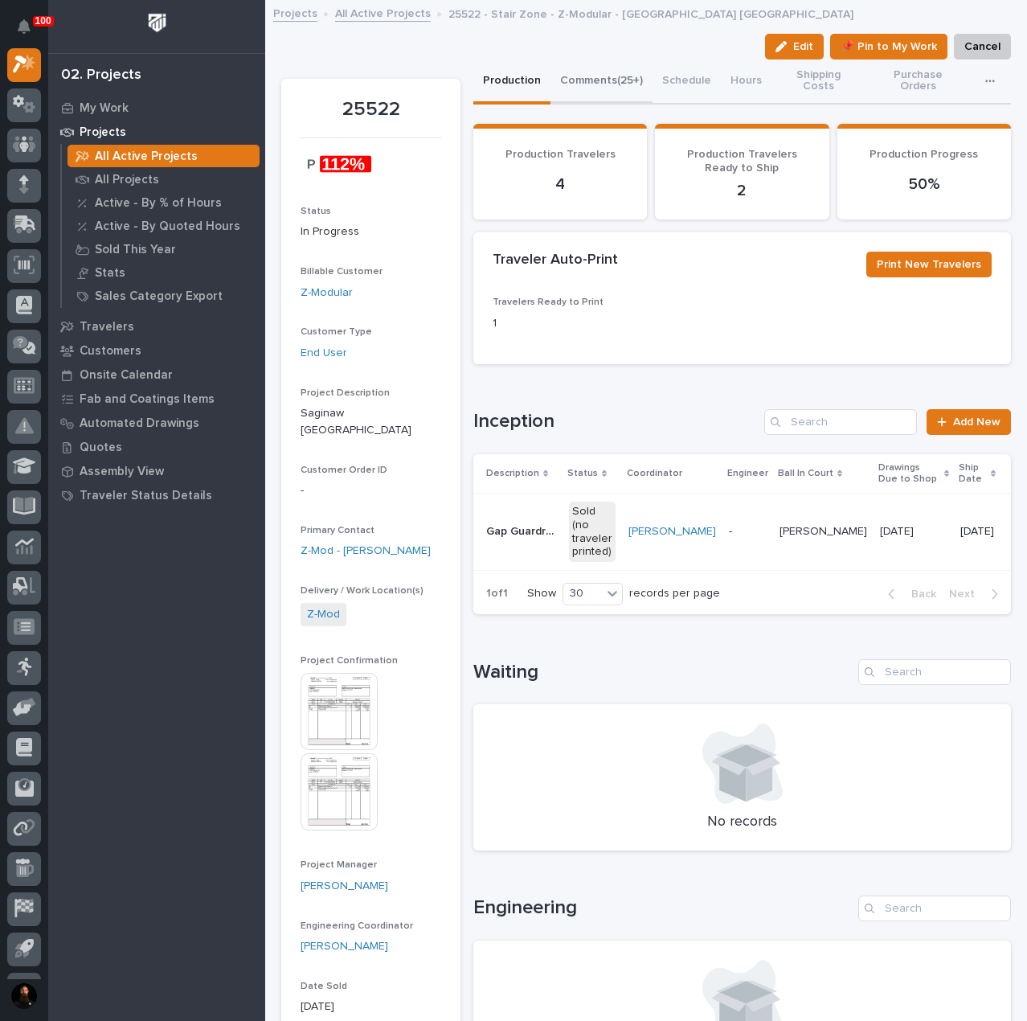
click at [591, 75] on button "Comments (25+)" at bounding box center [602, 81] width 102 height 45
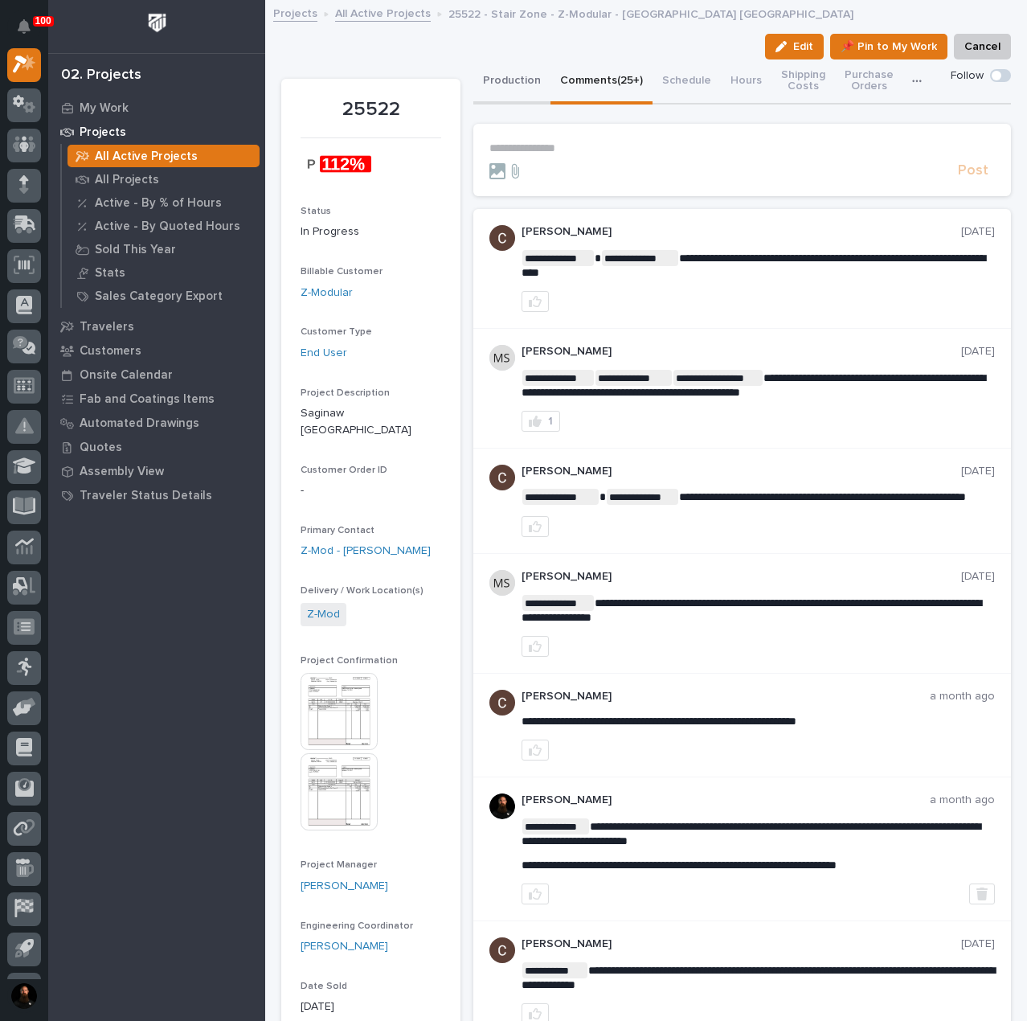
click at [520, 99] on button "Production" at bounding box center [511, 81] width 77 height 45
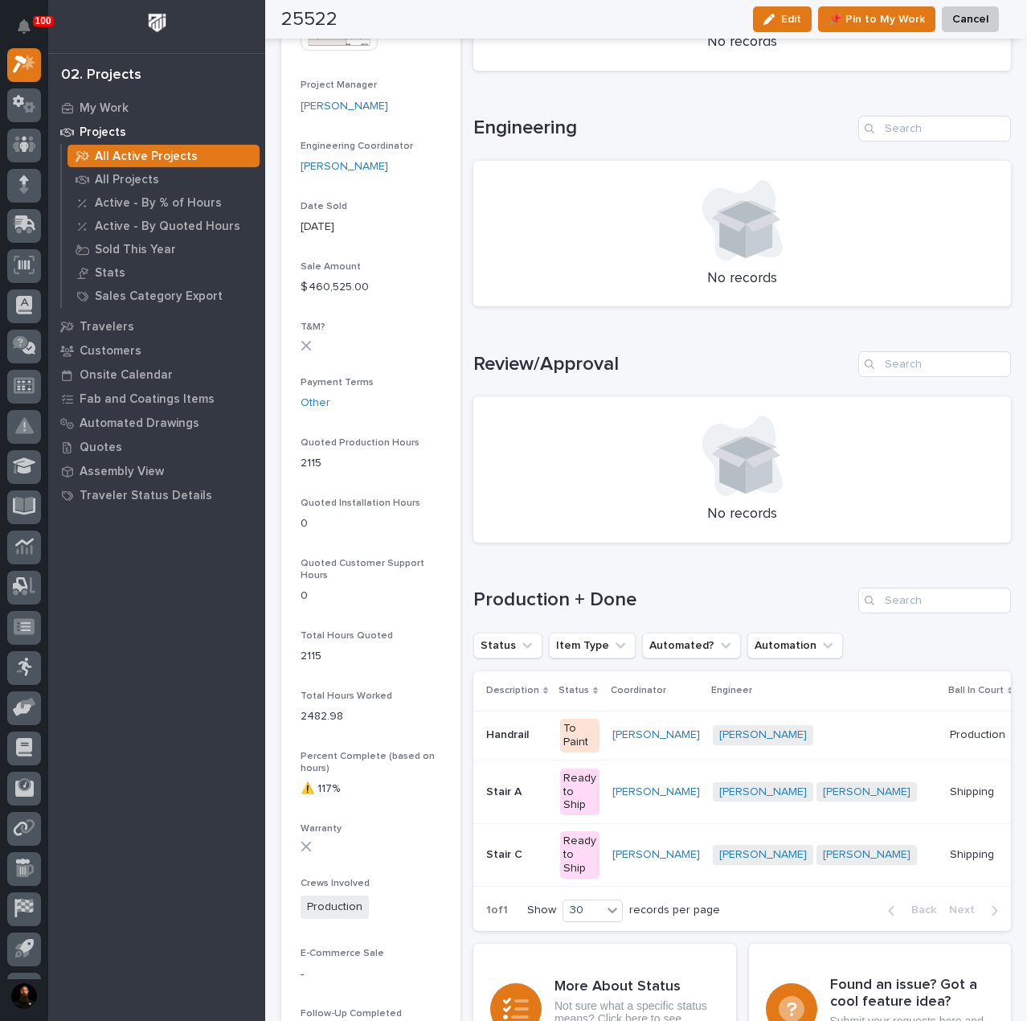
scroll to position [857, 0]
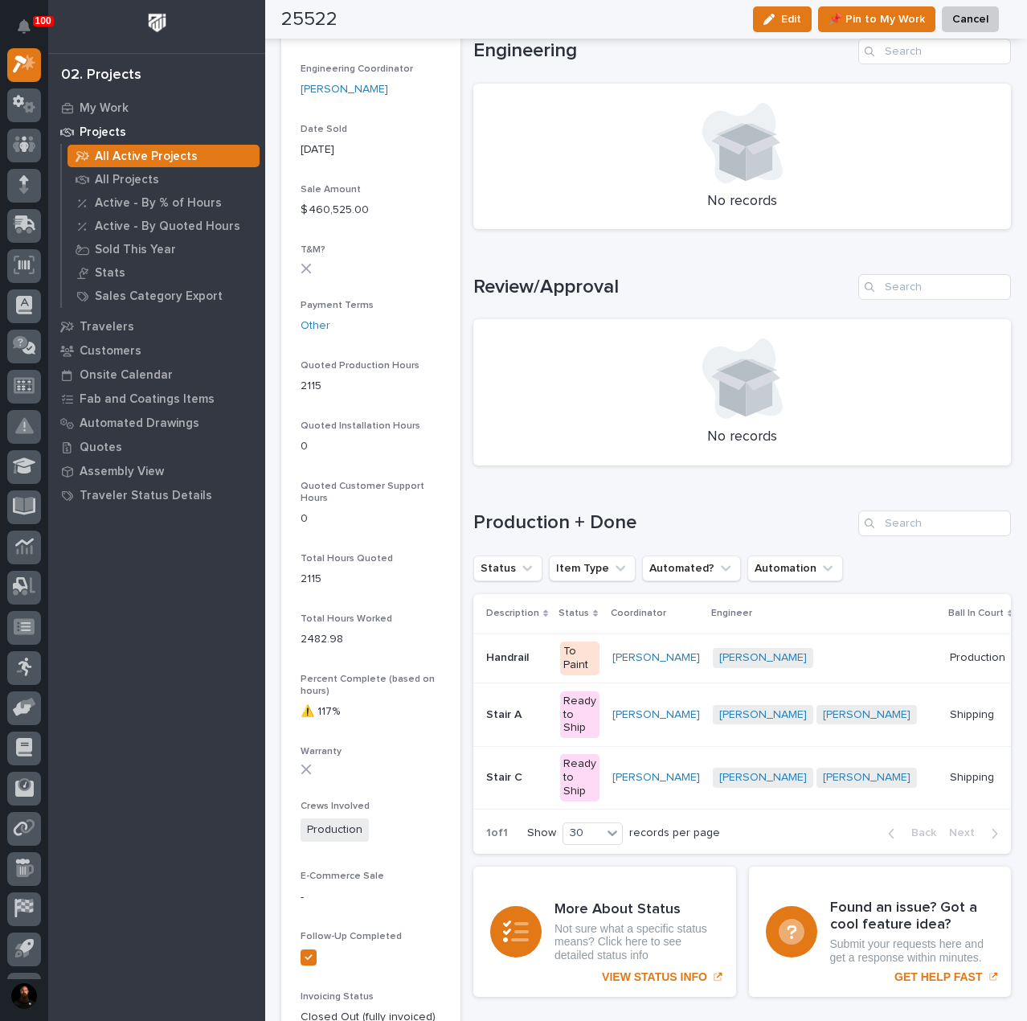
click at [496, 683] on td "Handrail Handrail" at bounding box center [513, 658] width 80 height 50
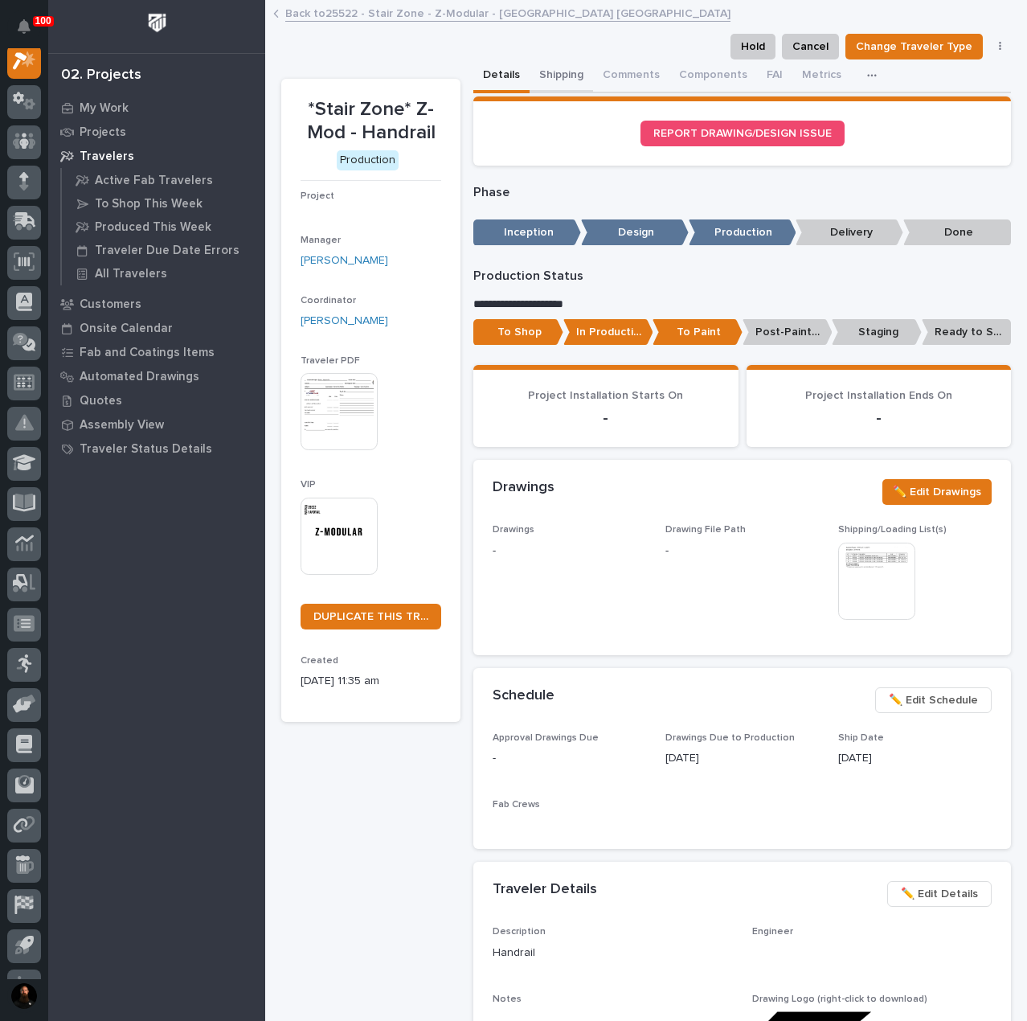
scroll to position [40, 0]
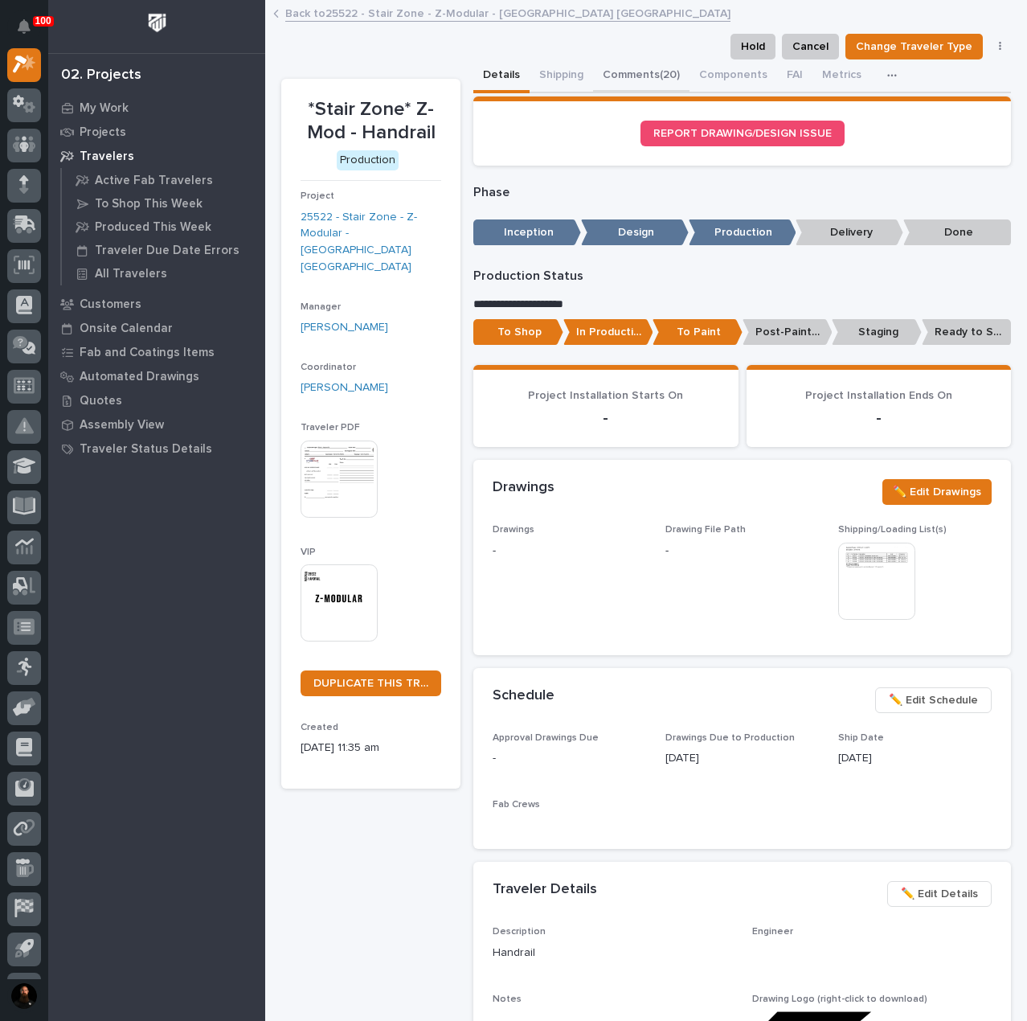
click at [644, 75] on button "Comments (20)" at bounding box center [641, 76] width 96 height 34
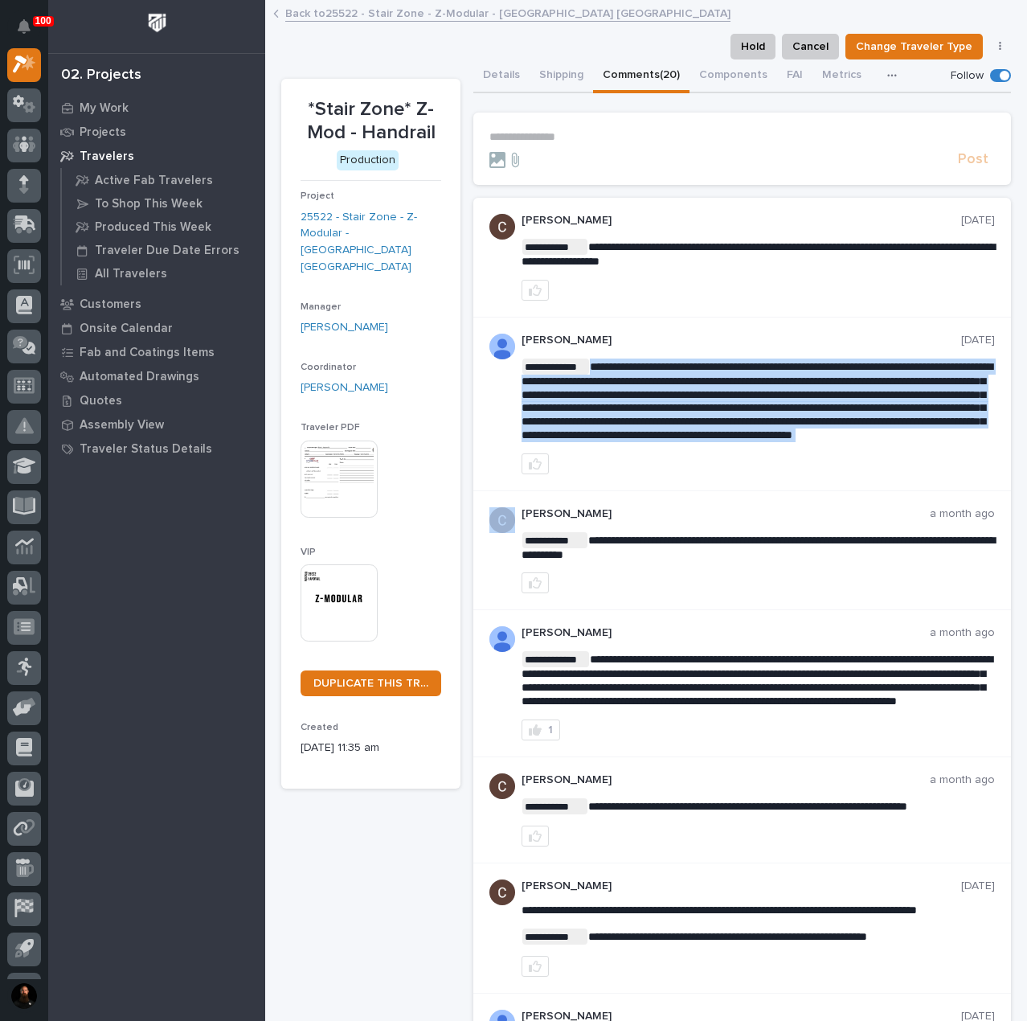
click at [704, 430] on span "**********" at bounding box center [757, 401] width 471 height 80
click at [709, 385] on span "**********" at bounding box center [757, 401] width 471 height 80
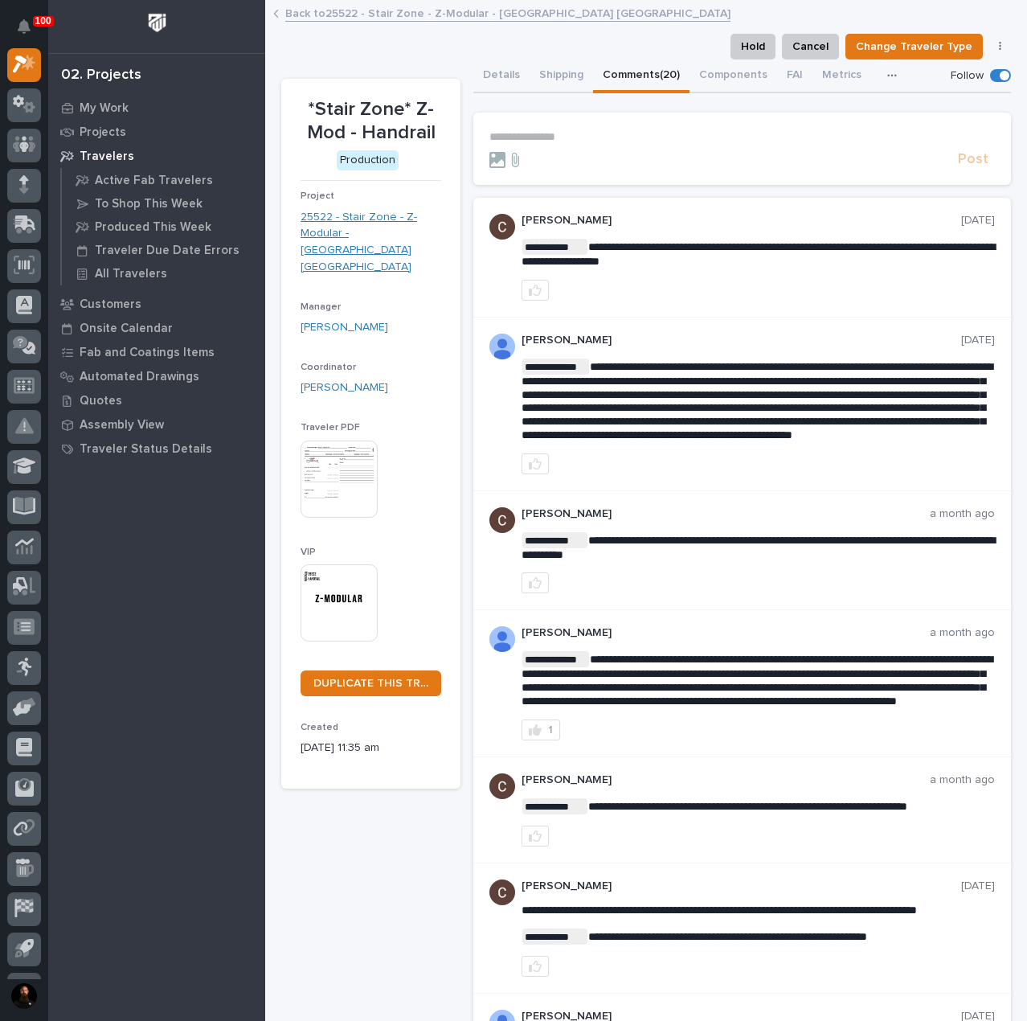
click at [354, 228] on link "25522 - Stair Zone - Z-Modular - Saginaw TX" at bounding box center [371, 242] width 141 height 67
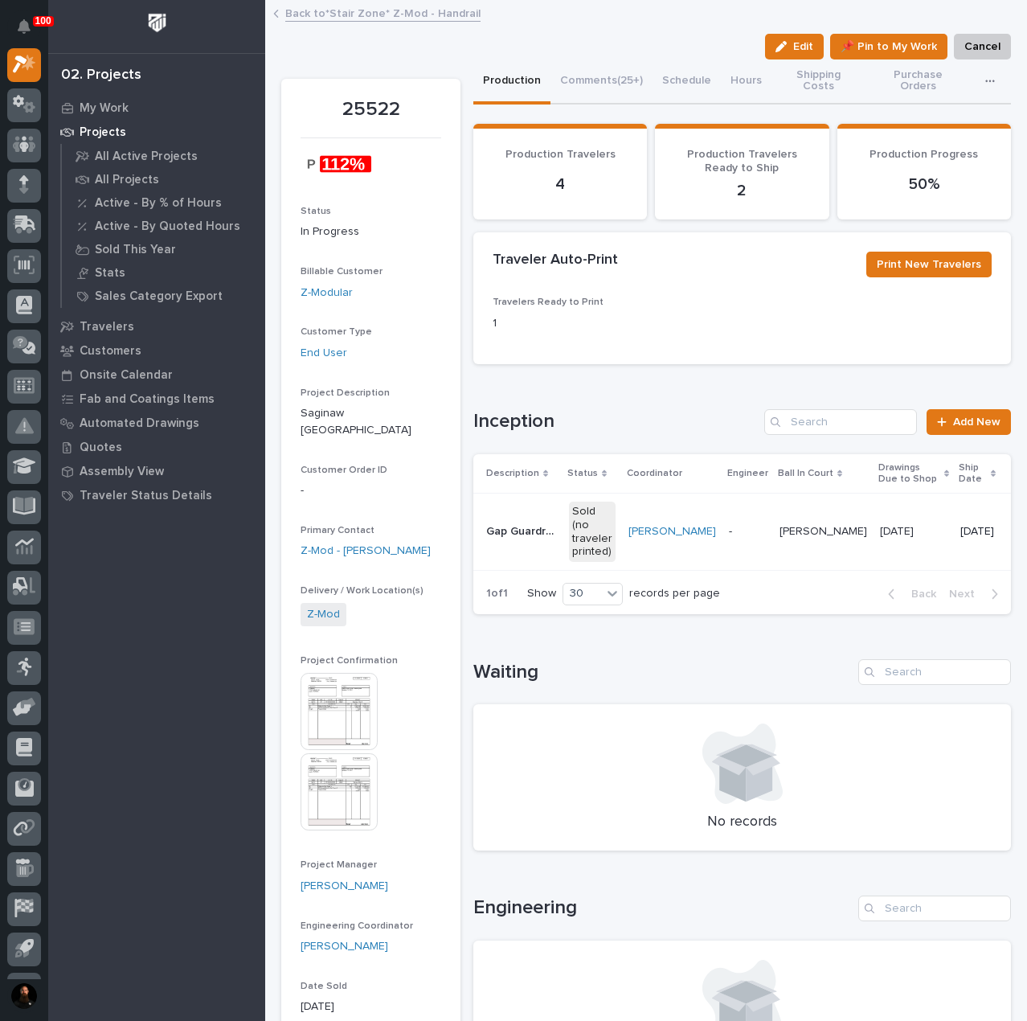
click at [534, 257] on h2 "Traveler Auto-Print" at bounding box center [555, 261] width 125 height 18
click at [546, 285] on div "Traveler Auto-Print Print New Travelers" at bounding box center [742, 264] width 538 height 64
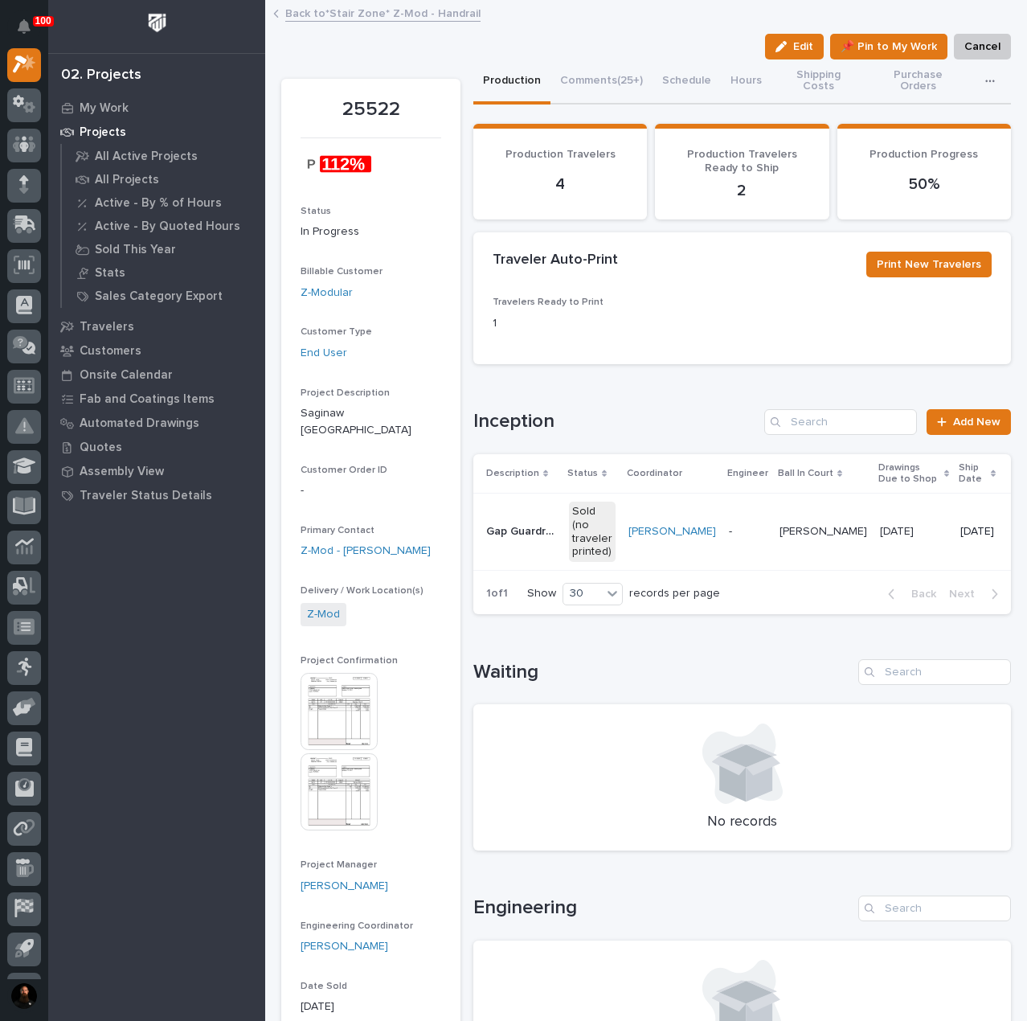
click at [548, 266] on h2 "Traveler Auto-Print" at bounding box center [555, 261] width 125 height 18
click at [550, 273] on div "Traveler Auto-Print Print New Travelers" at bounding box center [742, 265] width 499 height 26
click at [547, 269] on div "Traveler Auto-Print Print New Travelers" at bounding box center [742, 265] width 499 height 26
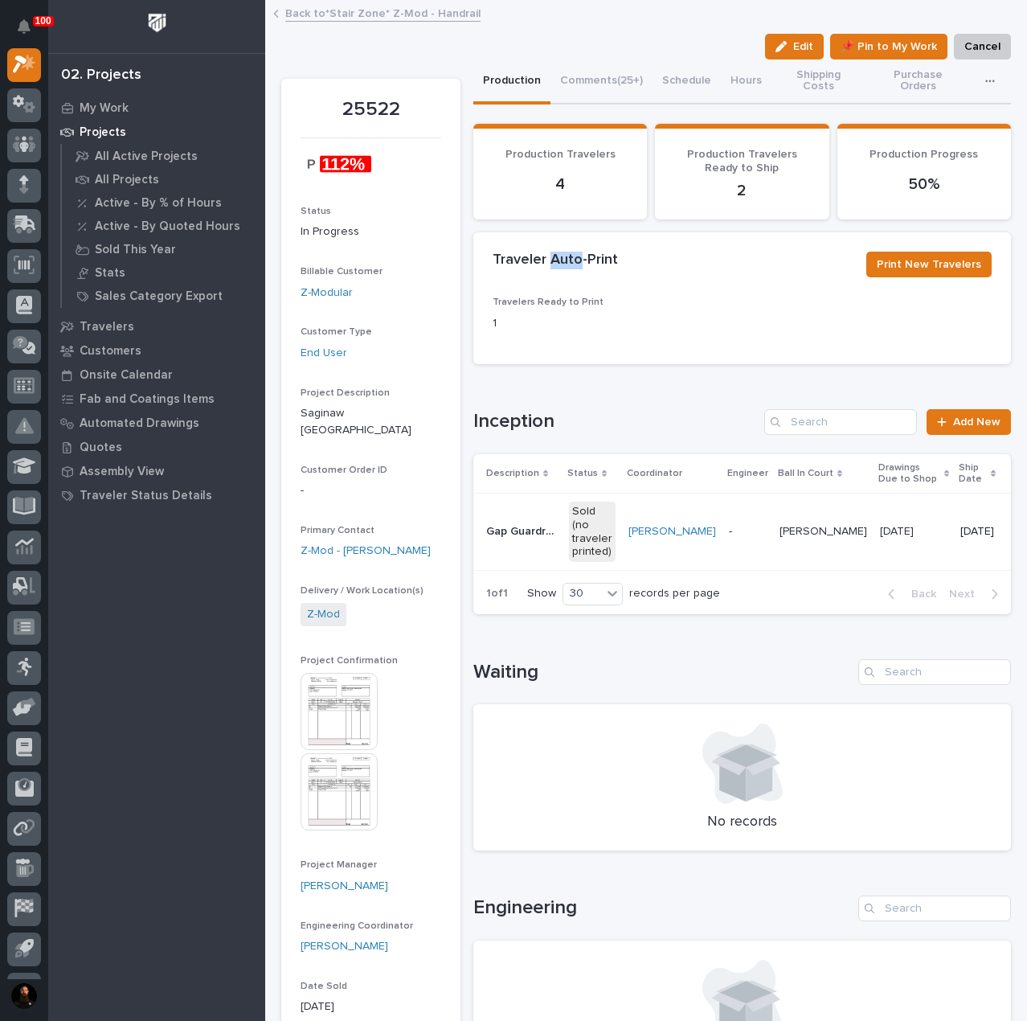
click at [547, 269] on div "Traveler Auto-Print Print New Travelers" at bounding box center [742, 265] width 499 height 26
click at [542, 258] on h2 "Traveler Auto-Print" at bounding box center [555, 261] width 125 height 18
click at [537, 276] on div "Traveler Auto-Print Print New Travelers" at bounding box center [742, 265] width 499 height 26
click at [526, 261] on h2 "Traveler Auto-Print" at bounding box center [555, 261] width 125 height 18
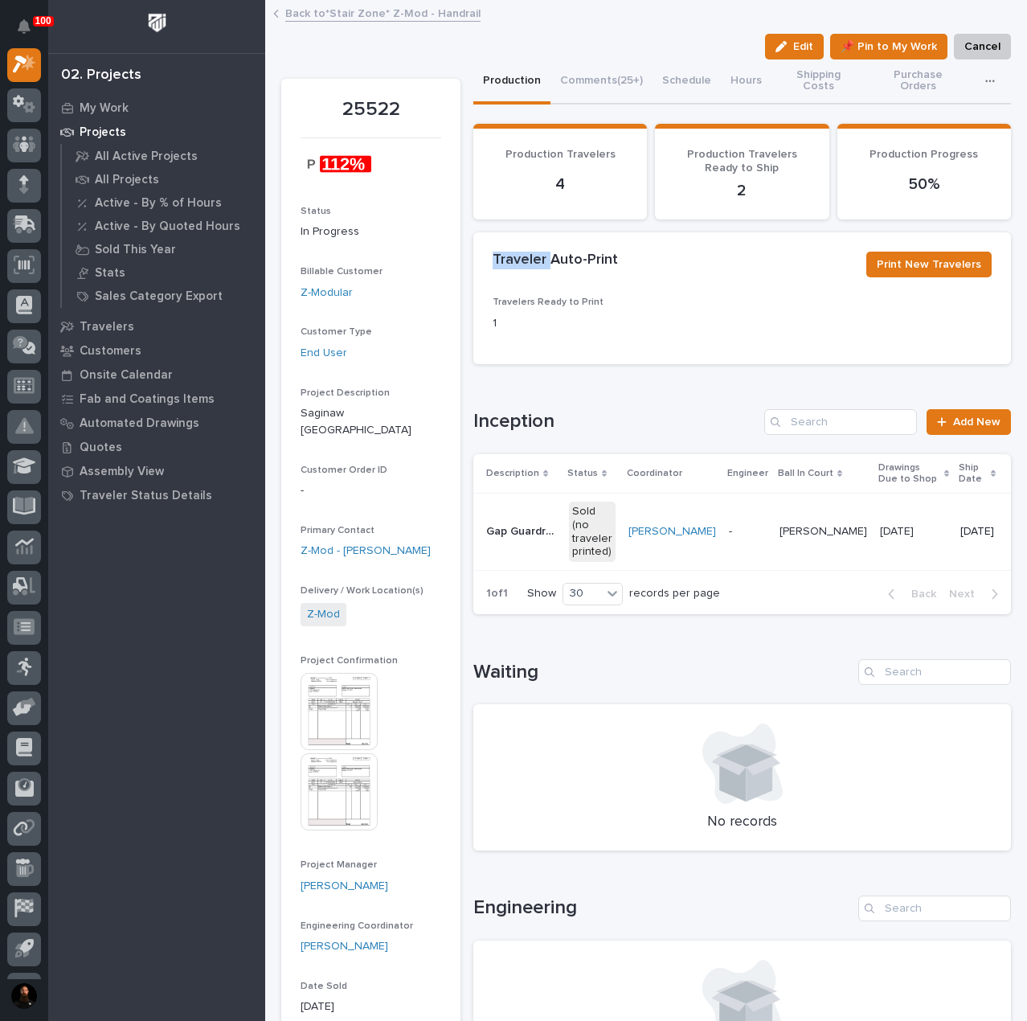
click at [526, 261] on h2 "Traveler Auto-Print" at bounding box center [555, 261] width 125 height 18
click at [530, 273] on div "Traveler Auto-Print Print New Travelers" at bounding box center [742, 265] width 499 height 26
click at [526, 263] on h2 "Traveler Auto-Print" at bounding box center [555, 261] width 125 height 18
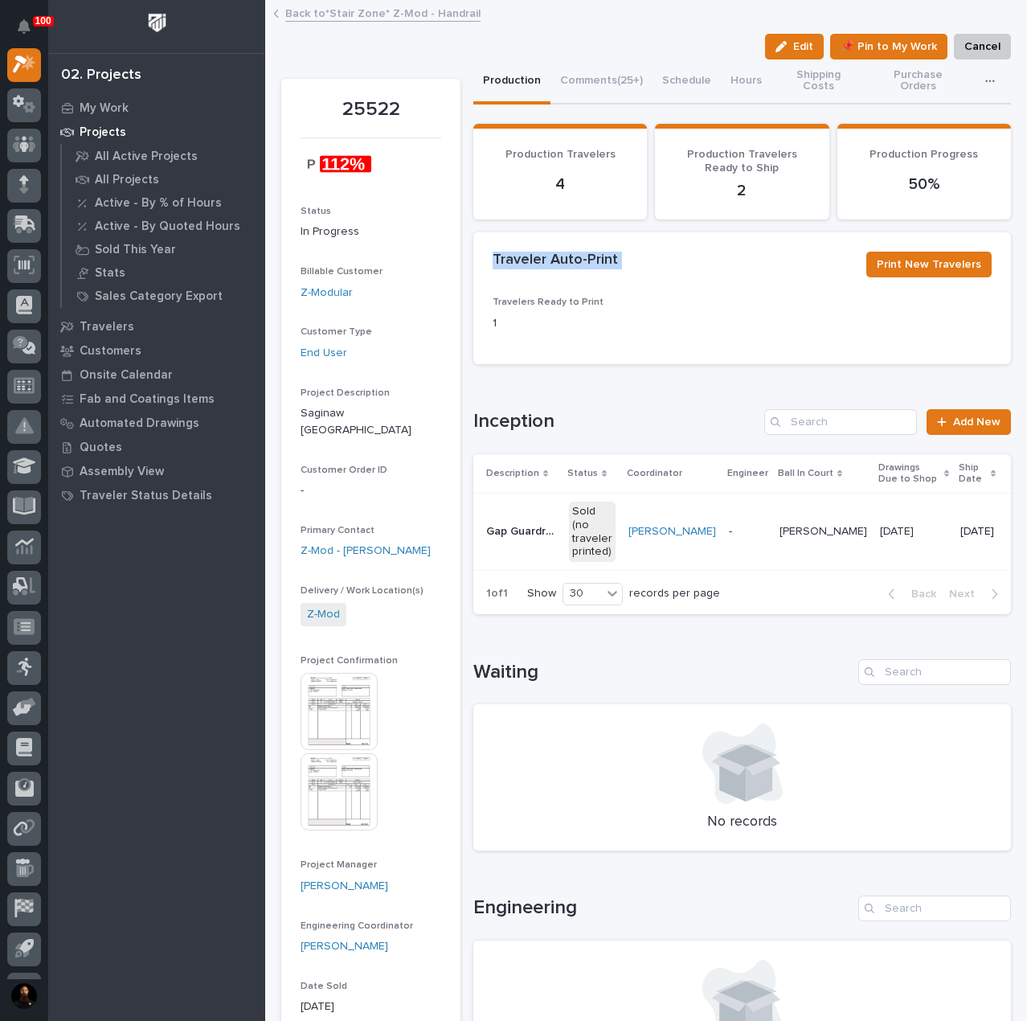
click at [526, 263] on h2 "Traveler Auto-Print" at bounding box center [555, 261] width 125 height 18
click at [528, 272] on div "Traveler Auto-Print Print New Travelers" at bounding box center [742, 265] width 499 height 26
click at [570, 258] on h2 "Traveler Auto-Print" at bounding box center [555, 261] width 125 height 18
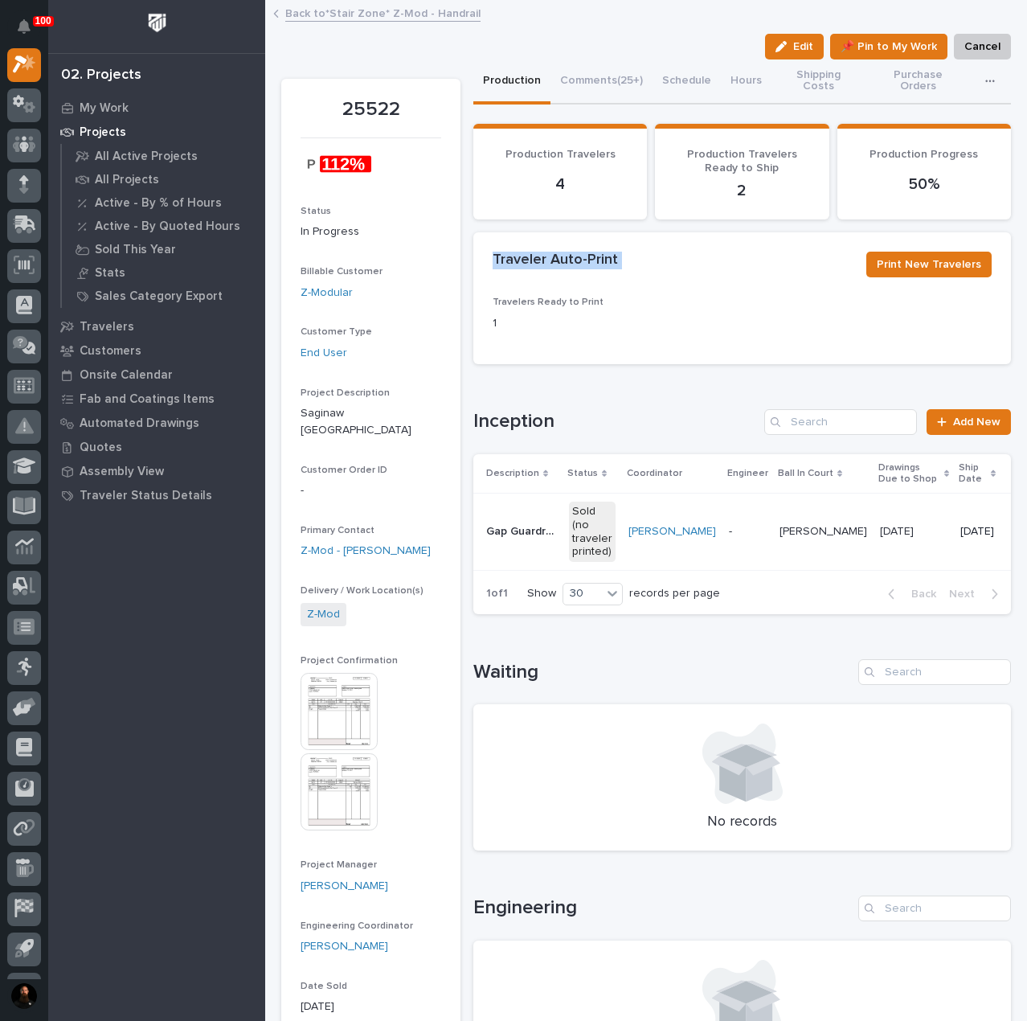
click at [570, 285] on div "Traveler Auto-Print Print New Travelers" at bounding box center [742, 264] width 538 height 64
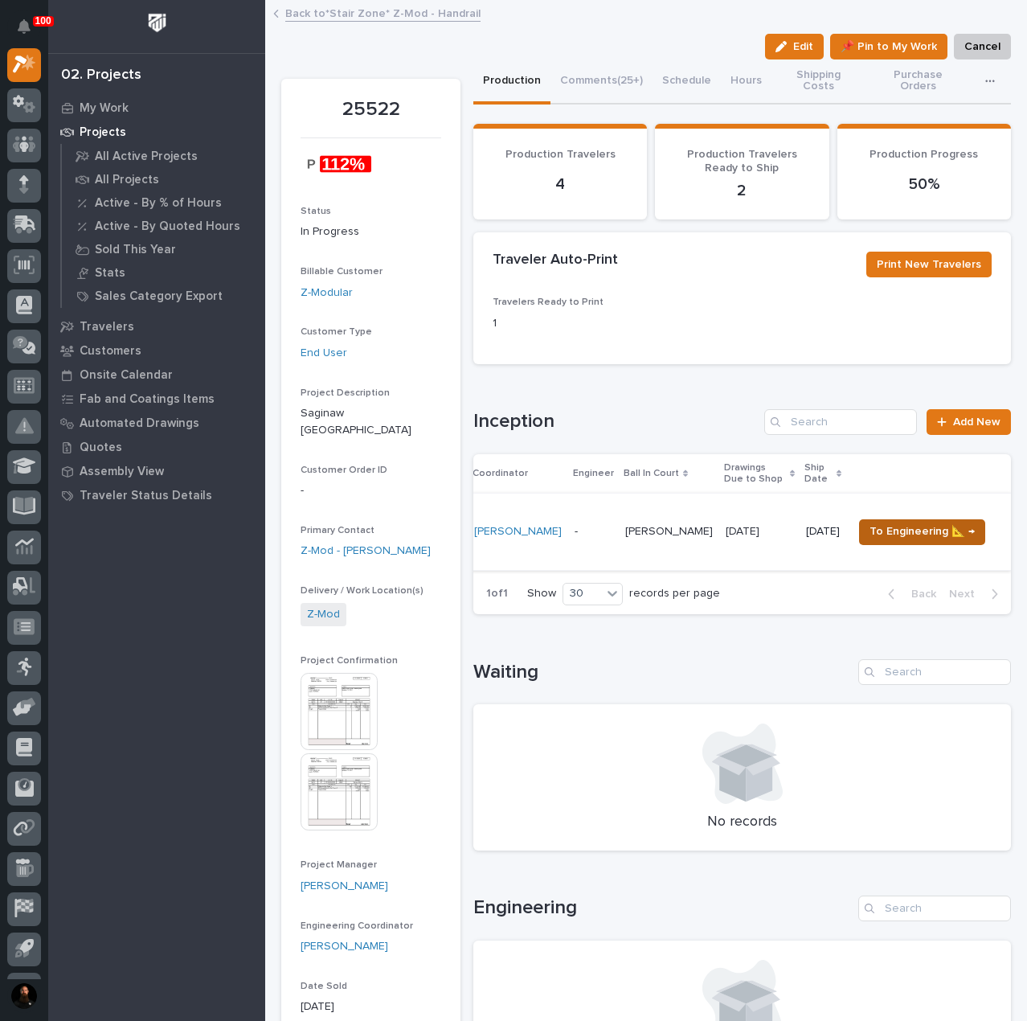
click at [917, 526] on span "To Engineering 📐 →" at bounding box center [922, 531] width 105 height 19
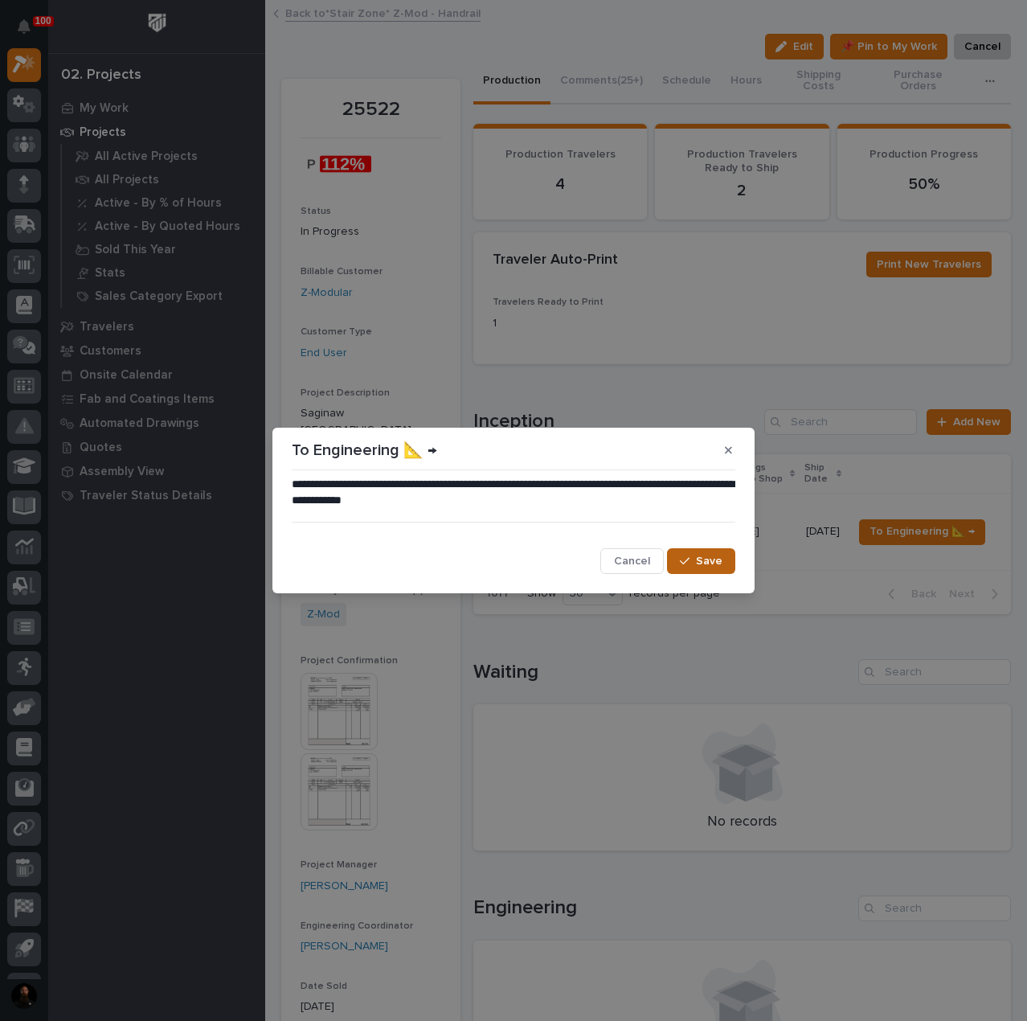
click at [702, 563] on span "Save" at bounding box center [709, 561] width 27 height 14
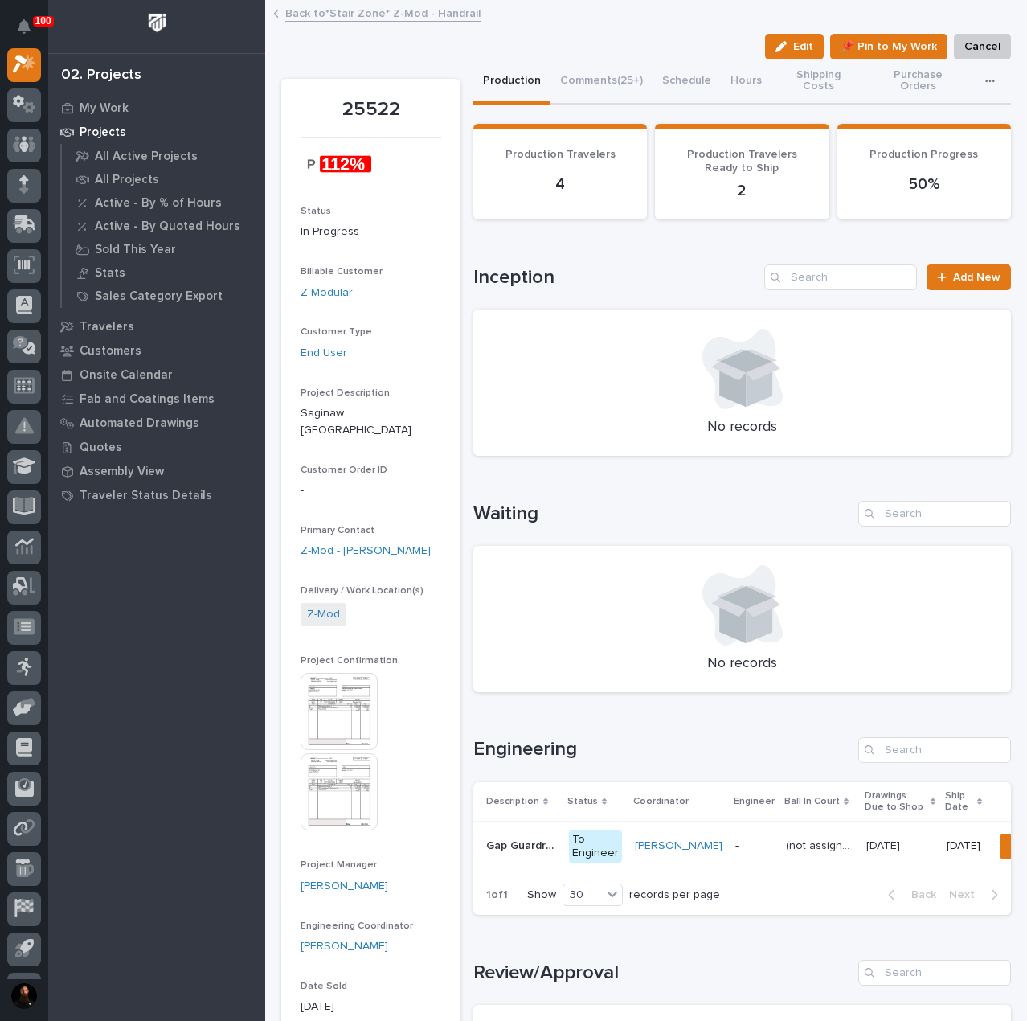
click at [100, 127] on p "Projects" at bounding box center [103, 132] width 47 height 14
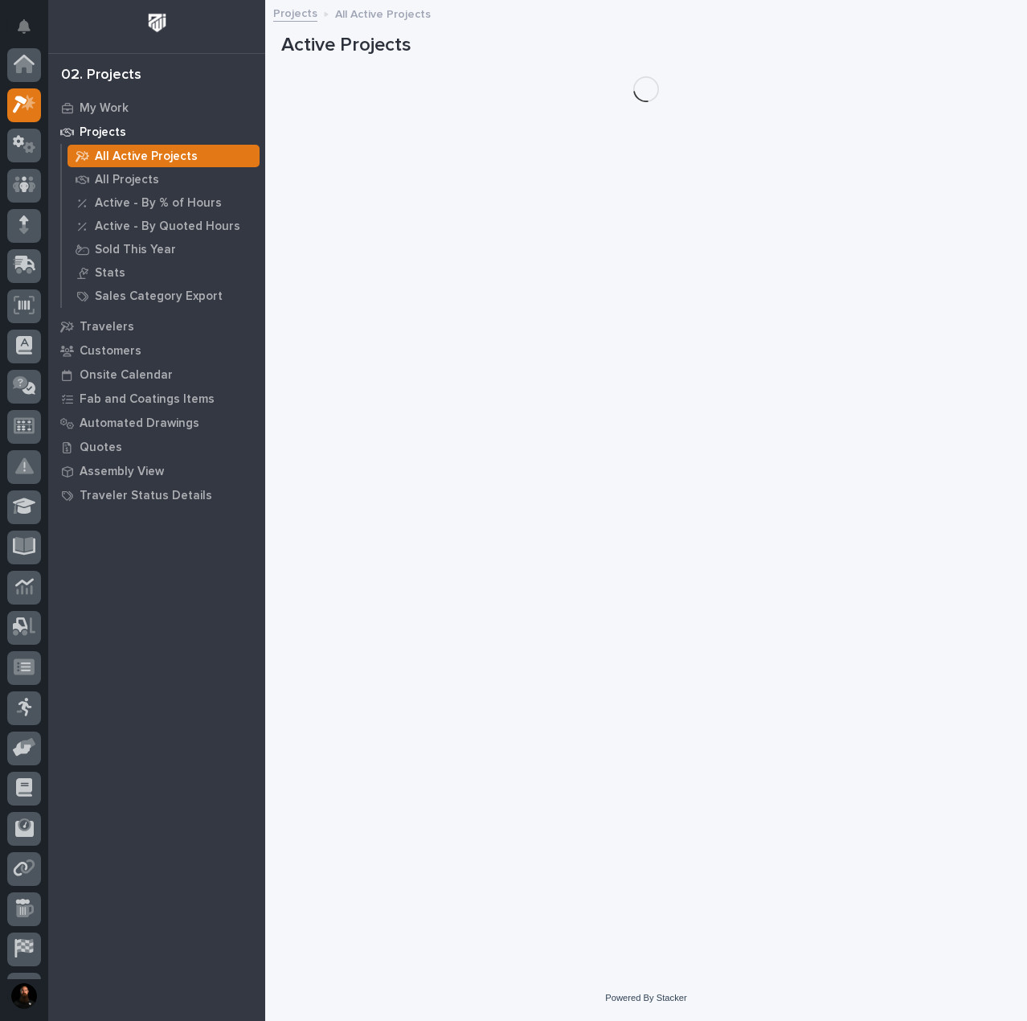
scroll to position [40, 0]
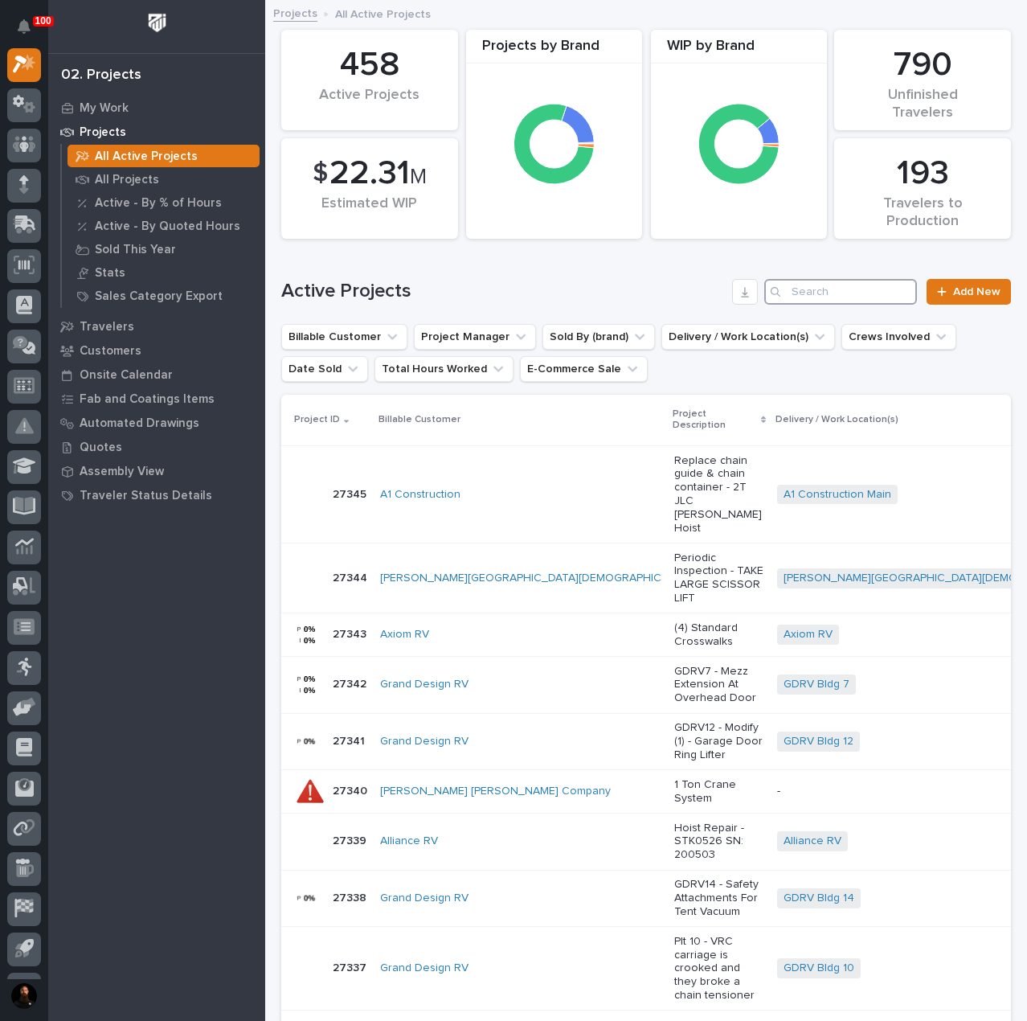
click at [842, 298] on input "Search" at bounding box center [840, 292] width 153 height 26
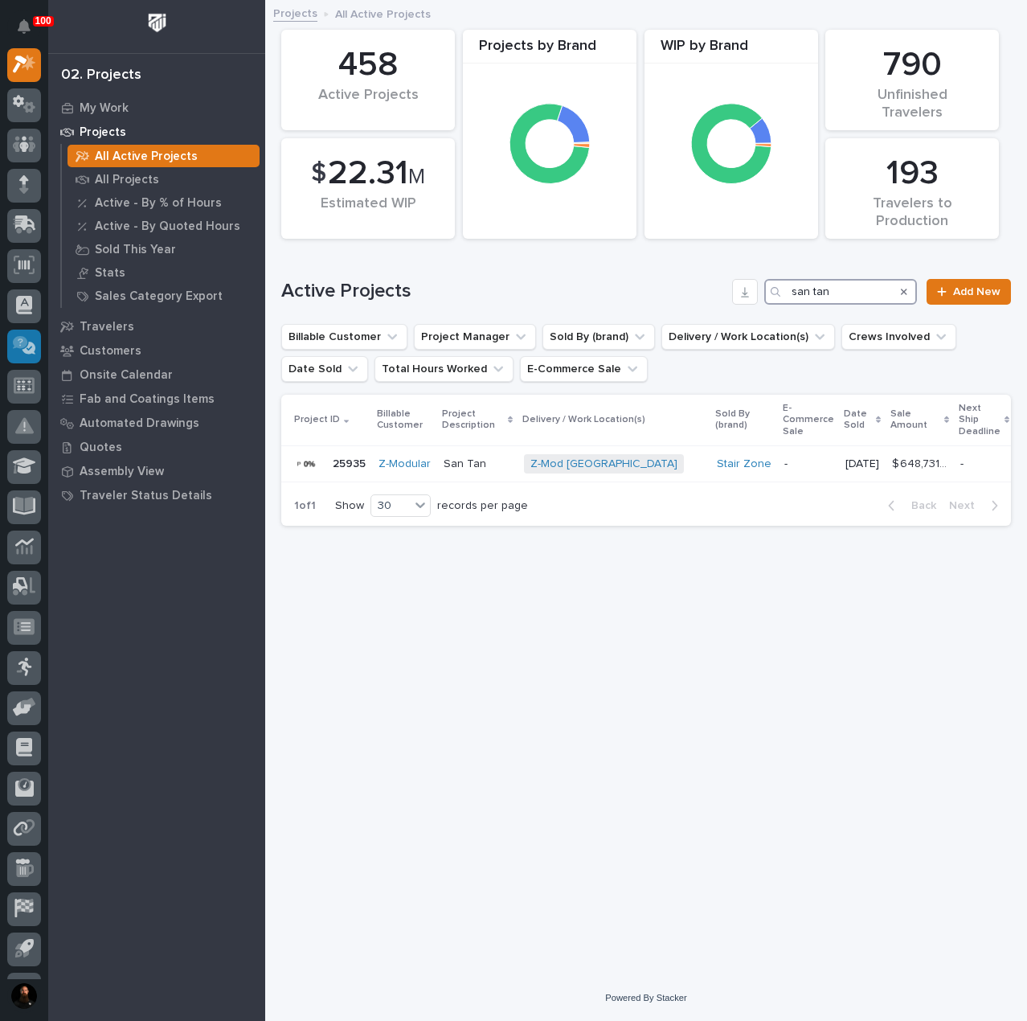
type input "san tan"
click at [344, 462] on p "25935" at bounding box center [351, 462] width 36 height 17
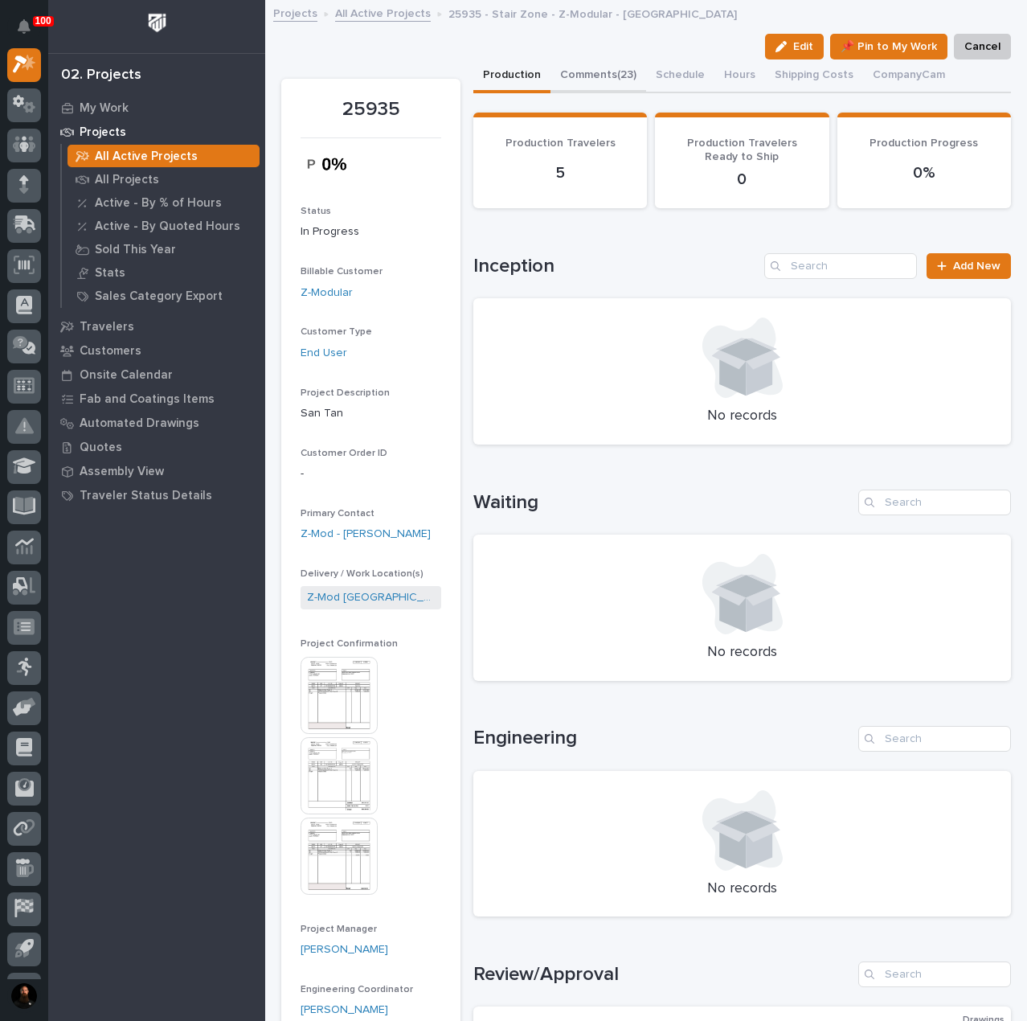
click at [588, 73] on button "Comments (23)" at bounding box center [599, 76] width 96 height 34
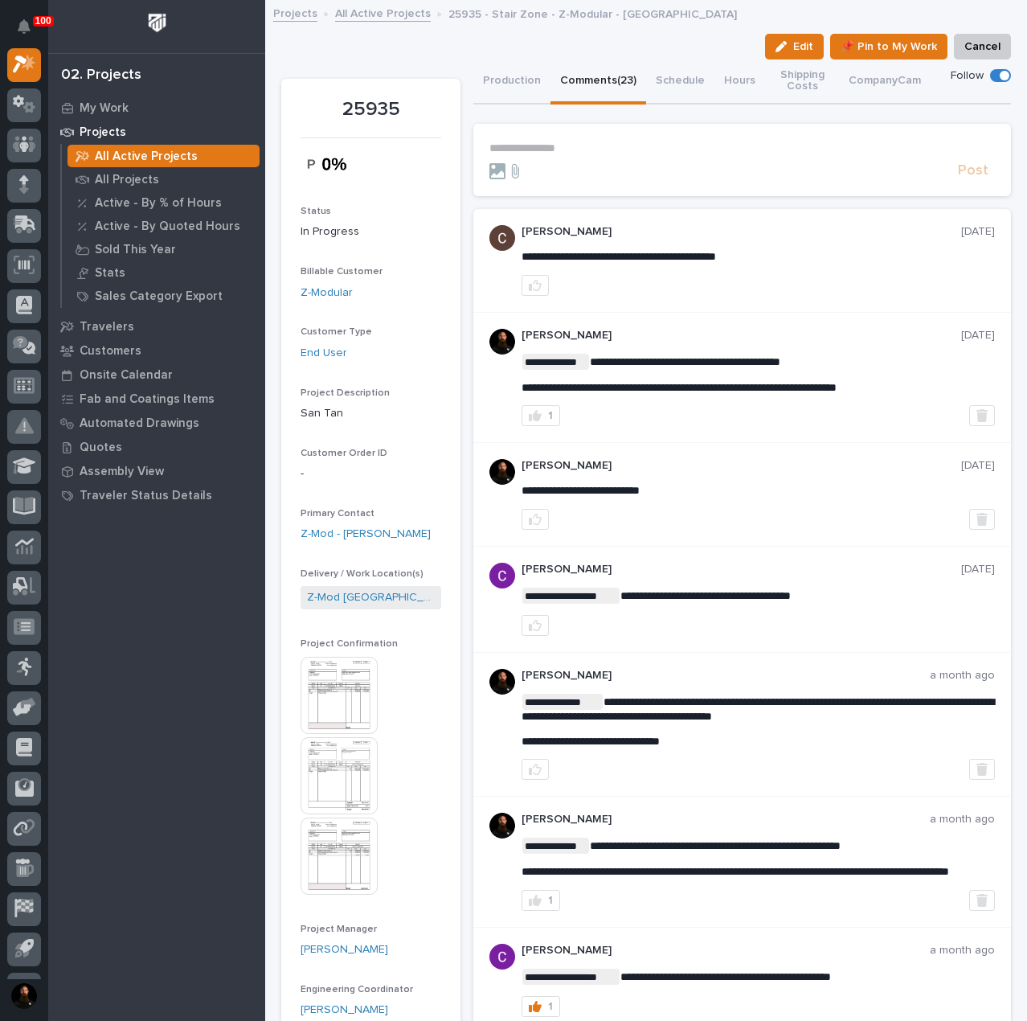
click at [635, 151] on p "**********" at bounding box center [742, 148] width 506 height 14
click at [574, 141] on p "**********" at bounding box center [742, 148] width 506 height 14
click at [527, 76] on button "Production" at bounding box center [511, 81] width 77 height 45
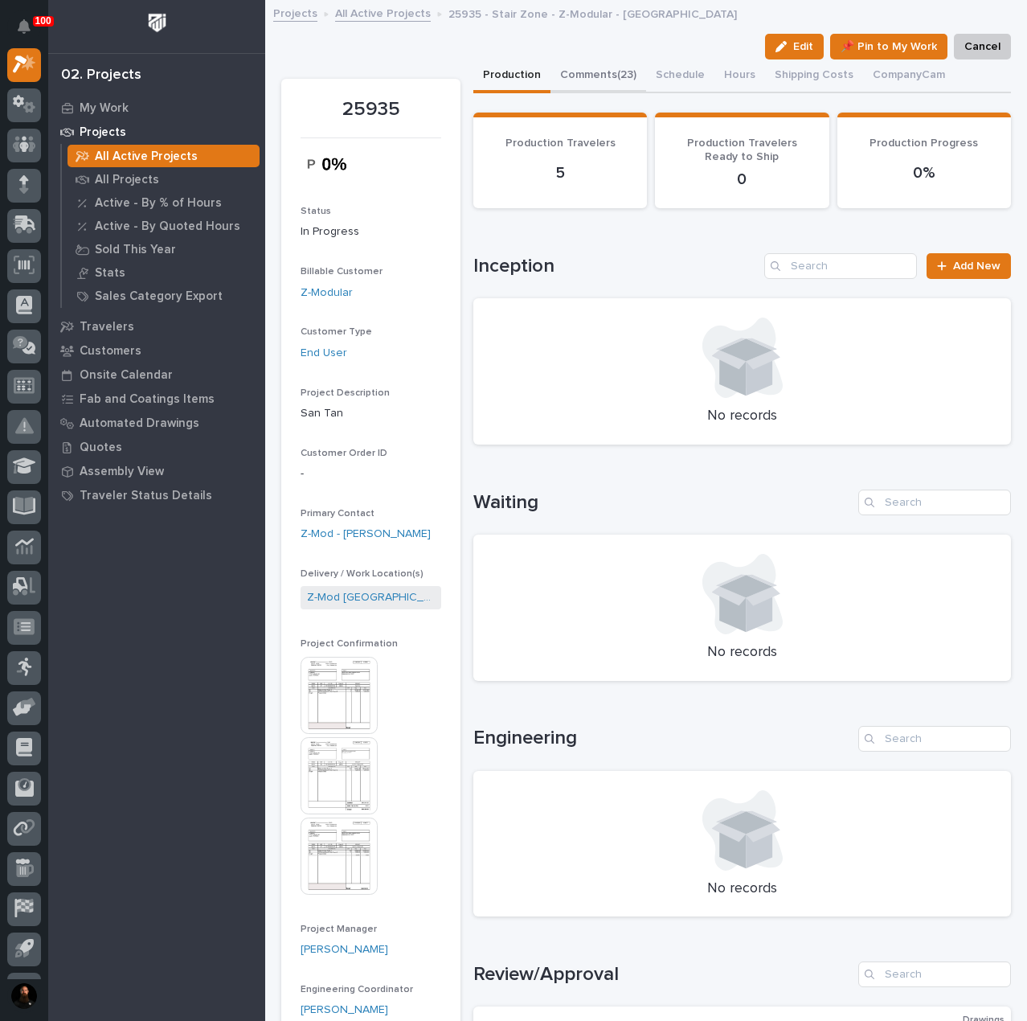
click at [600, 76] on button "Comments (23)" at bounding box center [599, 76] width 96 height 34
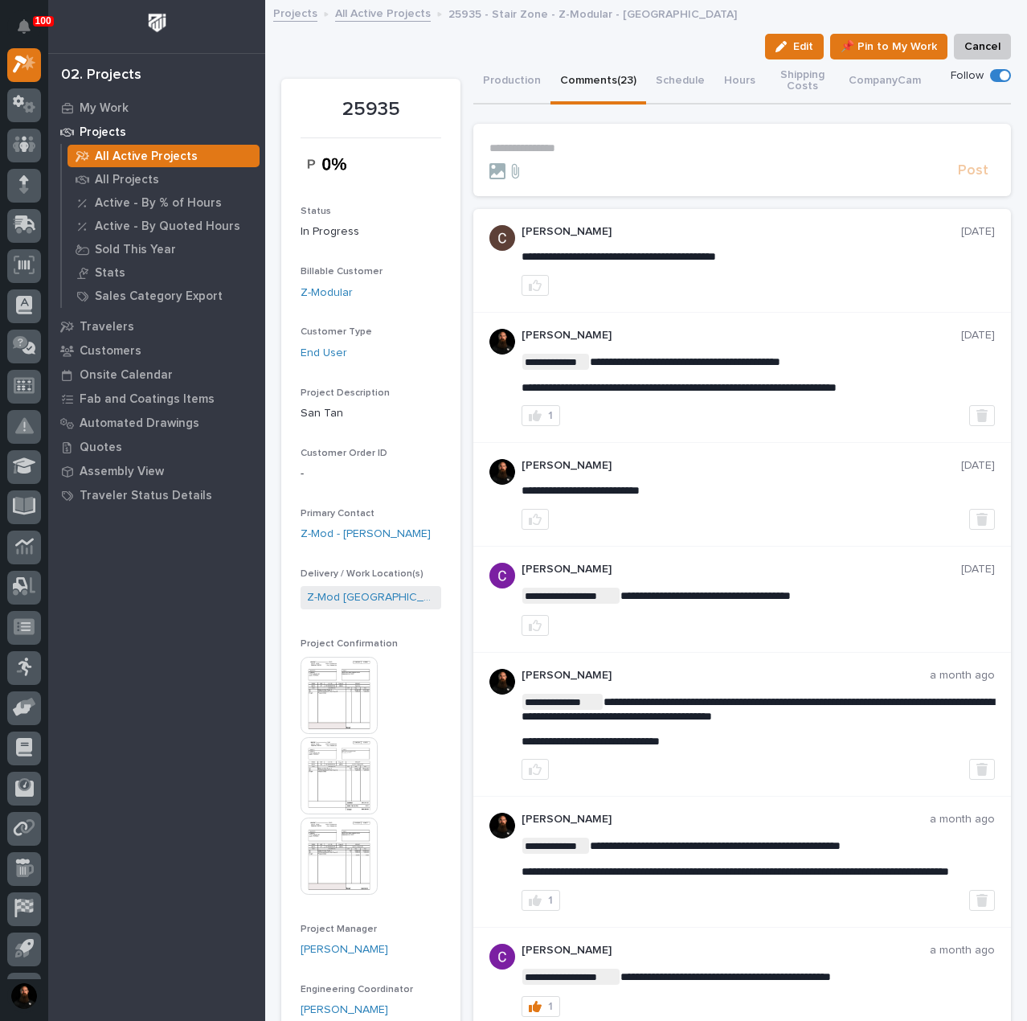
drag, startPoint x: 559, startPoint y: 145, endPoint x: 579, endPoint y: 144, distance: 20.1
click at [559, 145] on p "**********" at bounding box center [742, 148] width 506 height 14
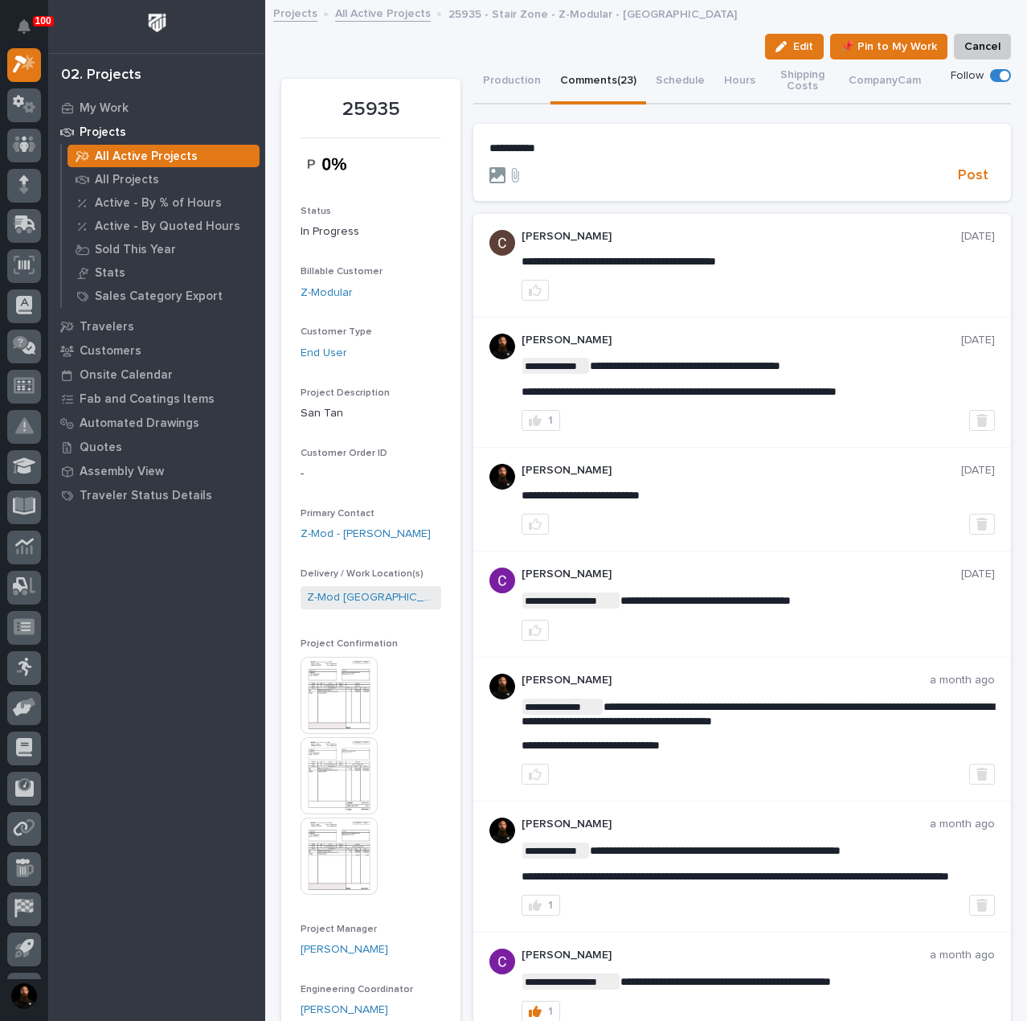
click at [500, 171] on icon at bounding box center [497, 175] width 16 height 16
click at [489, 167] on input "file" at bounding box center [489, 167] width 0 height 0
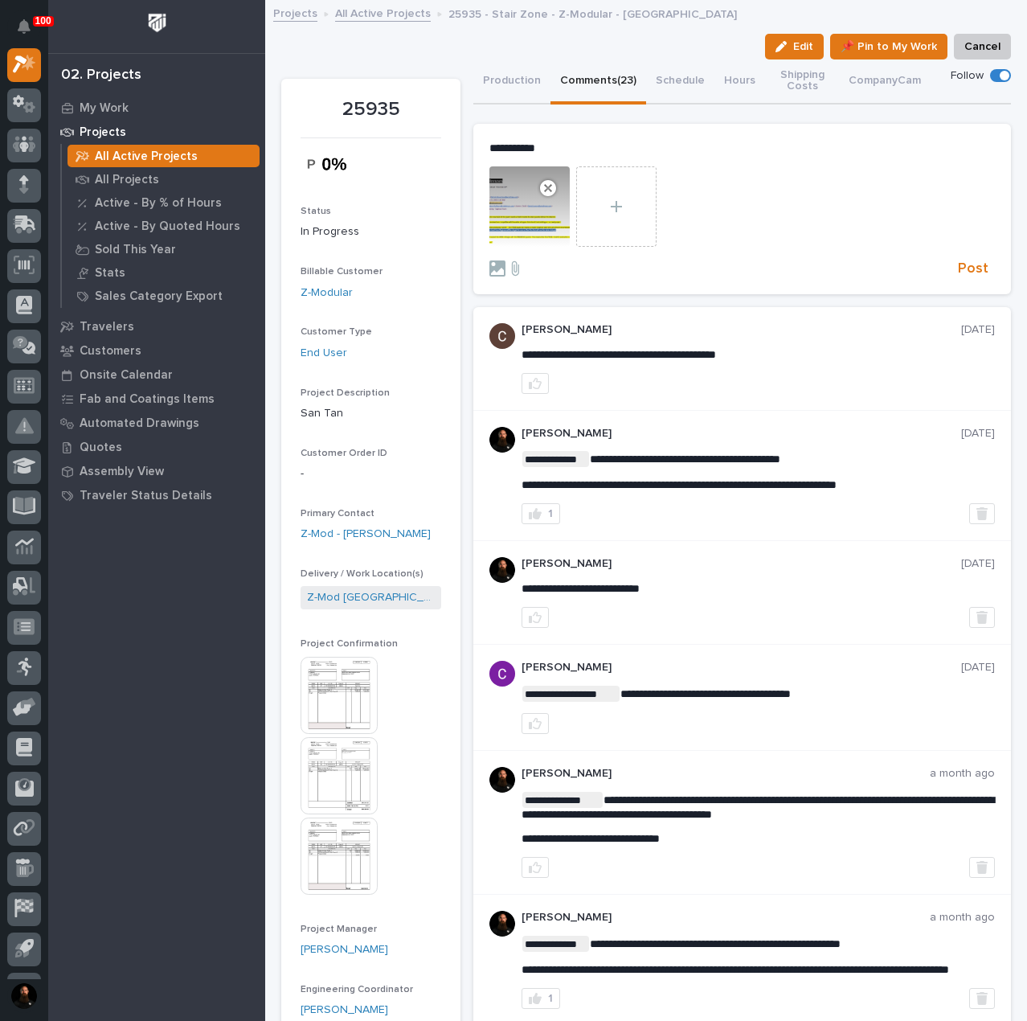
click at [944, 256] on form "**********" at bounding box center [742, 209] width 506 height 137
click at [964, 266] on span "Post" at bounding box center [973, 269] width 31 height 18
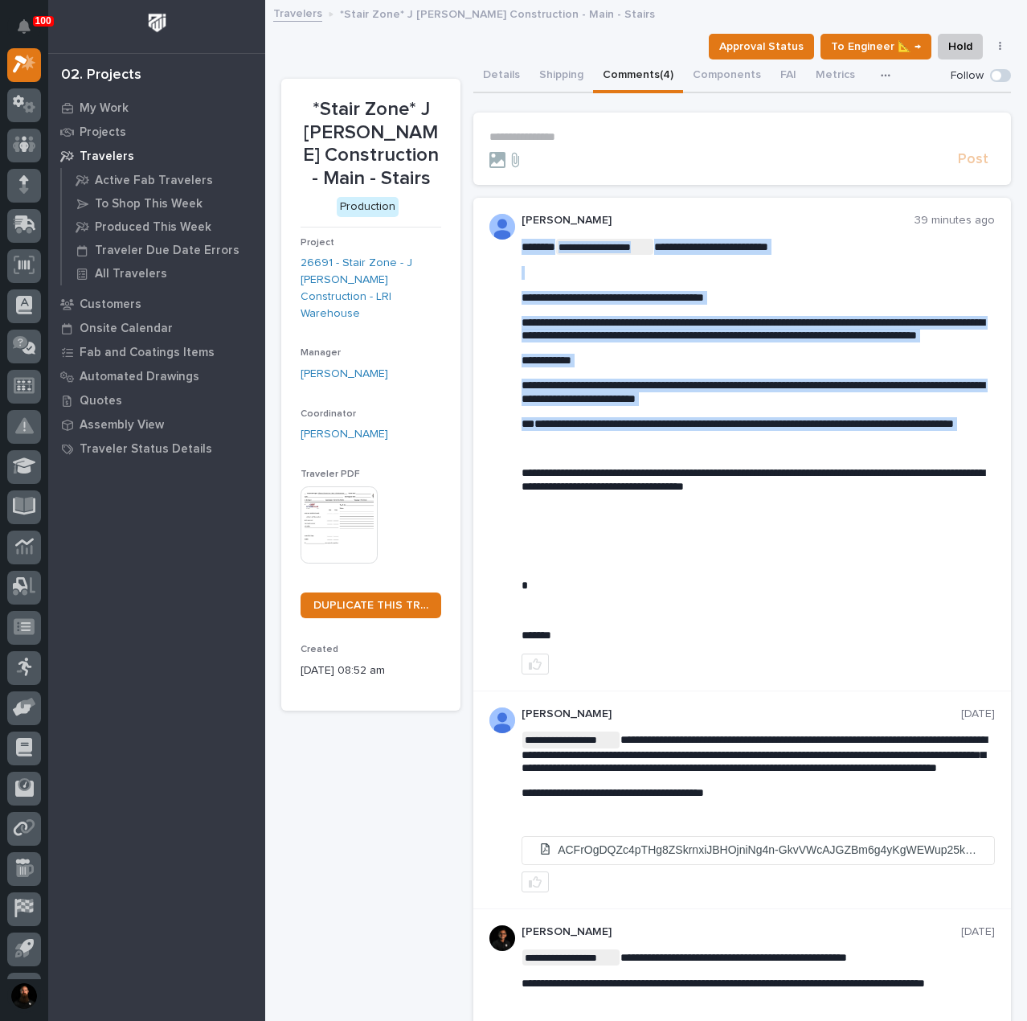
drag, startPoint x: 796, startPoint y: 507, endPoint x: 828, endPoint y: 485, distance: 38.1
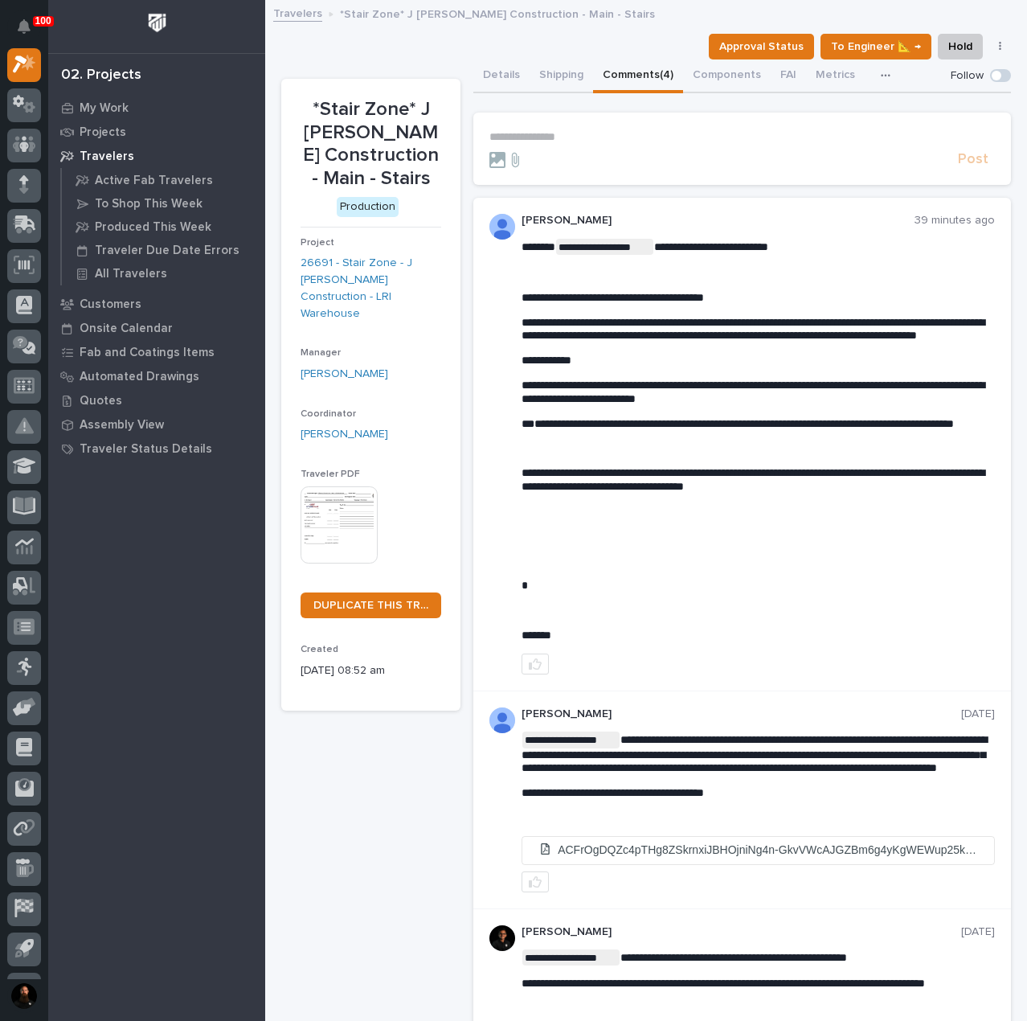
drag, startPoint x: 841, startPoint y: 490, endPoint x: 854, endPoint y: 506, distance: 20.0
click at [849, 502] on div "**********" at bounding box center [758, 440] width 473 height 403
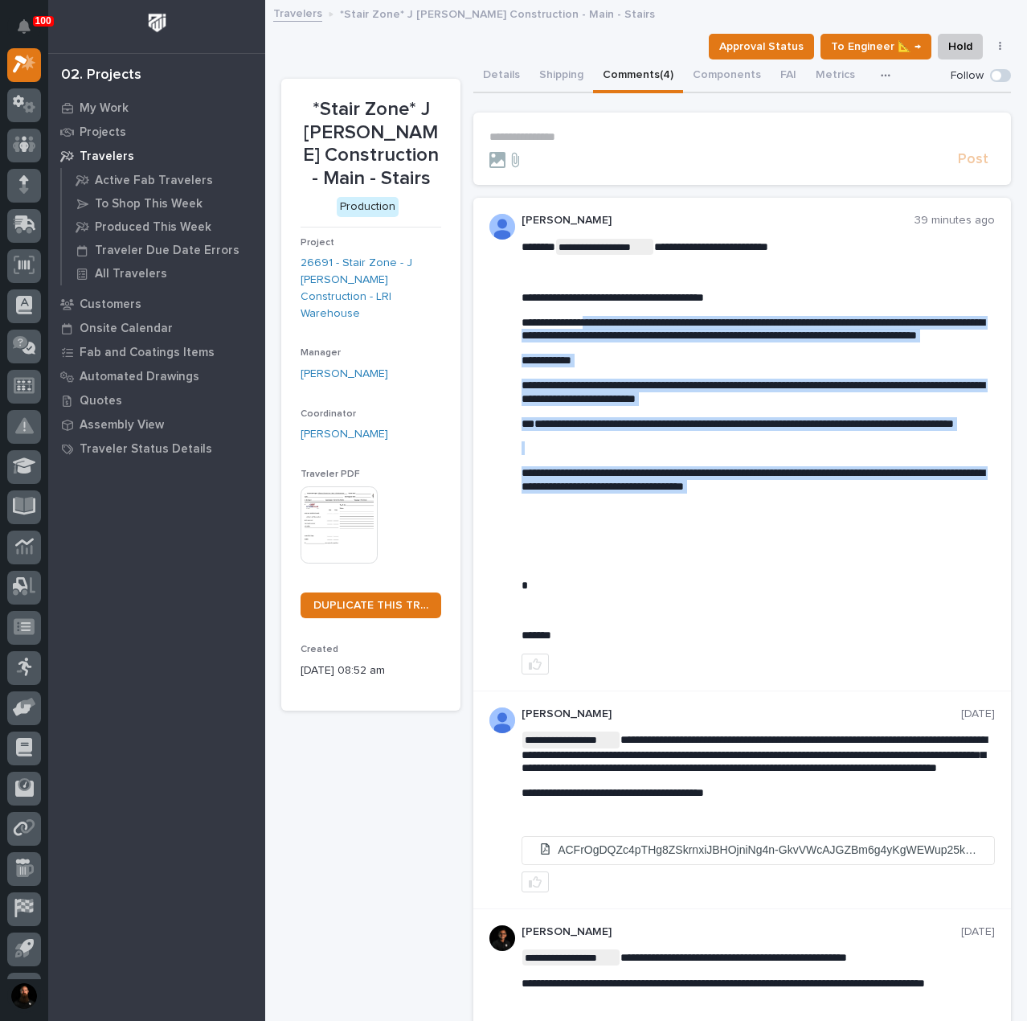
drag, startPoint x: 847, startPoint y: 542, endPoint x: 588, endPoint y: 324, distance: 338.8
click at [588, 324] on div "**********" at bounding box center [758, 440] width 473 height 403
click at [588, 324] on span "**********" at bounding box center [753, 329] width 463 height 25
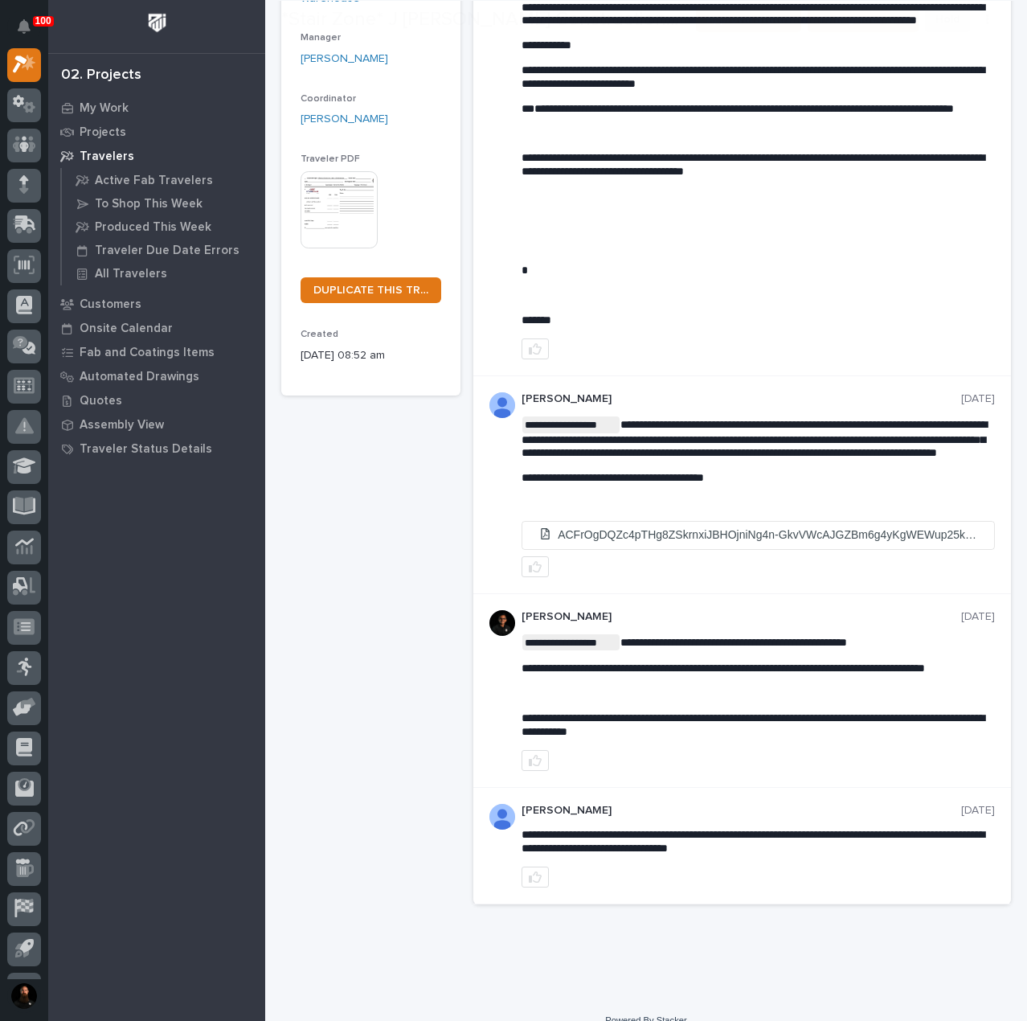
scroll to position [321, 0]
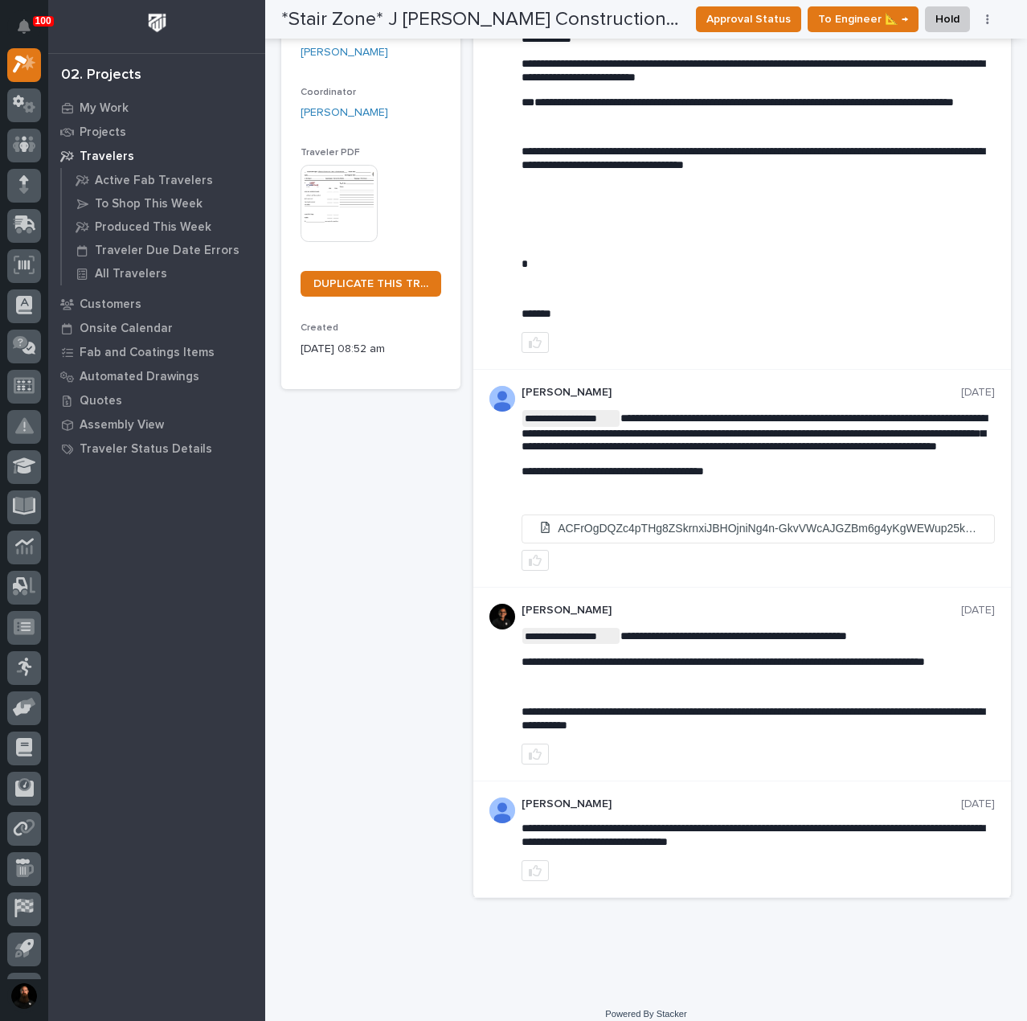
drag, startPoint x: 726, startPoint y: 447, endPoint x: 768, endPoint y: 489, distance: 59.7
click at [738, 452] on span "**********" at bounding box center [754, 431] width 465 height 39
click at [768, 453] on p "**********" at bounding box center [758, 431] width 473 height 43
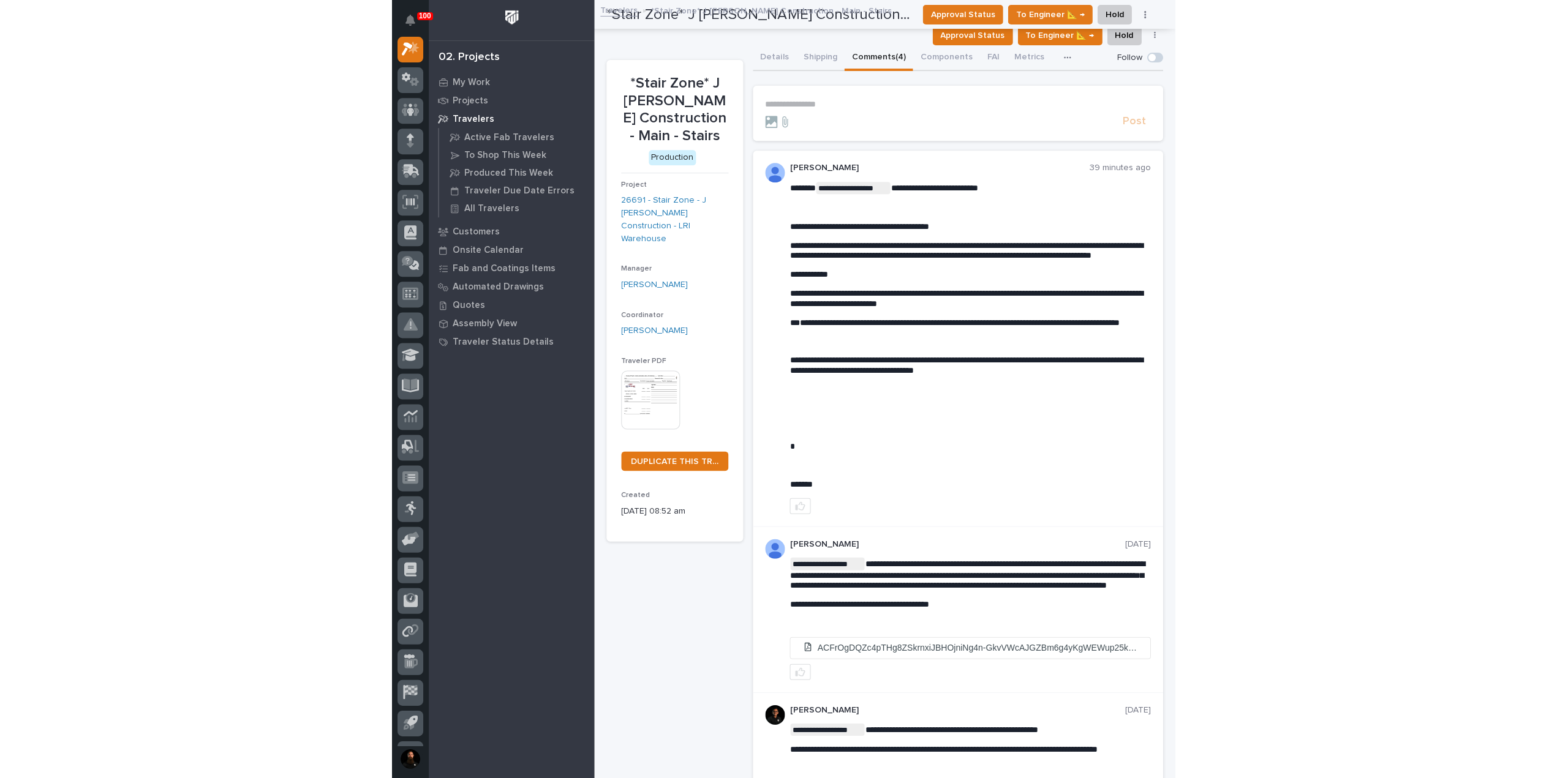
scroll to position [0, 0]
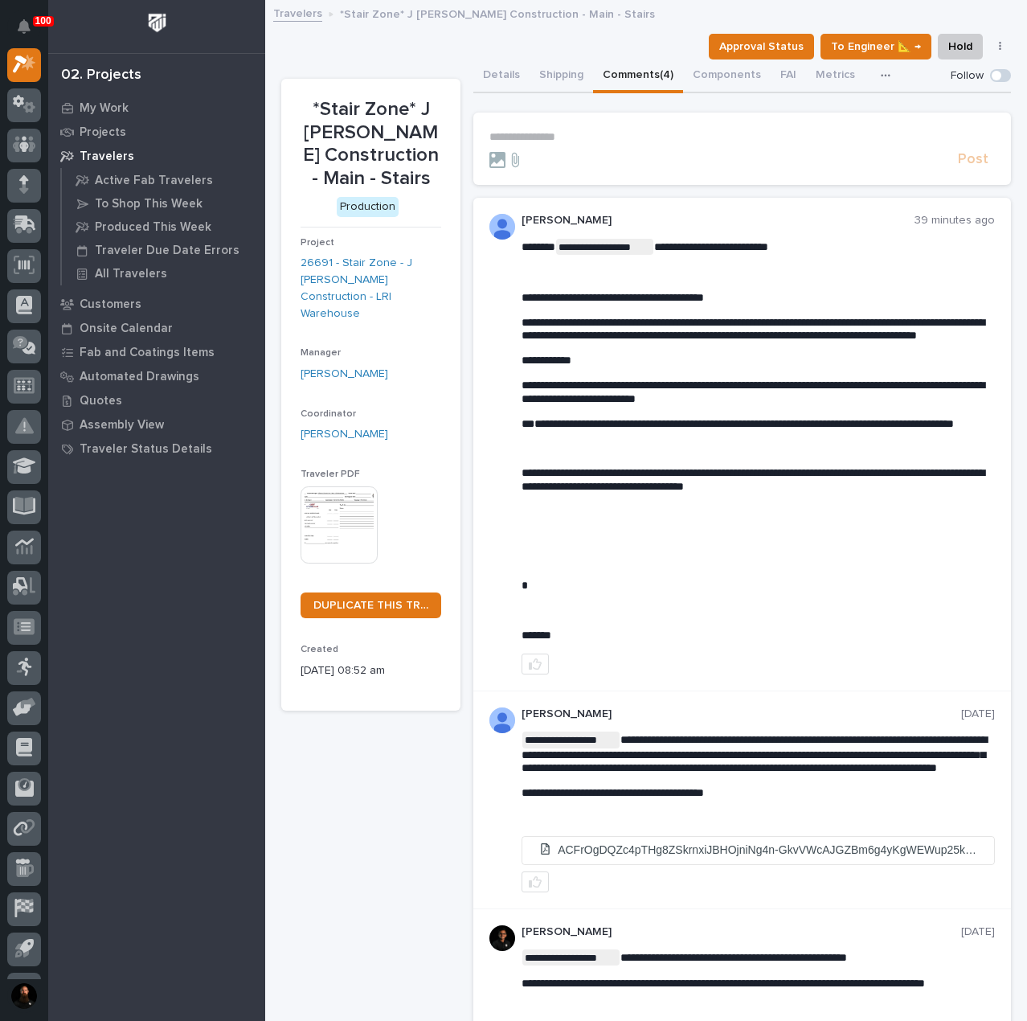
click at [730, 429] on span "**********" at bounding box center [738, 423] width 432 height 11
